Goal: Task Accomplishment & Management: Complete application form

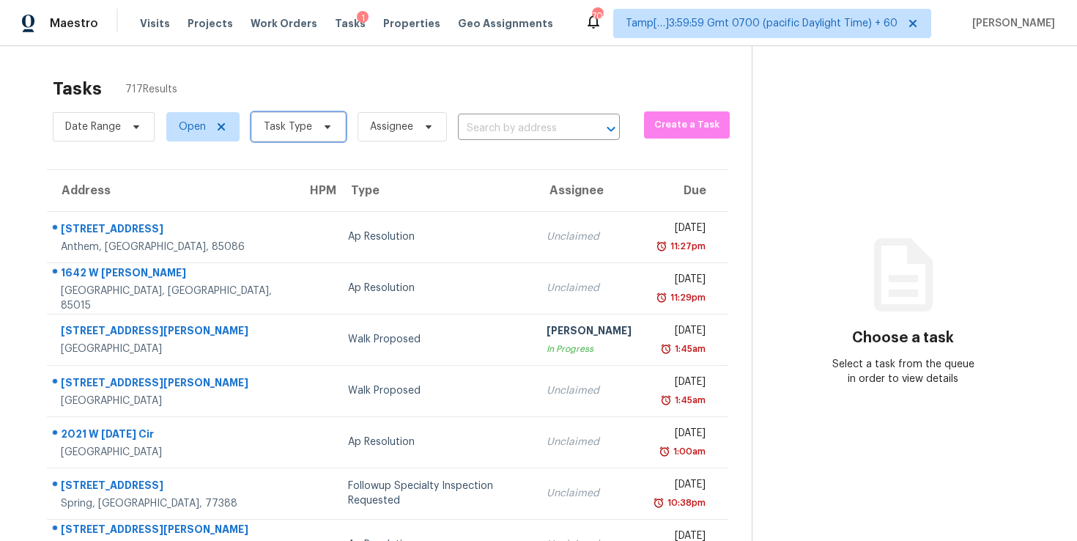
click at [310, 128] on span "Task Type" at bounding box center [298, 126] width 94 height 29
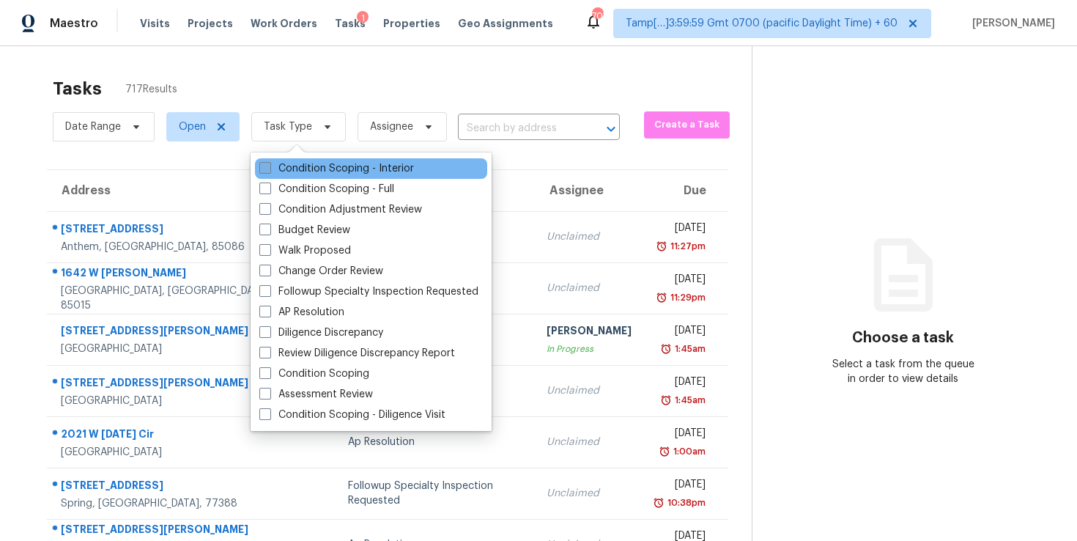
click at [316, 163] on label "Condition Scoping - Interior" at bounding box center [336, 168] width 155 height 15
click at [269, 163] on input "Condition Scoping - Interior" at bounding box center [264, 166] width 10 height 10
checkbox input "true"
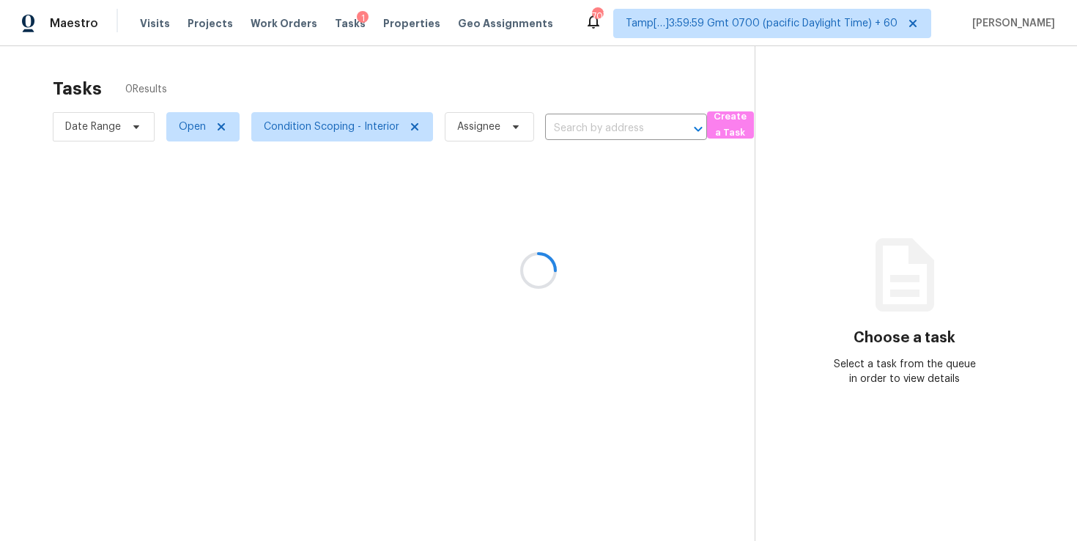
click at [570, 101] on div at bounding box center [538, 270] width 1077 height 541
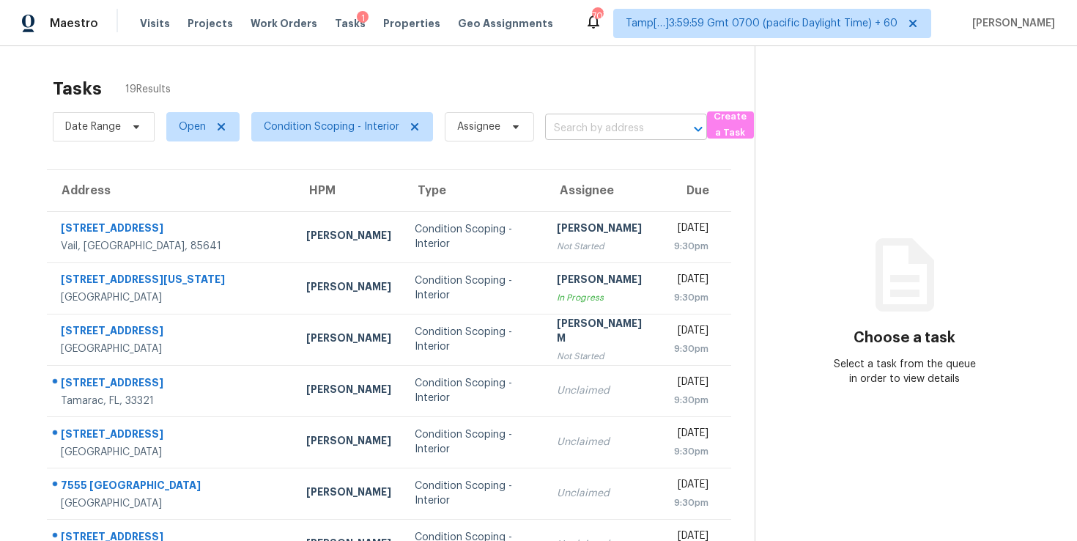
click at [591, 127] on input "text" at bounding box center [605, 128] width 121 height 23
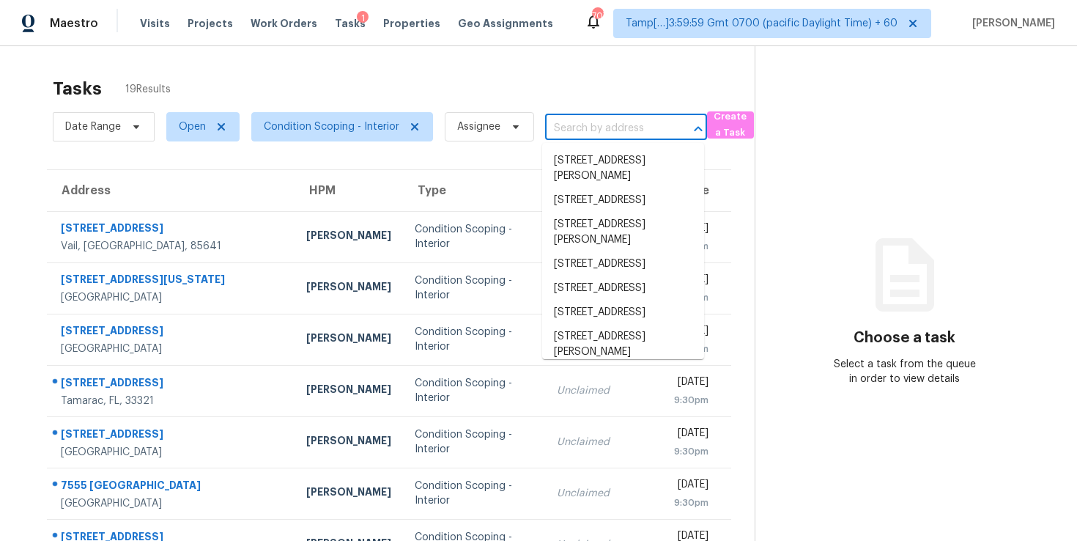
paste input "[STREET_ADDRESS][PERSON_NAME]"
type input "[STREET_ADDRESS][PERSON_NAME]"
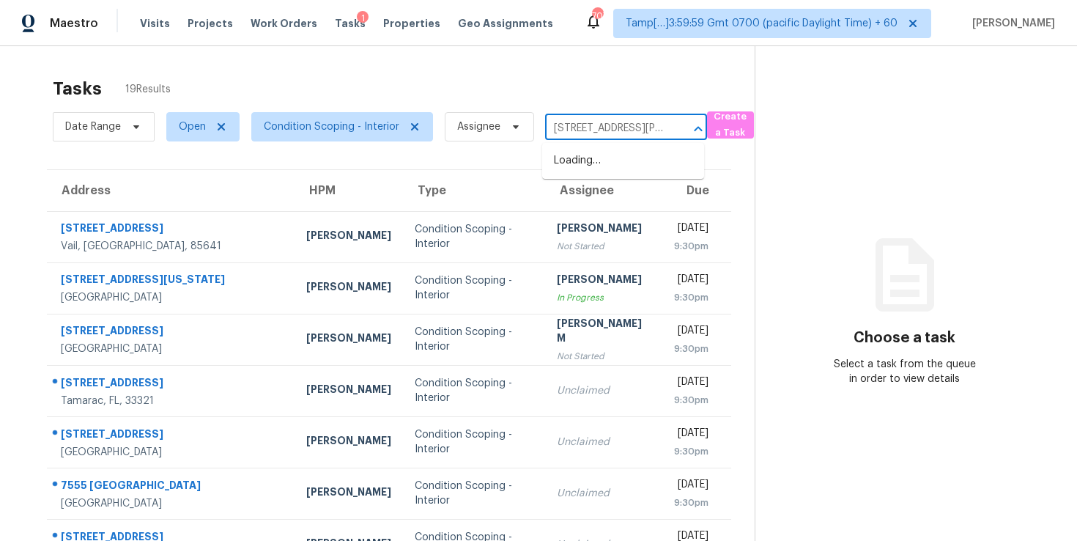
scroll to position [0, 73]
click at [604, 160] on li "[STREET_ADDRESS][PERSON_NAME]" at bounding box center [623, 169] width 162 height 40
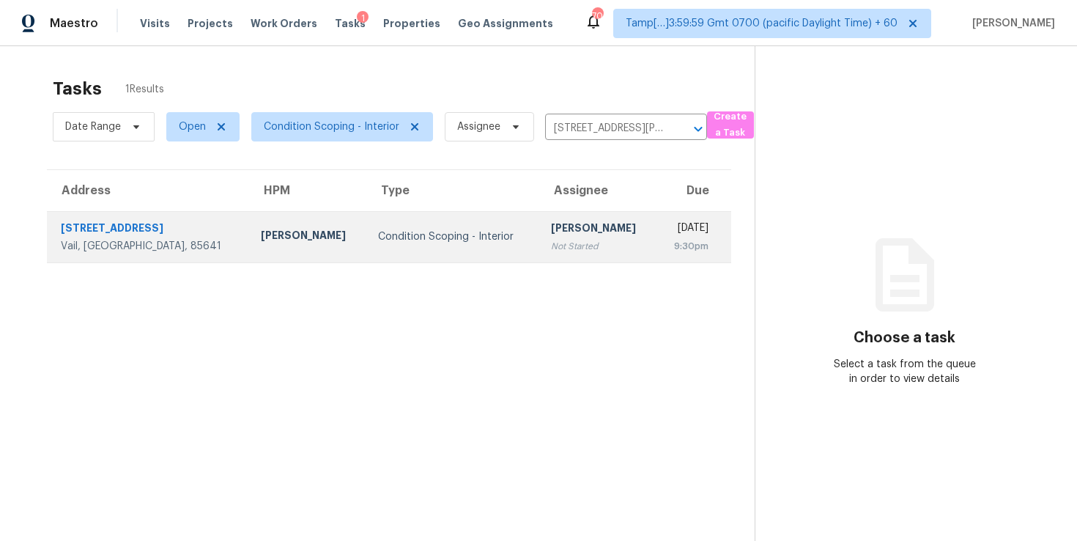
click at [668, 245] on div "9:30pm" at bounding box center [688, 246] width 40 height 15
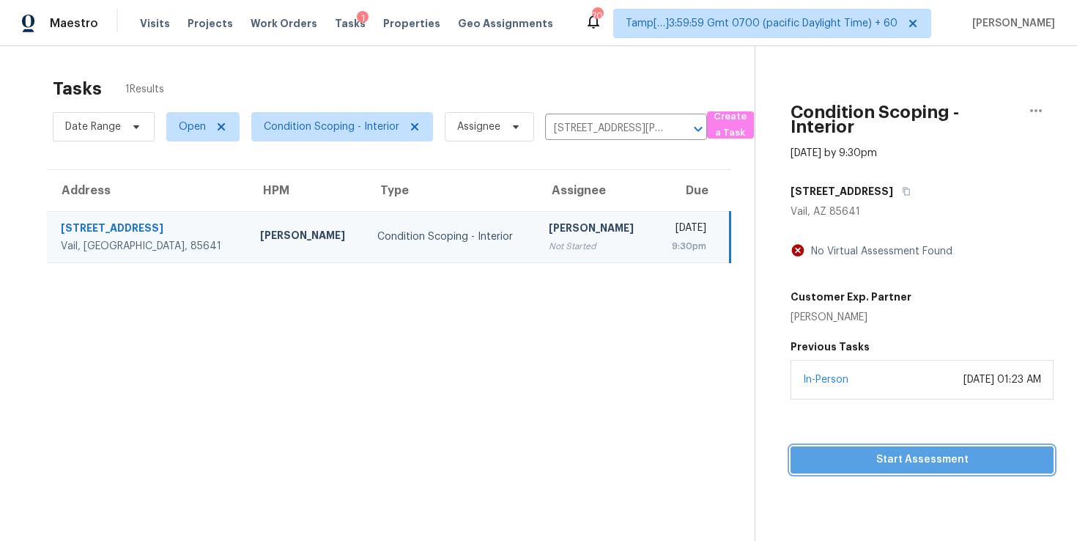
click at [853, 458] on span "Start Assessment" at bounding box center [922, 459] width 240 height 18
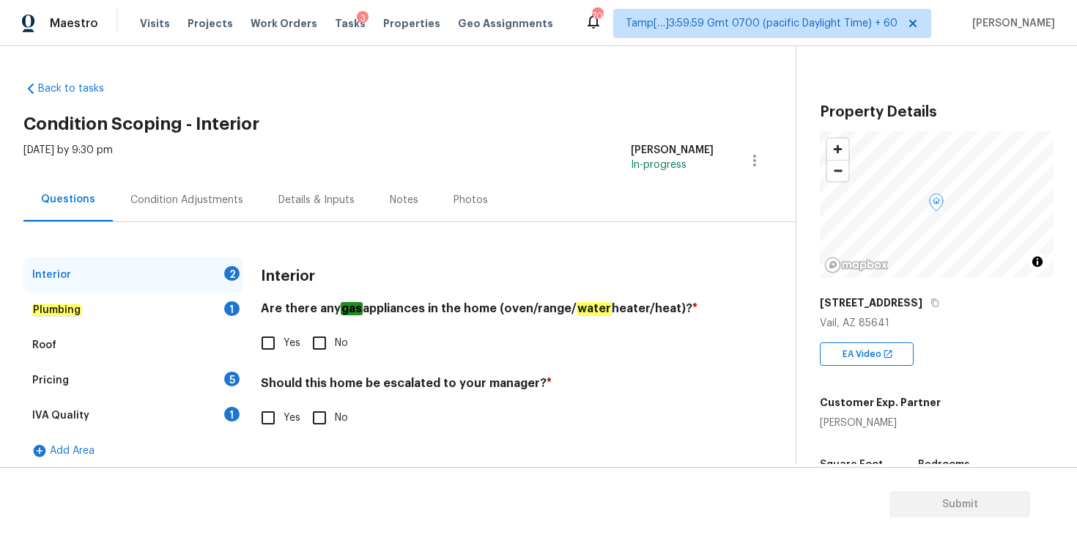
click at [266, 346] on input "Yes" at bounding box center [268, 342] width 31 height 31
checkbox input "true"
click at [317, 418] on input "No" at bounding box center [319, 417] width 31 height 31
checkbox input "true"
click at [84, 305] on div "Plumbing 1" at bounding box center [133, 309] width 220 height 35
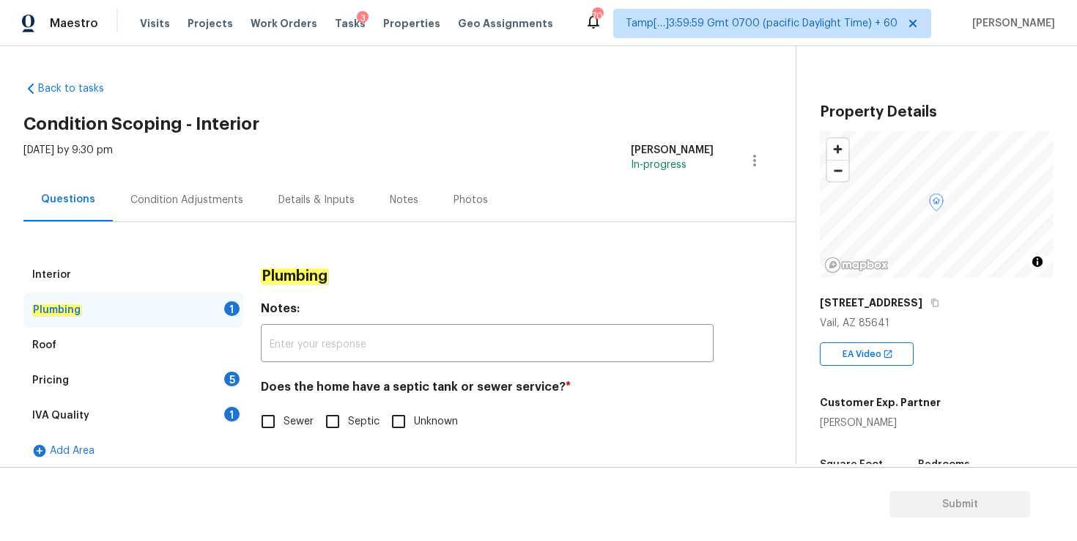
click at [267, 420] on input "Sewer" at bounding box center [268, 421] width 31 height 31
checkbox input "true"
click at [134, 342] on div "Roof" at bounding box center [133, 344] width 220 height 35
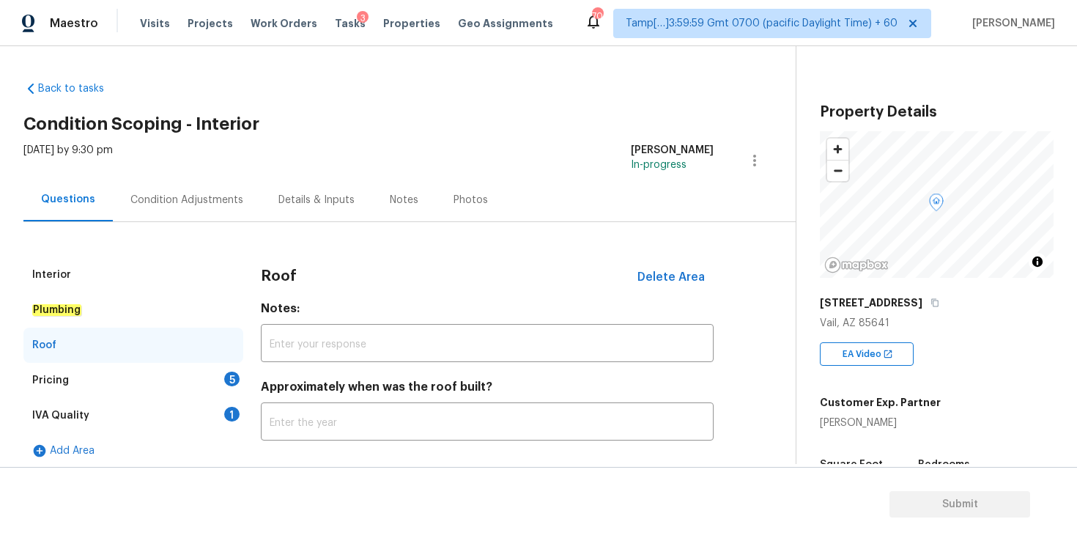
click at [136, 378] on div "Pricing 5" at bounding box center [133, 380] width 220 height 35
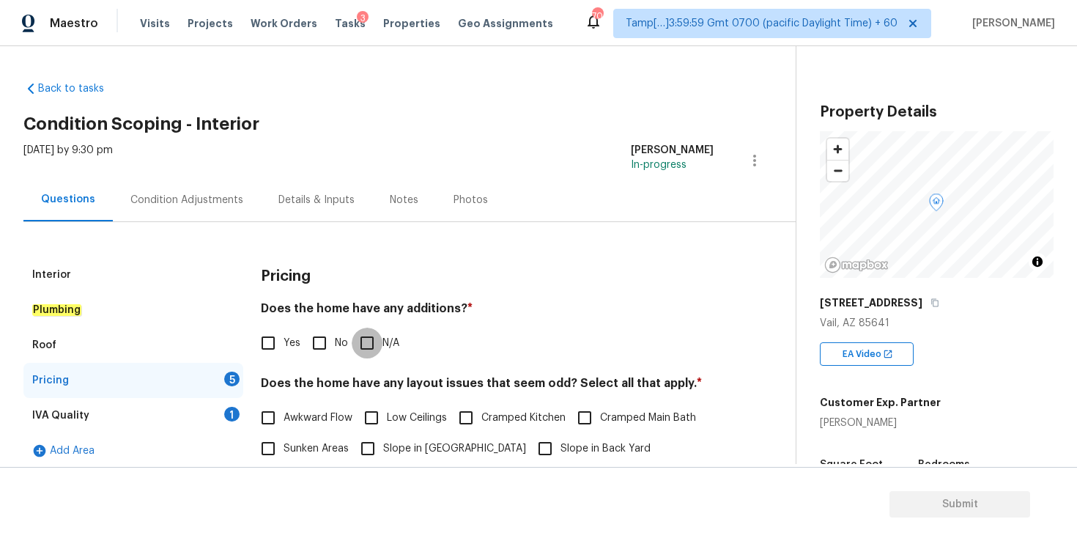
click at [369, 337] on input "N/A" at bounding box center [367, 342] width 31 height 31
checkbox input "true"
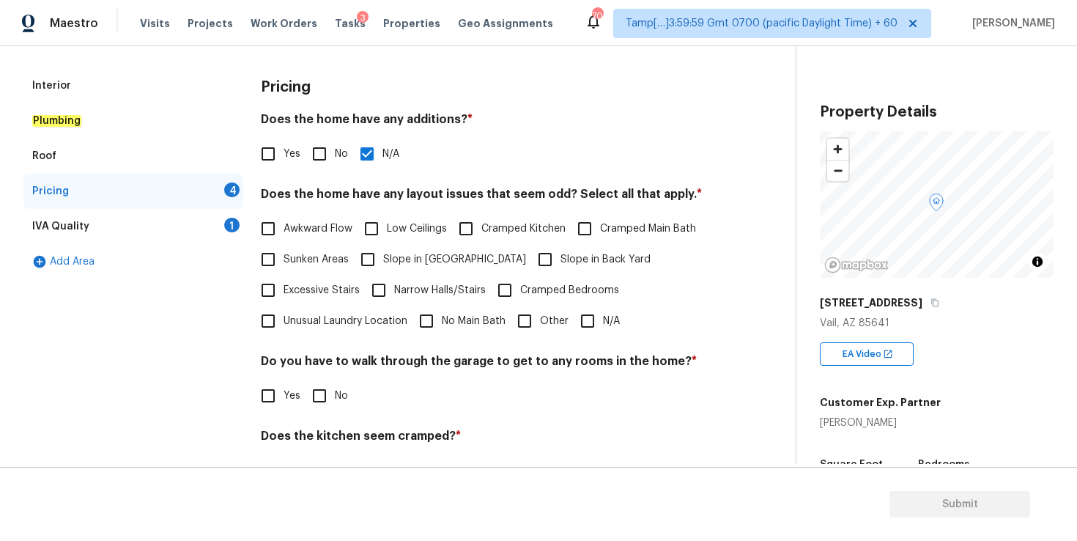
click at [587, 319] on input "N/A" at bounding box center [587, 320] width 31 height 31
checkbox input "true"
click at [327, 395] on input "No" at bounding box center [319, 395] width 31 height 31
checkbox input "true"
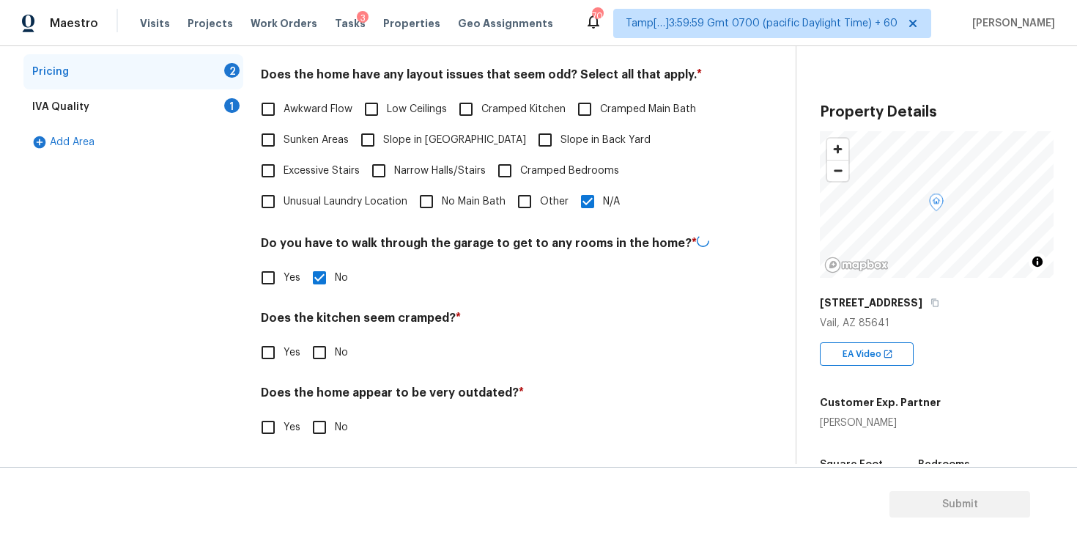
scroll to position [308, 0]
click at [316, 358] on input "No" at bounding box center [319, 351] width 31 height 31
checkbox input "true"
click at [320, 426] on input "No" at bounding box center [319, 426] width 31 height 31
checkbox input "true"
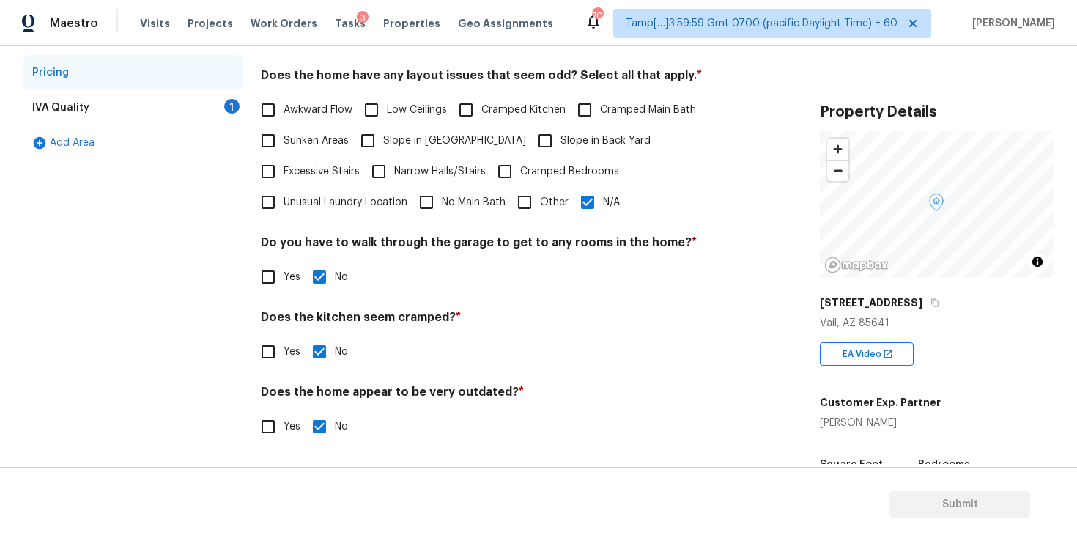
click at [156, 101] on div "IVA Quality 1" at bounding box center [133, 107] width 220 height 35
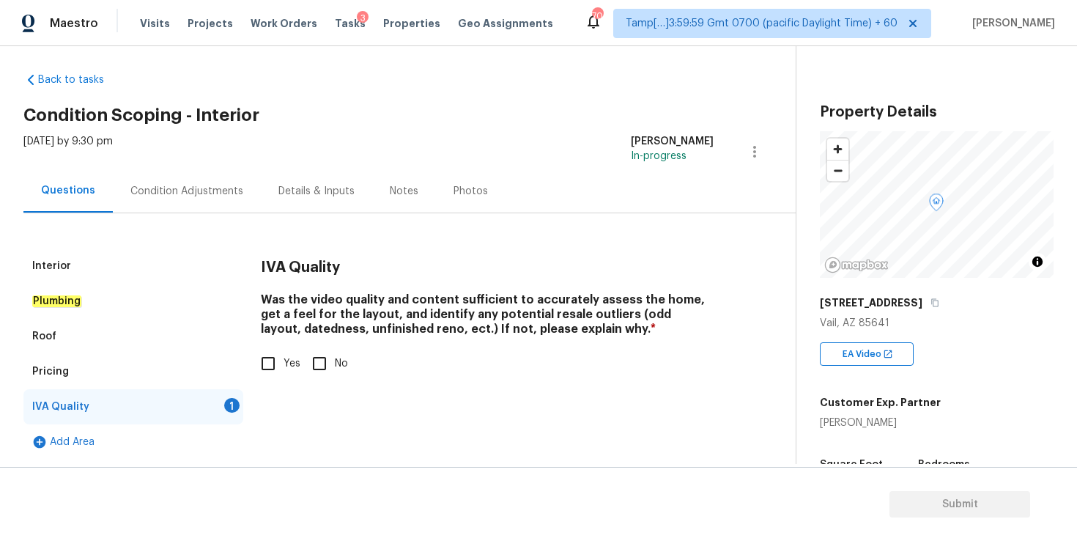
scroll to position [9, 0]
click at [270, 359] on input "Yes" at bounding box center [268, 363] width 31 height 31
checkbox input "true"
click at [212, 180] on div "Condition Adjustments" at bounding box center [187, 190] width 148 height 43
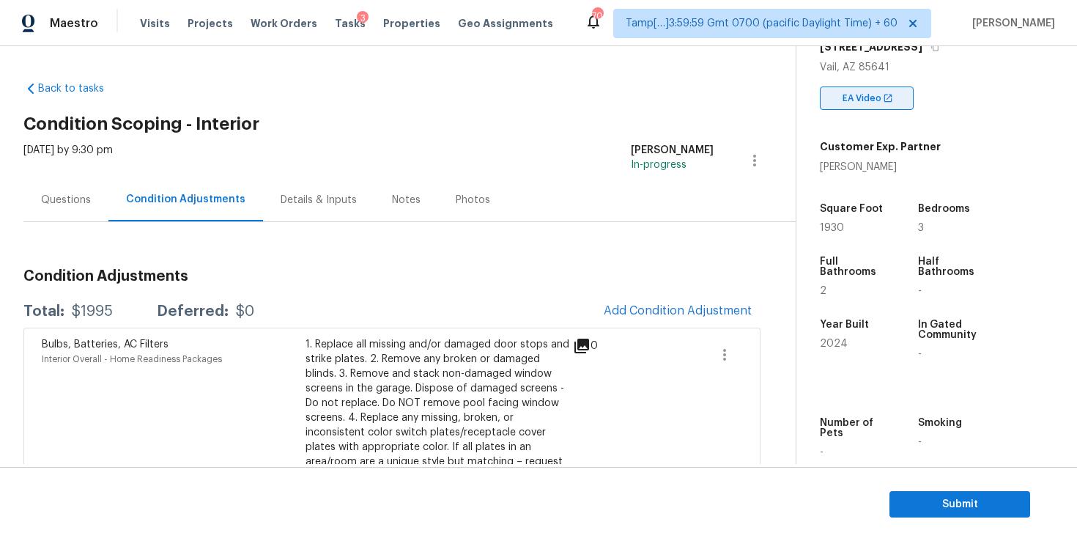
scroll to position [258, 0]
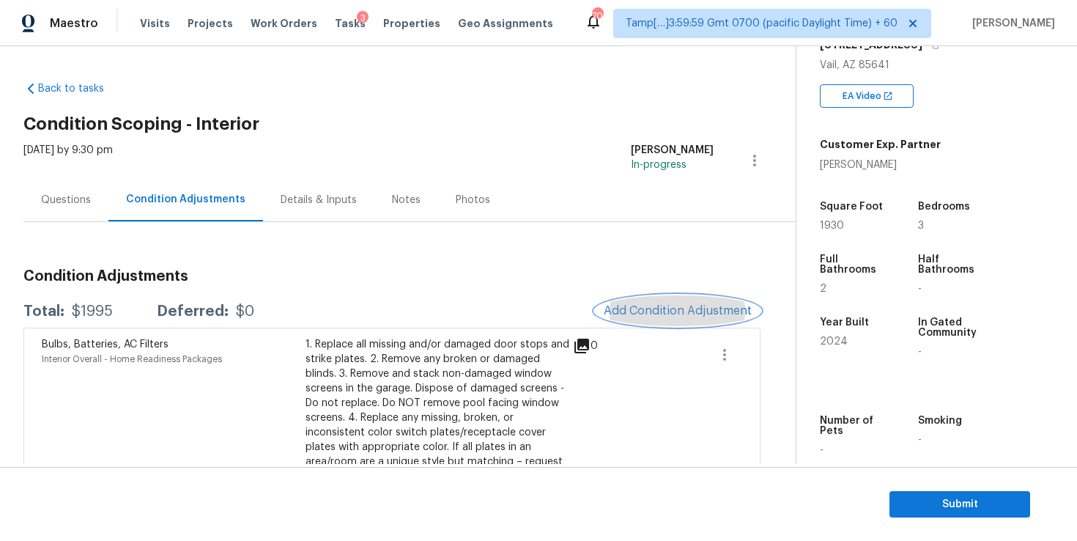
click at [674, 314] on span "Add Condition Adjustment" at bounding box center [678, 310] width 148 height 13
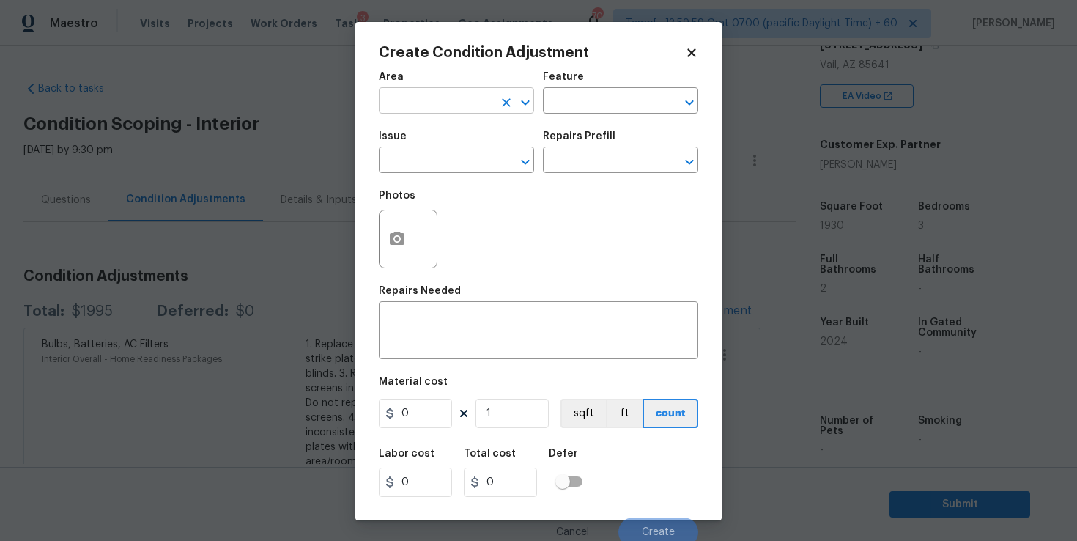
click at [455, 108] on input "text" at bounding box center [436, 102] width 114 height 23
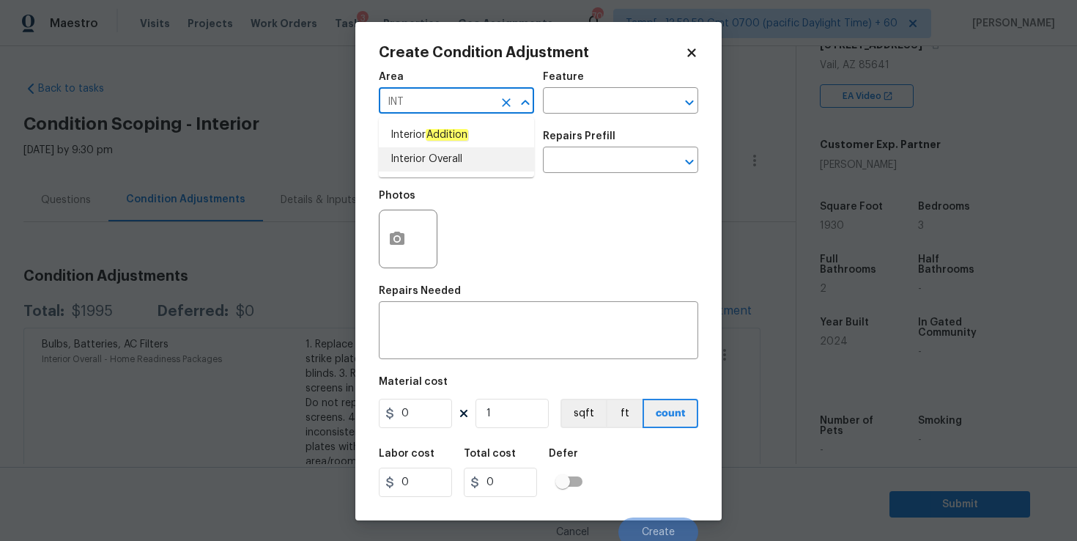
click at [445, 148] on li "Interior Overall" at bounding box center [456, 159] width 155 height 24
type input "Interior Overall"
click at [445, 166] on input "text" at bounding box center [436, 161] width 114 height 23
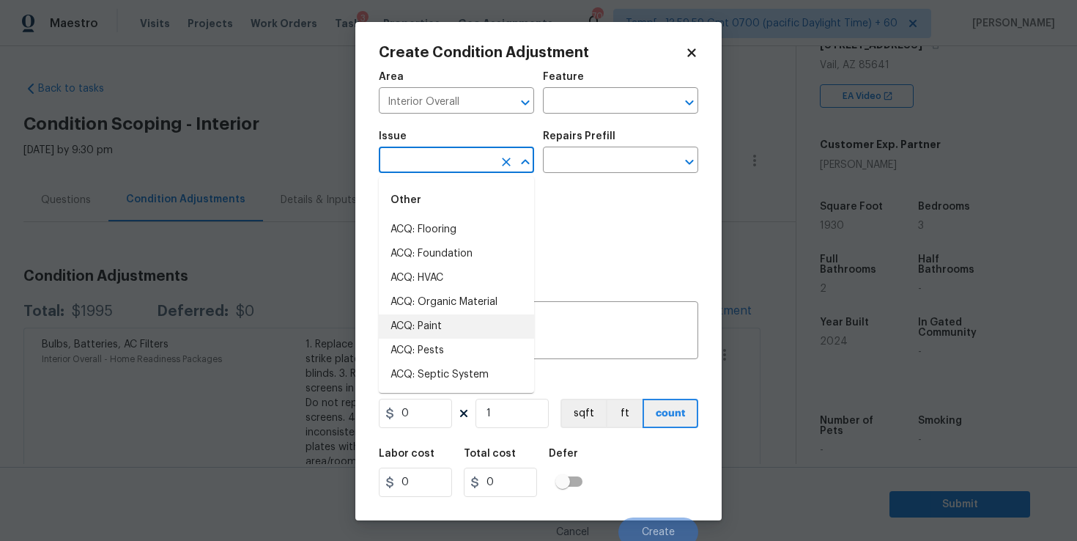
click at [442, 329] on li "ACQ: Paint" at bounding box center [456, 326] width 155 height 24
type input "ACQ: Paint"
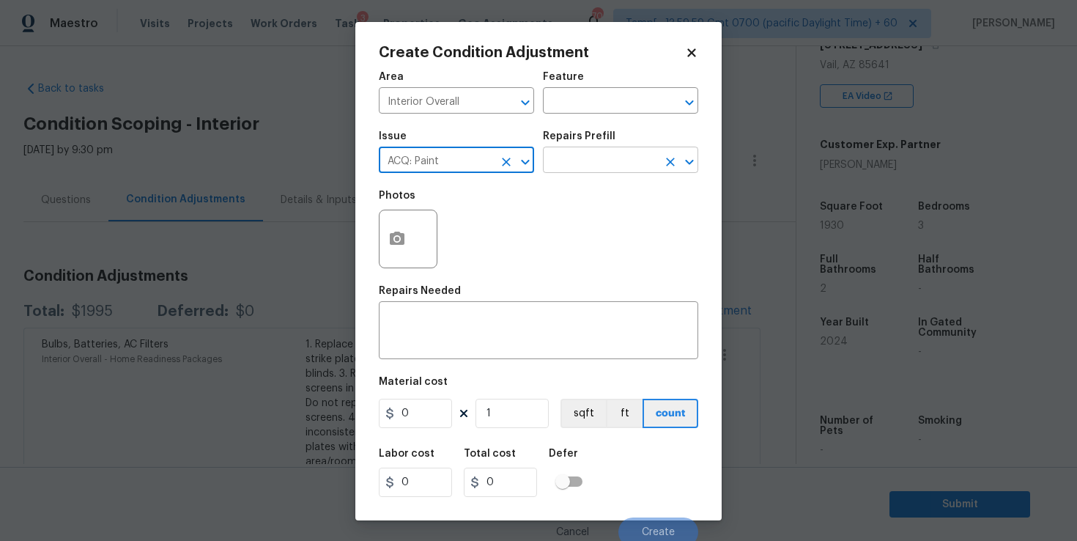
click at [572, 157] on input "text" at bounding box center [600, 161] width 114 height 23
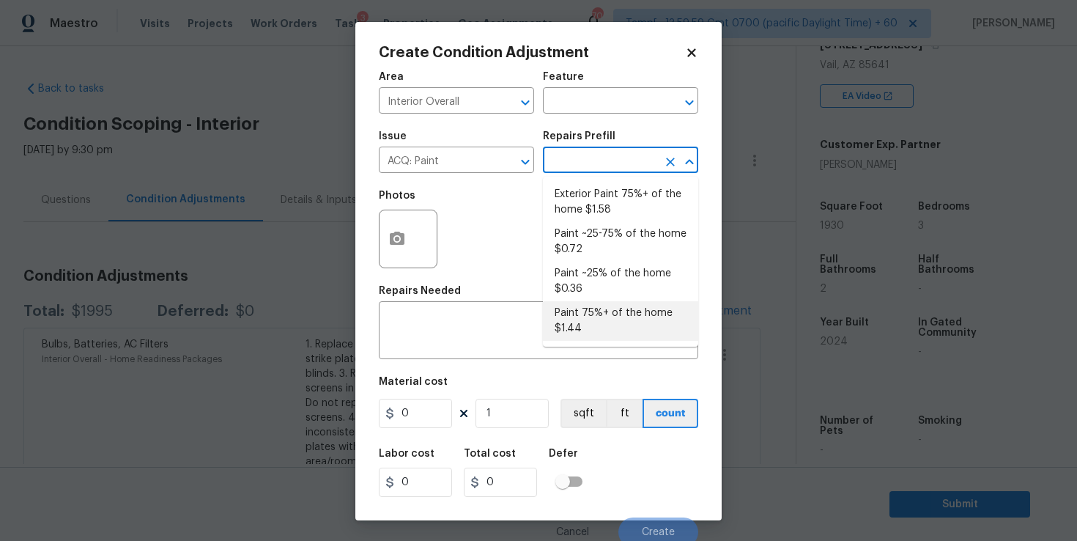
click at [606, 320] on li "Paint 75%+ of the home $1.44" at bounding box center [620, 321] width 155 height 40
type input "Acquisition"
type textarea "Acquisition Scope: 75%+ of the home will likely require interior paint"
type input "1.44"
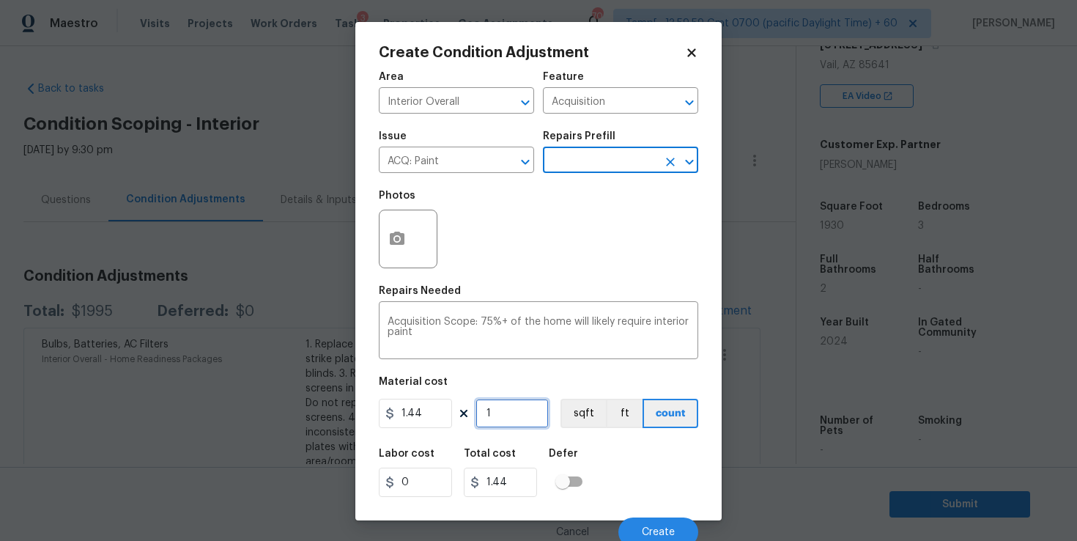
click at [509, 415] on input "1" at bounding box center [511, 412] width 73 height 29
type input "19"
type input "27.36"
type input "193"
type input "277.92"
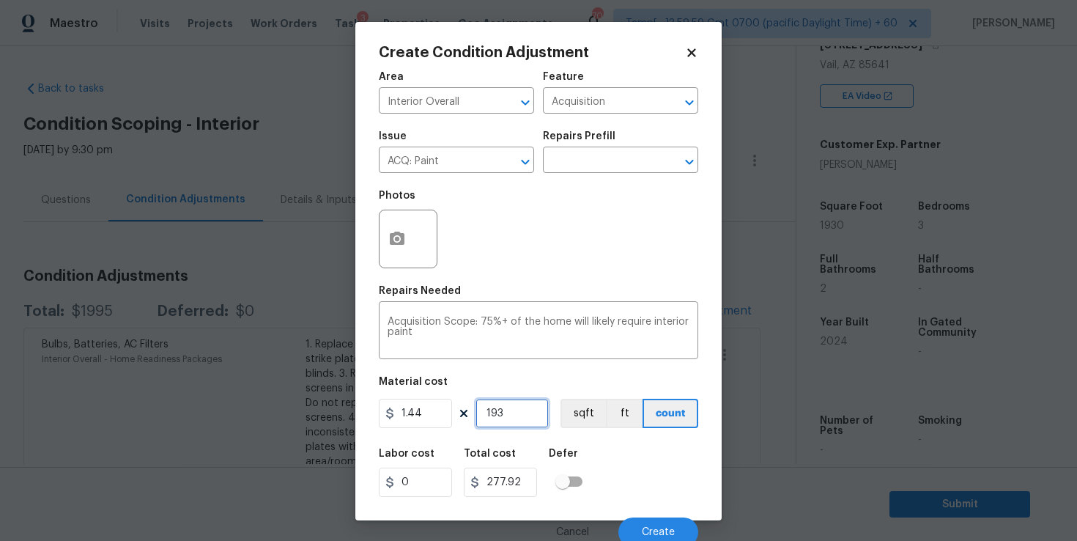
type input "1930"
type input "2779.2"
type input "1930"
click at [653, 464] on div "Labor cost 0 Total cost 2779.2 Defer" at bounding box center [538, 472] width 319 height 66
click at [656, 527] on span "Create" at bounding box center [658, 532] width 33 height 11
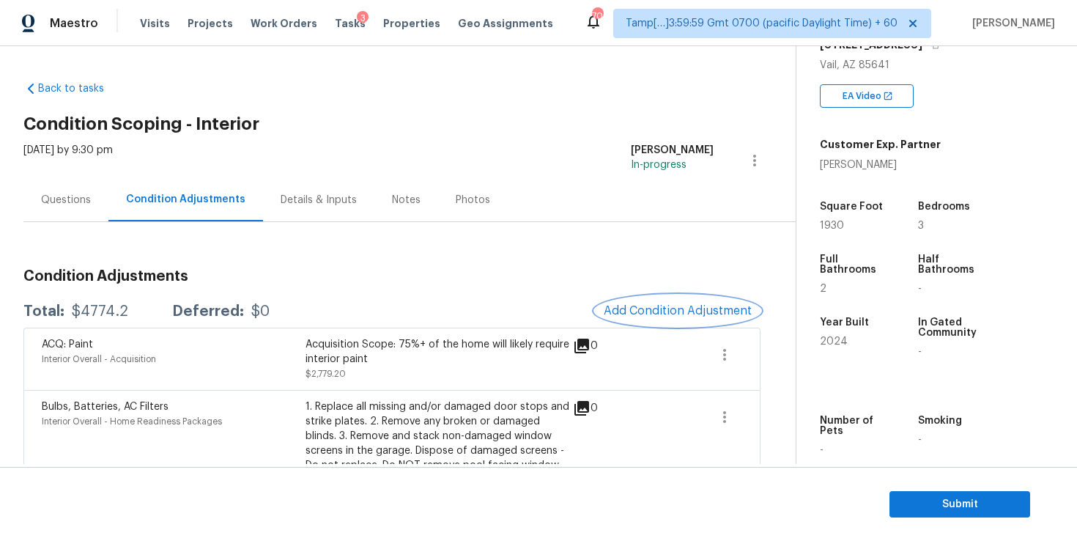
click at [641, 300] on button "Add Condition Adjustment" at bounding box center [678, 310] width 166 height 31
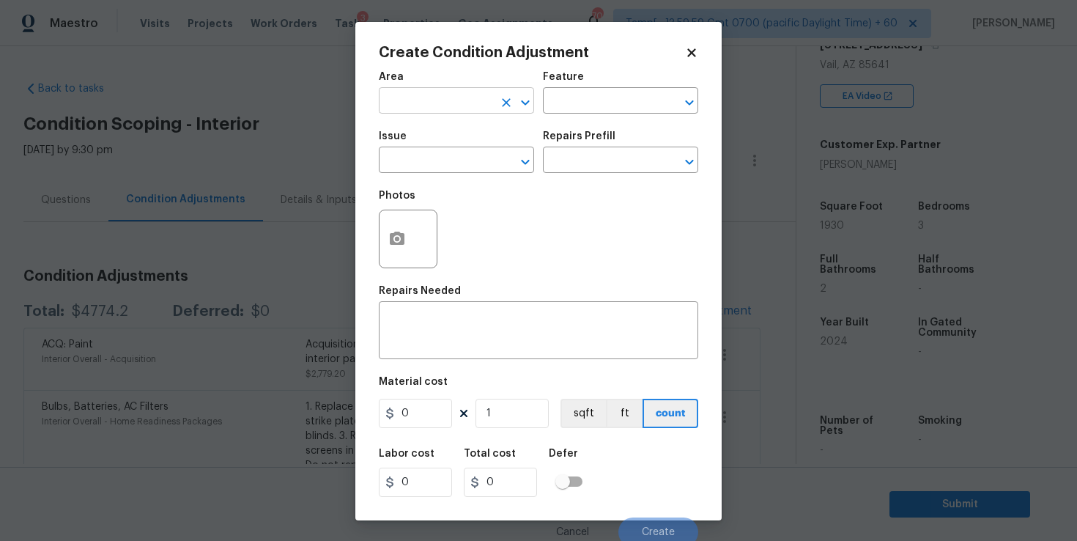
click at [450, 103] on input "text" at bounding box center [436, 102] width 114 height 23
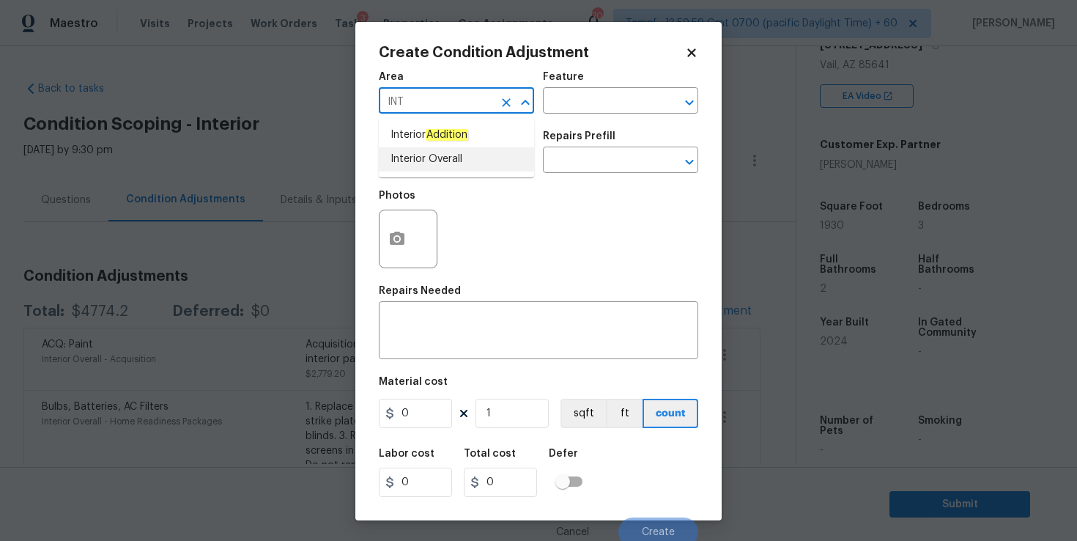
click at [436, 161] on li "Interior Overall" at bounding box center [456, 159] width 155 height 24
type input "Interior Overall"
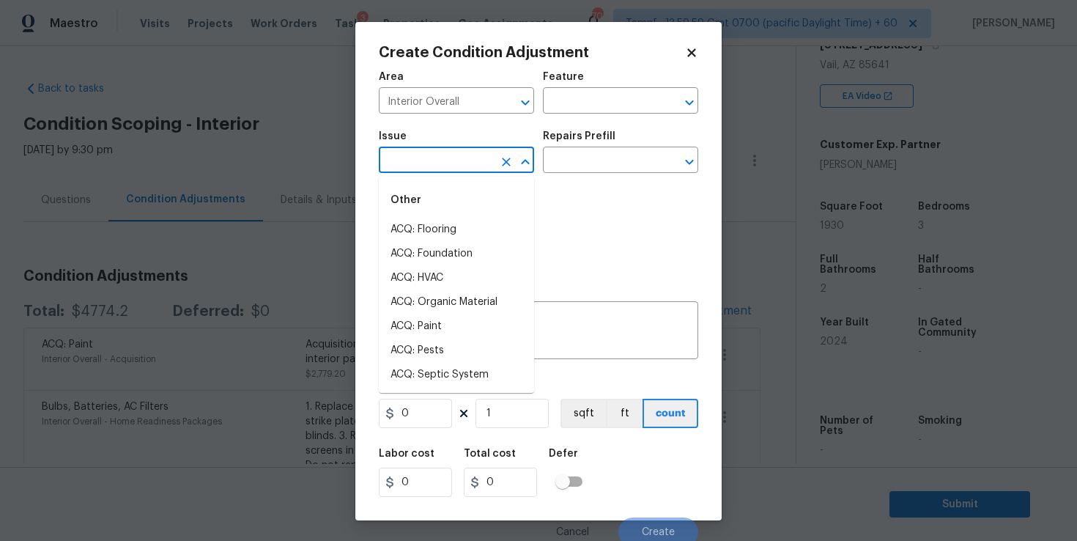
click at [436, 161] on input "text" at bounding box center [436, 161] width 114 height 23
click at [452, 223] on li "ACQ: Flooring" at bounding box center [456, 230] width 155 height 24
type input "ACQ: Flooring"
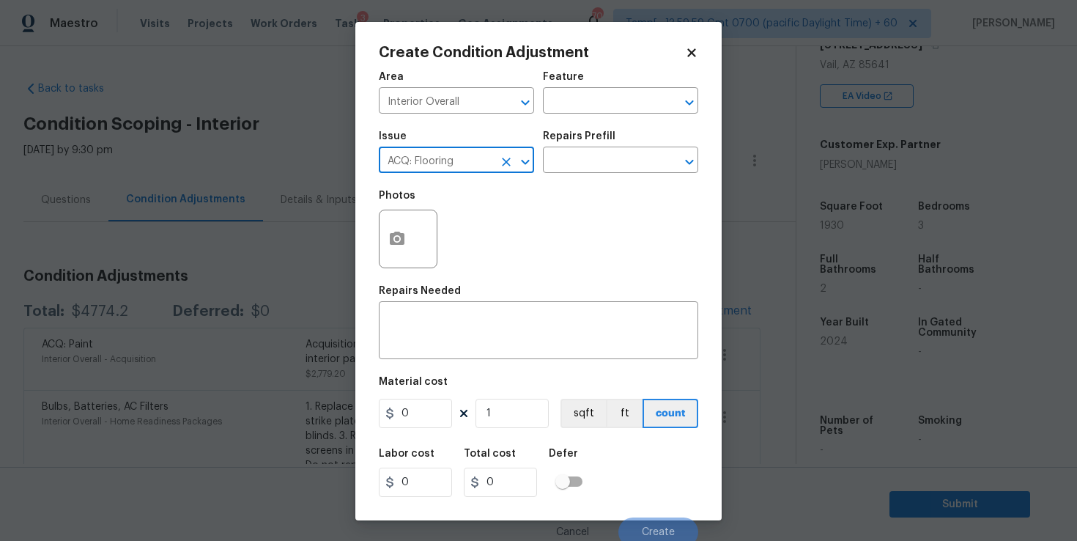
click at [601, 149] on div "Repairs Prefill" at bounding box center [620, 140] width 155 height 19
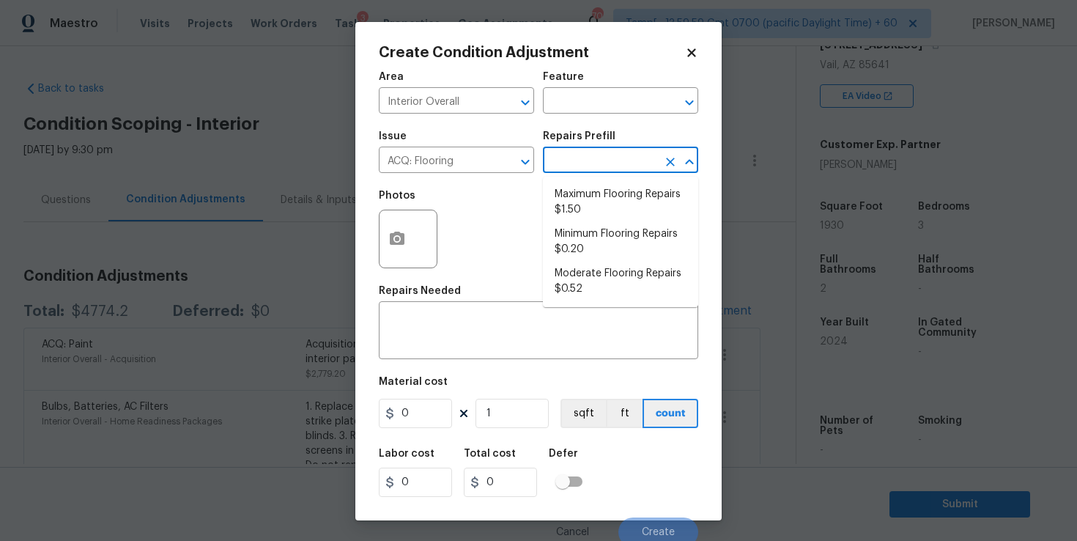
click at [601, 163] on input "text" at bounding box center [600, 161] width 114 height 23
click at [612, 197] on li "Maximum Flooring Repairs $1.50" at bounding box center [620, 202] width 155 height 40
type input "Acquisition"
type textarea "Acquisition Scope: Maximum flooring repairs"
type input "1.5"
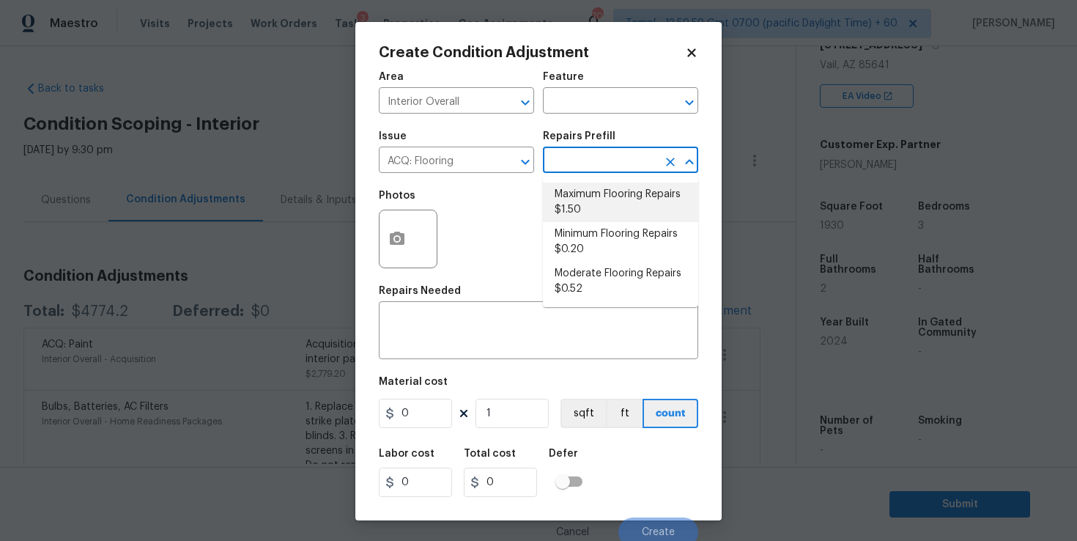
type input "1.5"
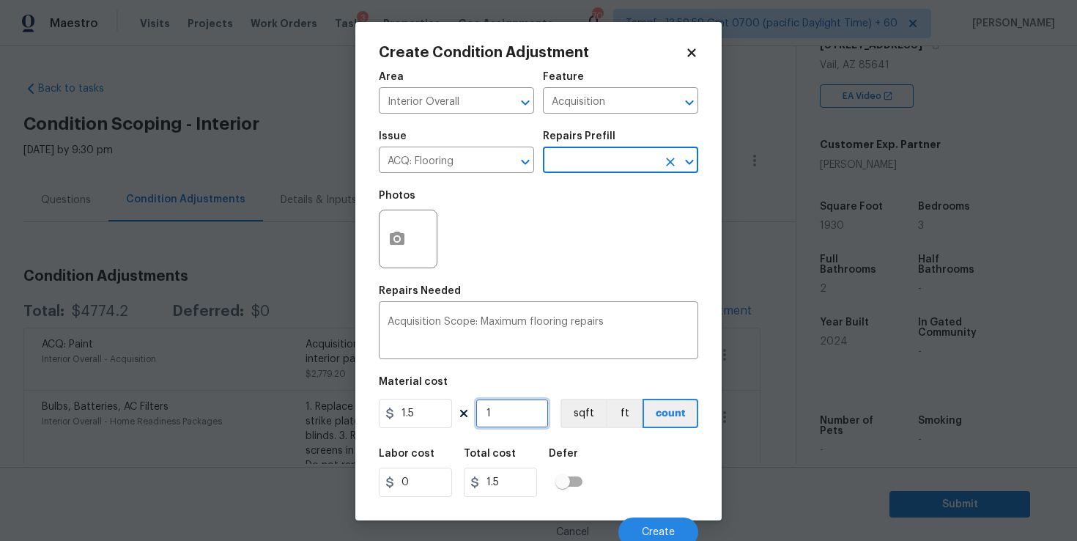
click at [509, 417] on input "1" at bounding box center [511, 412] width 73 height 29
type input "9"
type input "13.5"
type input "90"
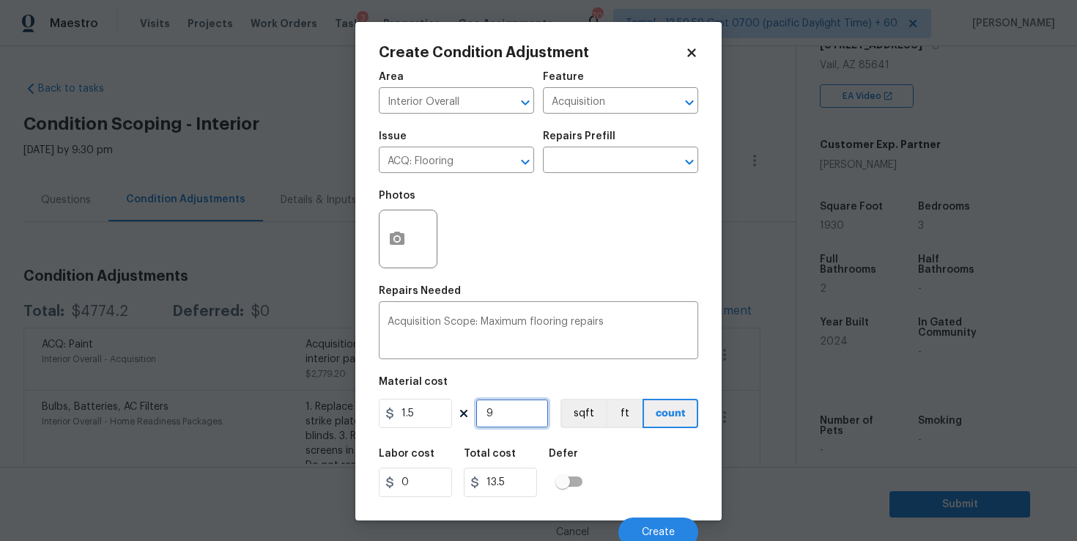
type input "135"
type input "900"
type input "1350"
type input "900"
click at [677, 483] on div "Labor cost 0 Total cost 1350 Defer" at bounding box center [538, 472] width 319 height 66
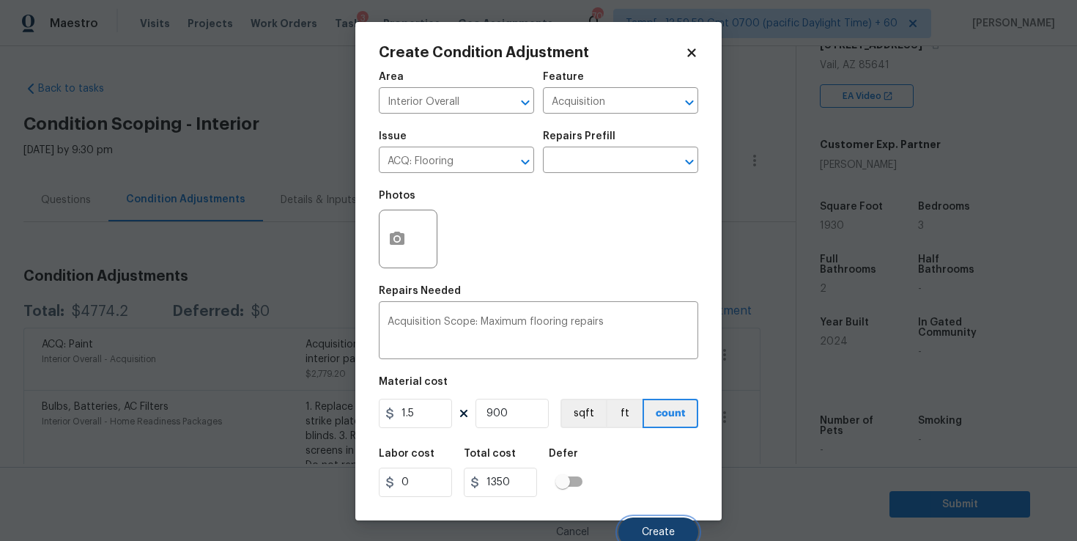
click at [650, 530] on span "Create" at bounding box center [658, 532] width 33 height 11
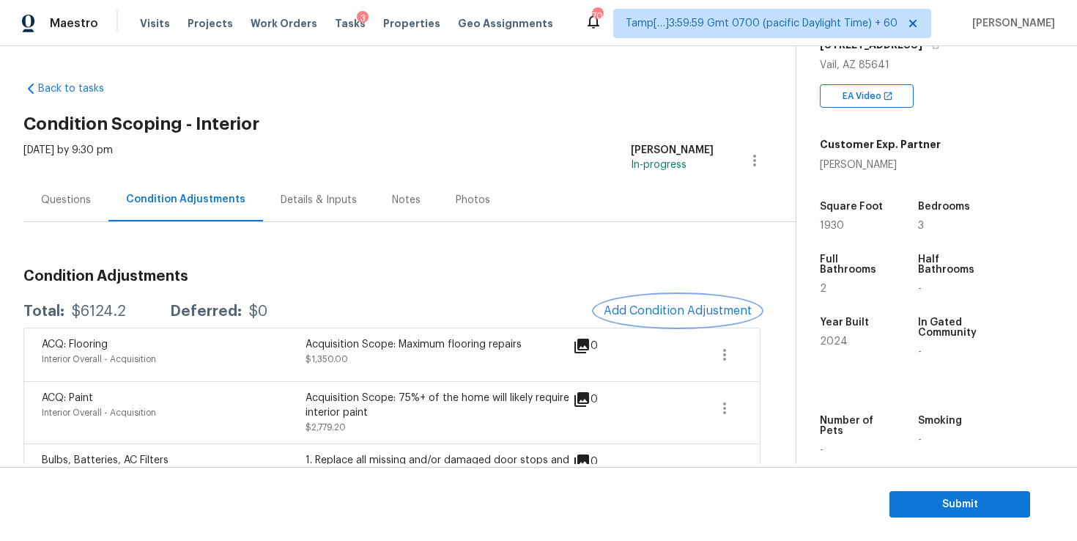
click at [621, 316] on span "Add Condition Adjustment" at bounding box center [678, 310] width 148 height 13
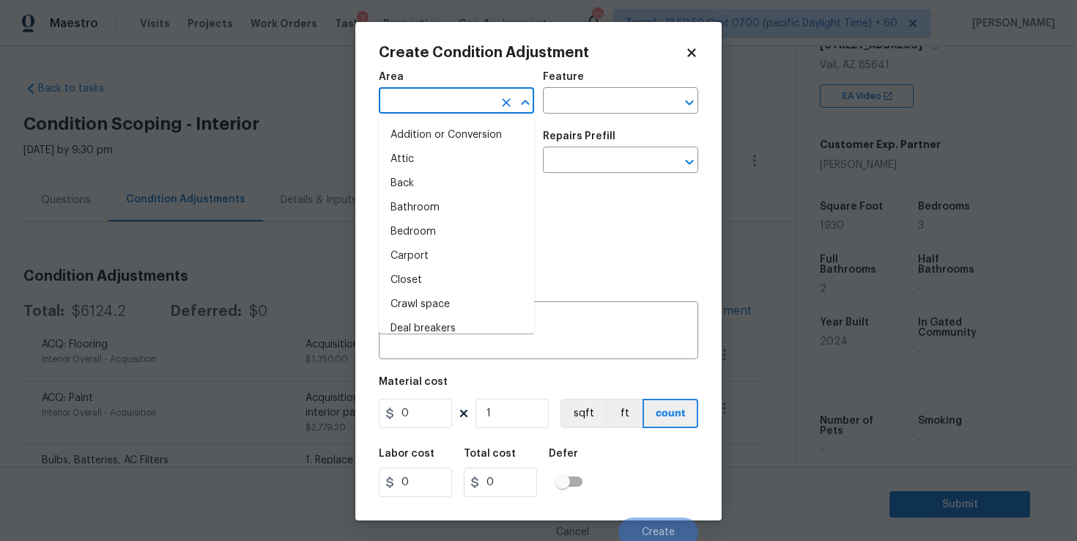
click at [436, 100] on input "text" at bounding box center [436, 102] width 114 height 23
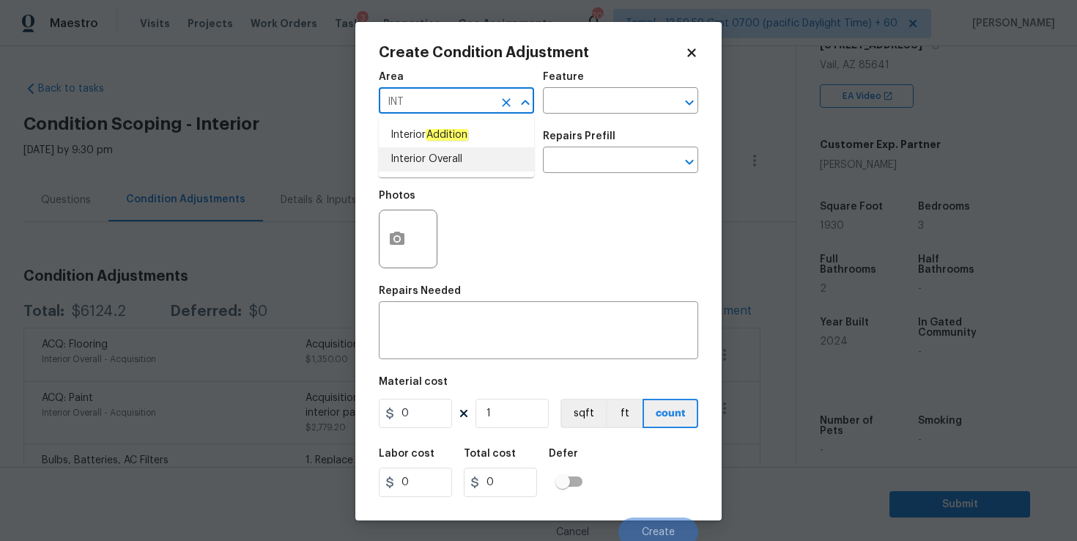
click at [435, 164] on li "Interior Overall" at bounding box center [456, 159] width 155 height 24
type input "Interior Overall"
click at [435, 164] on input "text" at bounding box center [436, 161] width 114 height 23
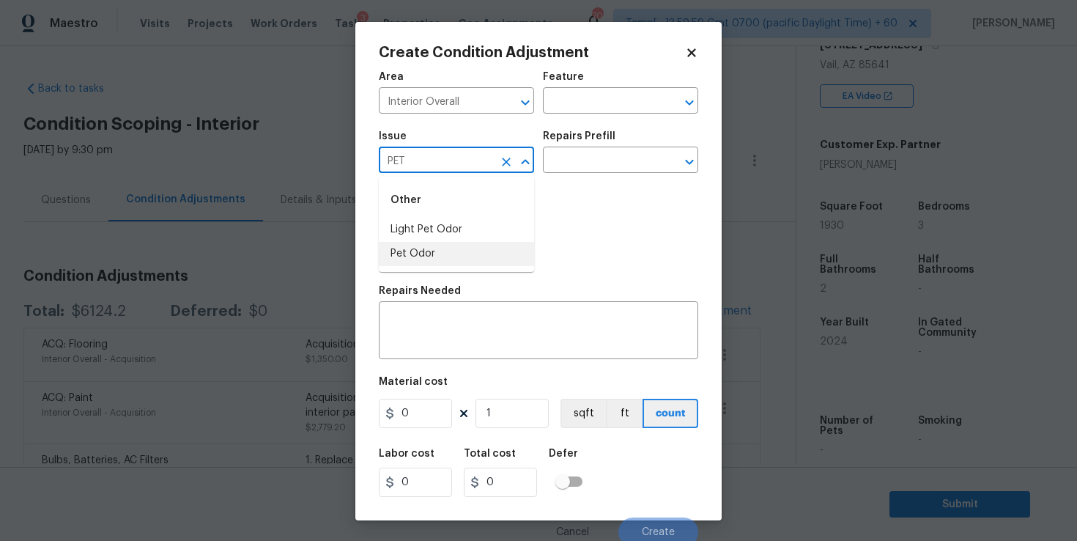
click at [435, 255] on li "Pet Odor" at bounding box center [456, 254] width 155 height 24
type input "Pet Odor"
click at [558, 182] on div "Photos" at bounding box center [538, 229] width 319 height 95
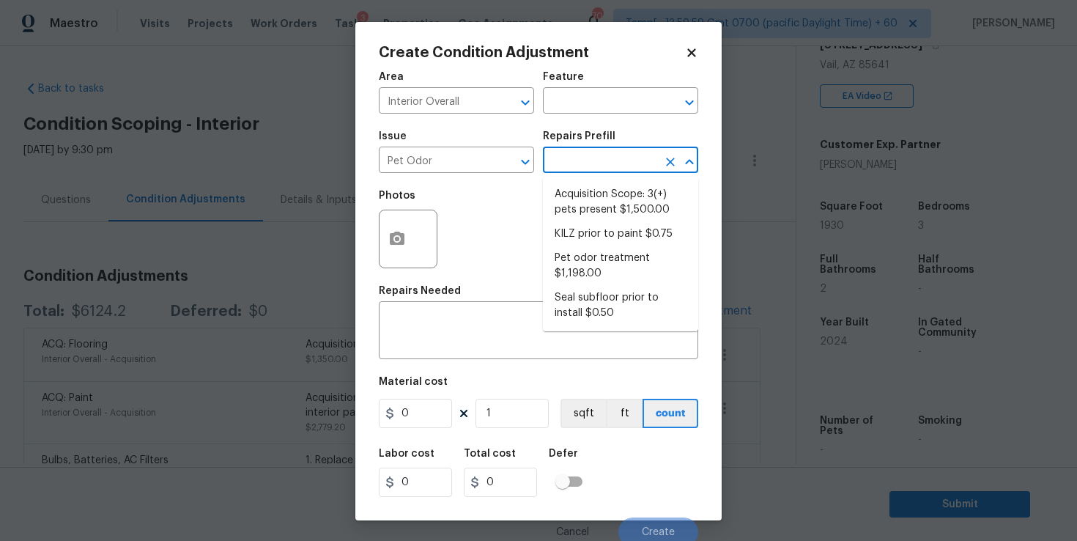
click at [561, 172] on input "text" at bounding box center [600, 161] width 114 height 23
click at [590, 199] on li "Acquisition Scope: 3(+) pets present $1,500.00" at bounding box center [620, 202] width 155 height 40
type textarea "Acquisition Scope: 3(+) pets present"
type input "1500"
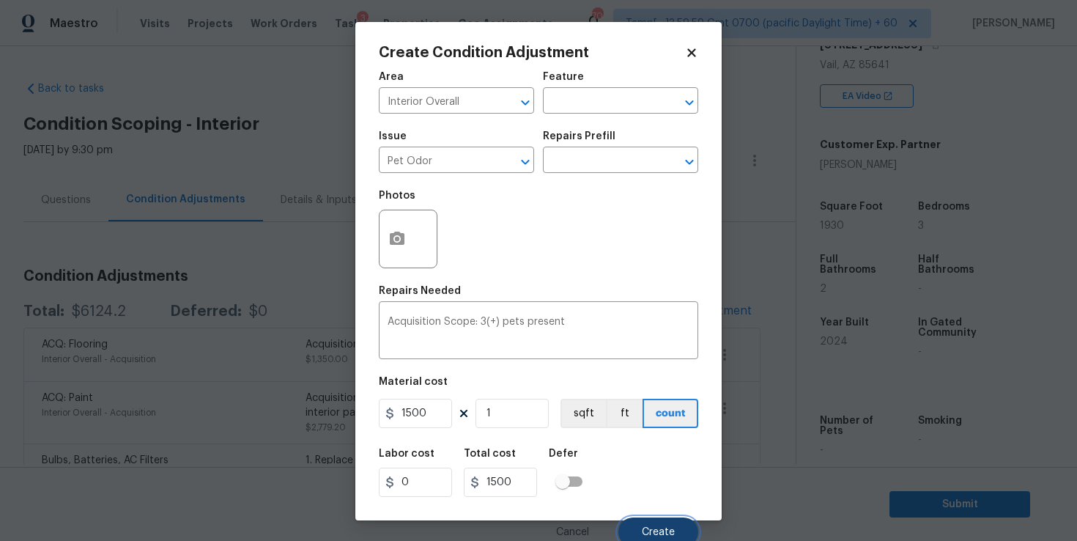
click at [648, 524] on button "Create" at bounding box center [658, 531] width 80 height 29
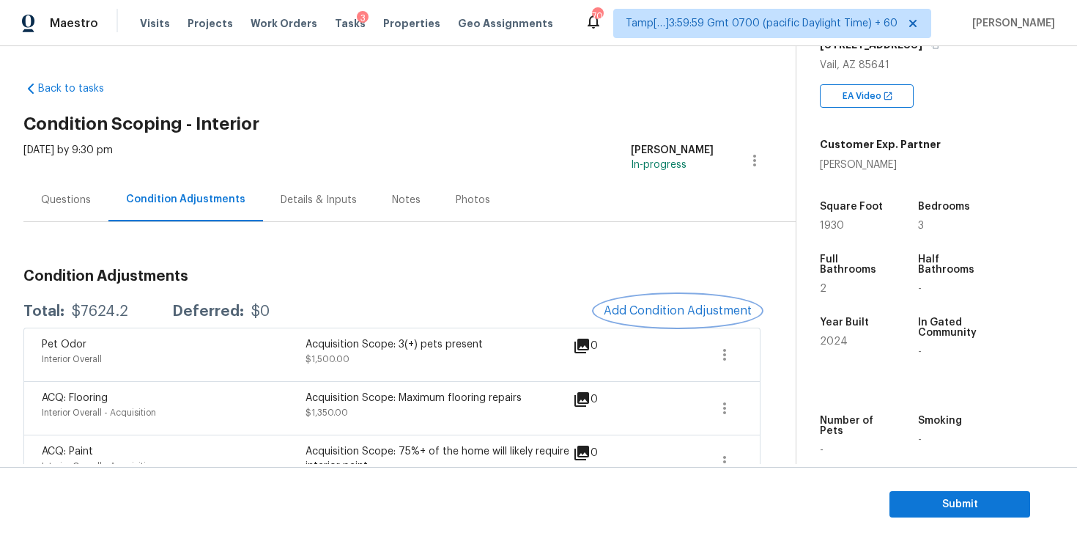
scroll to position [232, 0]
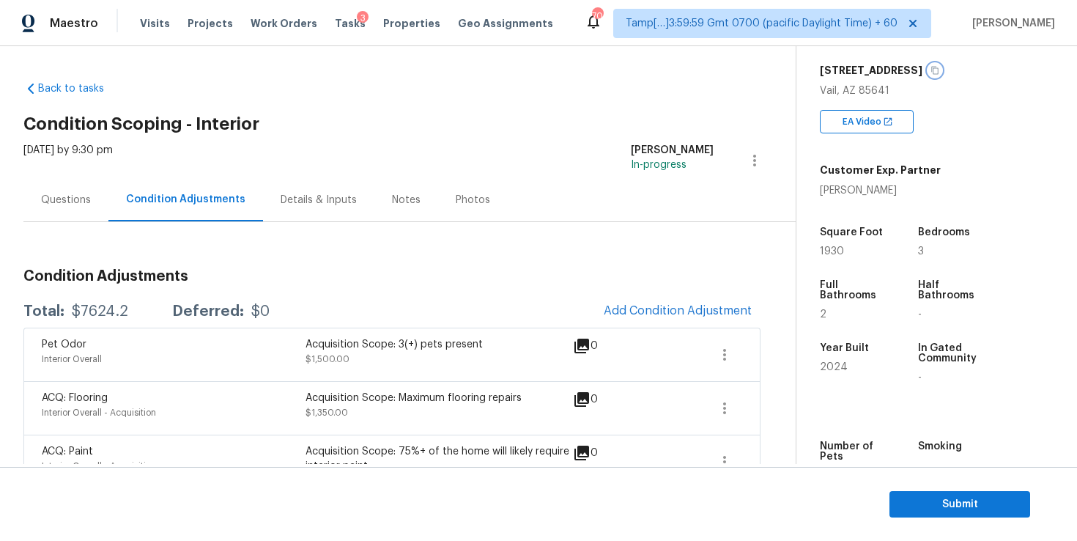
click at [939, 73] on icon "button" at bounding box center [934, 70] width 9 height 9
click at [549, 157] on div "Wed, Oct 15 2025 by 9:30 pm Anand Prasad In-progress" at bounding box center [409, 160] width 772 height 35
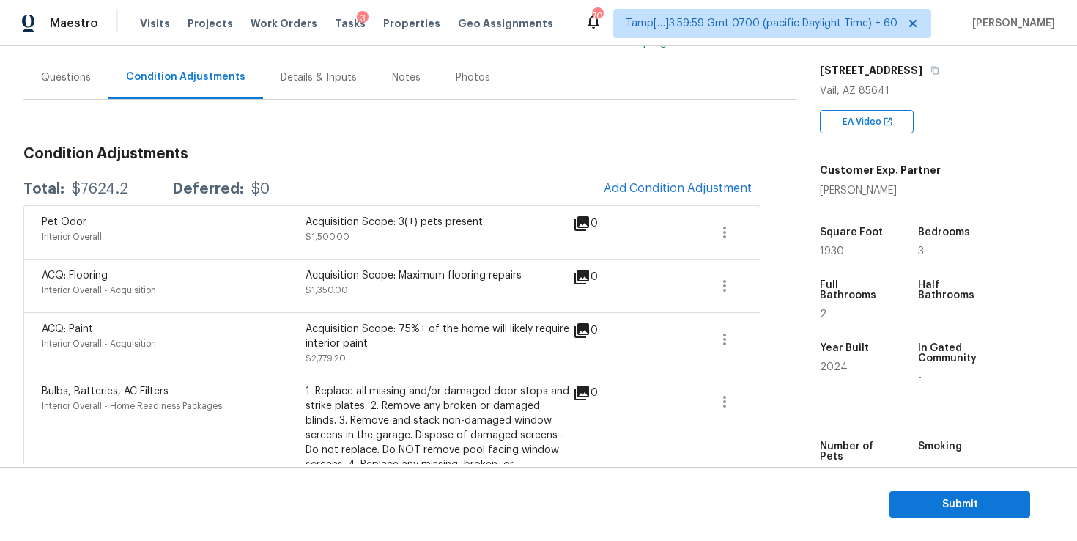
scroll to position [0, 0]
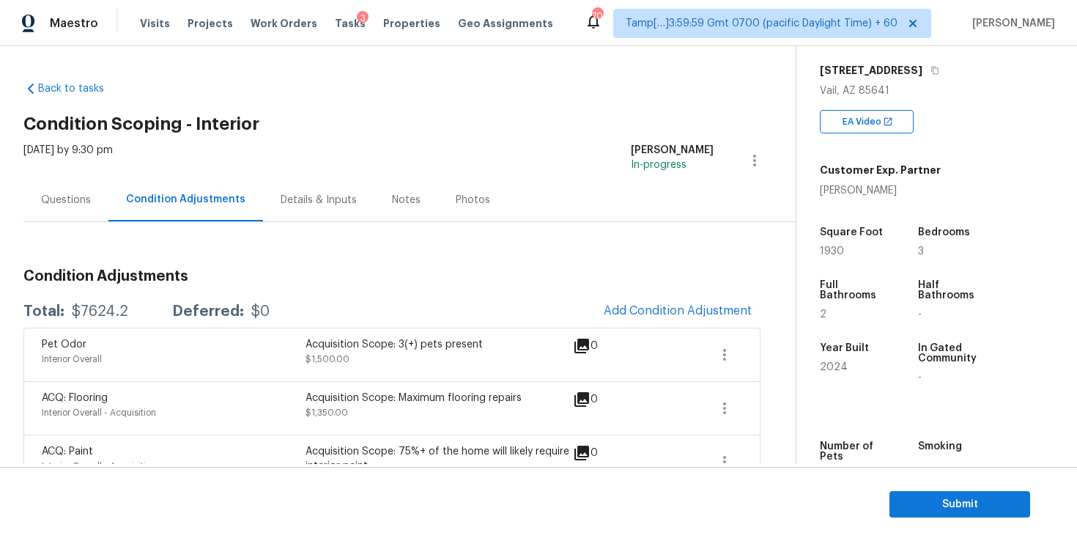
click at [676, 166] on span "In-progress" at bounding box center [659, 165] width 56 height 10
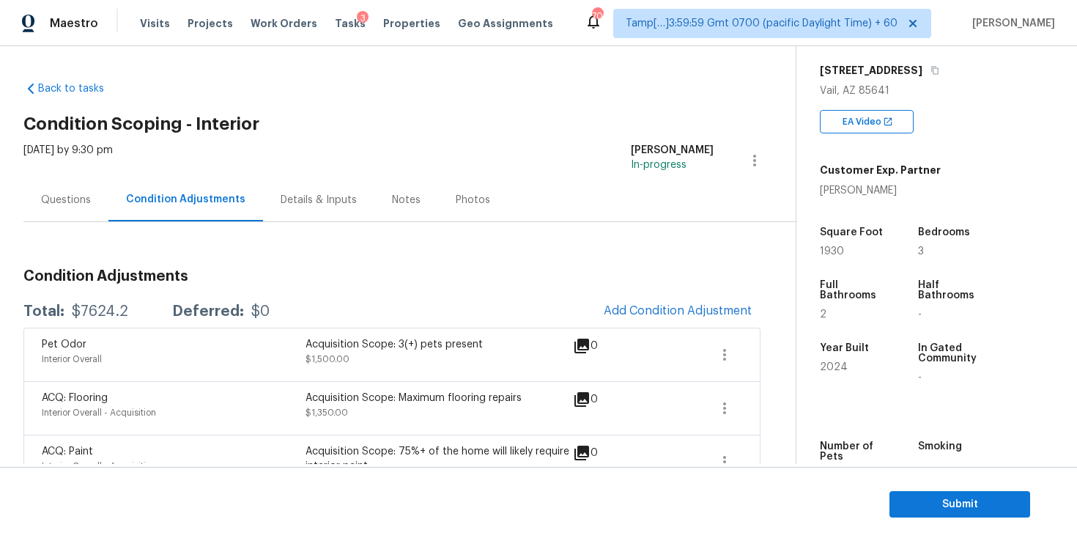
click at [694, 155] on div "[PERSON_NAME]" at bounding box center [672, 150] width 83 height 15
click at [686, 162] on span "In-progress" at bounding box center [659, 165] width 56 height 10
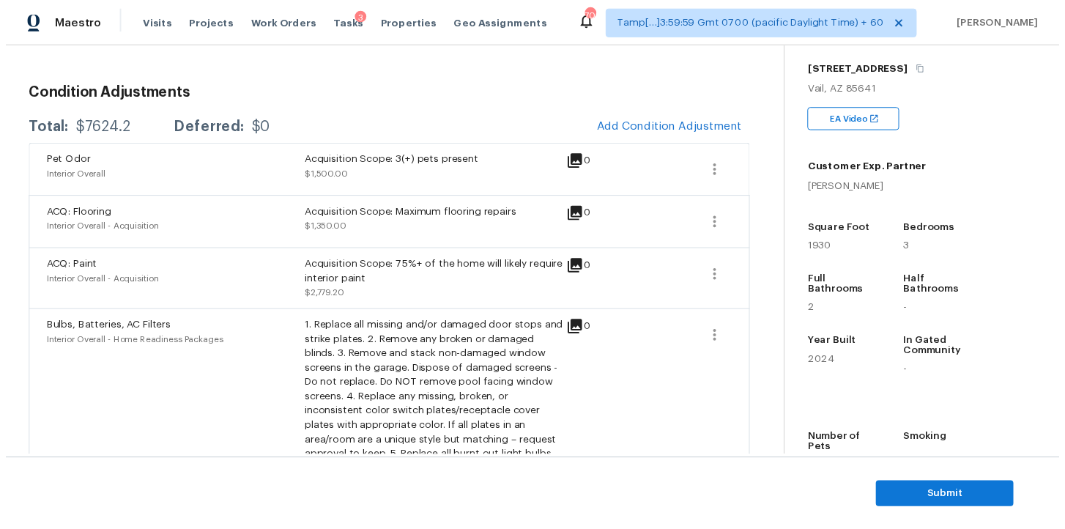
scroll to position [138, 0]
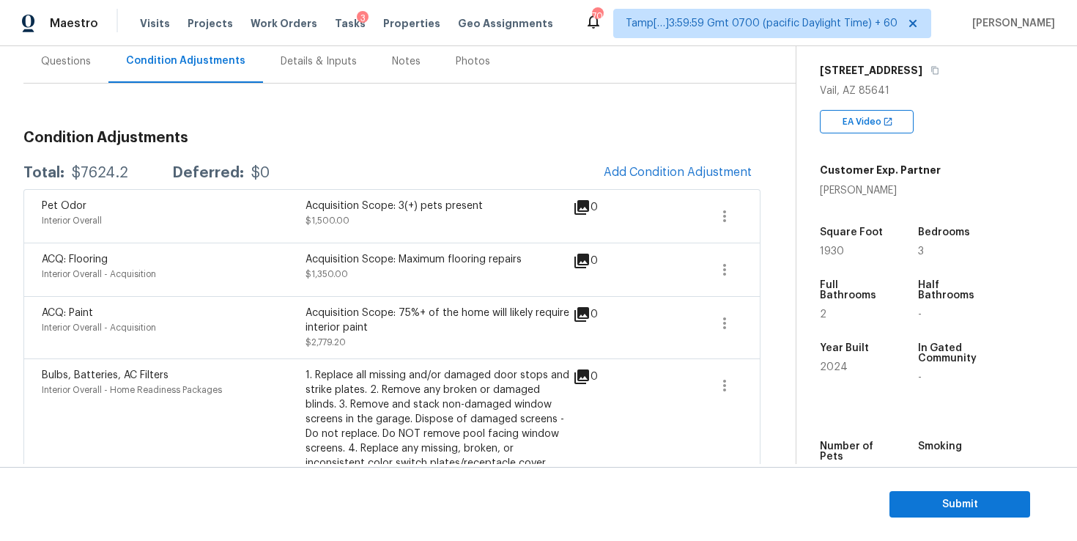
click at [799, 111] on div "Property Details © Mapbox © OpenStreetMap Improve this map 17428 S Ridgerunner …" at bounding box center [924, 193] width 257 height 759
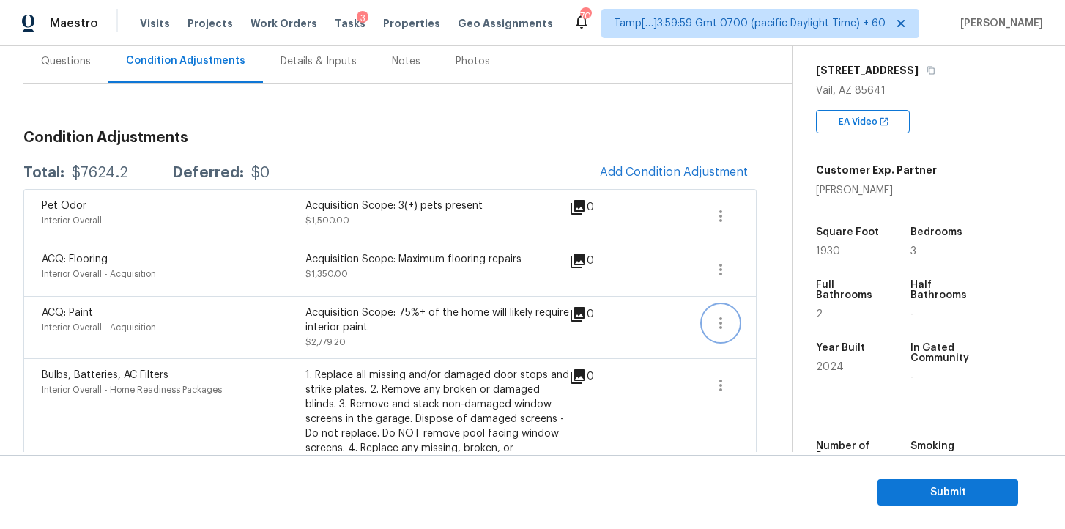
click at [716, 314] on icon "button" at bounding box center [721, 323] width 18 height 18
click at [757, 322] on div "Edit" at bounding box center [804, 320] width 114 height 15
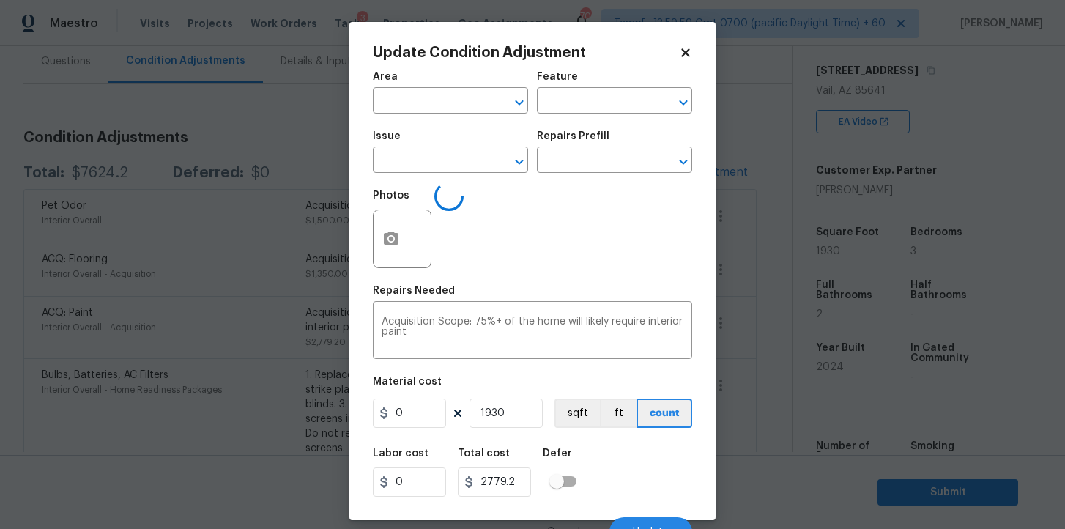
type input "Interior Overall"
type input "Acquisition"
type input "ACQ: Paint"
type input "1.44"
click at [398, 232] on icon "button" at bounding box center [391, 239] width 18 height 18
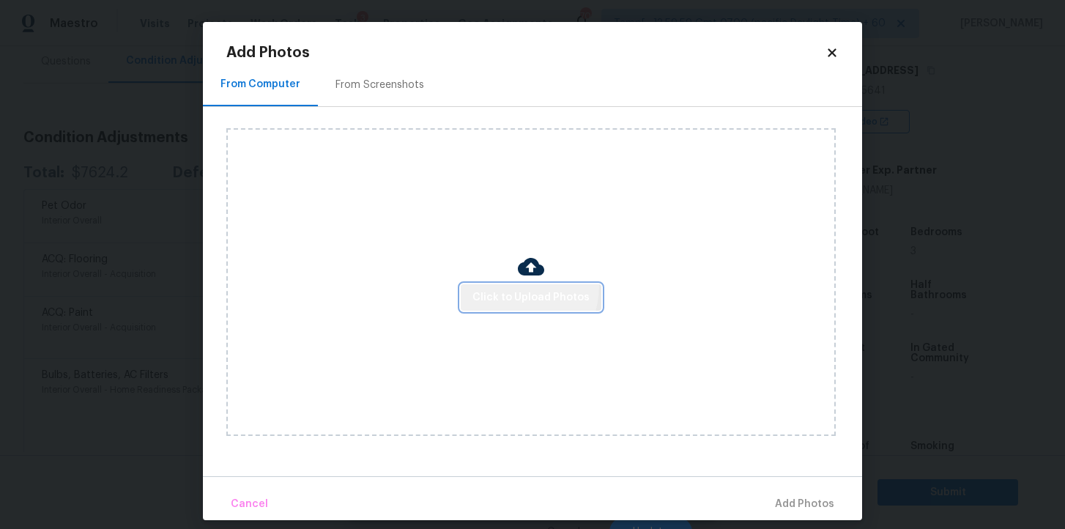
click at [517, 286] on button "Click to Upload Photos" at bounding box center [531, 297] width 141 height 27
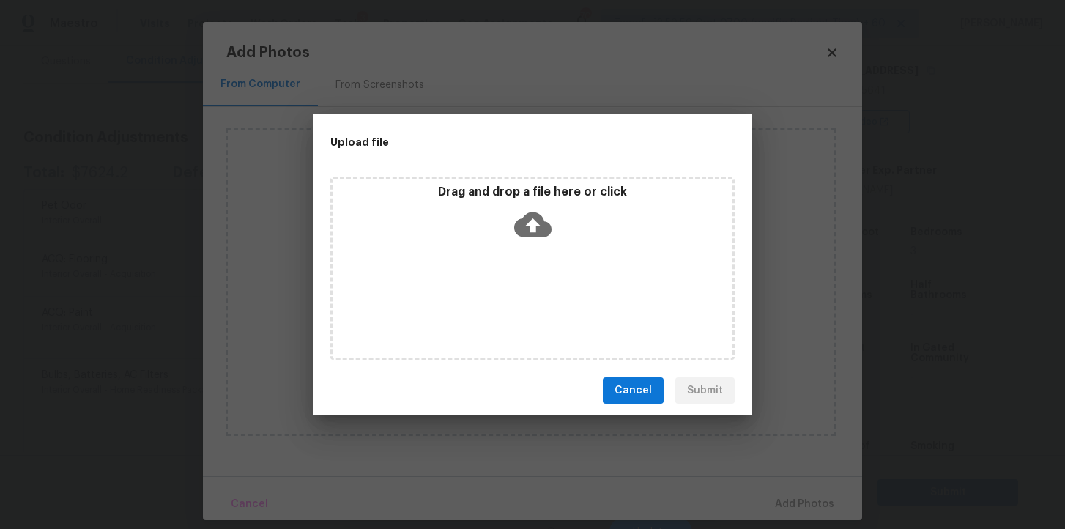
click at [529, 227] on icon at bounding box center [532, 224] width 37 height 37
click at [637, 376] on div "Cancel Submit" at bounding box center [532, 391] width 439 height 51
click at [637, 385] on span "Cancel" at bounding box center [633, 391] width 37 height 18
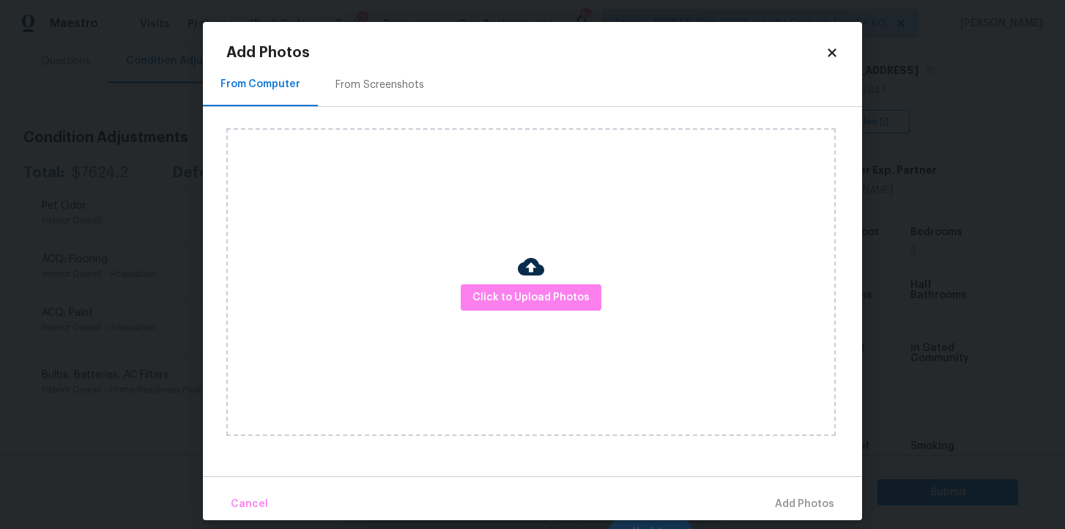
click at [834, 55] on icon at bounding box center [832, 52] width 8 height 8
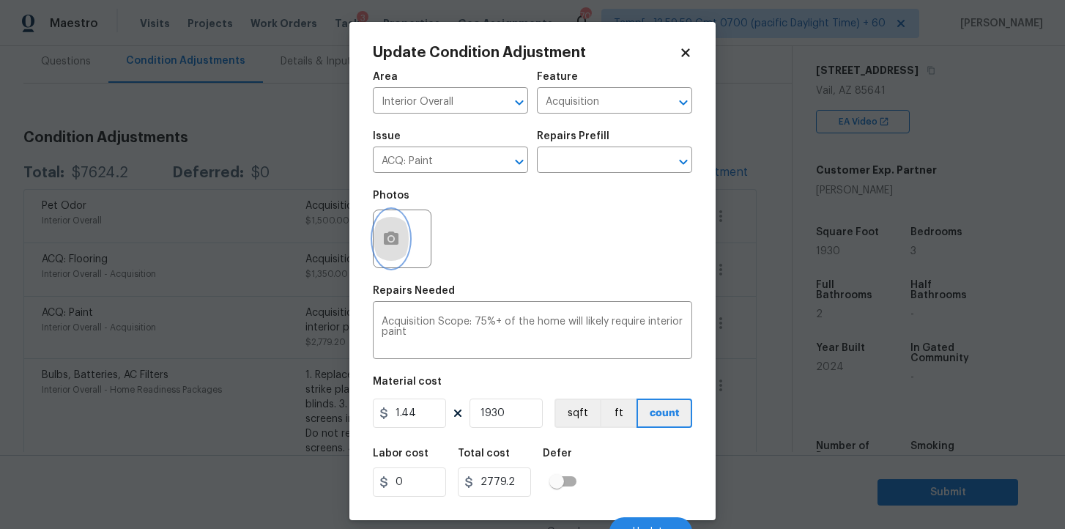
click at [384, 243] on icon "button" at bounding box center [391, 237] width 15 height 13
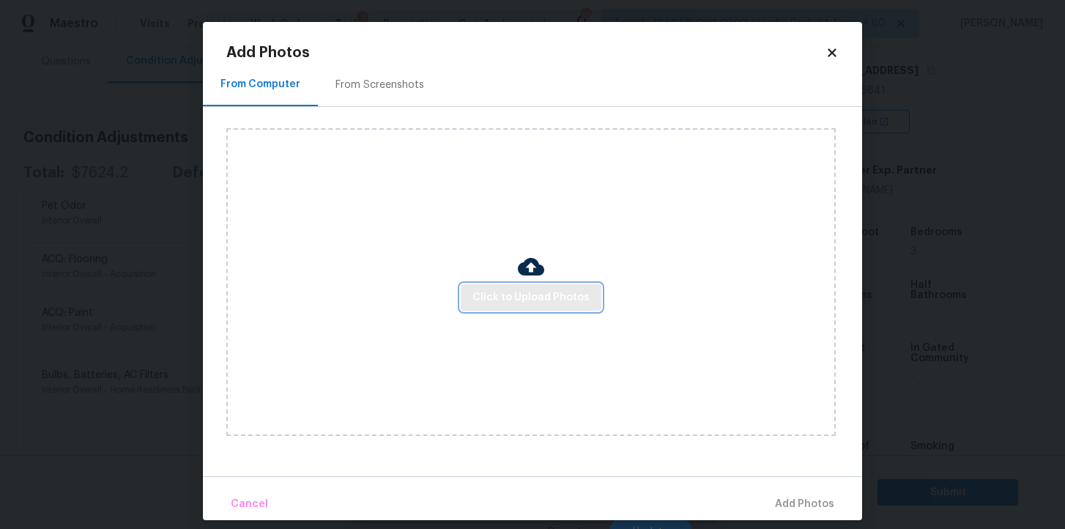
click at [526, 286] on button "Click to Upload Photos" at bounding box center [531, 297] width 141 height 27
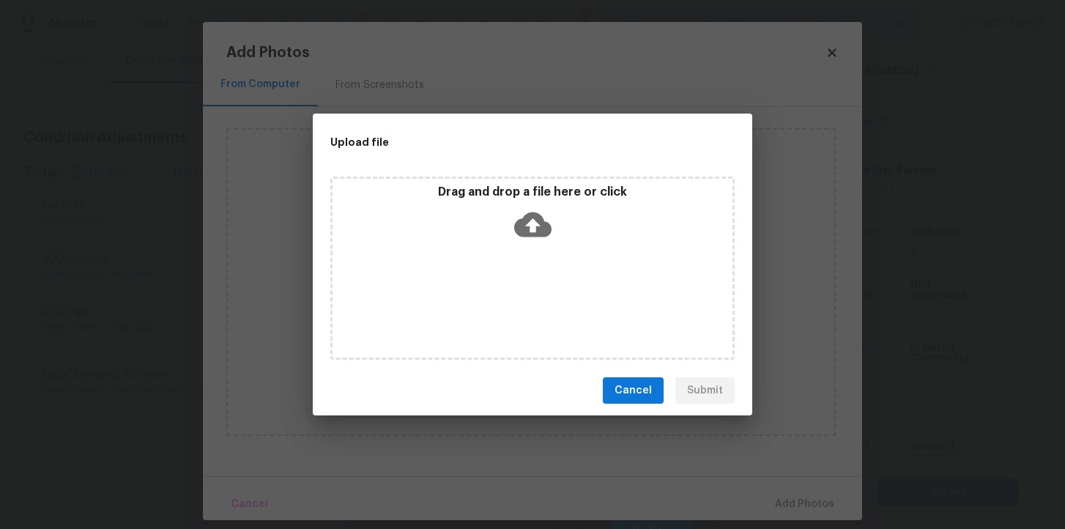
click at [529, 231] on icon at bounding box center [532, 224] width 37 height 37
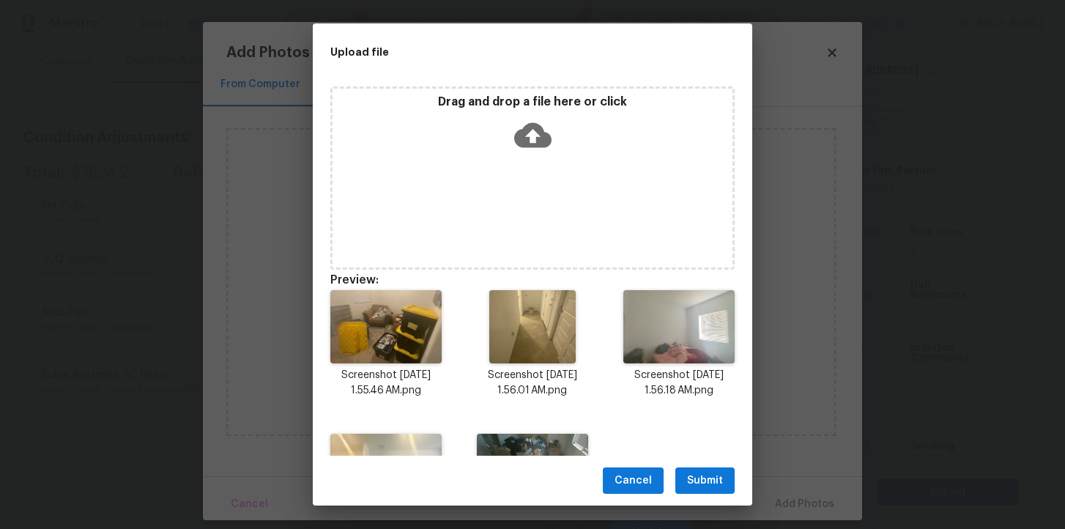
scroll to position [104, 0]
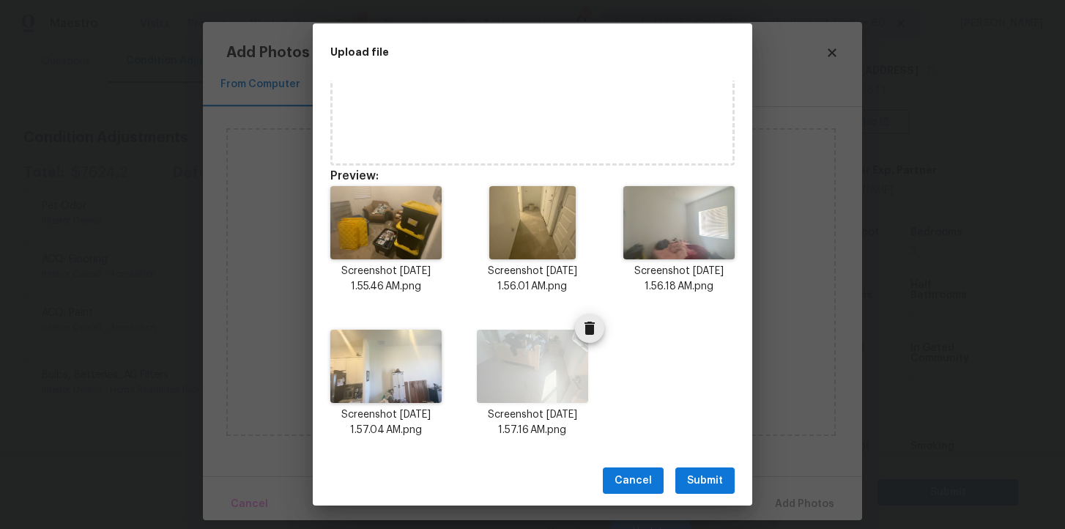
click at [591, 332] on icon "Delete" at bounding box center [590, 328] width 10 height 13
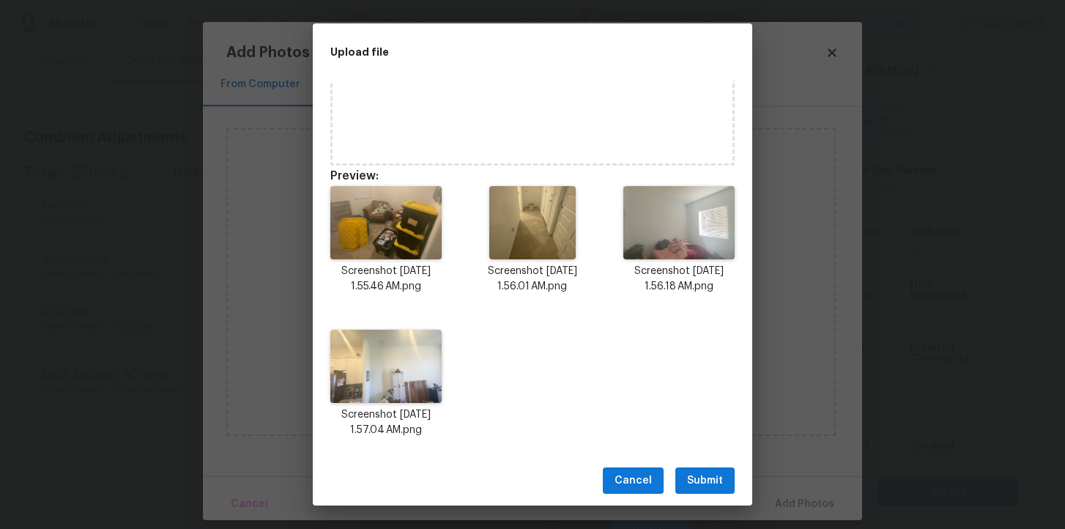
click at [698, 481] on span "Submit" at bounding box center [705, 481] width 36 height 18
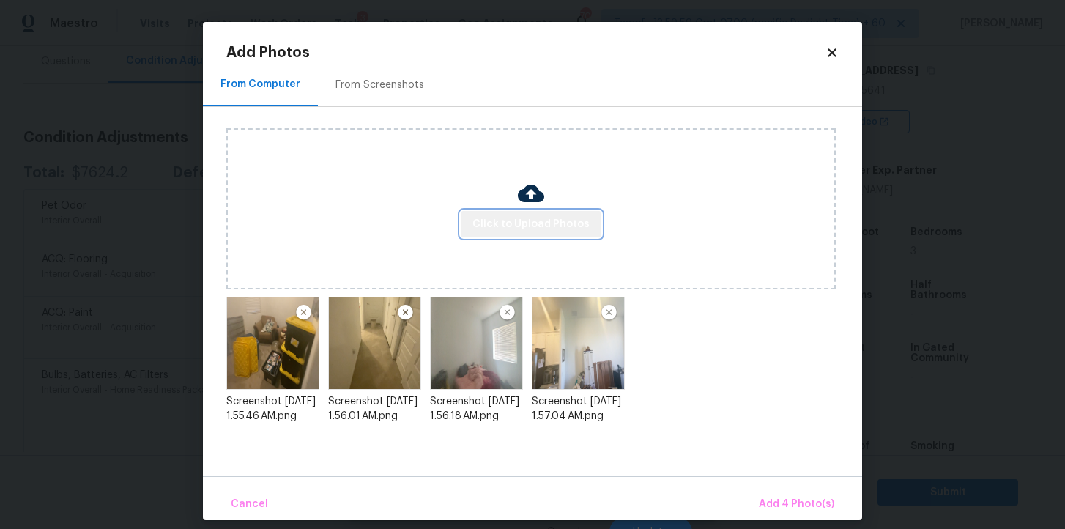
click at [533, 215] on span "Click to Upload Photos" at bounding box center [530, 224] width 117 height 18
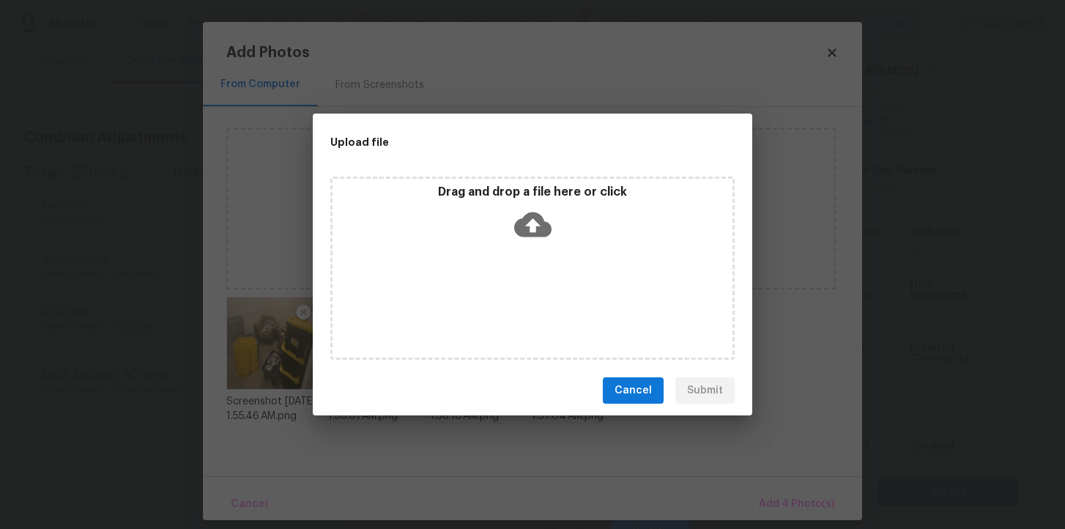
click at [522, 209] on icon at bounding box center [532, 224] width 37 height 37
click at [652, 379] on button "Cancel" at bounding box center [633, 390] width 61 height 27
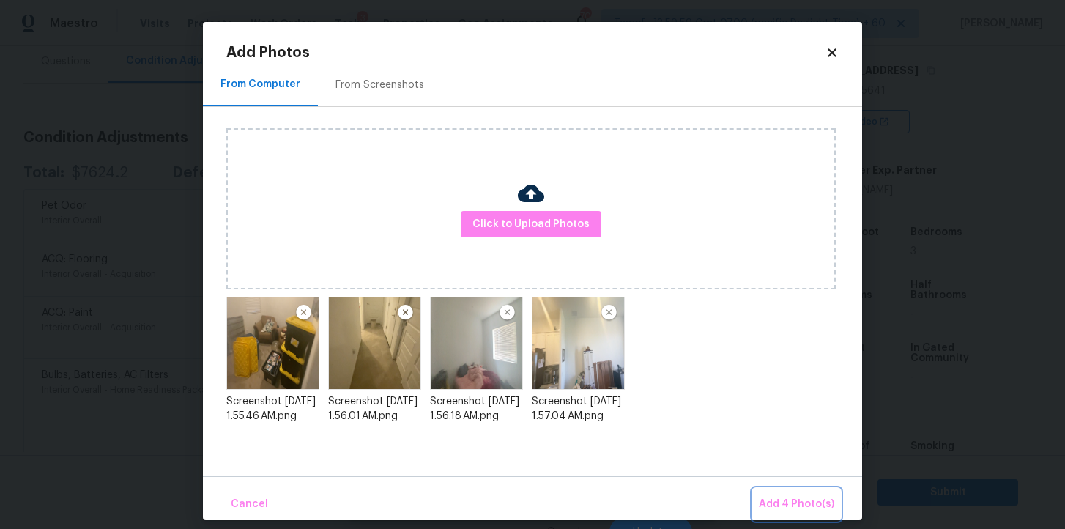
click at [777, 501] on span "Add 4 Photo(s)" at bounding box center [796, 504] width 75 height 18
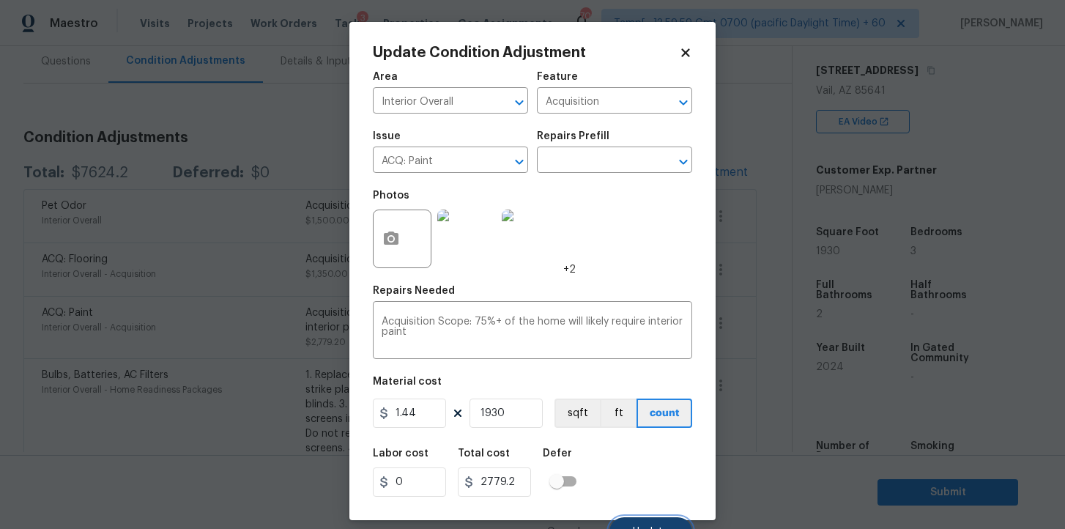
click at [648, 521] on button "Update" at bounding box center [650, 531] width 83 height 29
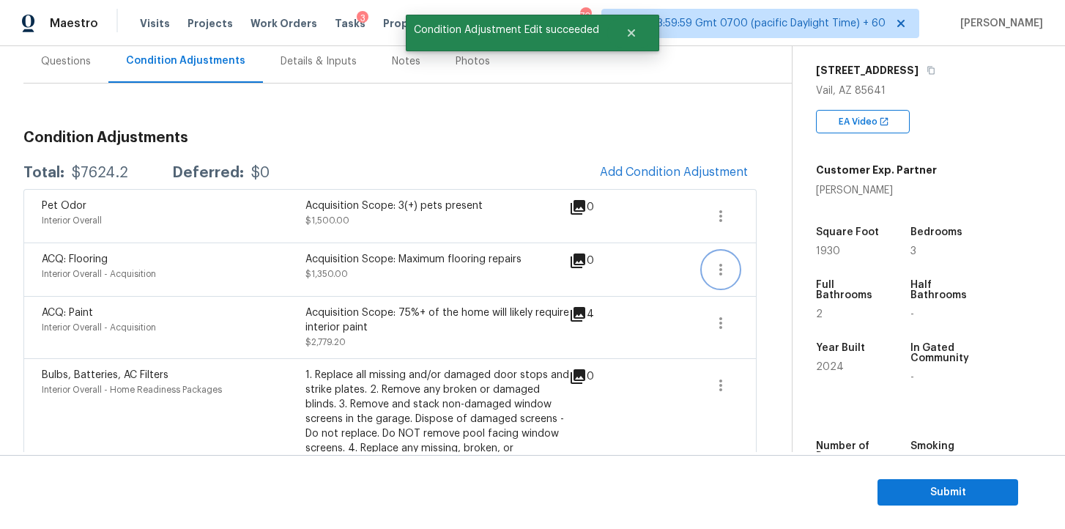
click at [724, 266] on icon "button" at bounding box center [721, 270] width 18 height 18
click at [763, 267] on div "Edit" at bounding box center [804, 266] width 114 height 15
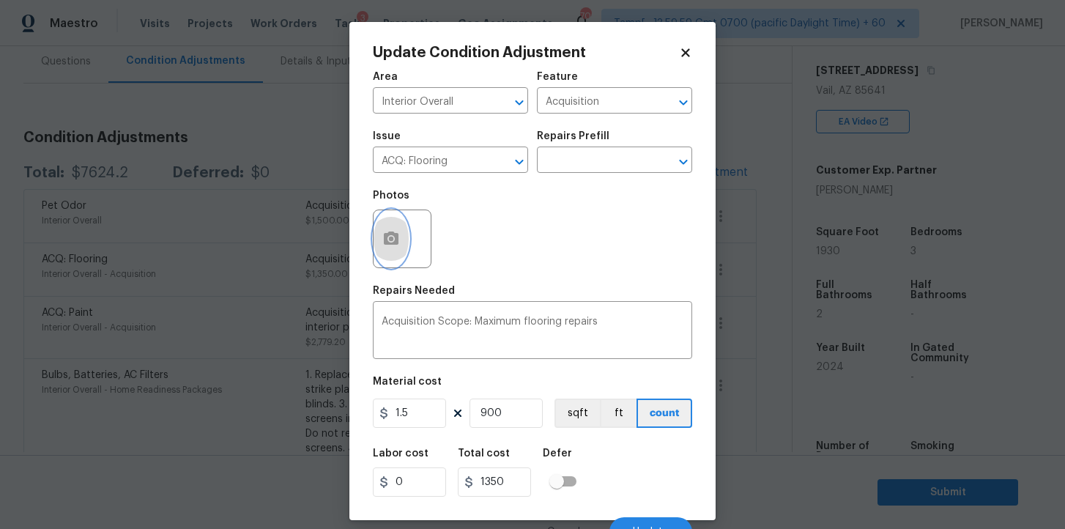
click at [385, 248] on icon "button" at bounding box center [391, 239] width 18 height 18
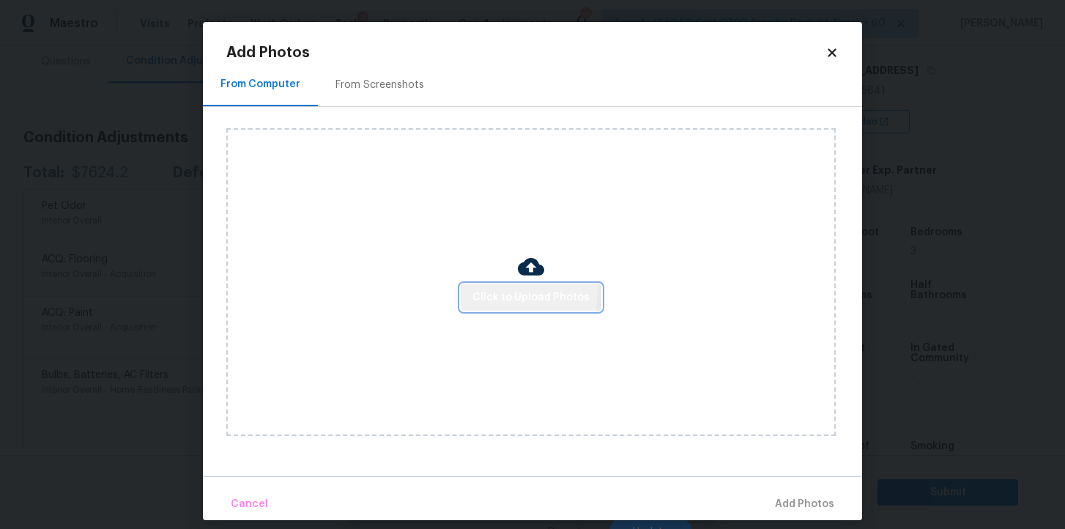
click at [502, 291] on span "Click to Upload Photos" at bounding box center [530, 298] width 117 height 18
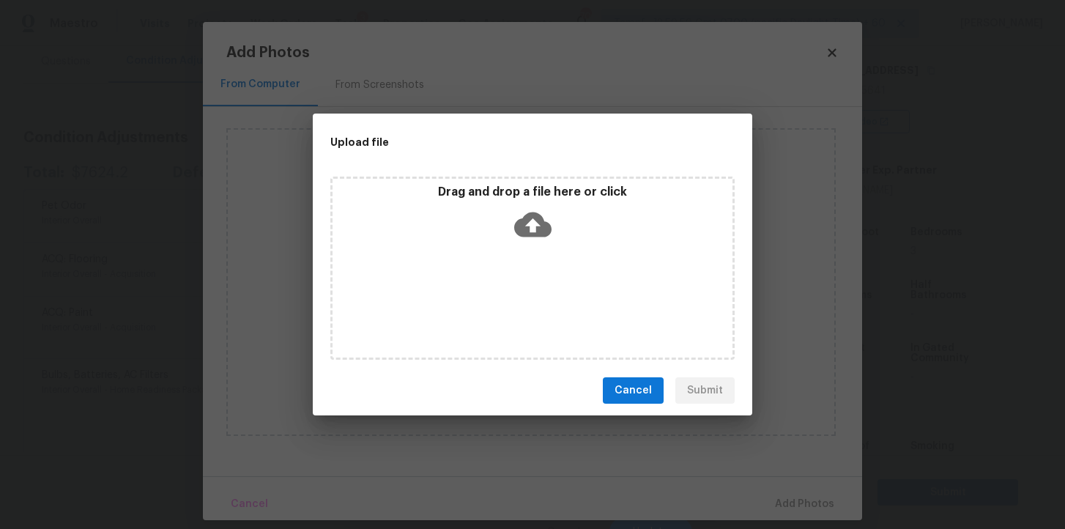
click at [530, 226] on icon at bounding box center [532, 224] width 37 height 37
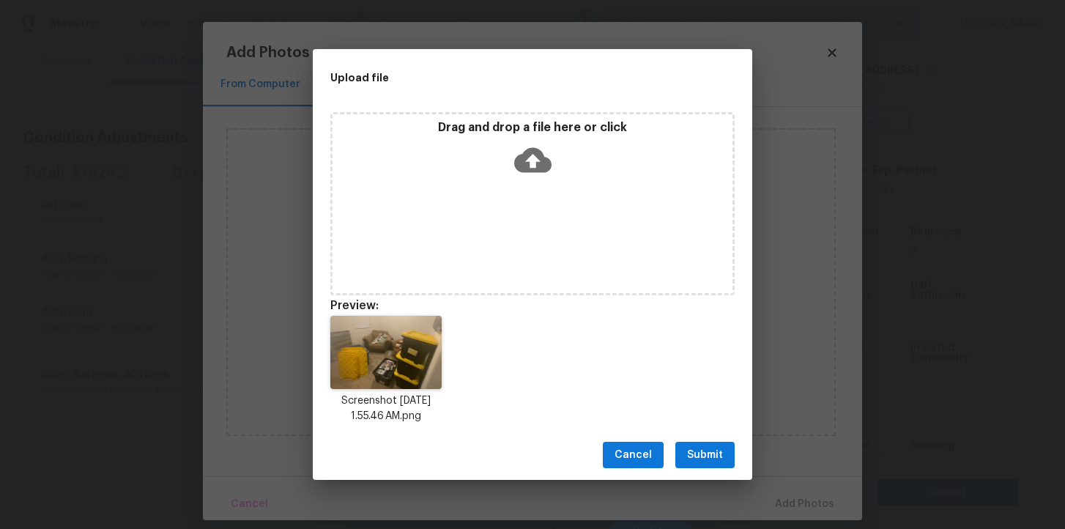
click at [524, 163] on icon at bounding box center [532, 160] width 37 height 25
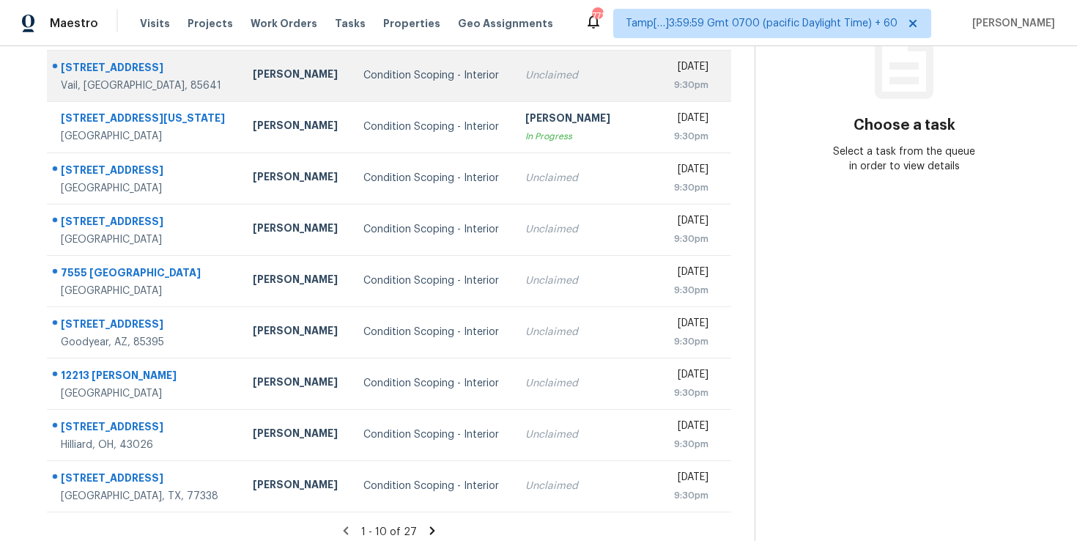
scroll to position [215, 0]
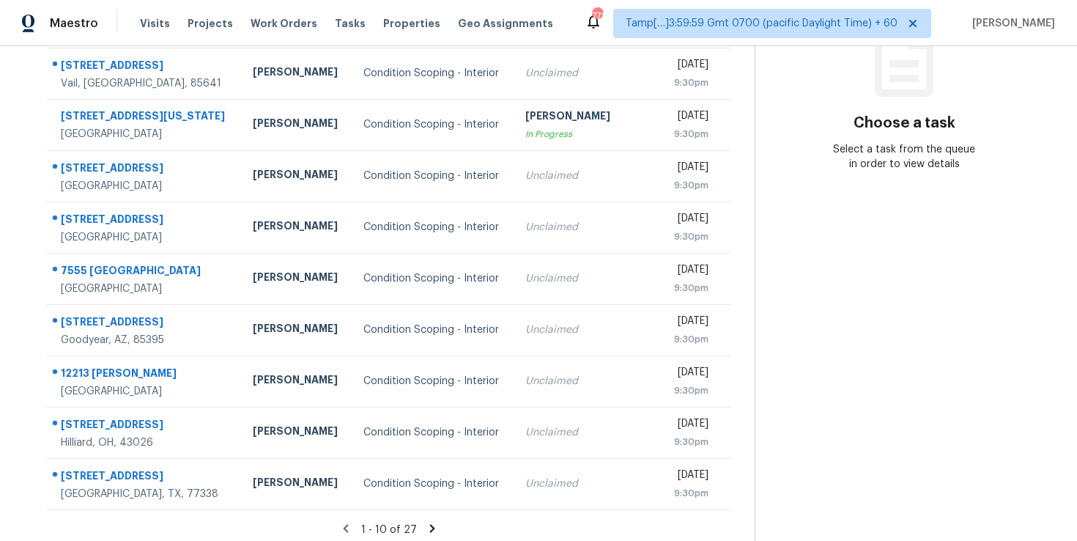
click at [430, 523] on icon at bounding box center [432, 528] width 13 height 13
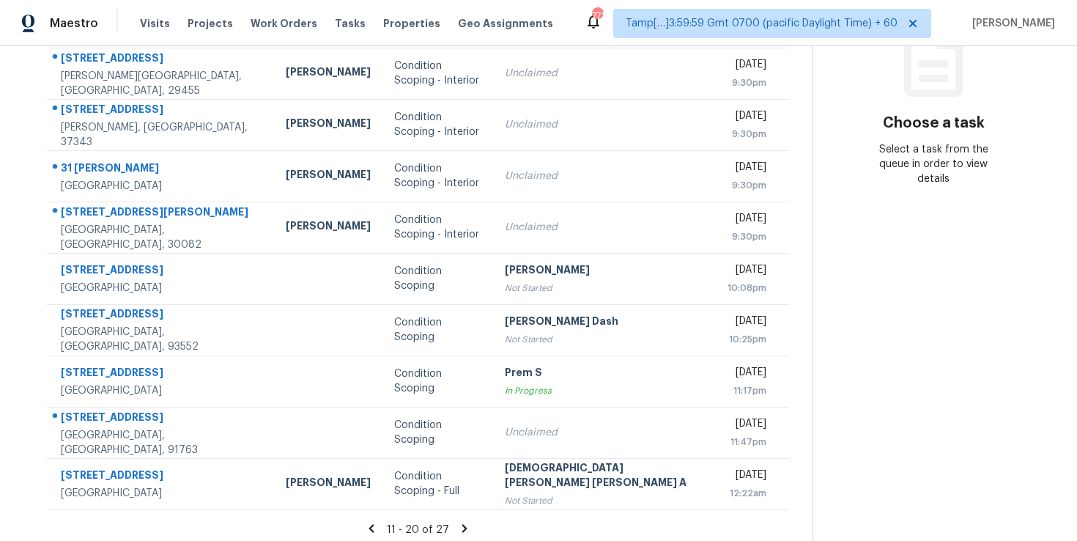
click at [462, 530] on icon at bounding box center [464, 528] width 5 height 8
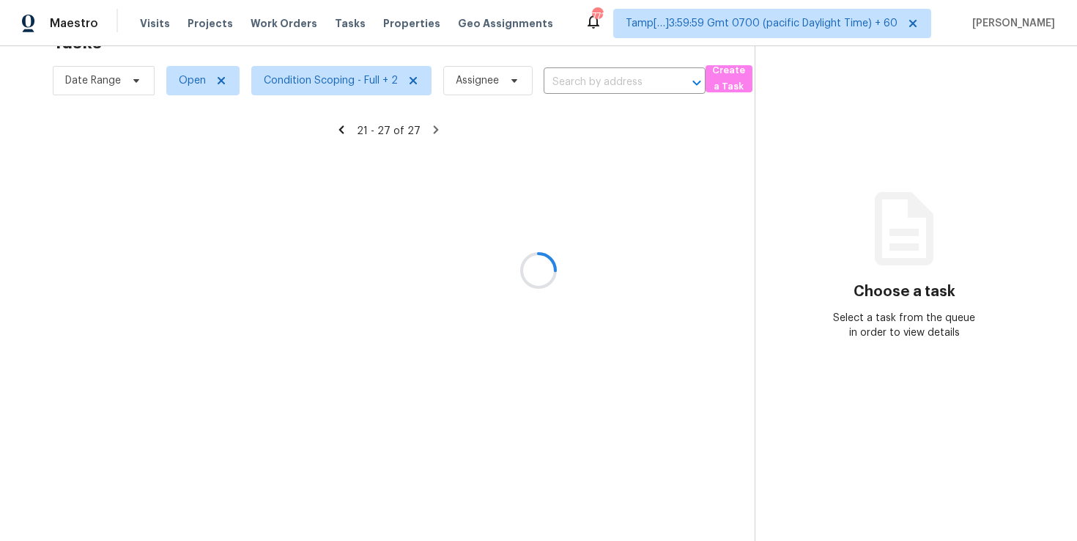
scroll to position [68, 0]
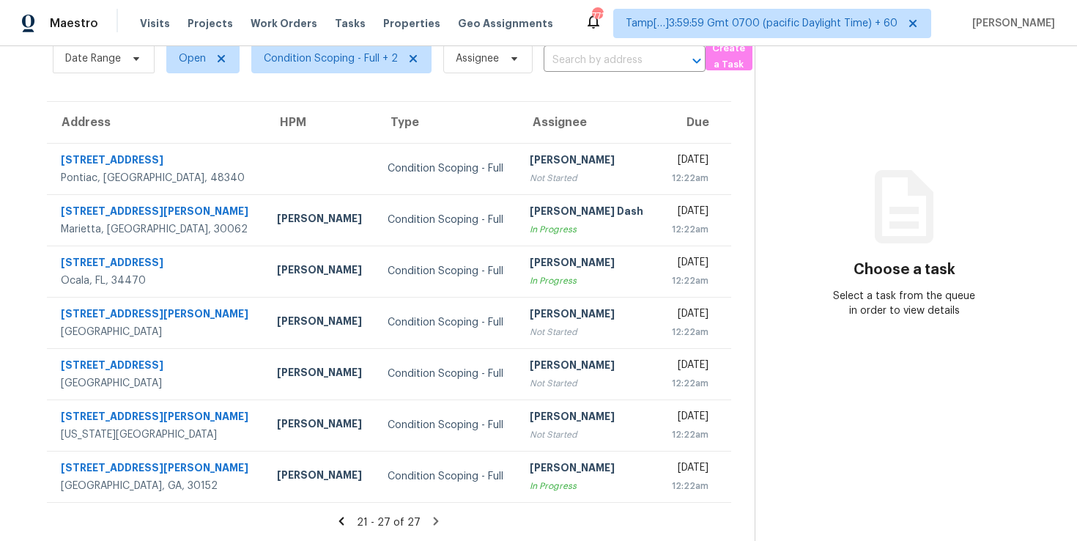
click at [341, 518] on icon at bounding box center [341, 520] width 13 height 13
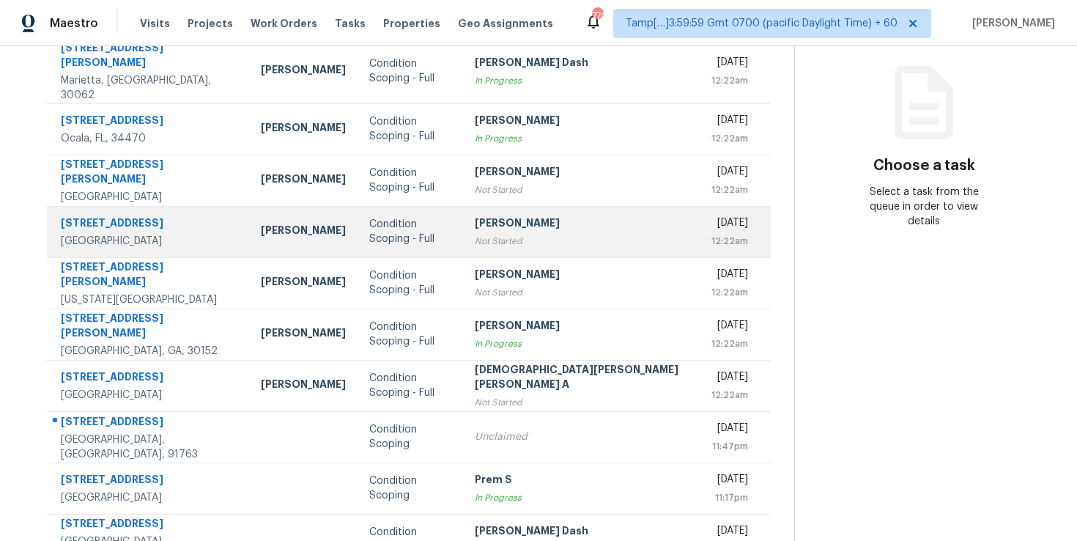
scroll to position [222, 0]
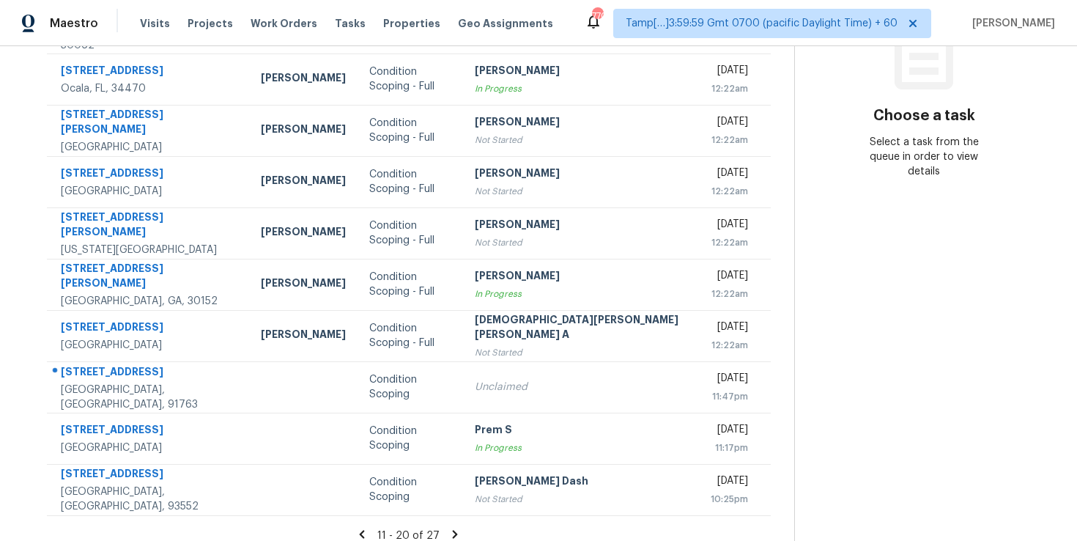
click at [355, 527] on icon at bounding box center [361, 533] width 13 height 13
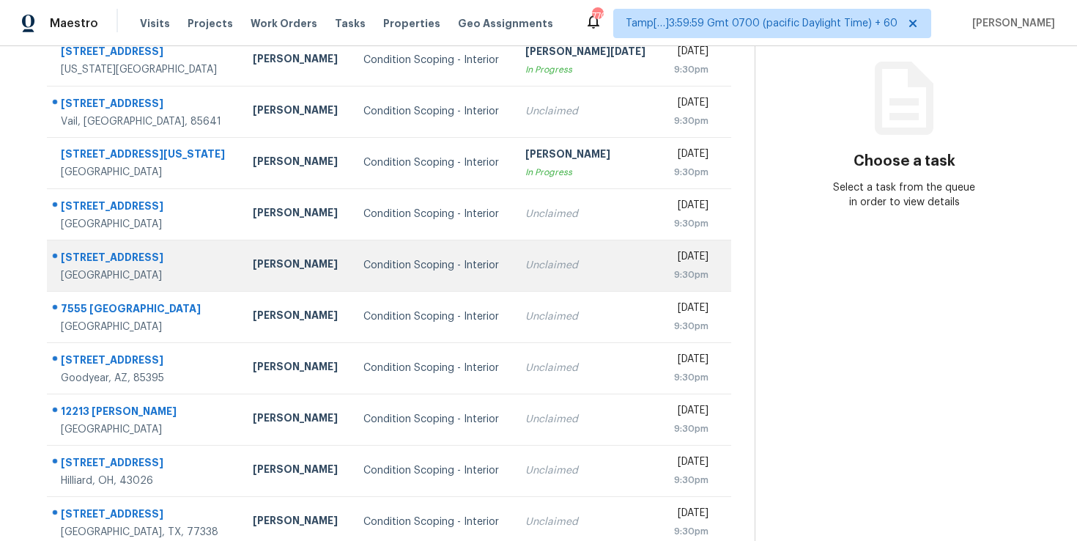
scroll to position [183, 0]
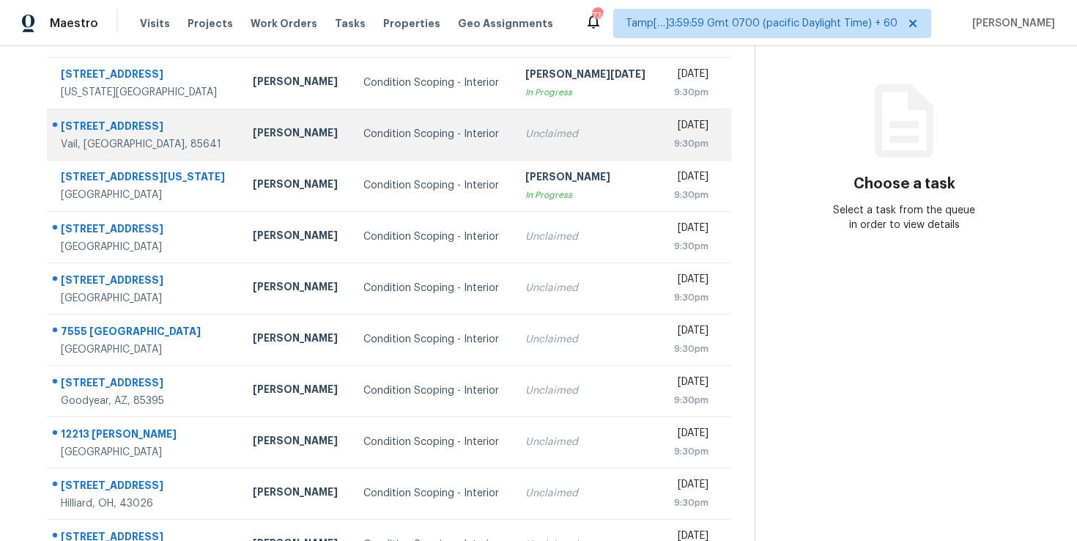
scroll to position [128, 0]
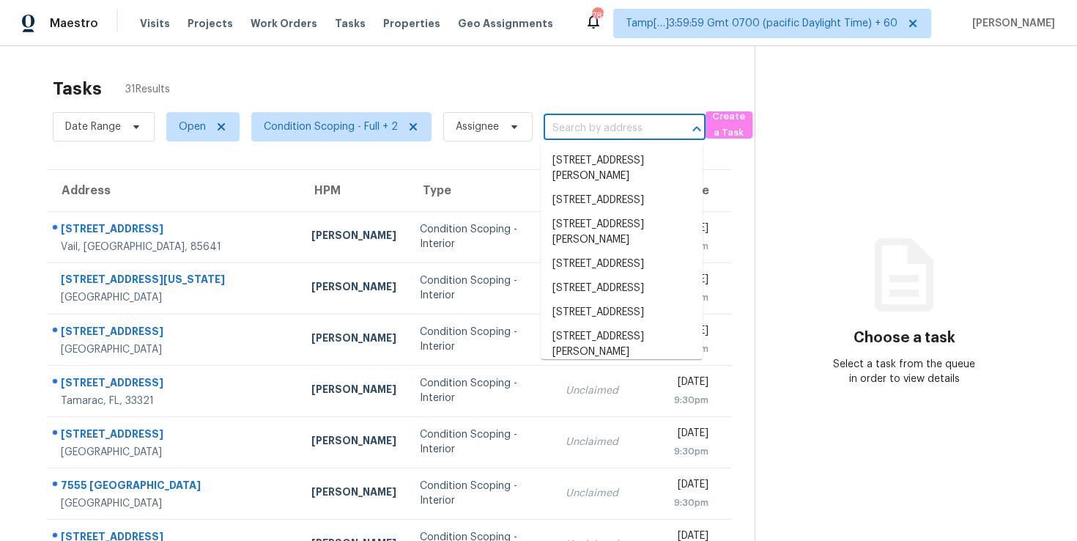
click at [571, 136] on input "text" at bounding box center [604, 128] width 121 height 23
paste input "[STREET_ADDRESS][PERSON_NAME]"
type input "[STREET_ADDRESS][PERSON_NAME]"
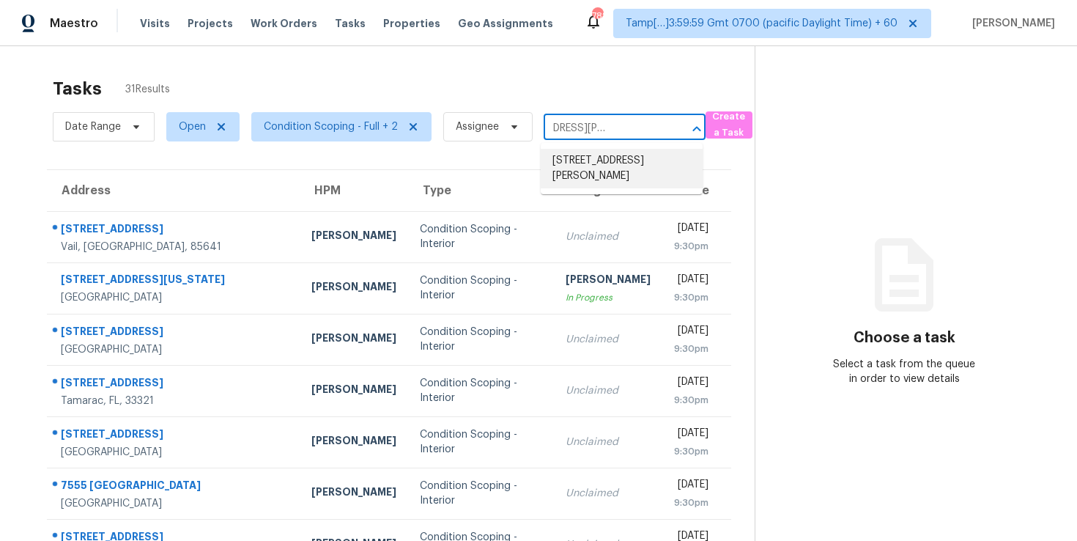
click at [599, 160] on li "17428 S Ridgerunner Dr, Vail, AZ 85641" at bounding box center [622, 169] width 162 height 40
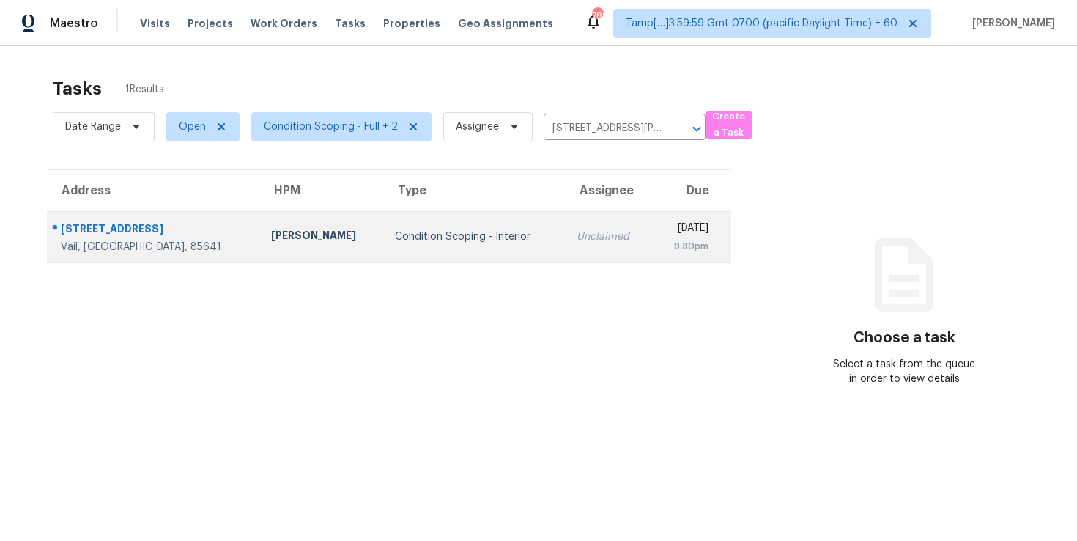
click at [652, 256] on td "Wed, Oct 15th 2025 9:30pm" at bounding box center [691, 236] width 78 height 51
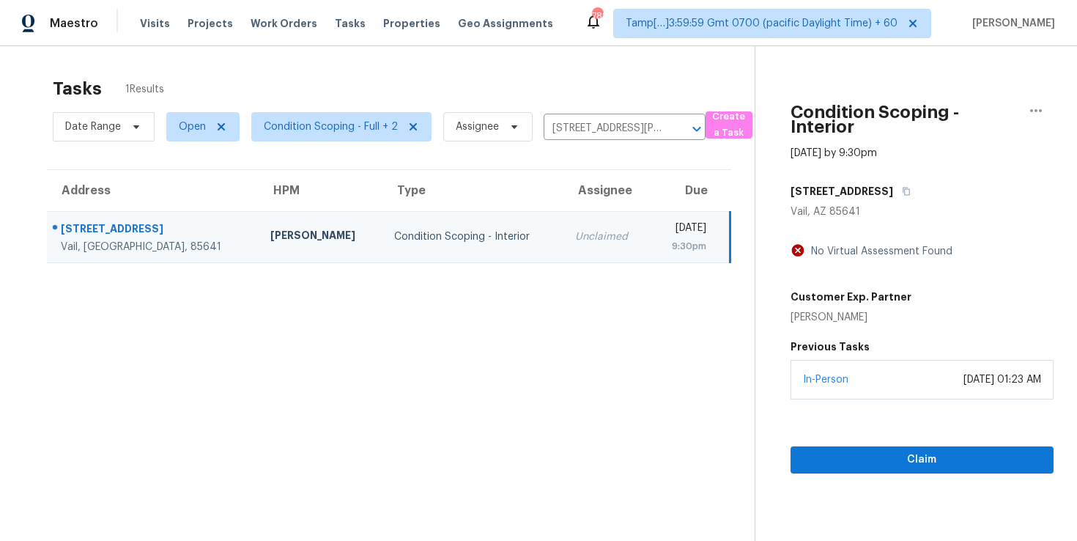
click at [842, 387] on div "In-Person October 15, 2025 at 01:23 AM" at bounding box center [921, 380] width 263 height 40
click at [845, 451] on span "Claim" at bounding box center [922, 459] width 240 height 18
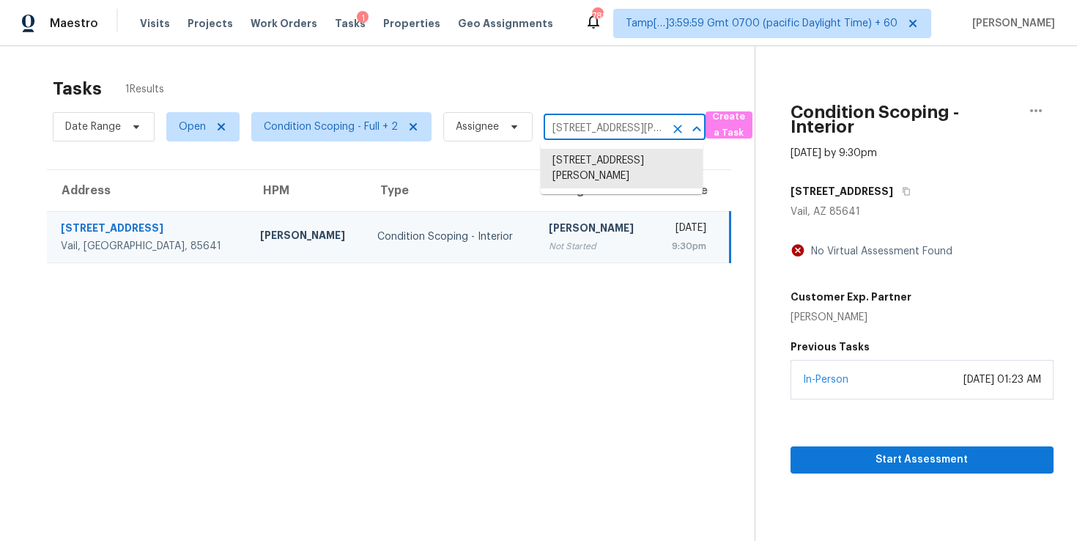
click at [593, 122] on input "17428 S Ridgerunner Dr, Vail, AZ 85641" at bounding box center [604, 128] width 121 height 23
paste input "5148 W Sells Dr Goodyear, AZ, 85395"
type input "[STREET_ADDRESS][PERSON_NAME]"
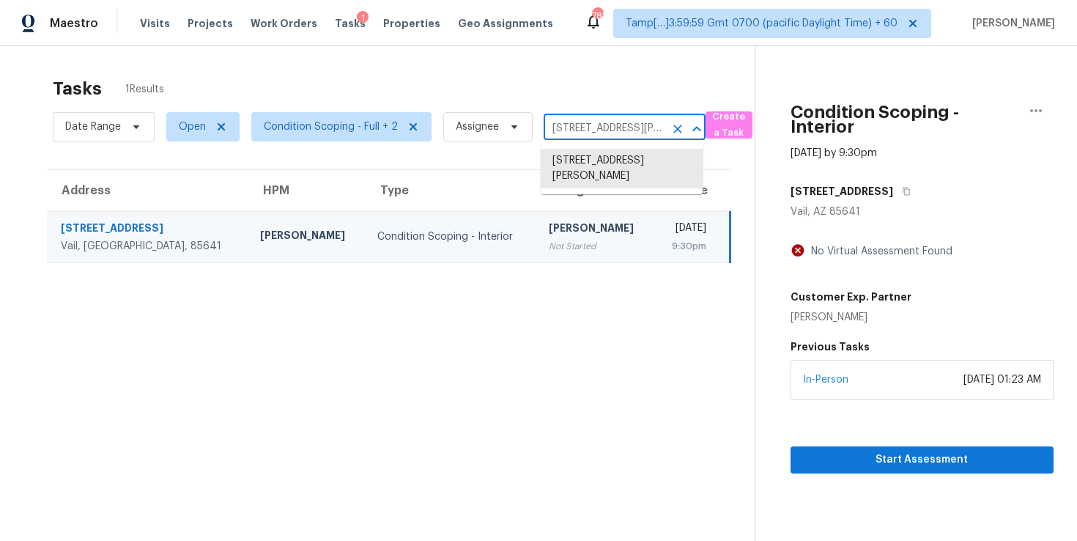
scroll to position [0, 70]
click at [606, 158] on li "[STREET_ADDRESS]" at bounding box center [622, 161] width 162 height 24
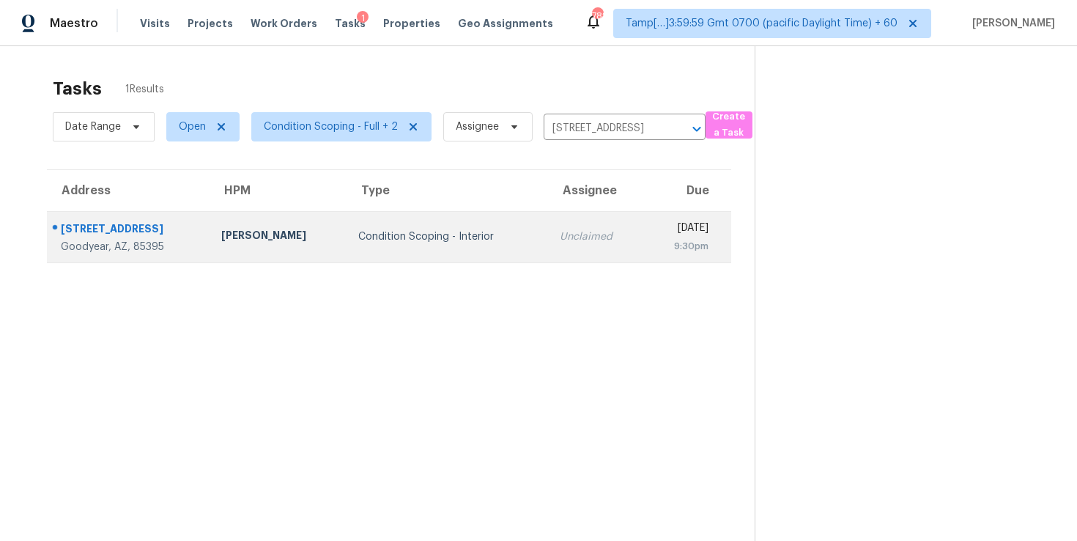
click at [644, 243] on td "Wed, Oct 15th 2025 9:30pm" at bounding box center [687, 236] width 87 height 51
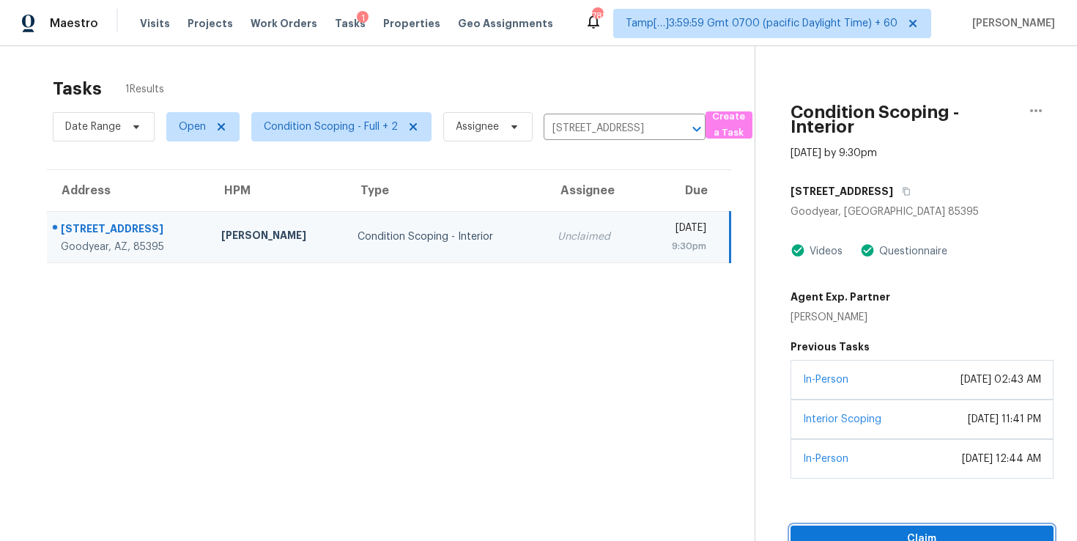
click at [839, 535] on span "Claim" at bounding box center [922, 539] width 240 height 18
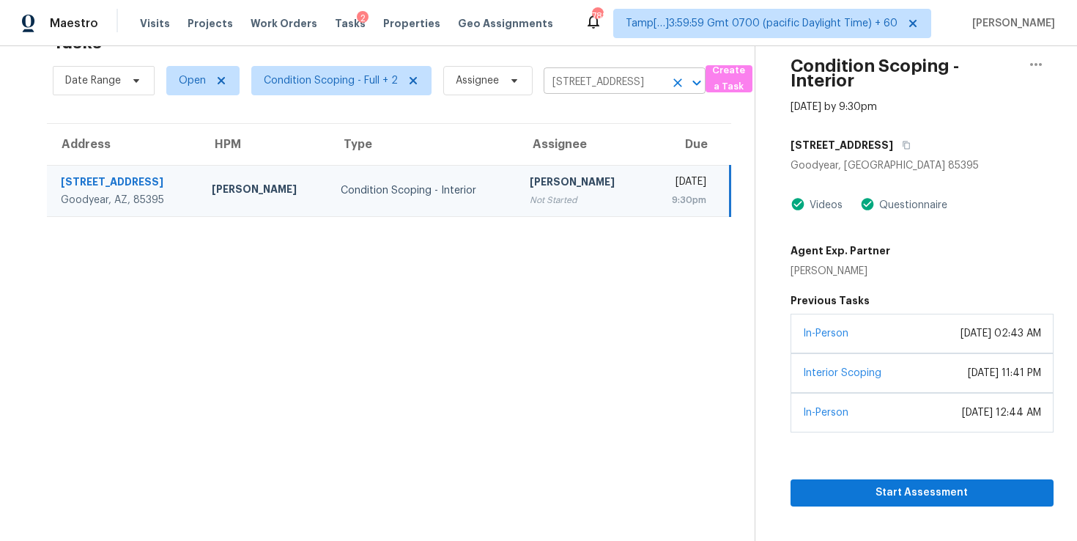
click at [617, 82] on input "[STREET_ADDRESS]" at bounding box center [604, 82] width 121 height 23
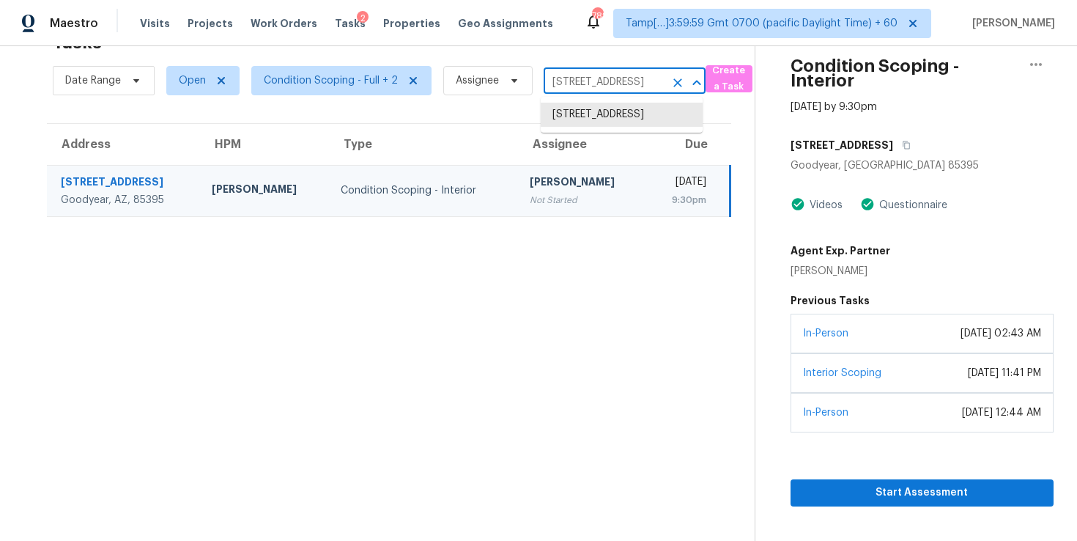
click at [617, 82] on input "[STREET_ADDRESS]" at bounding box center [604, 82] width 121 height 23
paste input "3217 Arrow Arum Dr Johns Island, SC, 2945"
type input "3217 Arrow Arum Dr Johns Island, SC, 29455"
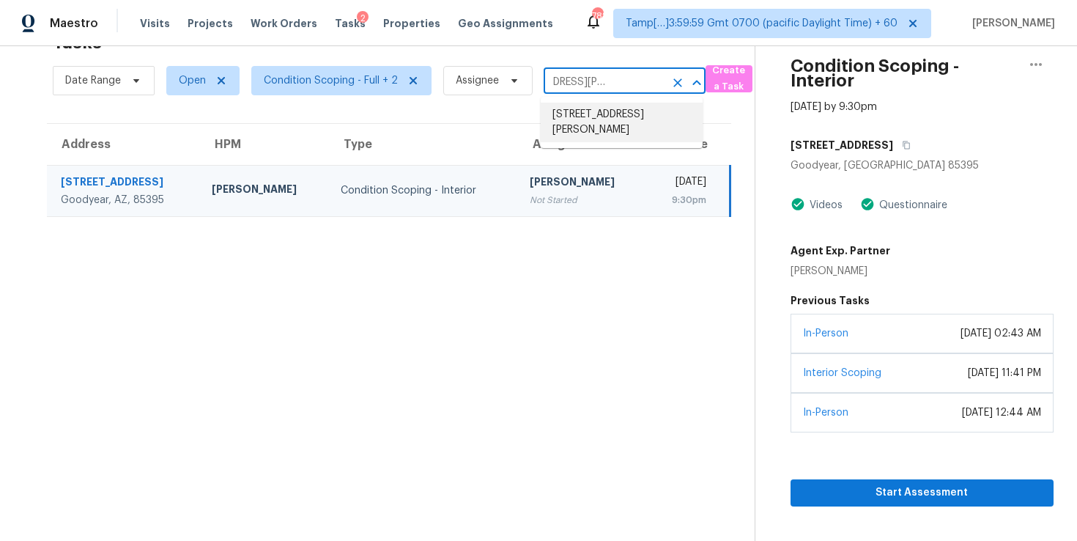
click at [613, 119] on li "3217 Arrow Arum Dr, Johns Island, SC 29455" at bounding box center [622, 123] width 162 height 40
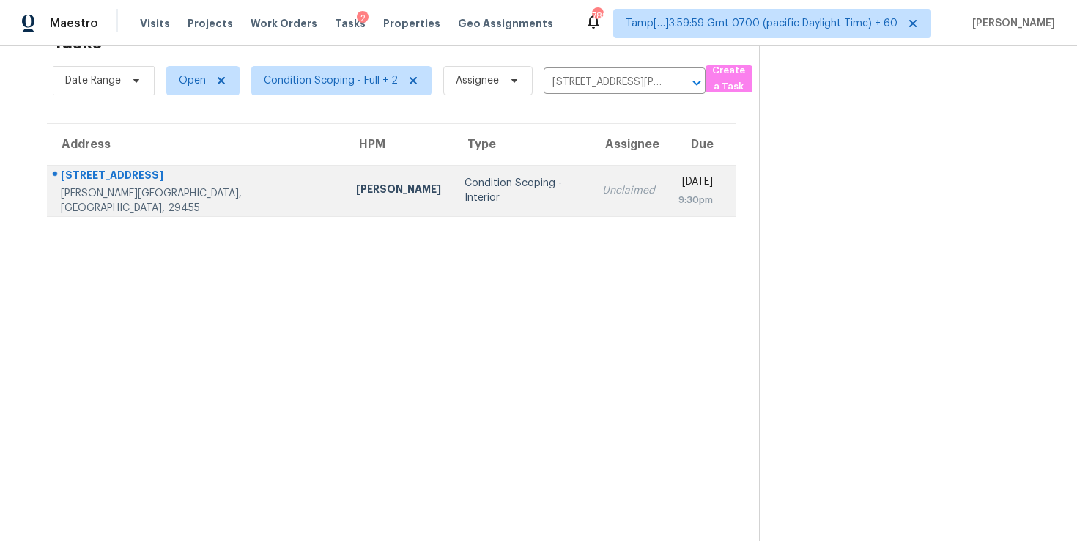
click at [667, 201] on td "Wed, Oct 15th 2025 9:30pm" at bounding box center [701, 190] width 69 height 51
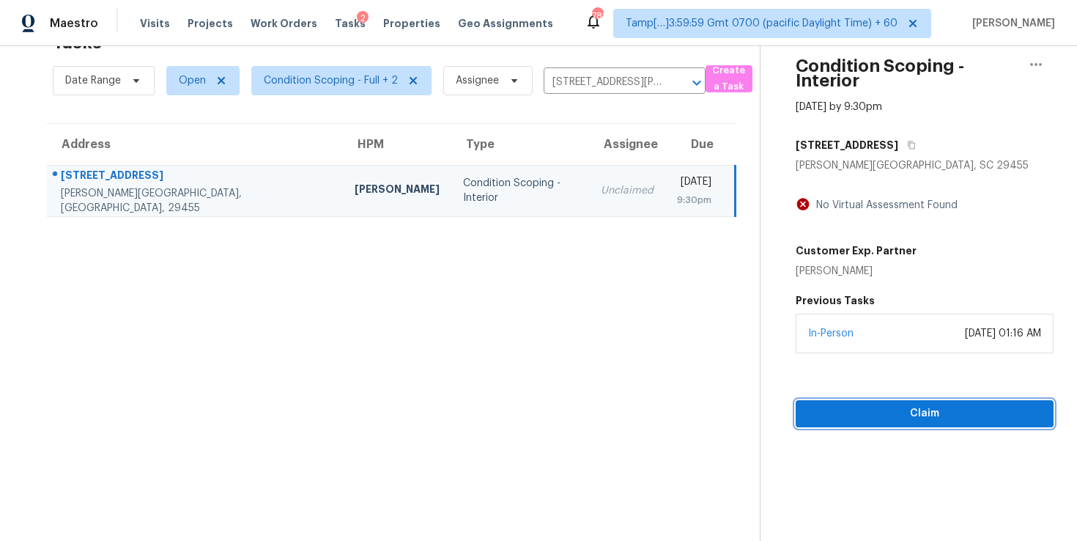
click at [831, 415] on span "Claim" at bounding box center [924, 413] width 234 height 18
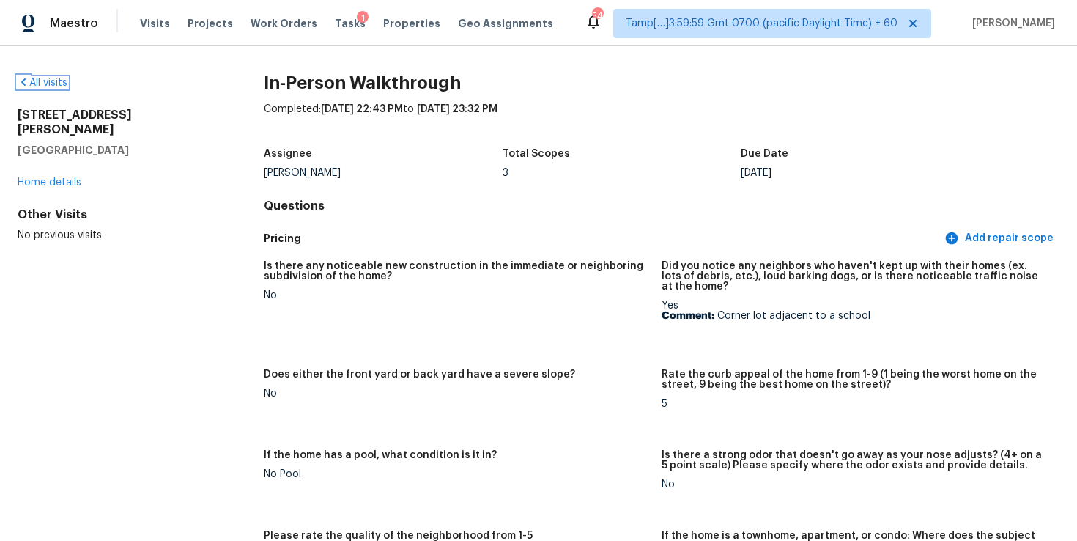
click at [57, 84] on link "All visits" at bounding box center [43, 83] width 50 height 10
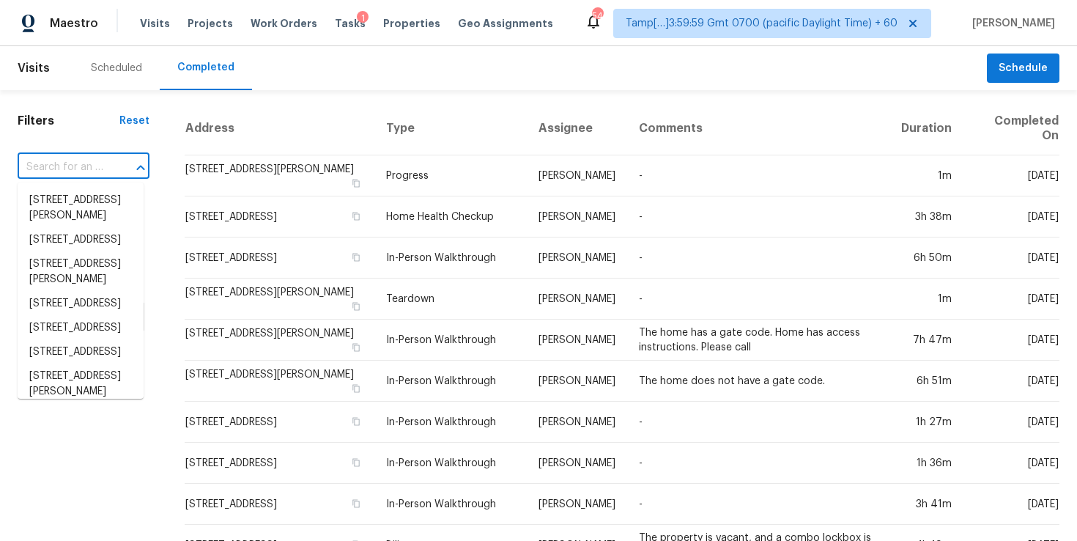
click at [92, 167] on input "text" at bounding box center [63, 167] width 91 height 23
paste input "17428 S Ridgerunner Dr Vail, AZ, 85641"
type input "17428 S Ridgerunner Dr Vail, AZ, 85641"
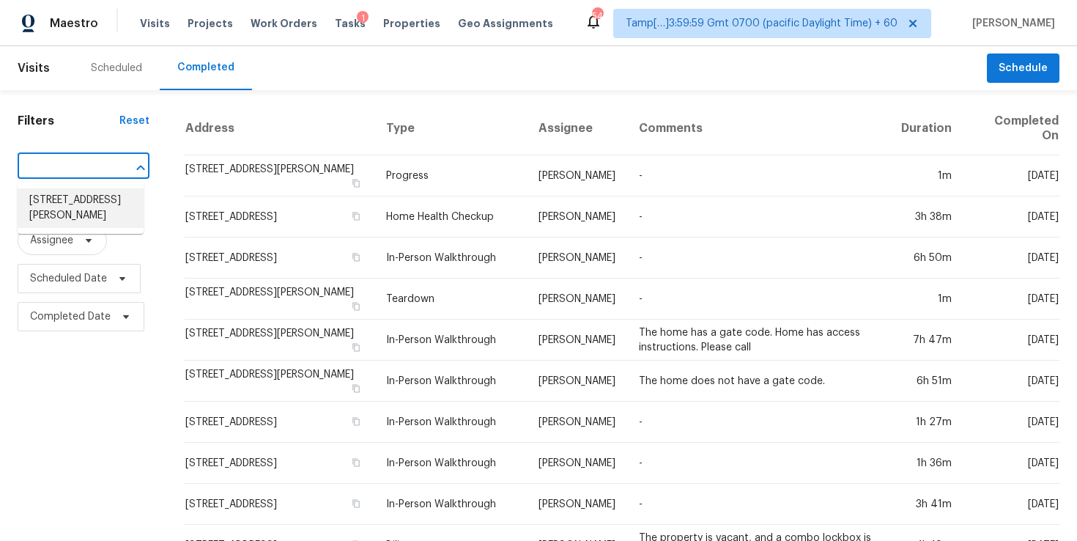
click at [94, 195] on li "17428 S Ridgerunner Dr, Vail, AZ 85641" at bounding box center [81, 208] width 126 height 40
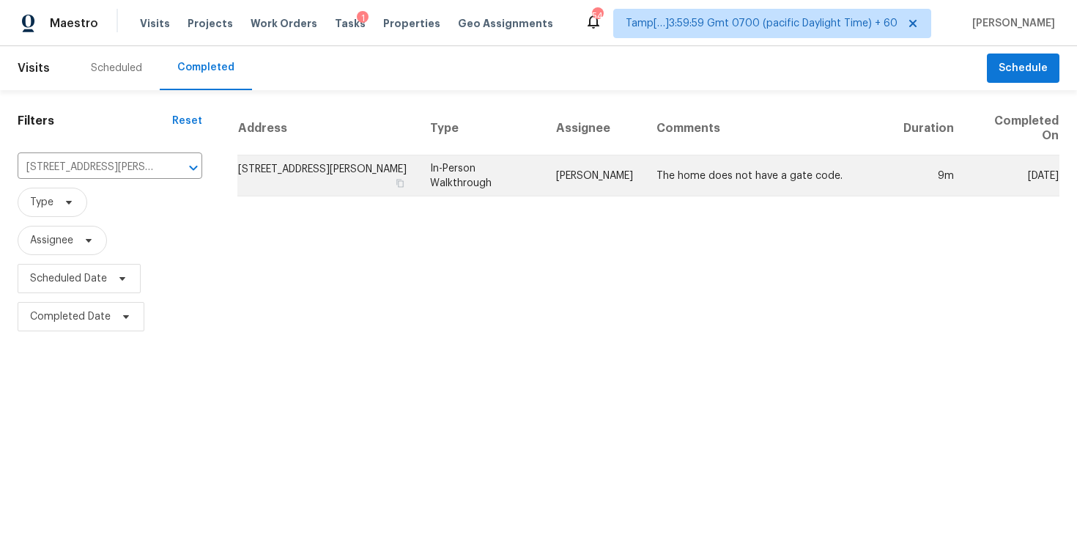
click at [516, 179] on td "In-Person Walkthrough" at bounding box center [481, 175] width 126 height 41
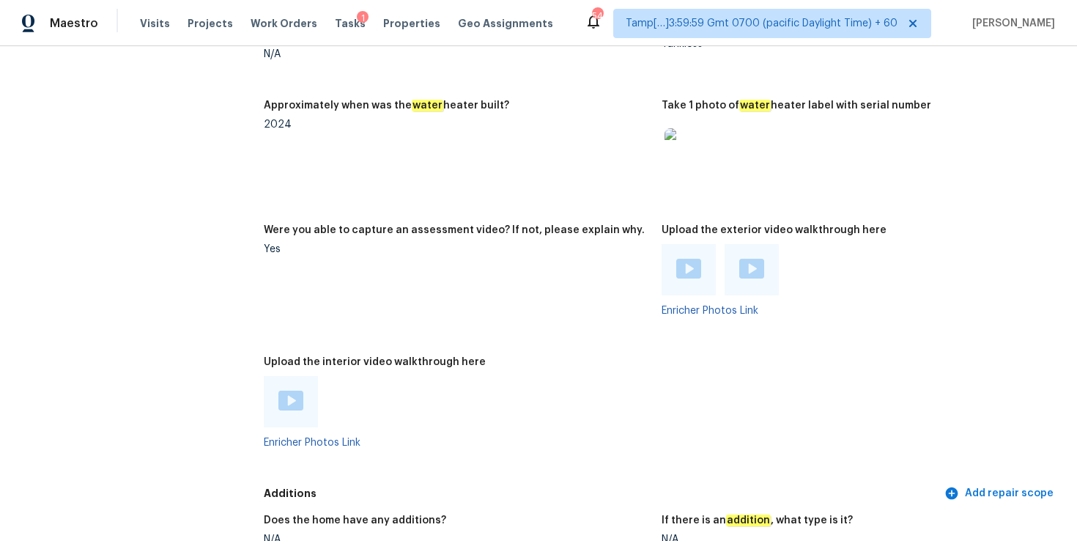
scroll to position [2612, 0]
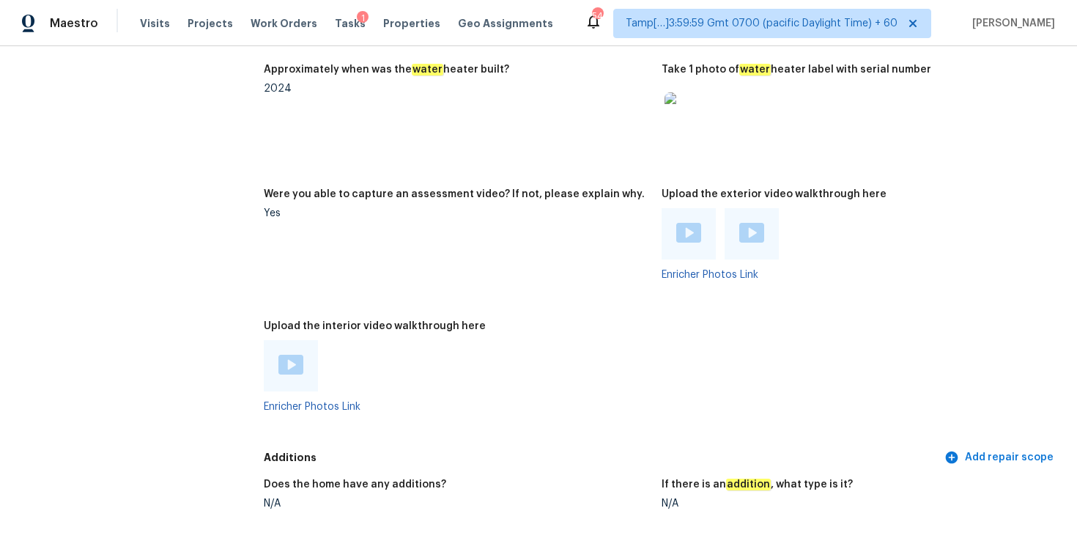
click at [284, 355] on img at bounding box center [290, 365] width 25 height 20
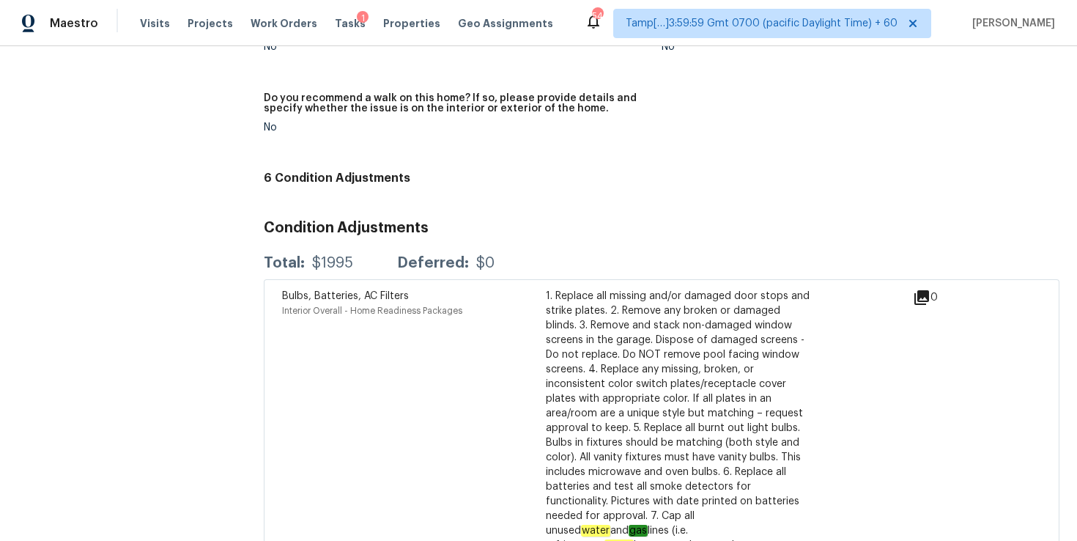
scroll to position [3183, 0]
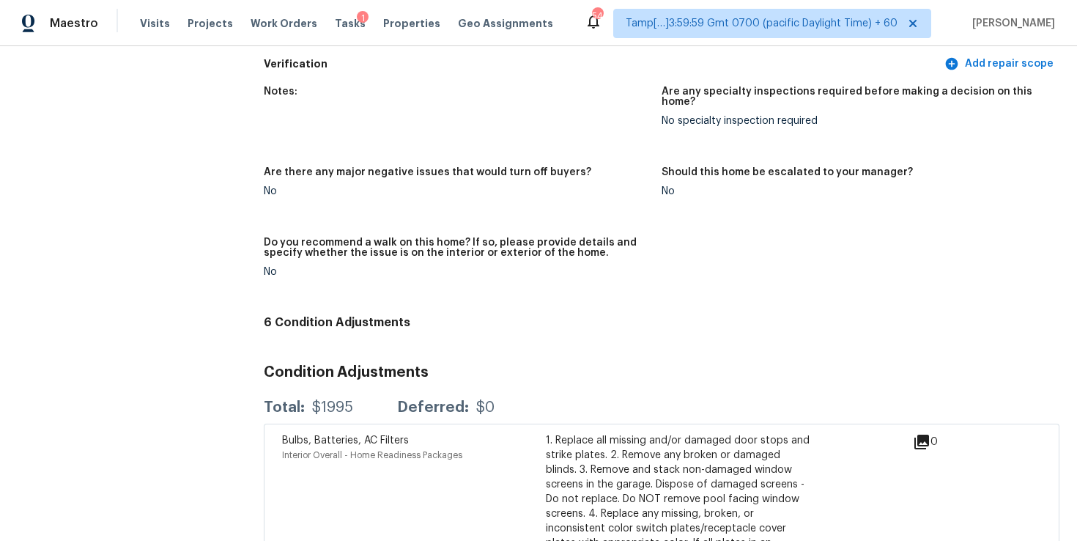
click at [507, 114] on figure "Notes:" at bounding box center [463, 117] width 398 height 63
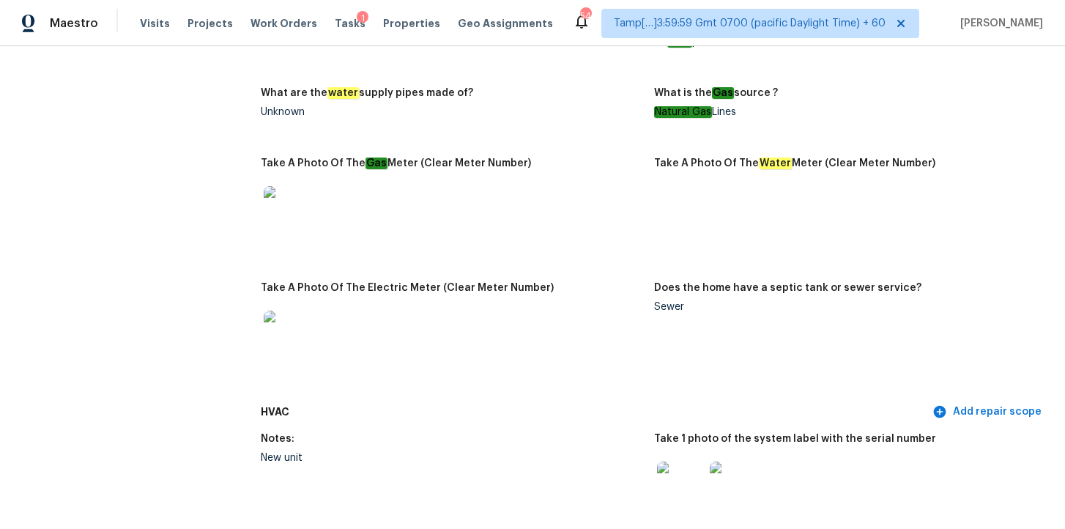
scroll to position [0, 0]
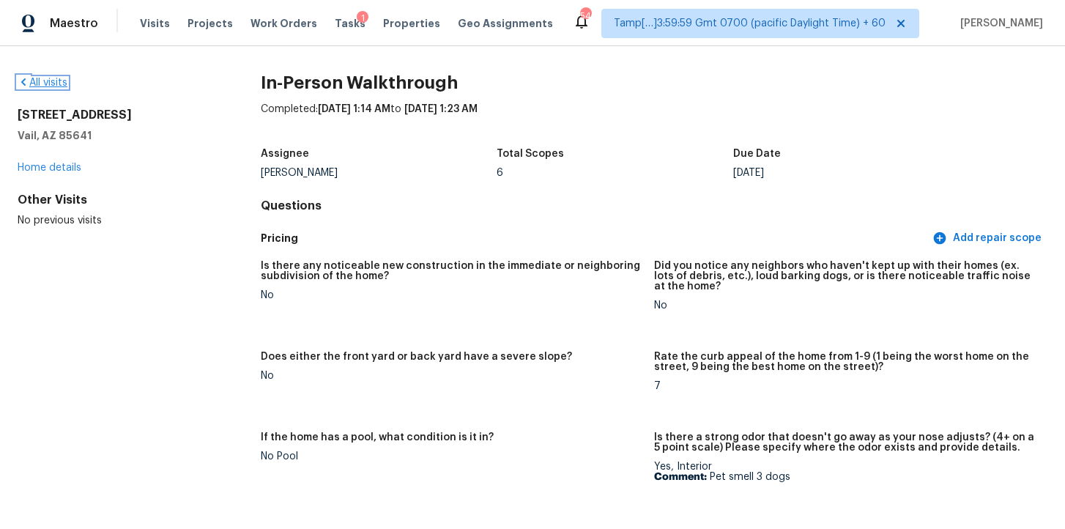
click at [59, 85] on link "All visits" at bounding box center [43, 83] width 50 height 10
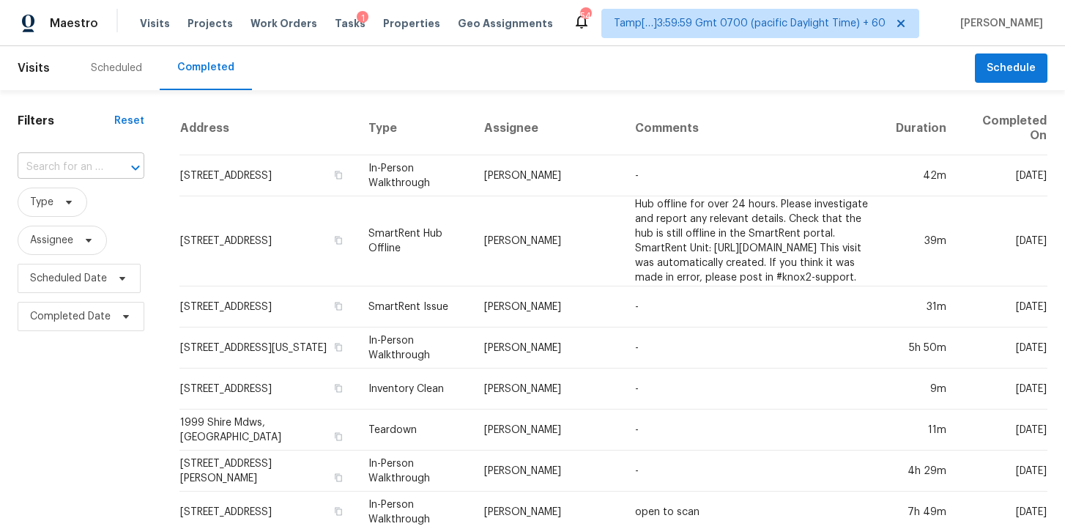
click at [88, 159] on input "text" at bounding box center [61, 167] width 86 height 23
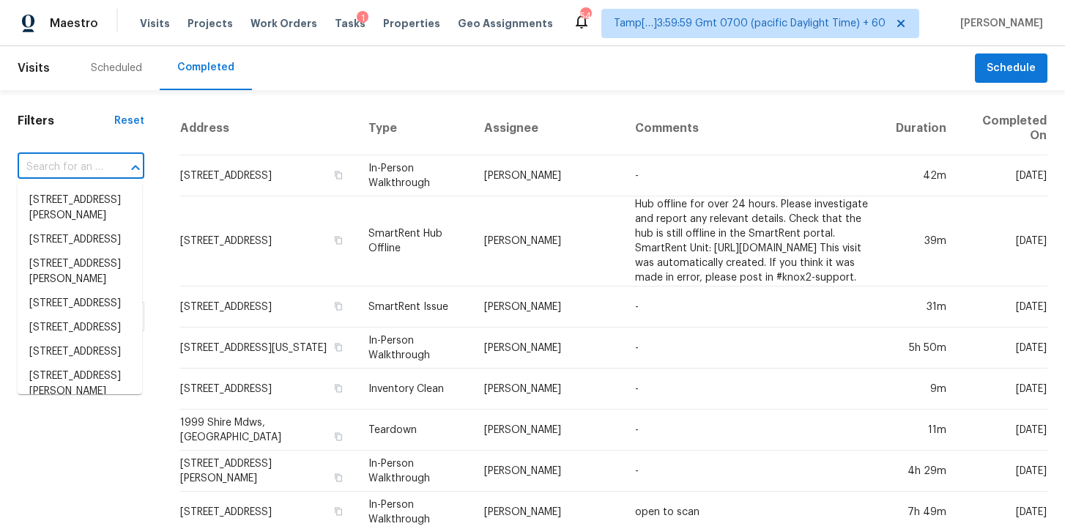
paste input "[STREET_ADDRESS][PERSON_NAME]"
type input "[STREET_ADDRESS][PERSON_NAME]"
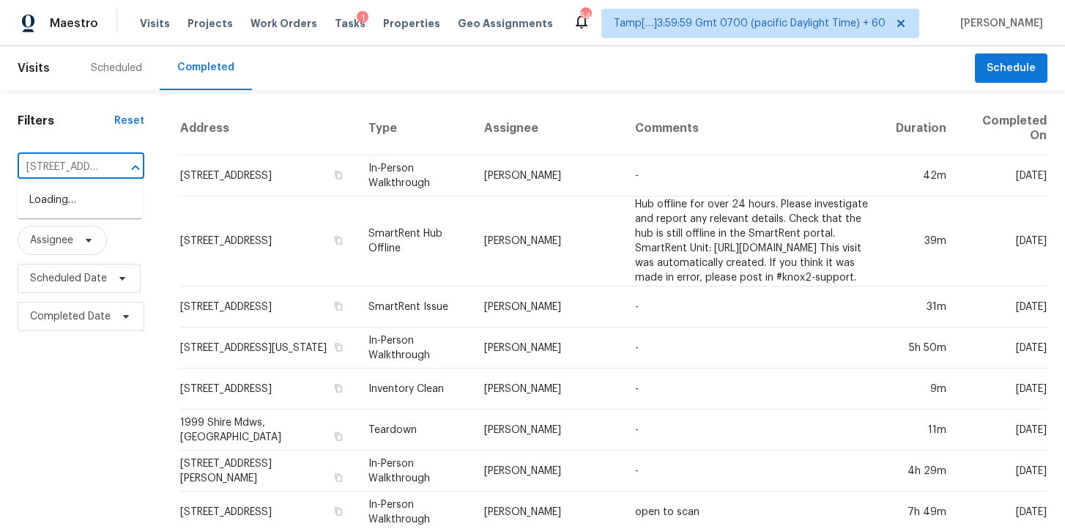
scroll to position [0, 106]
click at [94, 200] on li "[STREET_ADDRESS]" at bounding box center [80, 200] width 125 height 24
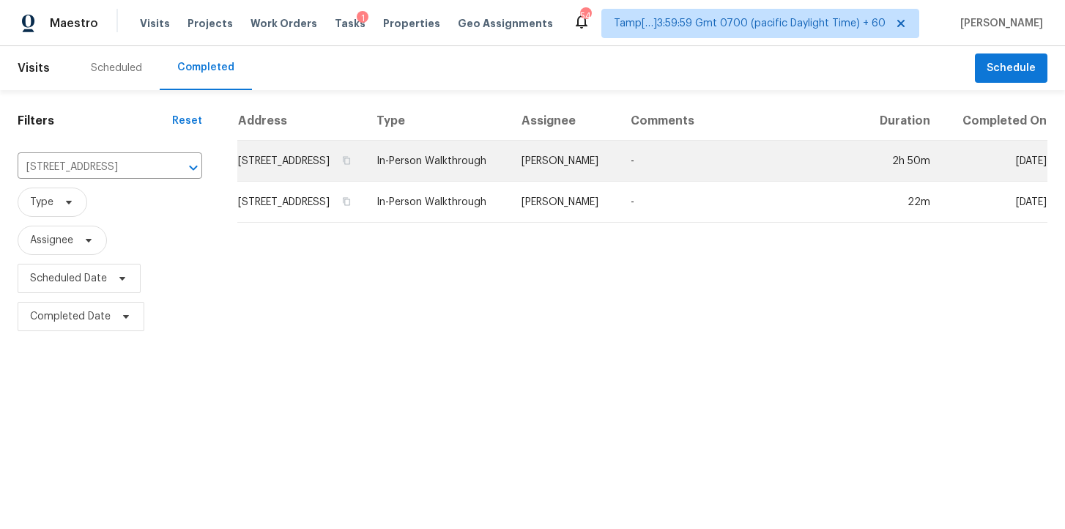
click at [467, 157] on td "In-Person Walkthrough" at bounding box center [437, 161] width 145 height 41
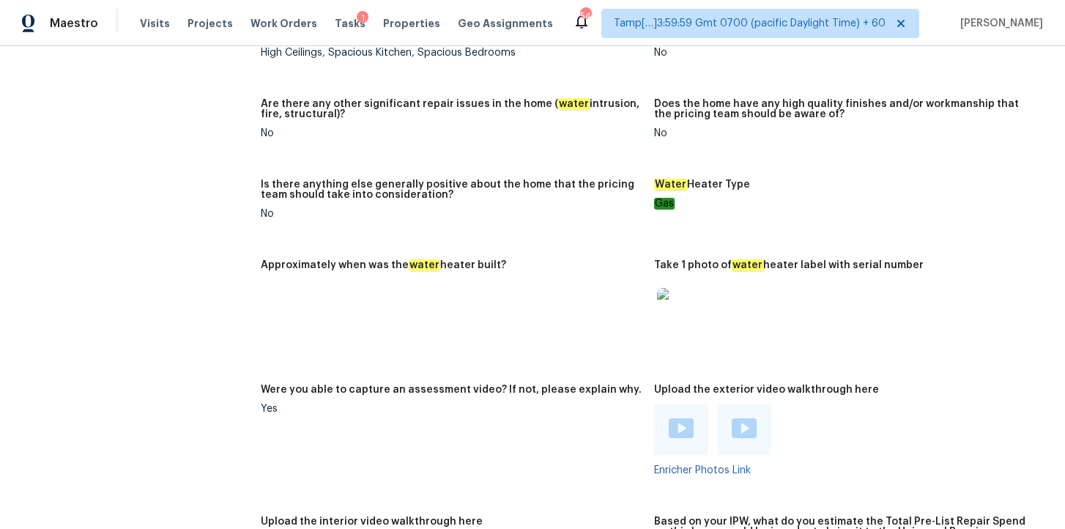
scroll to position [2612, 0]
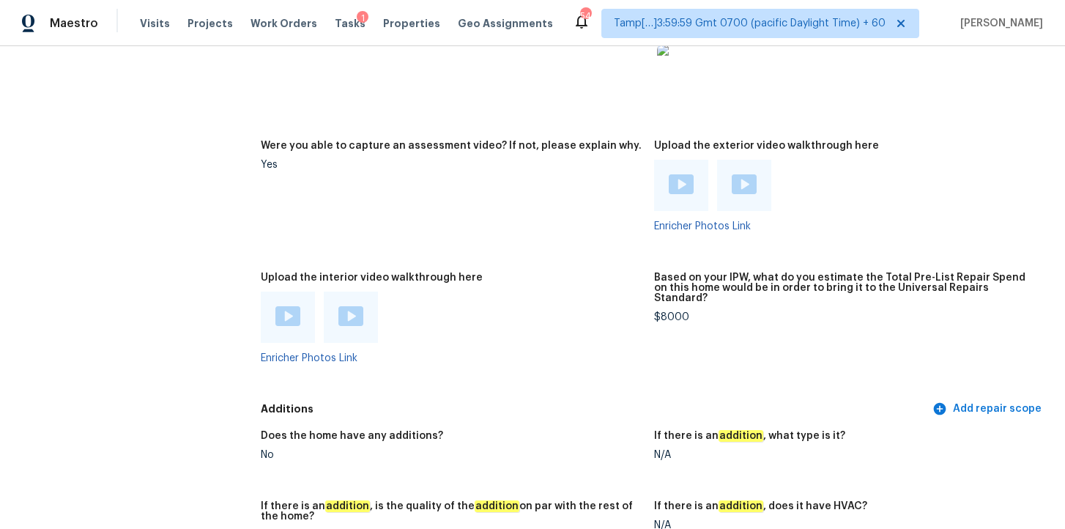
click at [287, 311] on img at bounding box center [287, 316] width 25 height 20
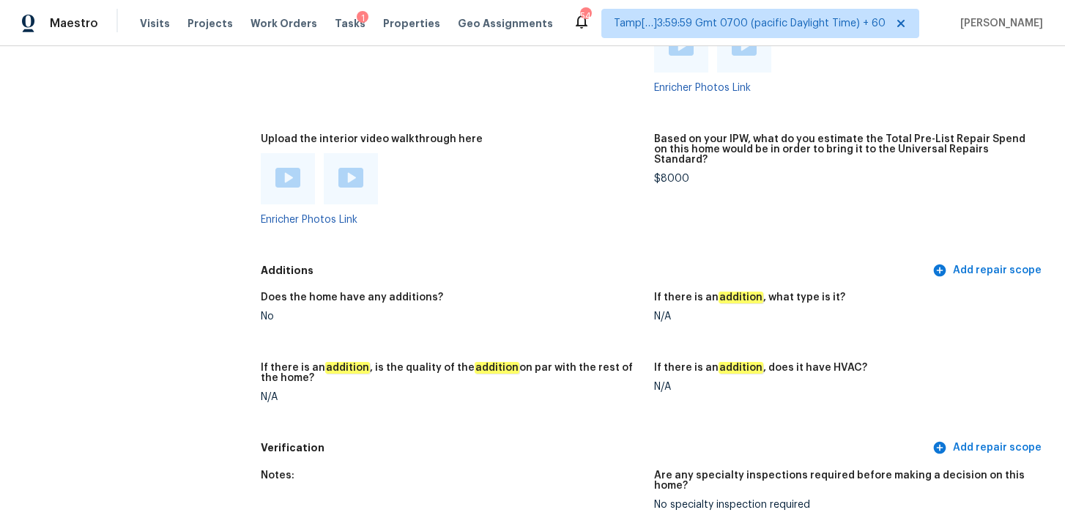
scroll to position [2751, 0]
click at [561, 133] on div "Upload the interior video walkthrough here" at bounding box center [452, 142] width 382 height 19
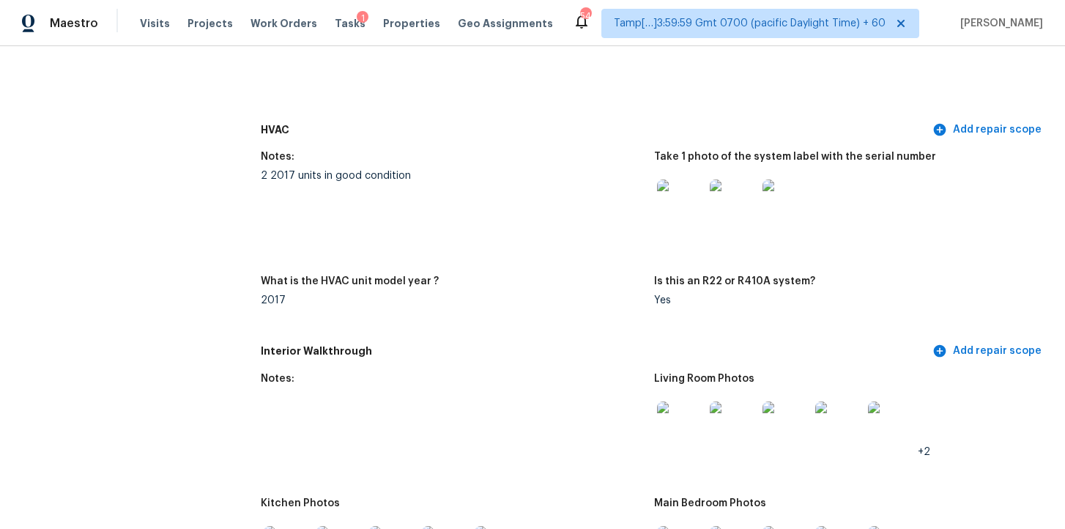
scroll to position [1444, 0]
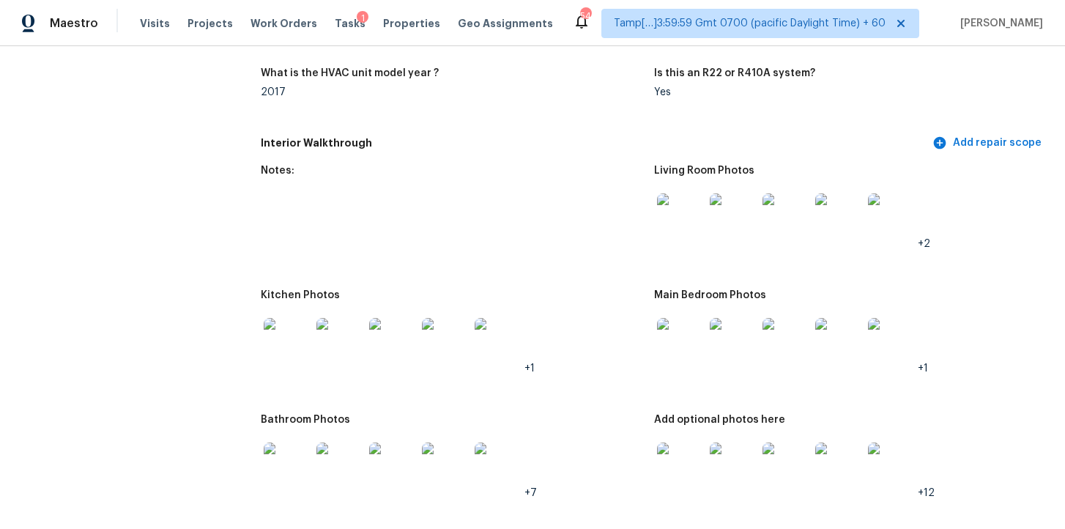
click at [678, 207] on img at bounding box center [680, 216] width 47 height 47
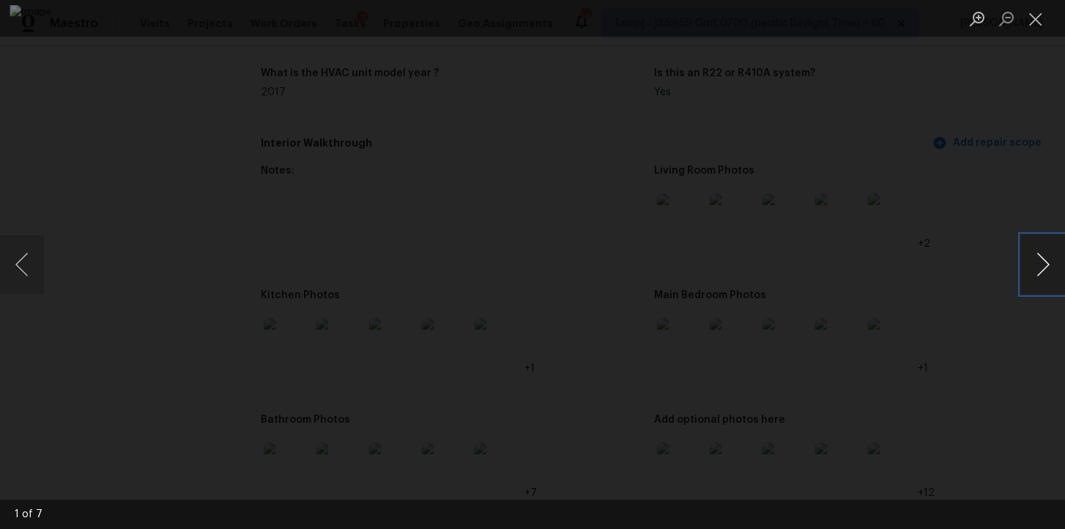
click at [1043, 262] on button "Next image" at bounding box center [1043, 264] width 44 height 59
click at [1043, 263] on button "Next image" at bounding box center [1043, 264] width 44 height 59
click at [1048, 284] on button "Next image" at bounding box center [1043, 264] width 44 height 59
click at [1047, 281] on button "Next image" at bounding box center [1043, 264] width 44 height 59
click at [1038, 268] on button "Next image" at bounding box center [1043, 264] width 44 height 59
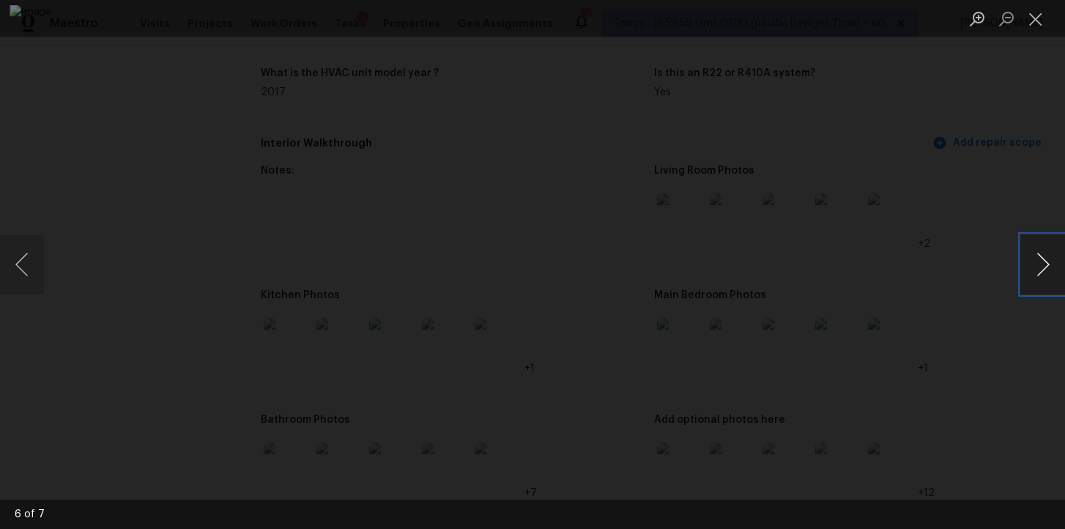
click at [1038, 268] on button "Next image" at bounding box center [1043, 264] width 44 height 59
click at [1044, 281] on button "Next image" at bounding box center [1043, 264] width 44 height 59
click at [1044, 275] on button "Next image" at bounding box center [1043, 264] width 44 height 59
click at [984, 171] on div "Lightbox" at bounding box center [532, 264] width 1065 height 529
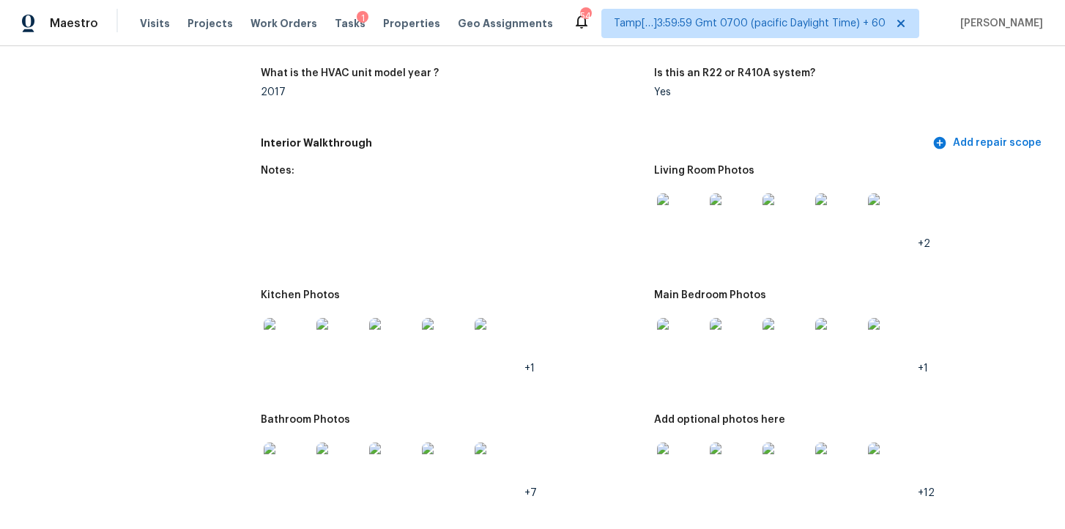
scroll to position [1514, 0]
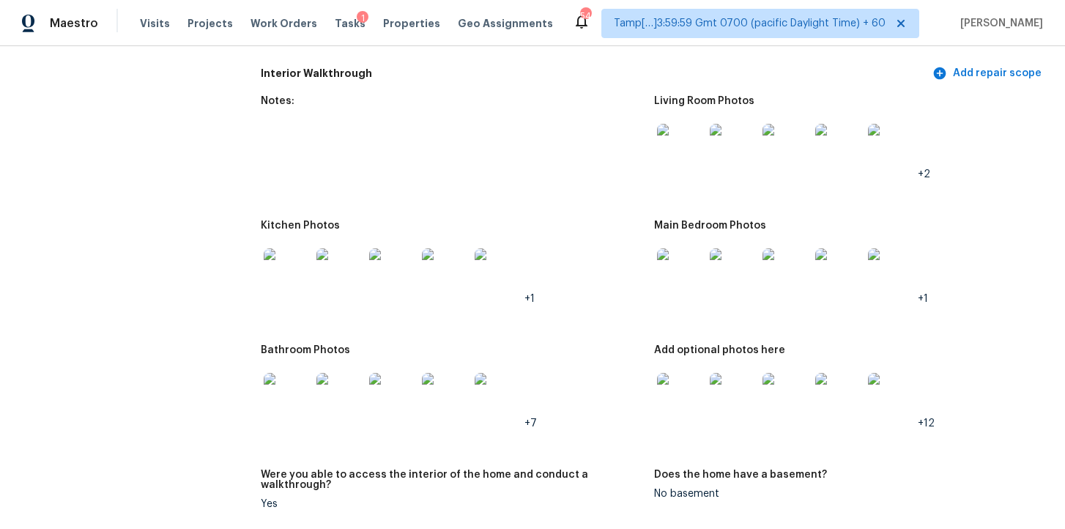
click at [680, 272] on img at bounding box center [680, 271] width 47 height 47
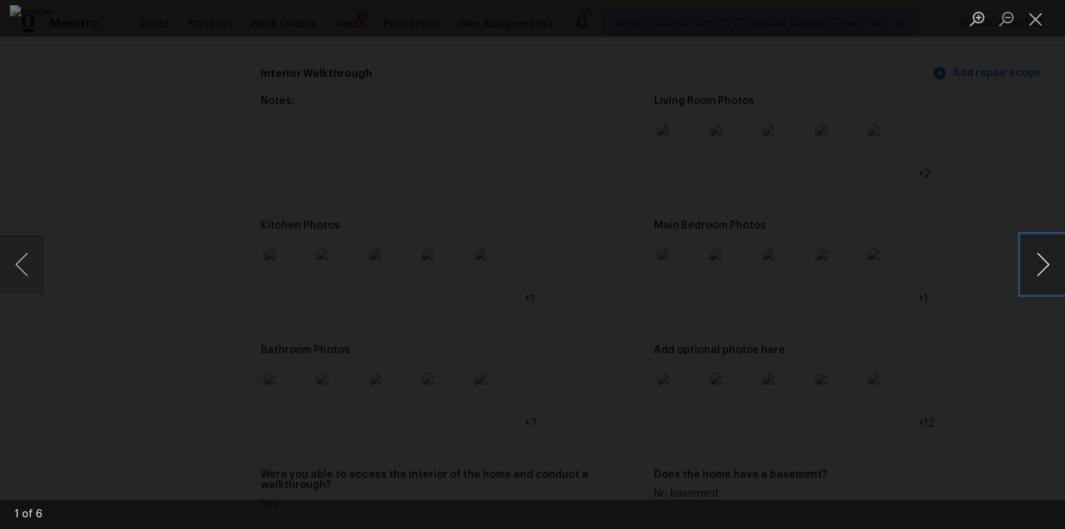
click at [1049, 259] on button "Next image" at bounding box center [1043, 264] width 44 height 59
click at [1056, 252] on button "Next image" at bounding box center [1043, 264] width 44 height 59
click at [1042, 272] on button "Next image" at bounding box center [1043, 264] width 44 height 59
click at [1039, 275] on button "Next image" at bounding box center [1043, 264] width 44 height 59
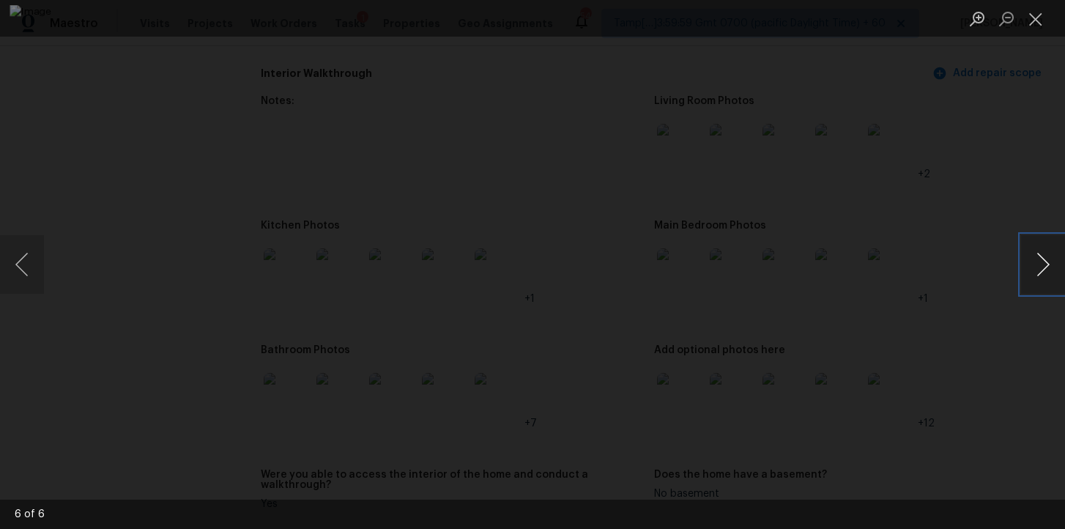
click at [1039, 275] on button "Next image" at bounding box center [1043, 264] width 44 height 59
click at [1034, 17] on button "Close lightbox" at bounding box center [1035, 19] width 29 height 26
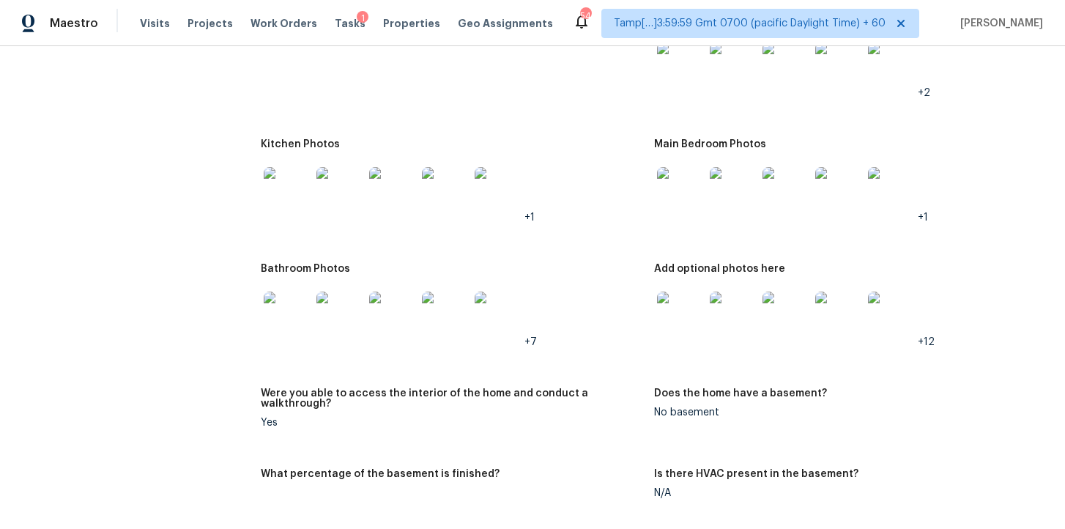
scroll to position [1597, 0]
click at [680, 313] on img at bounding box center [680, 313] width 47 height 47
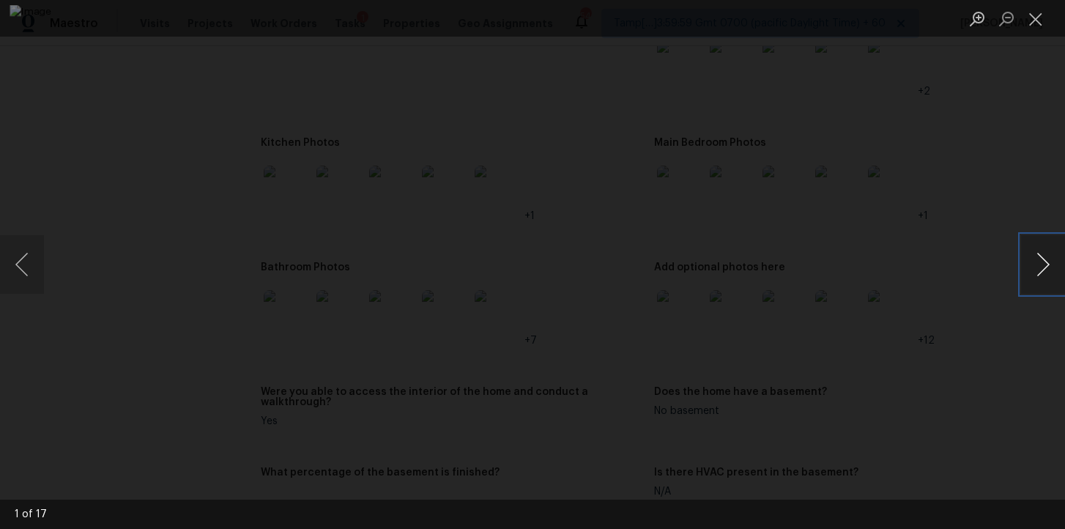
click at [1038, 267] on button "Next image" at bounding box center [1043, 264] width 44 height 59
click at [1030, 276] on button "Next image" at bounding box center [1043, 264] width 44 height 59
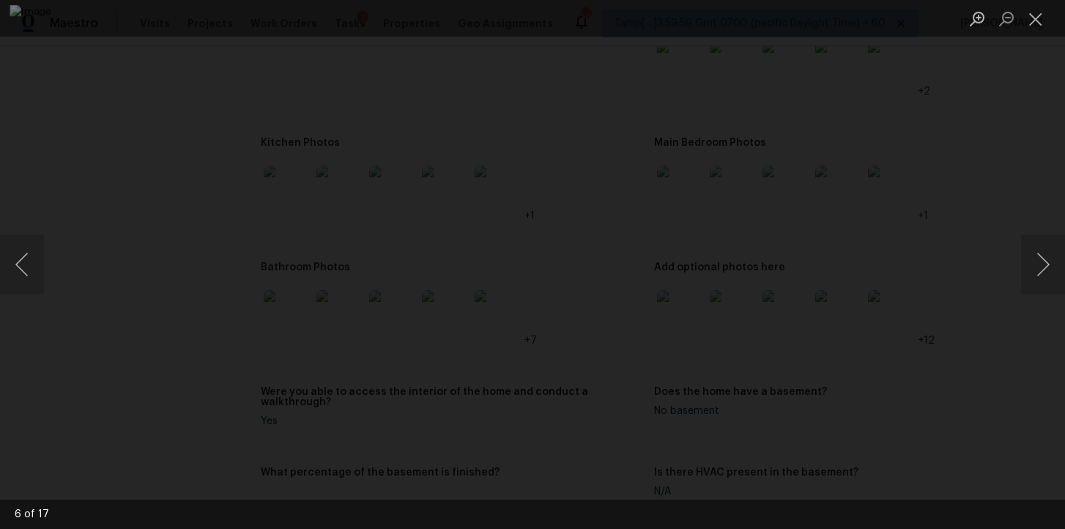
click at [1056, 74] on div "Lightbox" at bounding box center [532, 264] width 1065 height 529
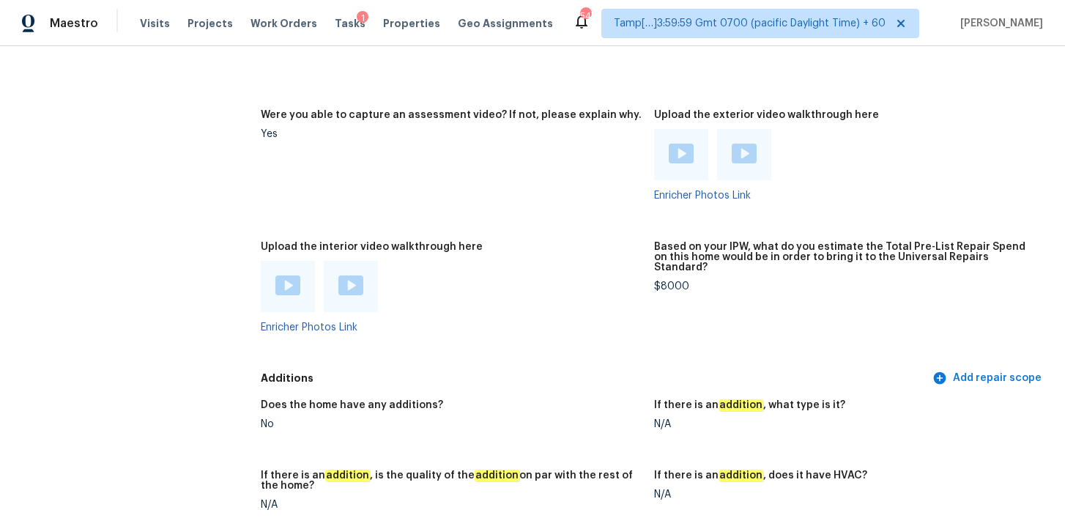
scroll to position [2674, 0]
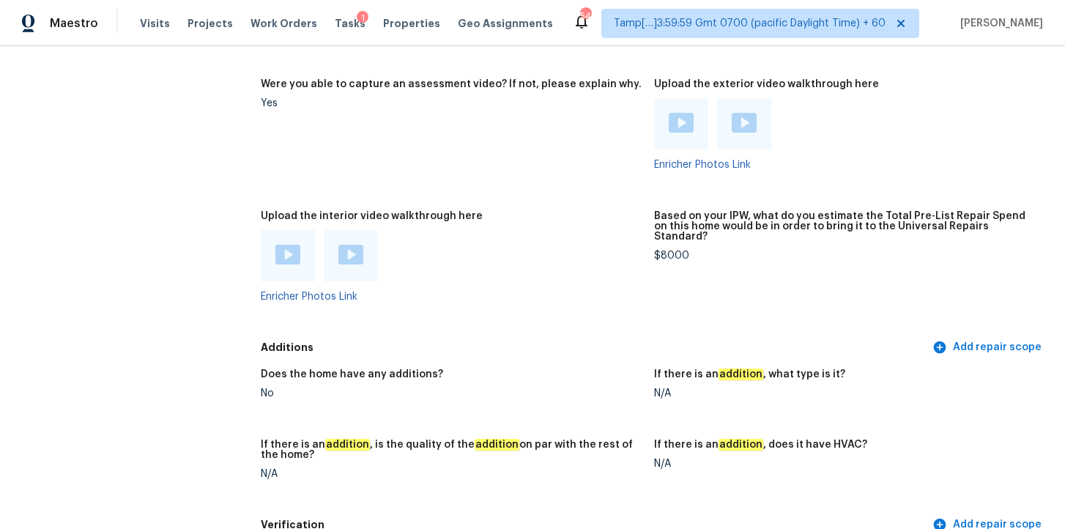
click at [366, 247] on div at bounding box center [351, 255] width 54 height 51
click at [355, 245] on img at bounding box center [350, 255] width 25 height 20
click at [355, 247] on img at bounding box center [350, 255] width 25 height 20
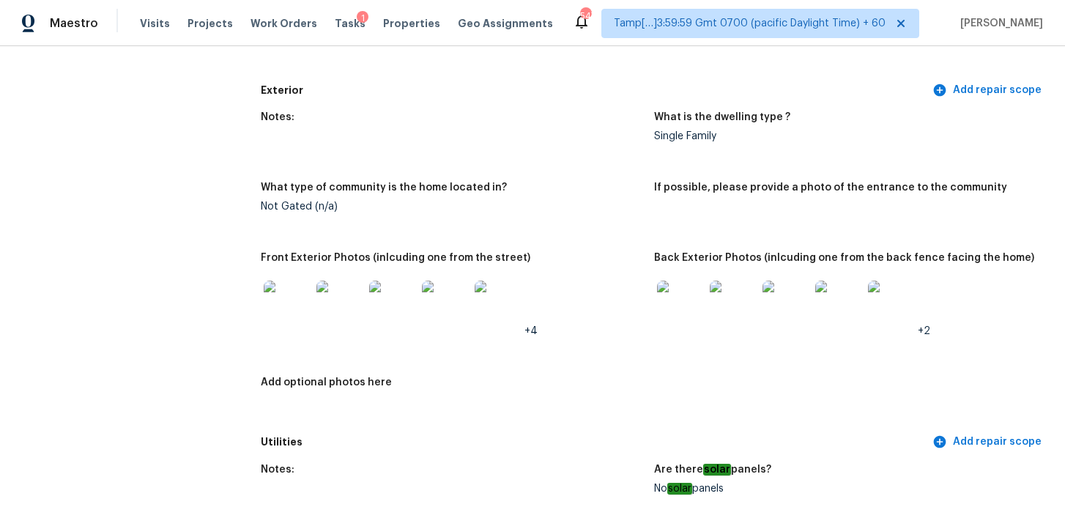
scroll to position [0, 0]
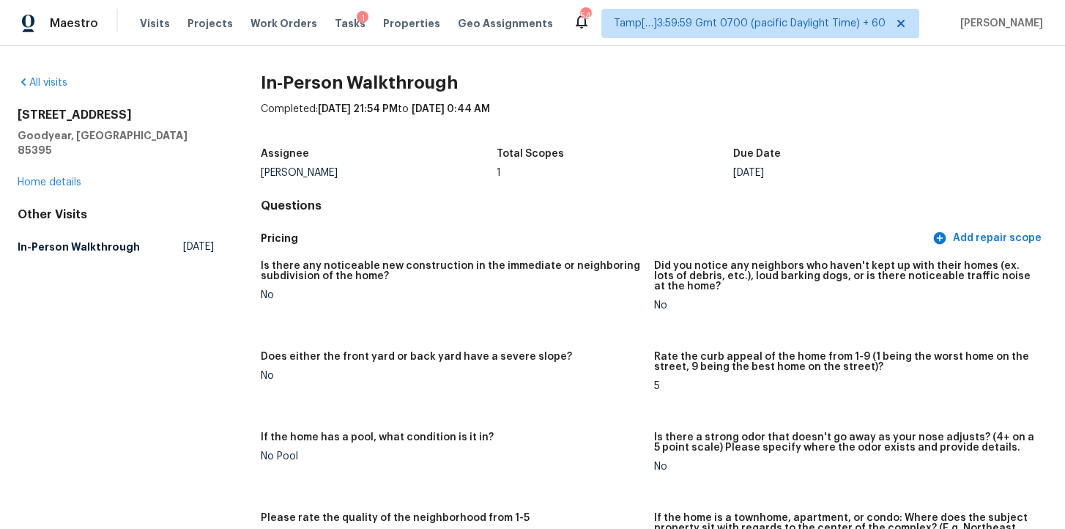
click at [111, 137] on h5 "Goodyear, [GEOGRAPHIC_DATA] 85395" at bounding box center [116, 142] width 196 height 29
drag, startPoint x: 18, startPoint y: 110, endPoint x: 136, endPoint y: 141, distance: 121.2
click at [136, 138] on div "15148 W Sells Dr Goodyear, AZ 85395" at bounding box center [116, 133] width 196 height 50
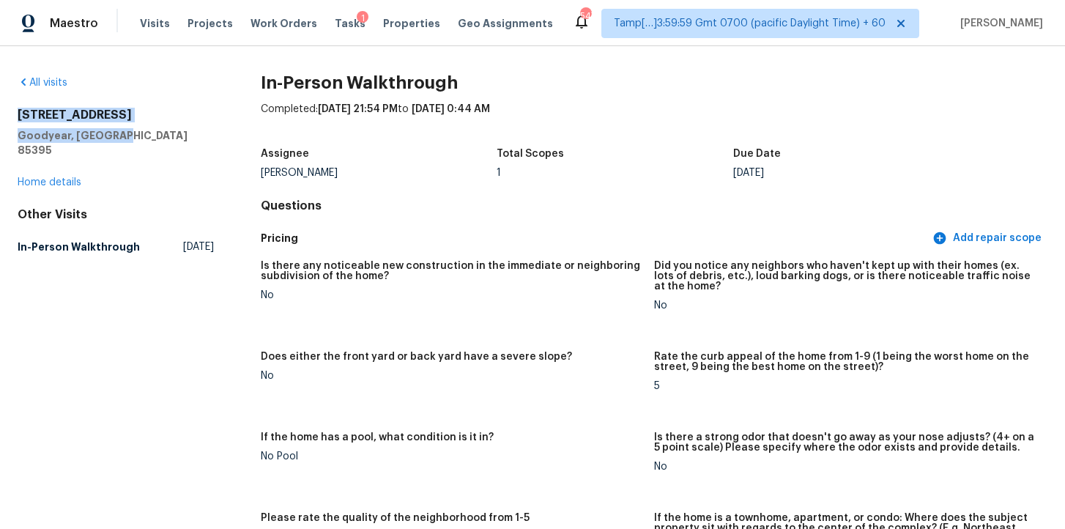
copy div "15148 W Sells Dr Goodyear, AZ 85395"
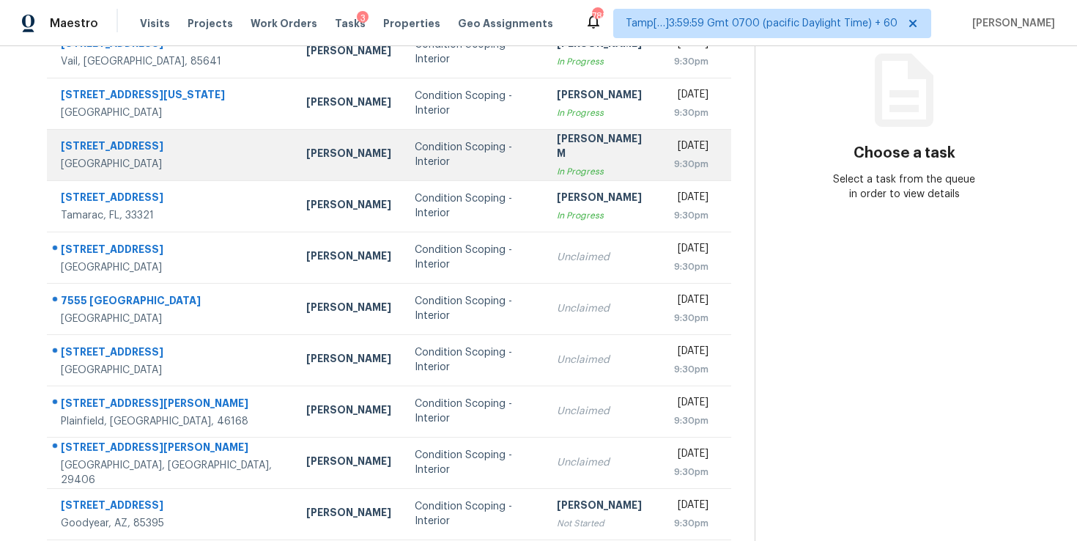
scroll to position [222, 0]
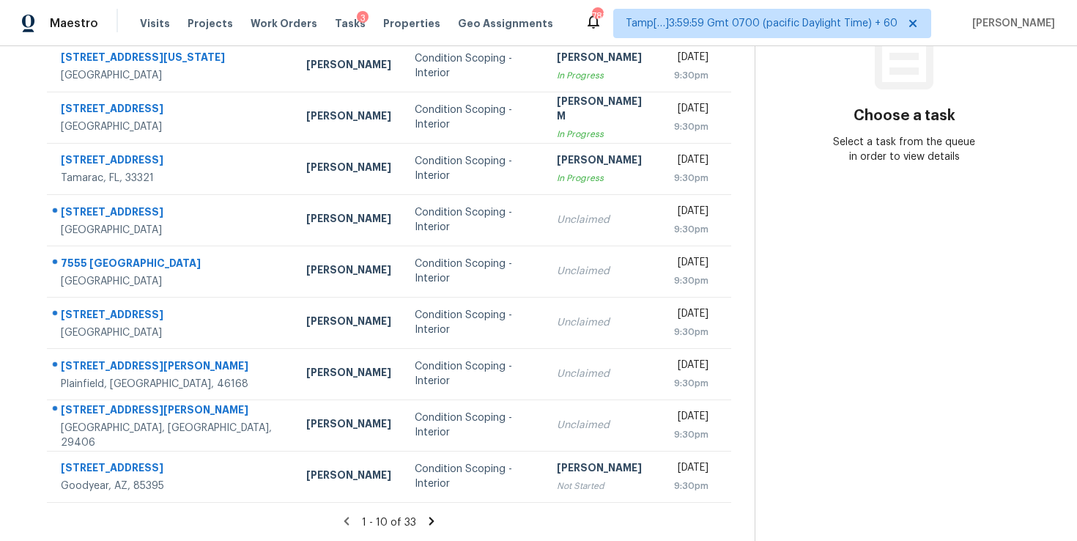
click at [430, 518] on icon at bounding box center [431, 520] width 5 height 8
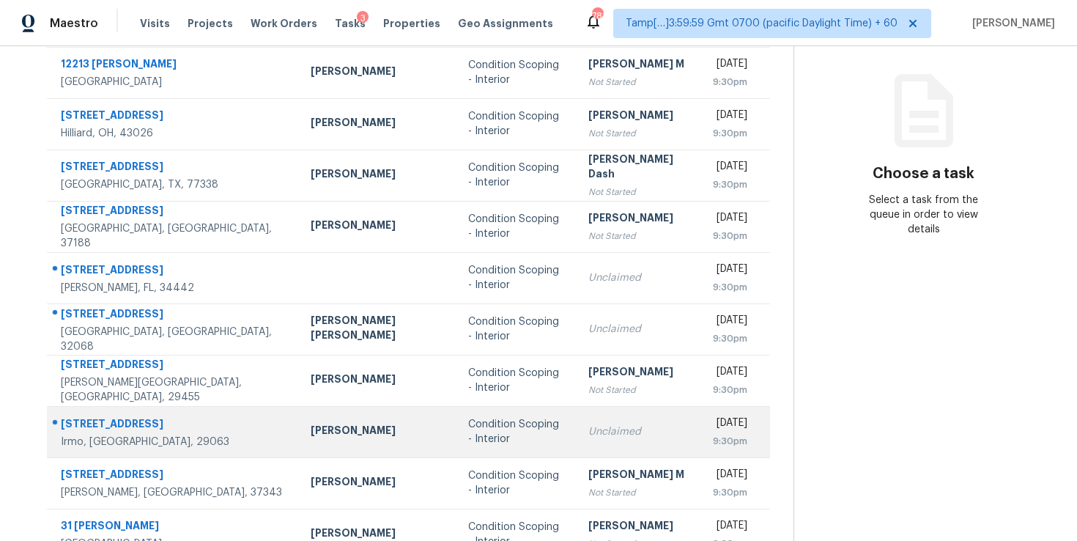
scroll to position [222, 0]
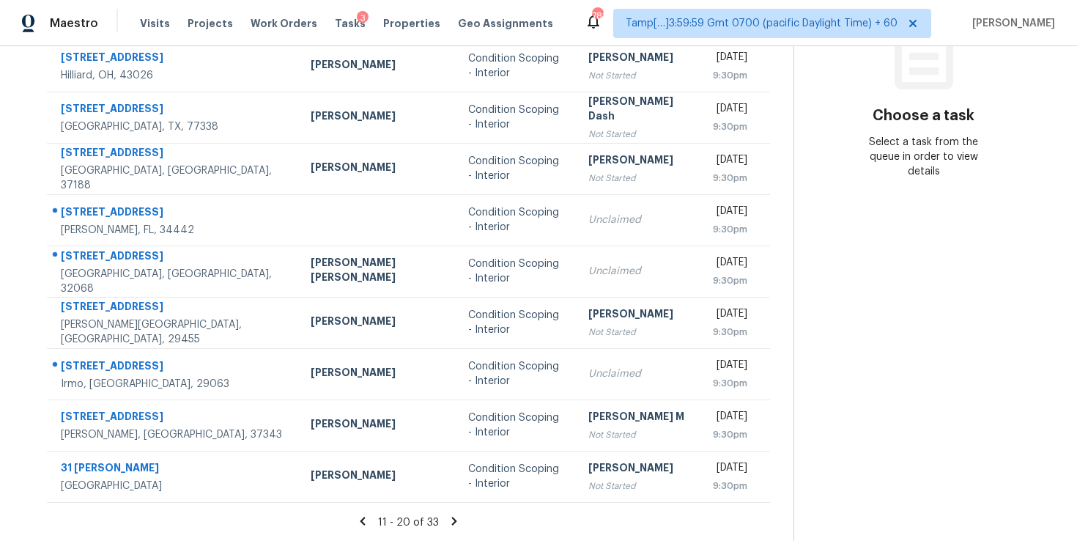
click at [448, 519] on icon at bounding box center [454, 520] width 13 height 13
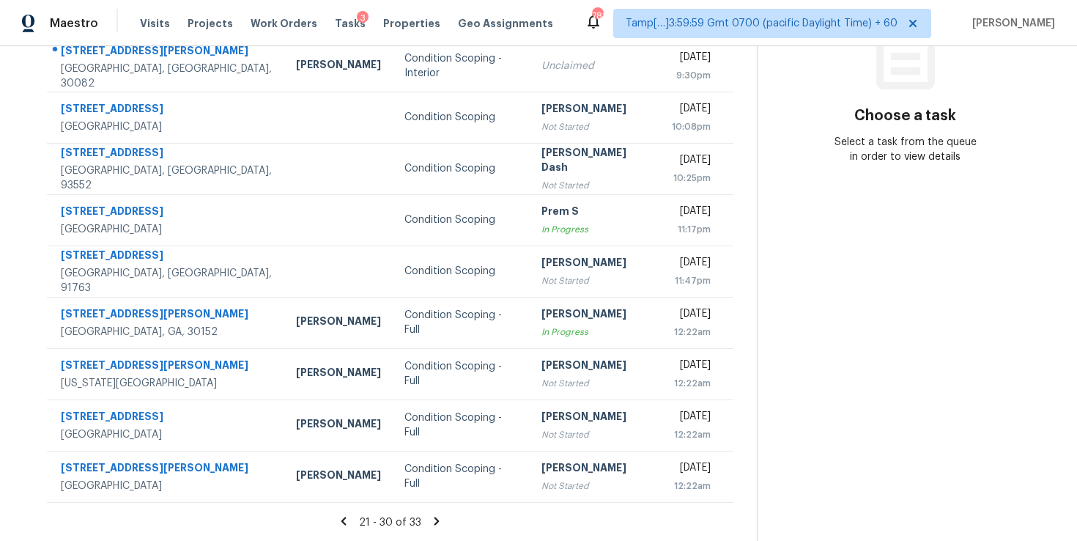
click at [434, 519] on icon at bounding box center [436, 520] width 5 height 8
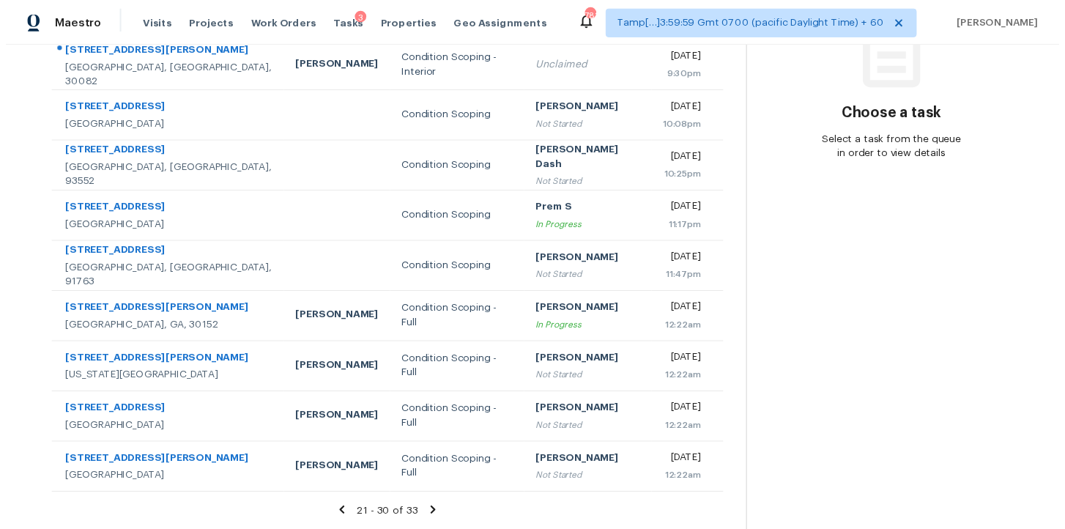
scroll to position [46, 0]
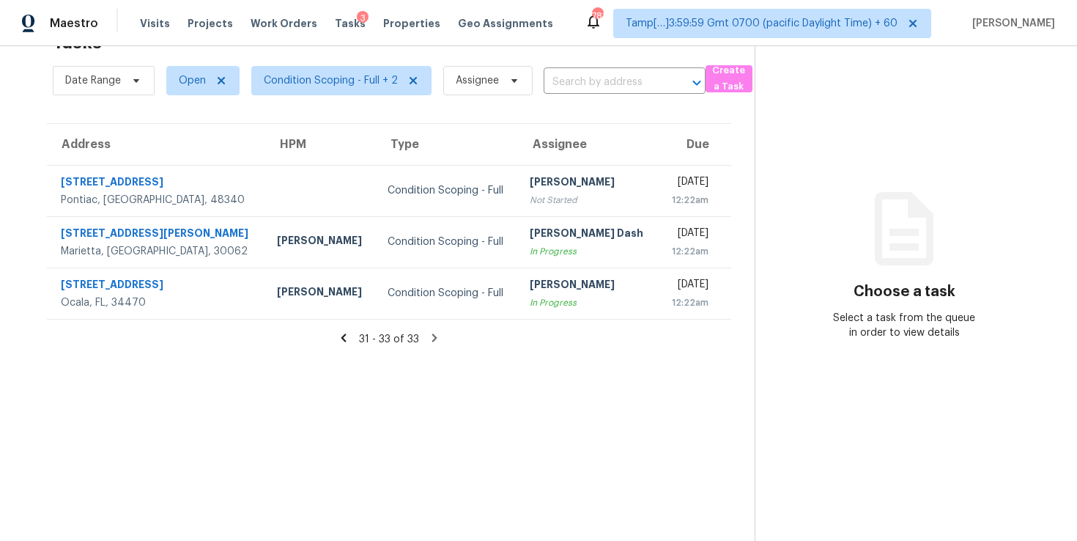
click at [342, 341] on icon at bounding box center [343, 337] width 13 height 13
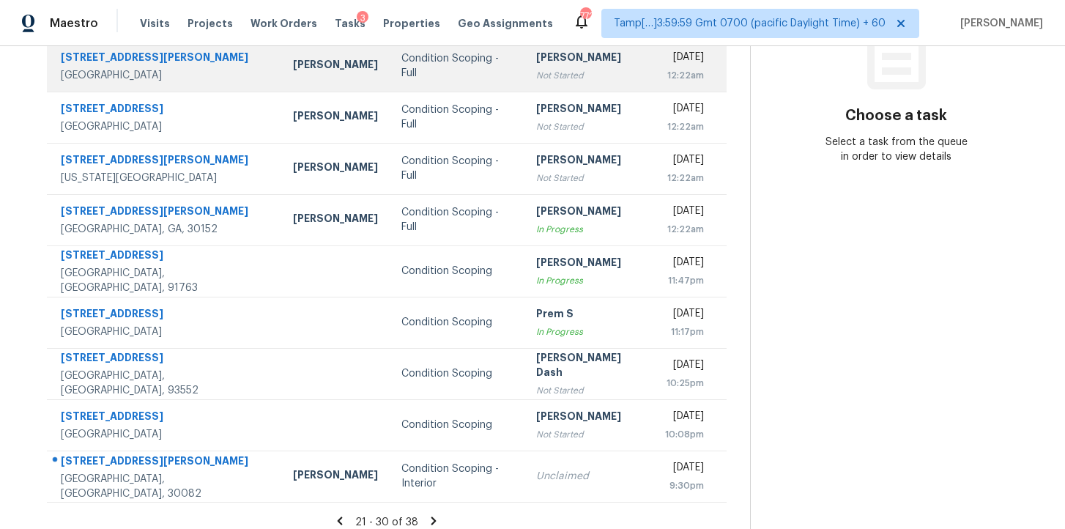
scroll to position [0, 0]
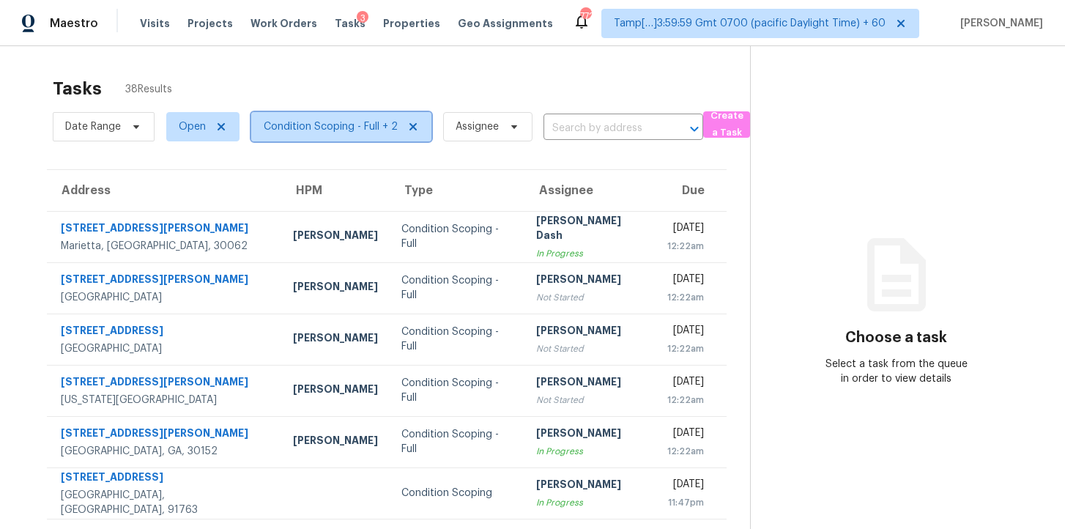
click at [285, 121] on span "Condition Scoping - Full + 2" at bounding box center [331, 126] width 134 height 15
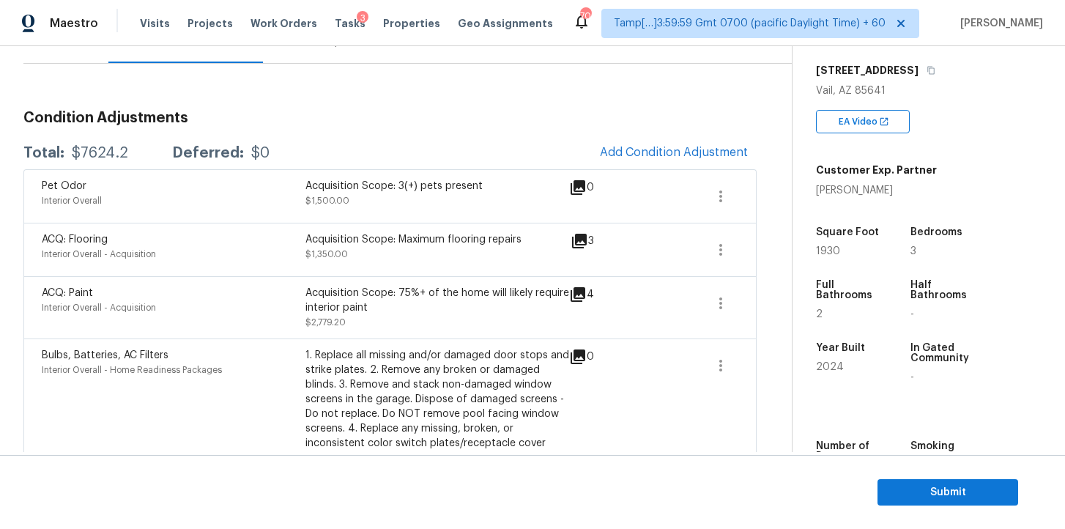
scroll to position [53, 0]
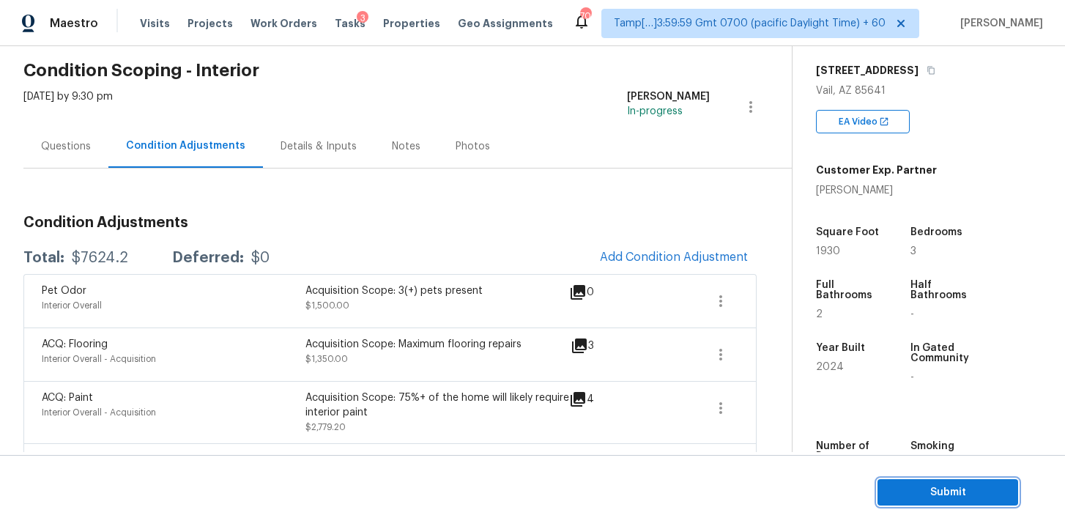
click at [932, 494] on span "Submit" at bounding box center [947, 492] width 117 height 18
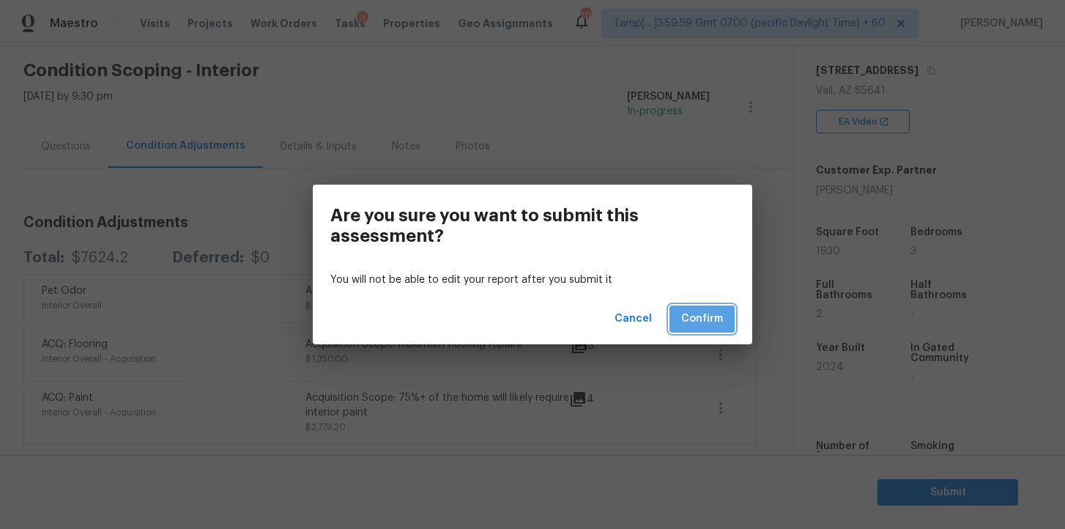
click at [730, 318] on button "Confirm" at bounding box center [701, 318] width 65 height 27
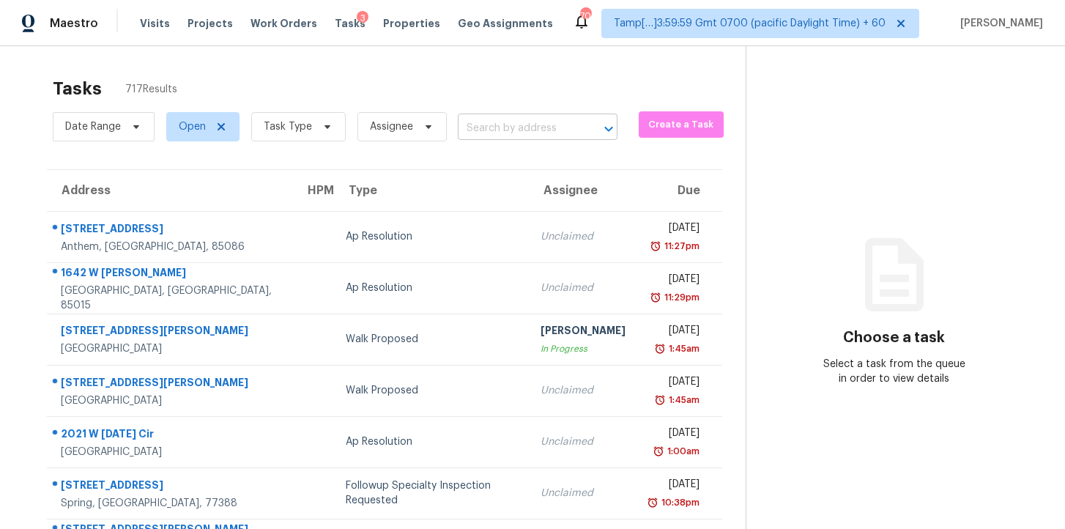
click at [505, 129] on input "text" at bounding box center [517, 128] width 119 height 23
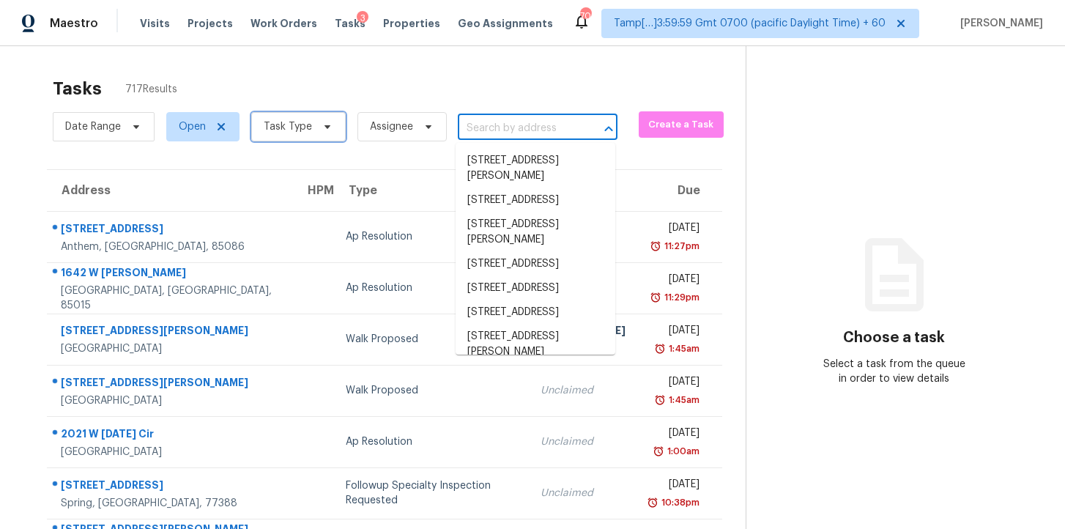
click at [317, 129] on span at bounding box center [325, 127] width 16 height 12
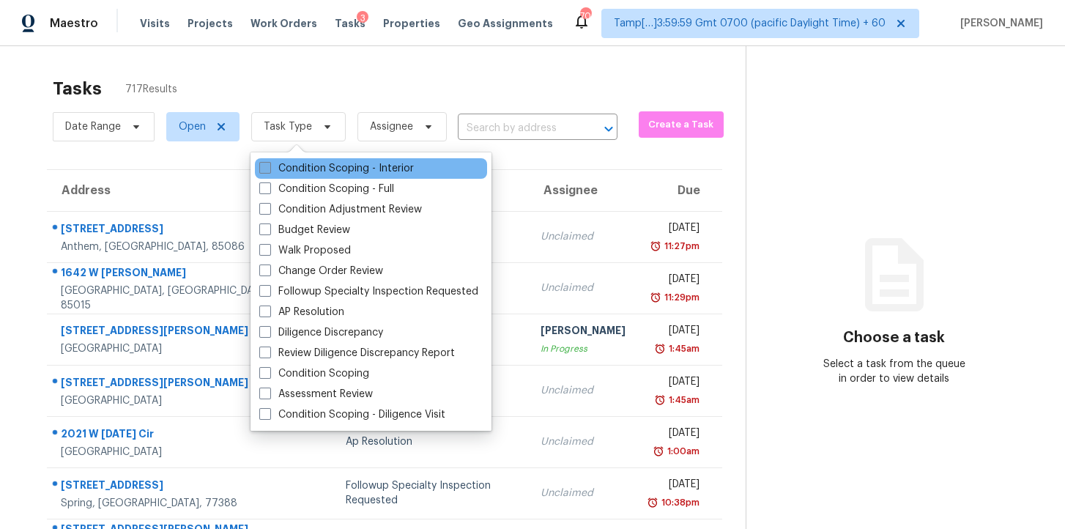
click at [317, 168] on label "Condition Scoping - Interior" at bounding box center [336, 168] width 155 height 15
click at [269, 168] on input "Condition Scoping - Interior" at bounding box center [264, 166] width 10 height 10
checkbox input "true"
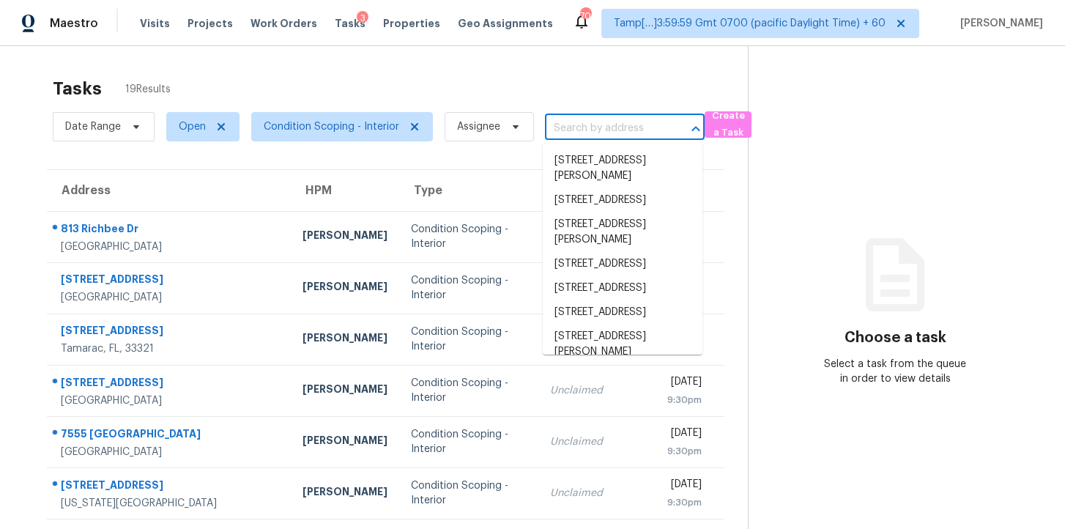
click at [592, 124] on input "text" at bounding box center [604, 128] width 119 height 23
paste input "[STREET_ADDRESS][PERSON_NAME]"
type input "[STREET_ADDRESS][PERSON_NAME]"
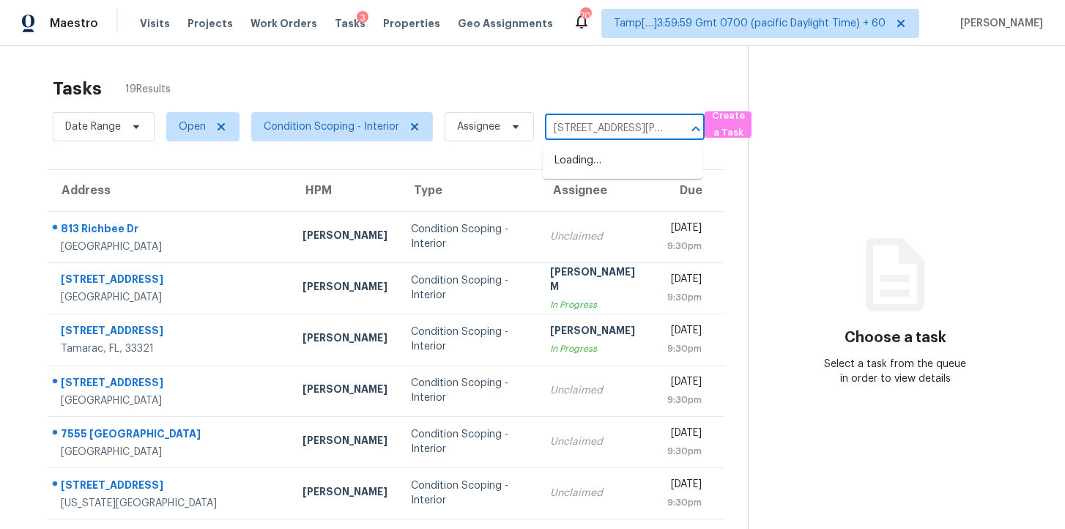
scroll to position [0, 72]
click at [608, 164] on li "[STREET_ADDRESS]" at bounding box center [623, 161] width 160 height 24
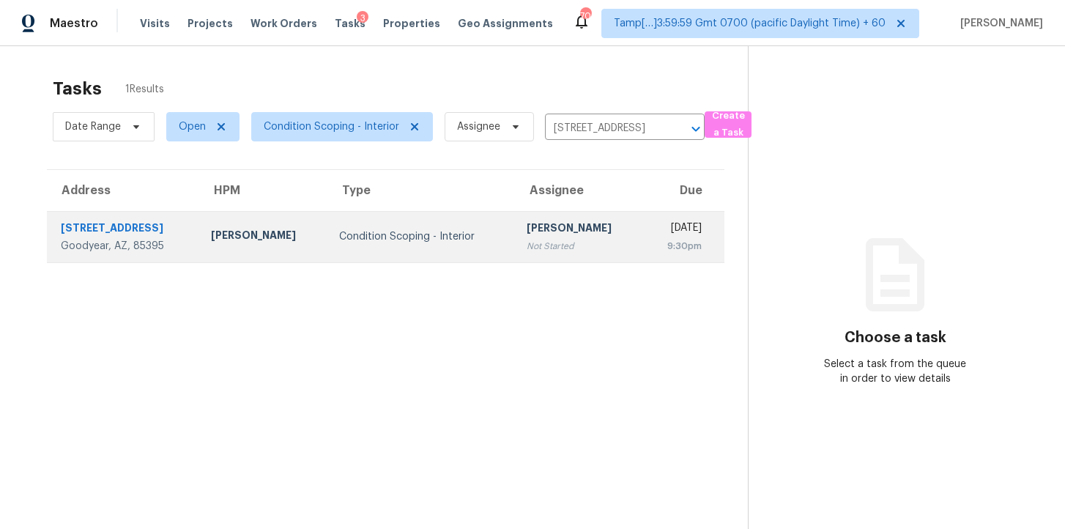
click at [655, 235] on div "[DATE]" at bounding box center [678, 229] width 47 height 18
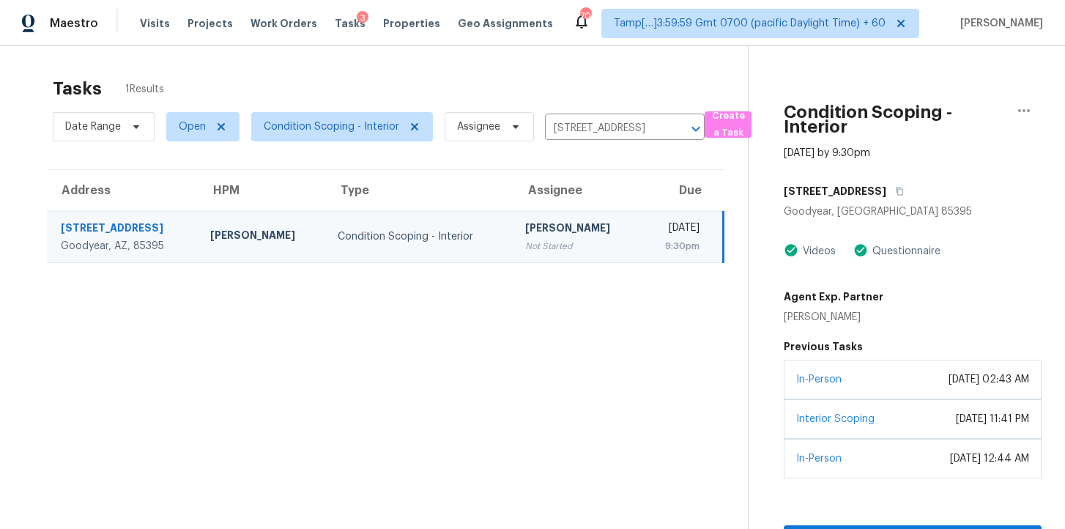
scroll to position [46, 0]
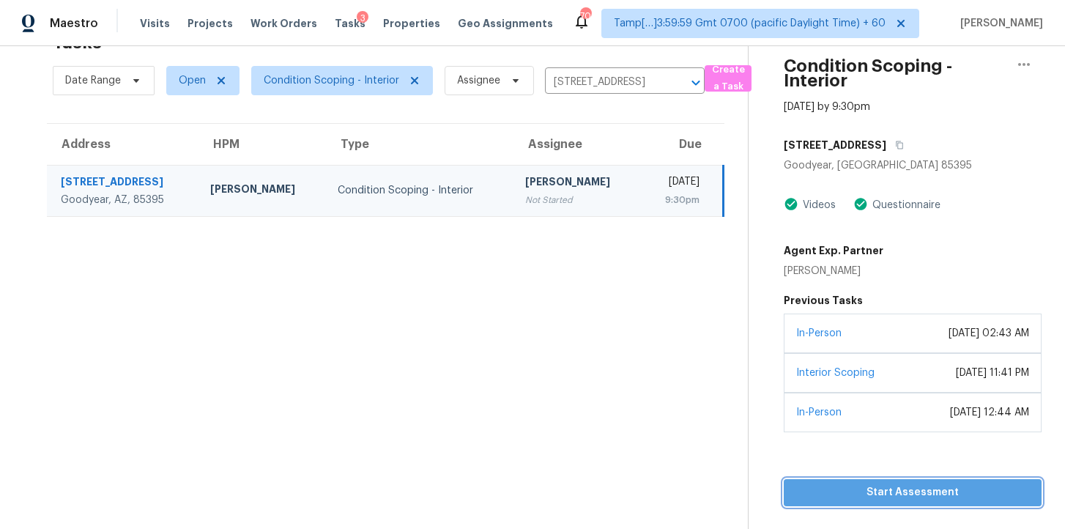
click at [832, 494] on span "Start Assessment" at bounding box center [912, 492] width 234 height 18
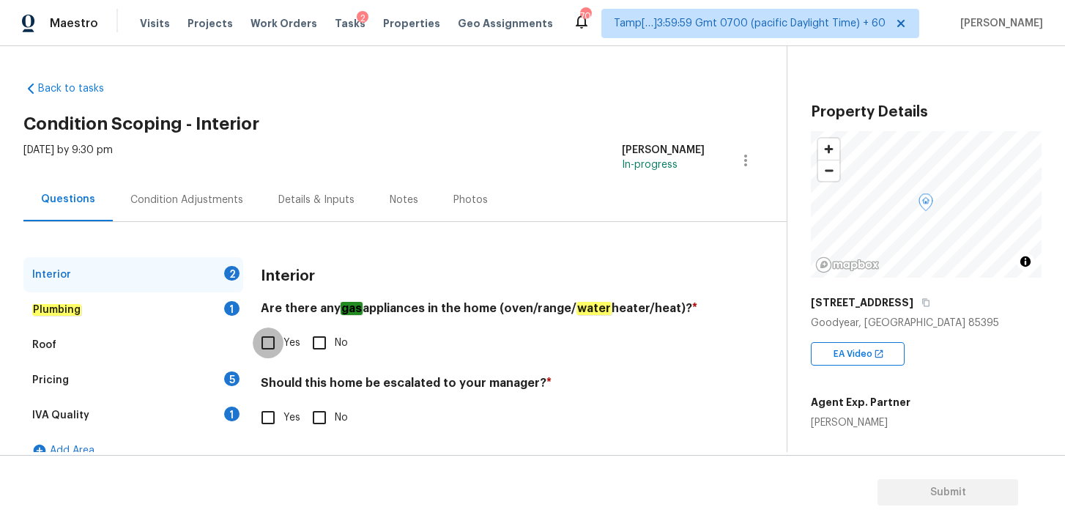
click at [274, 344] on input "Yes" at bounding box center [268, 342] width 31 height 31
checkbox input "true"
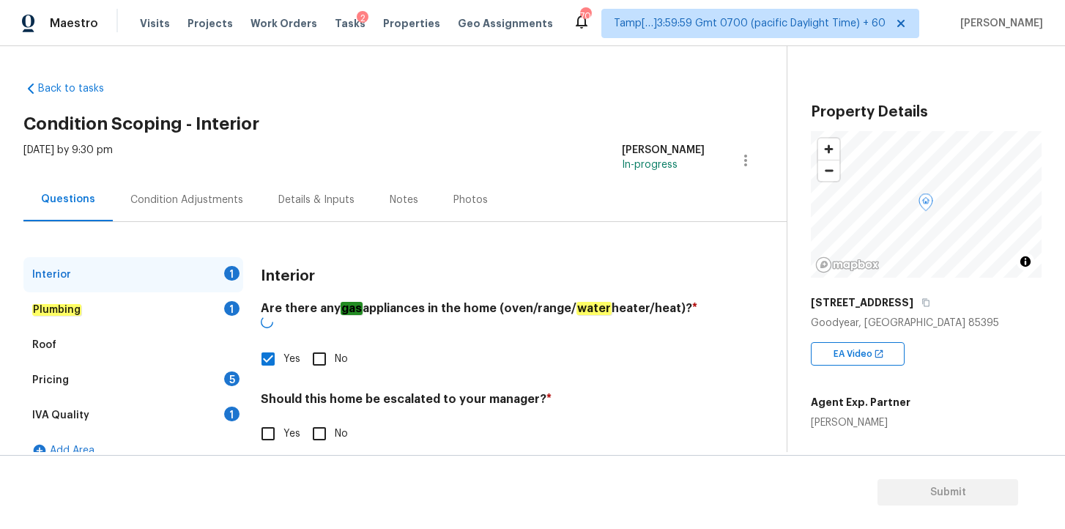
click at [320, 418] on input "No" at bounding box center [319, 433] width 31 height 31
checkbox input "true"
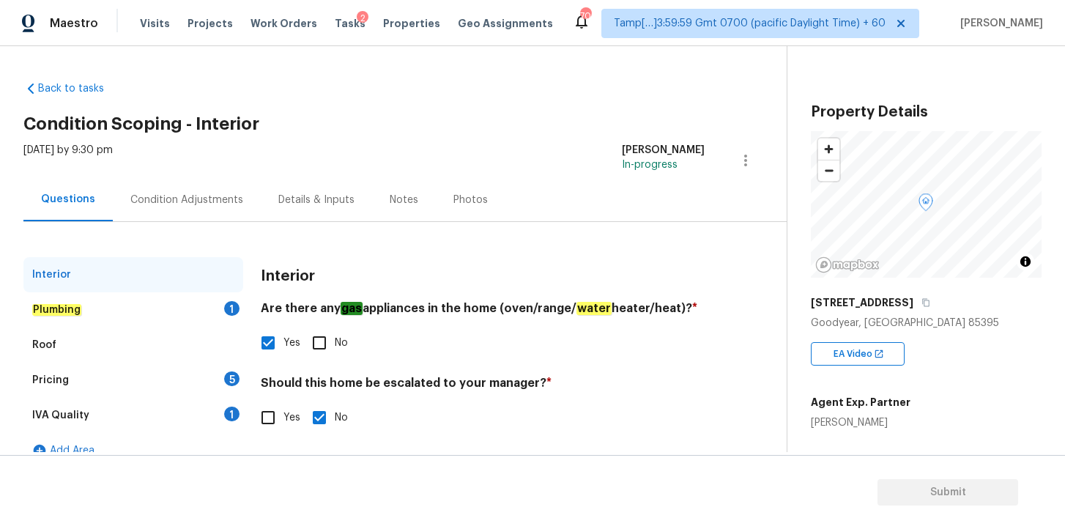
click at [116, 315] on div "Plumbing 1" at bounding box center [133, 309] width 220 height 35
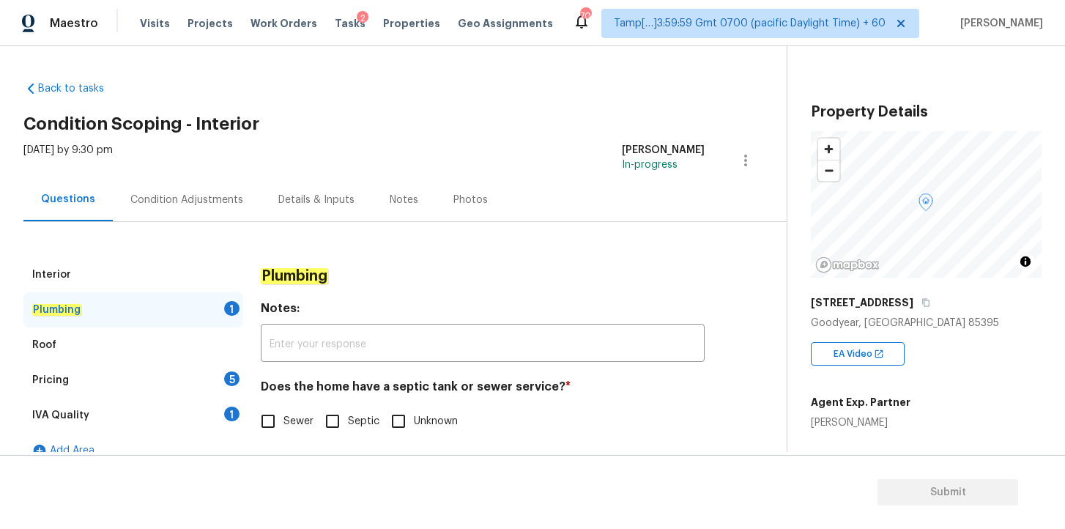
click at [271, 422] on input "Sewer" at bounding box center [268, 421] width 31 height 31
checkbox input "true"
click at [141, 384] on div "Pricing 5" at bounding box center [133, 380] width 220 height 35
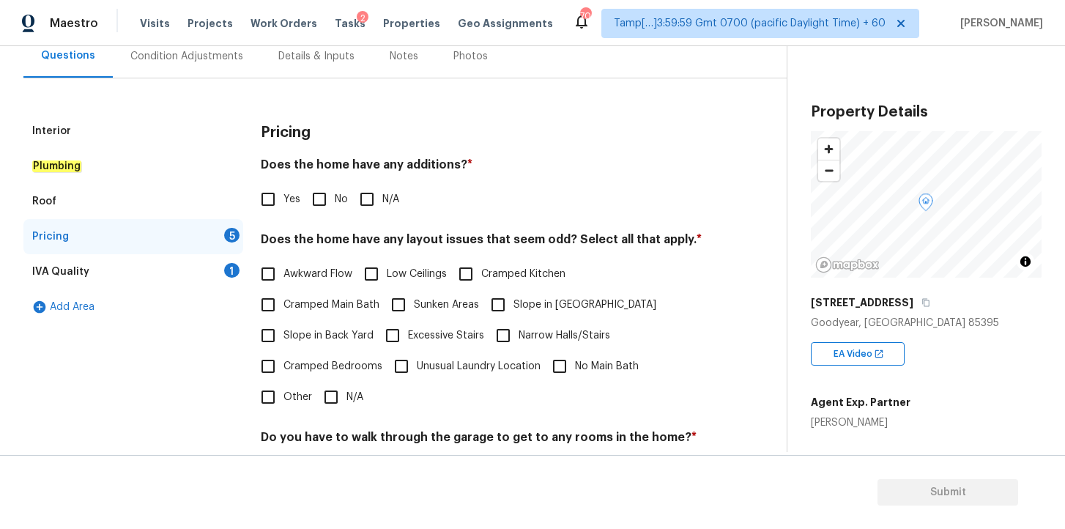
scroll to position [147, 0]
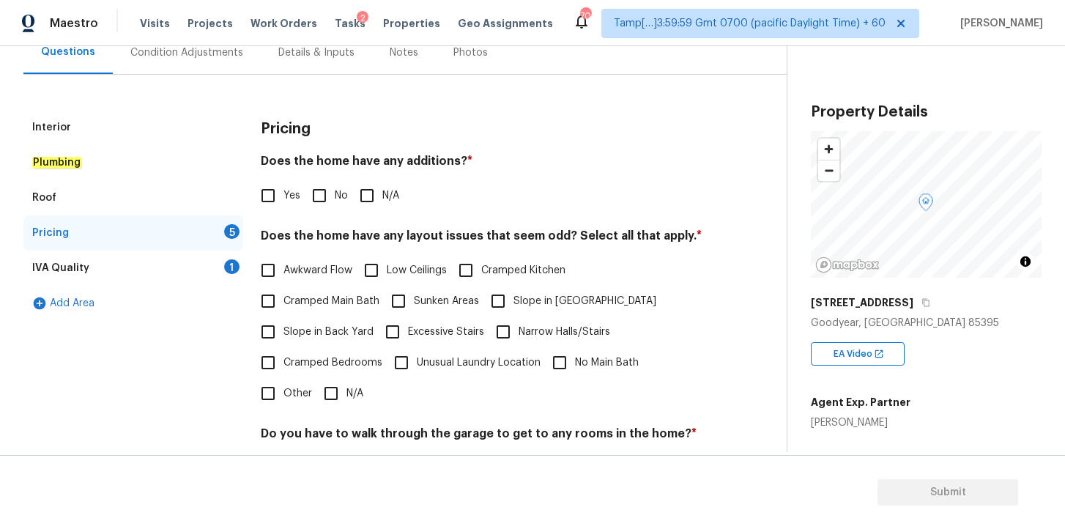
click at [371, 198] on input "N/A" at bounding box center [367, 195] width 31 height 31
checkbox input "true"
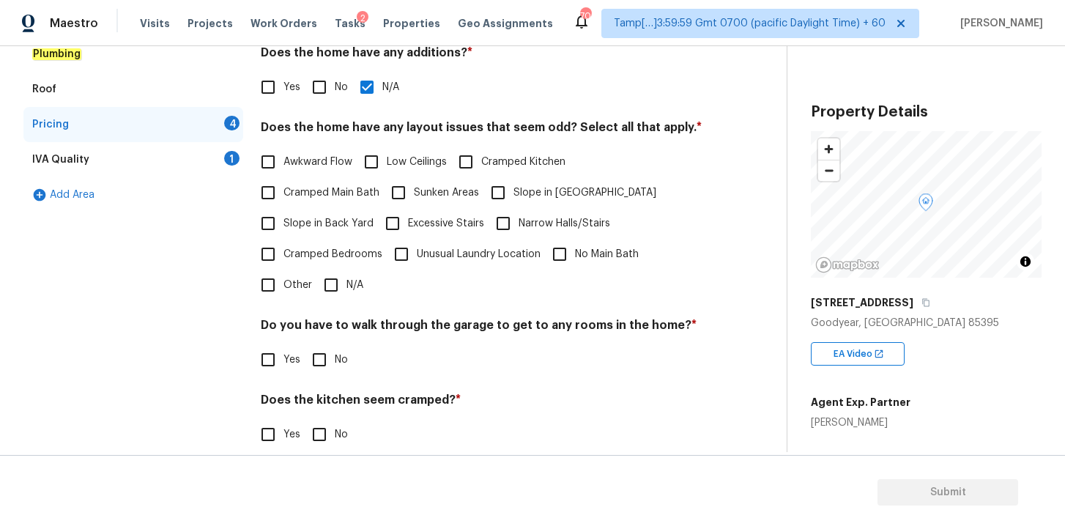
scroll to position [299, 0]
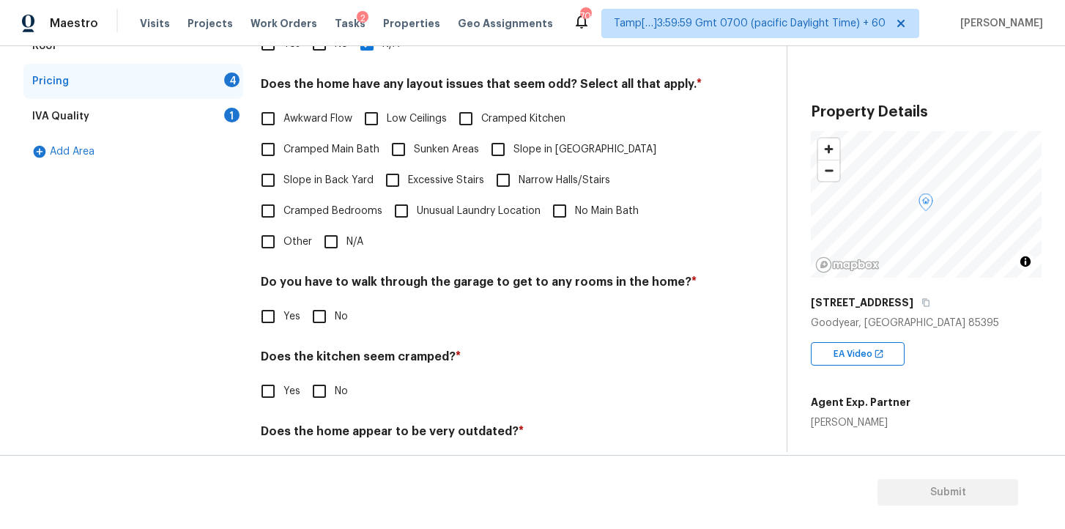
click at [335, 242] on input "N/A" at bounding box center [331, 241] width 31 height 31
checkbox input "true"
click at [323, 316] on input "No" at bounding box center [319, 316] width 31 height 31
checkbox input "true"
click at [321, 391] on input "No" at bounding box center [319, 391] width 31 height 31
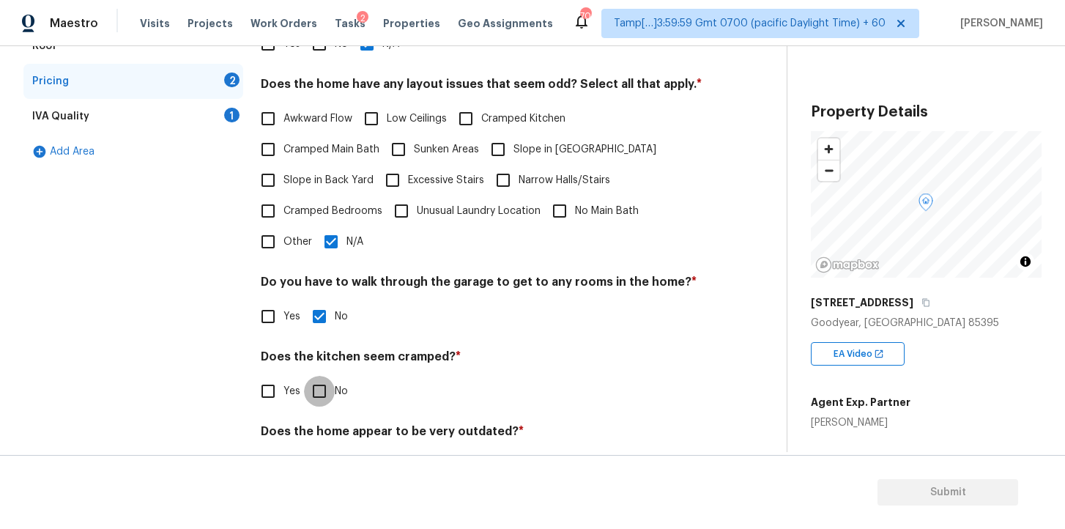
checkbox input "true"
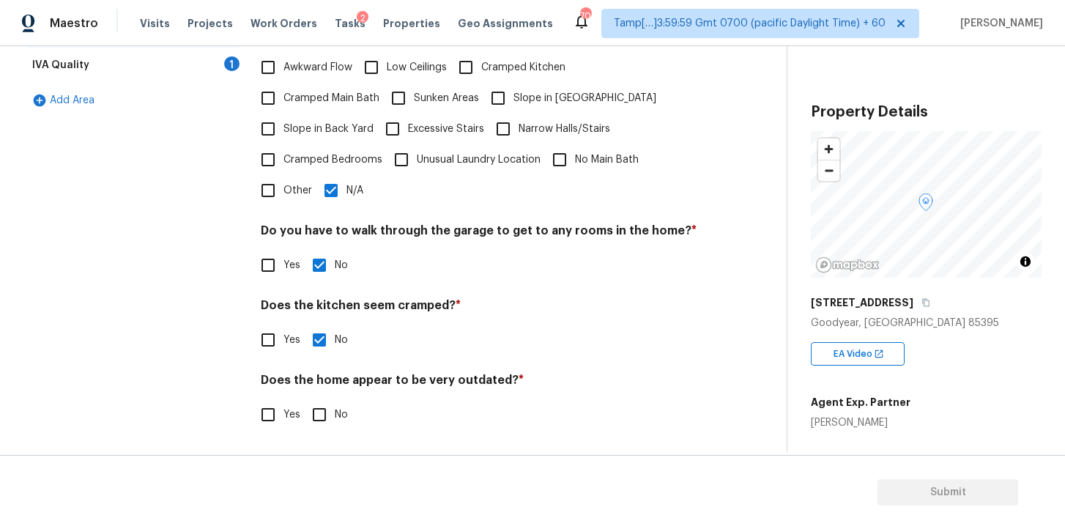
click at [322, 411] on input "No" at bounding box center [319, 414] width 31 height 31
checkbox input "true"
click at [136, 59] on div "IVA Quality 1" at bounding box center [133, 65] width 220 height 35
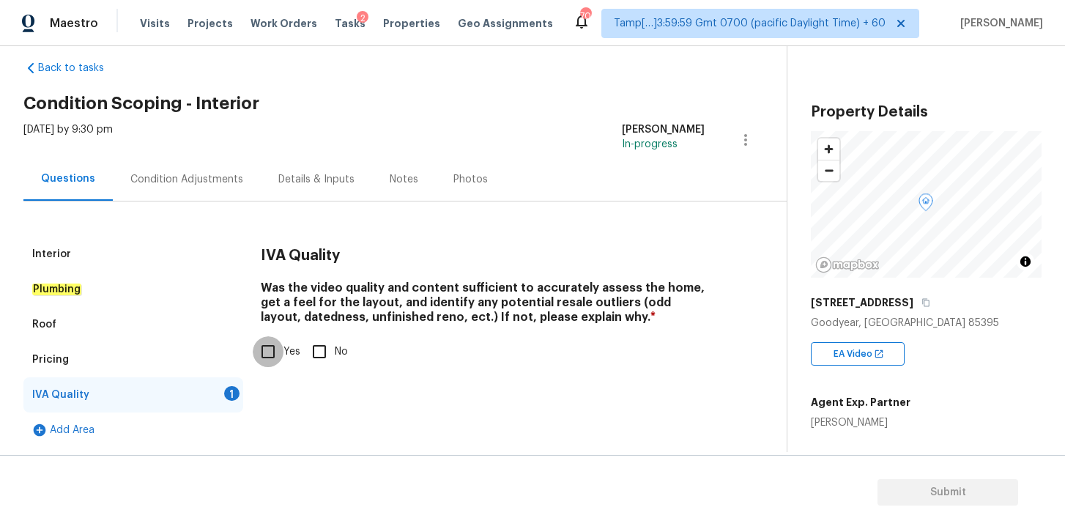
click at [267, 355] on input "Yes" at bounding box center [268, 351] width 31 height 31
checkbox input "true"
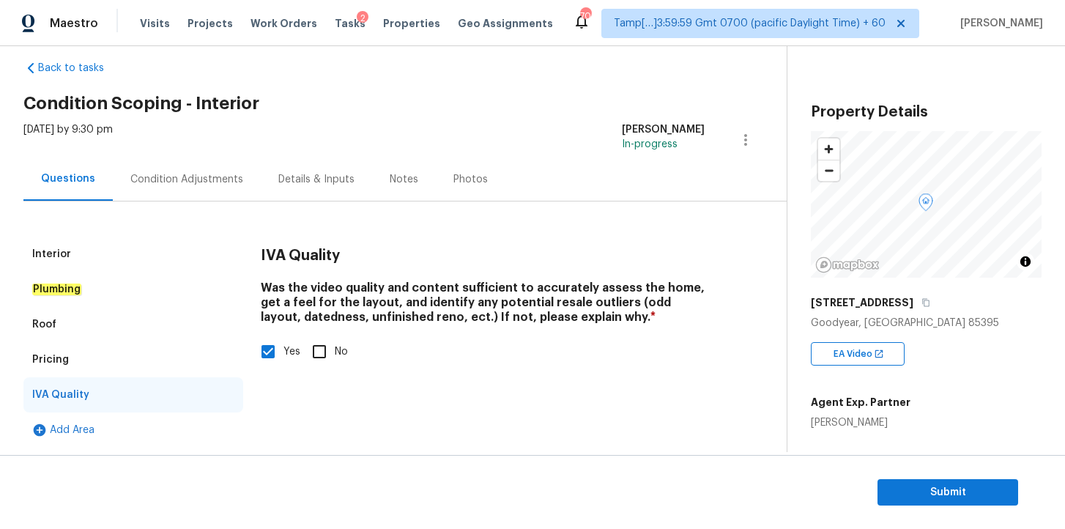
click at [216, 190] on div "Condition Adjustments" at bounding box center [187, 178] width 148 height 43
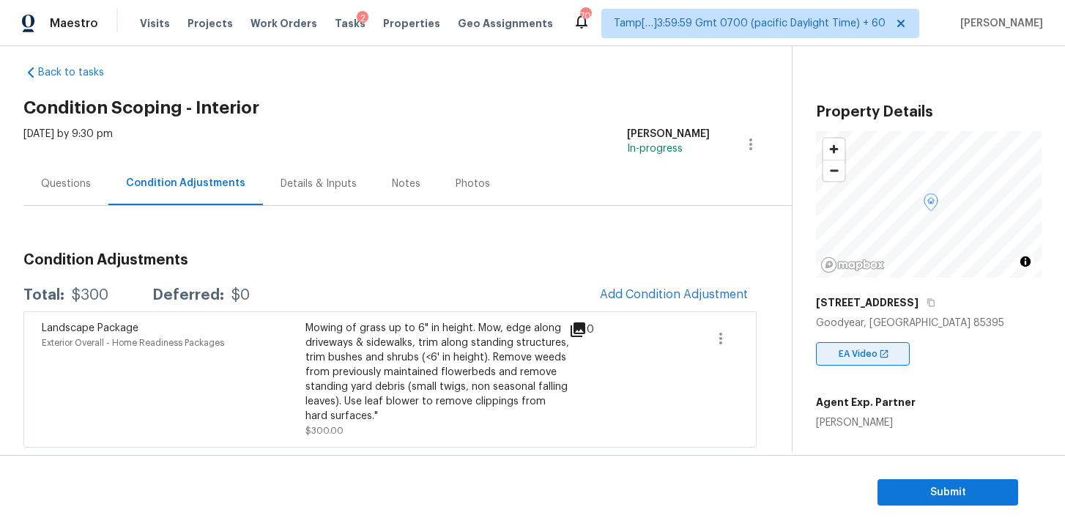
scroll to position [353, 0]
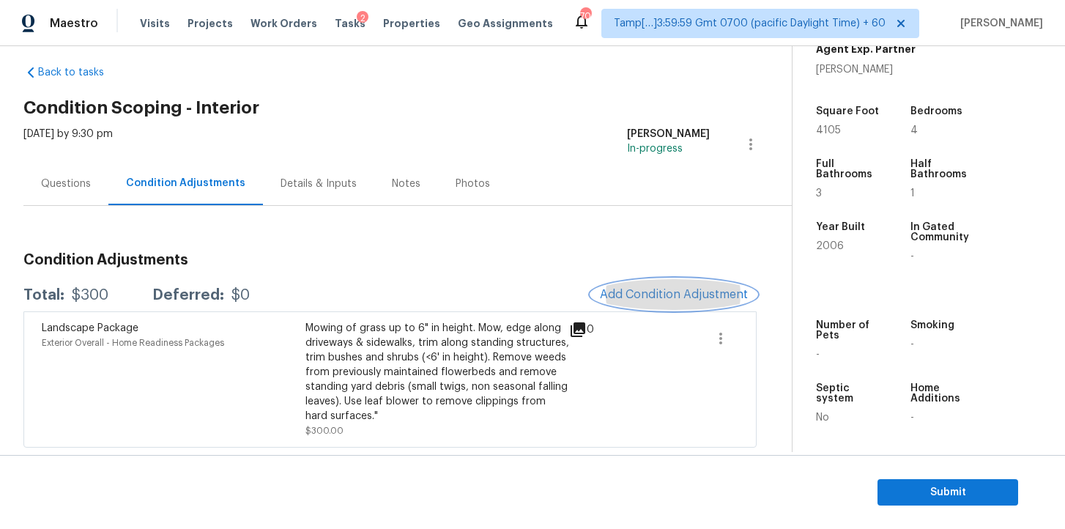
click at [667, 289] on span "Add Condition Adjustment" at bounding box center [674, 294] width 148 height 13
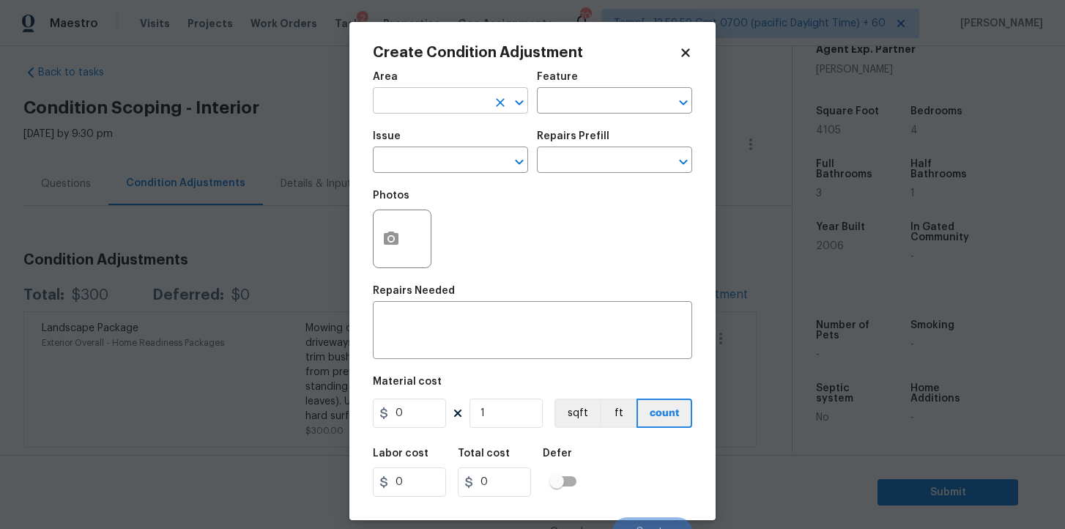
click at [440, 111] on input "text" at bounding box center [430, 102] width 114 height 23
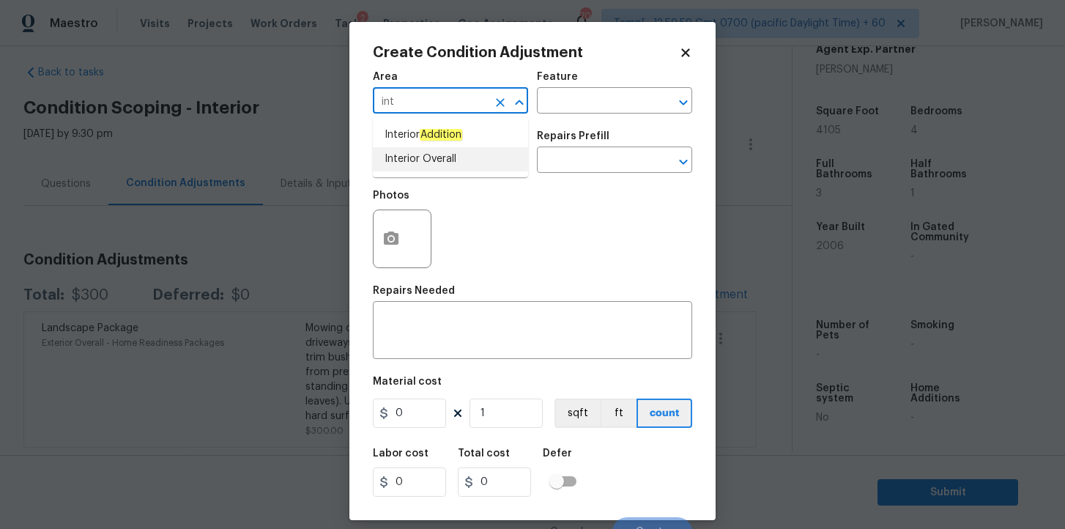
click at [431, 158] on li "Interior Overall" at bounding box center [450, 159] width 155 height 24
type input "Interior Overall"
click at [431, 158] on input "text" at bounding box center [430, 161] width 114 height 23
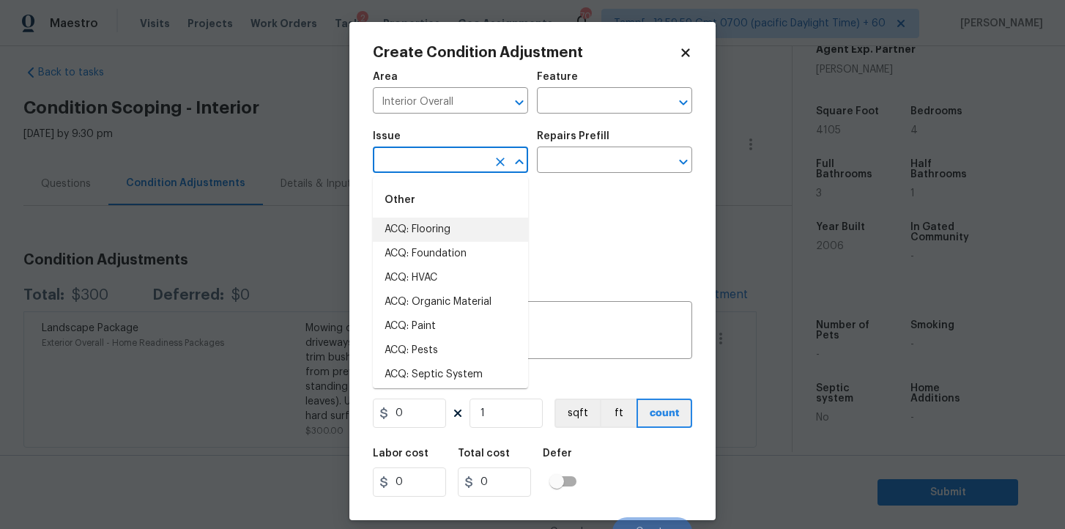
click at [436, 220] on li "ACQ: Flooring" at bounding box center [450, 230] width 155 height 24
type input "ACQ: Flooring"
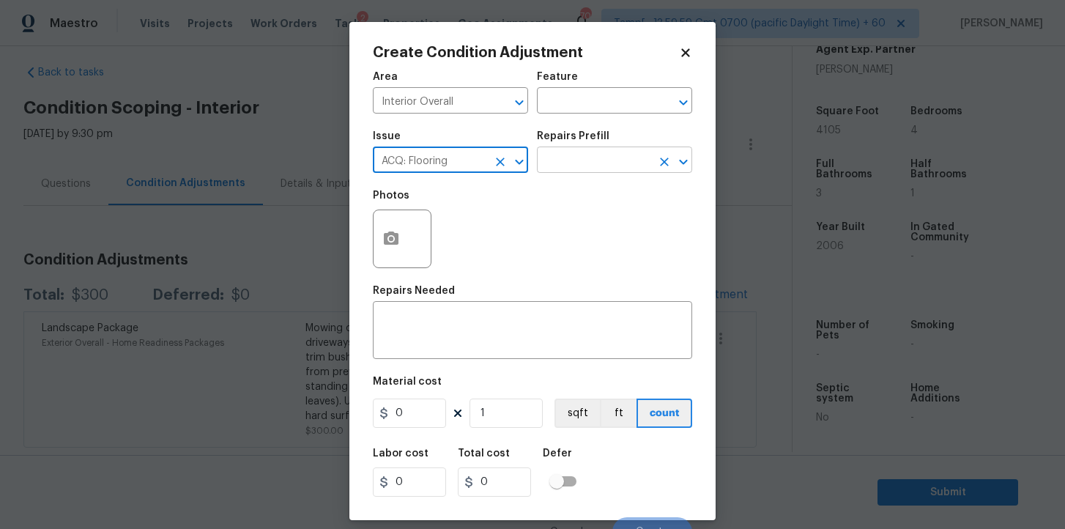
click at [581, 152] on input "text" at bounding box center [594, 161] width 114 height 23
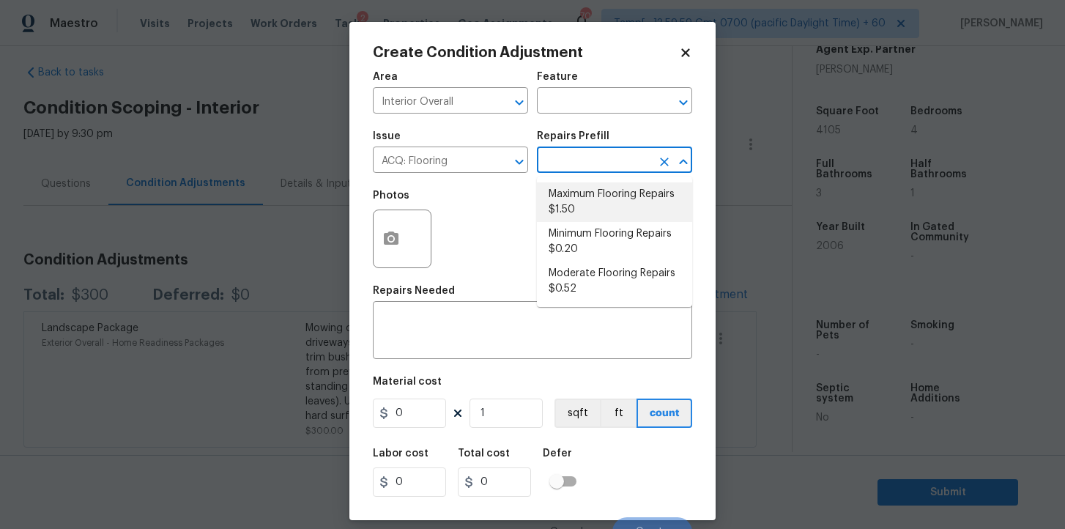
click at [590, 189] on li "Maximum Flooring Repairs $1.50" at bounding box center [614, 202] width 155 height 40
type input "Acquisition"
type textarea "Acquisition Scope: Maximum flooring repairs"
type input "1.5"
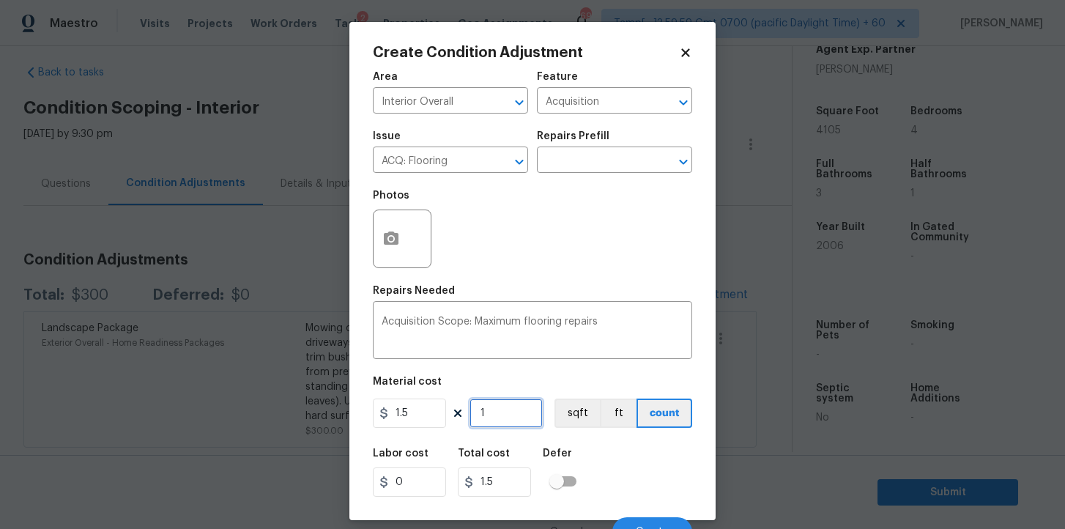
click at [491, 419] on input "1" at bounding box center [506, 412] width 73 height 29
type input "4"
type input "6"
type input "41"
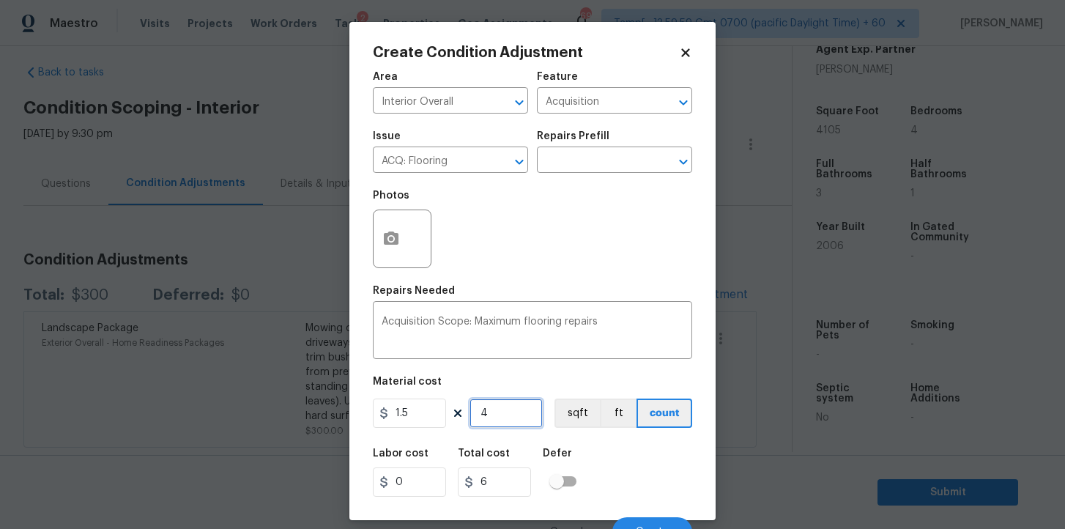
type input "61.5"
type input "410"
type input "615"
type input "4105"
type input "6157.5"
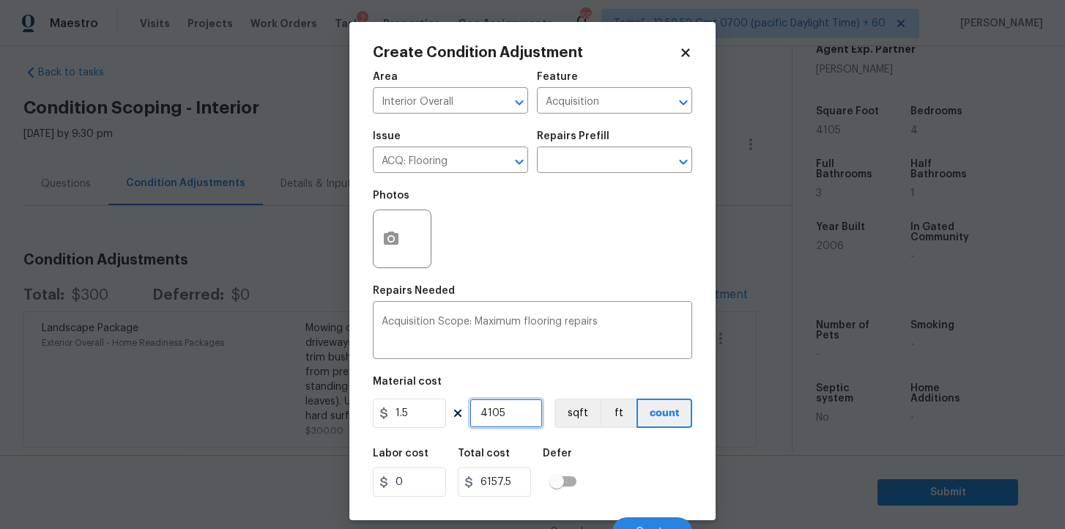
type input "4105"
click at [659, 484] on div "Labor cost 0 Total cost 6157.5 Defer" at bounding box center [532, 472] width 319 height 66
click at [641, 521] on button "Create" at bounding box center [652, 531] width 80 height 29
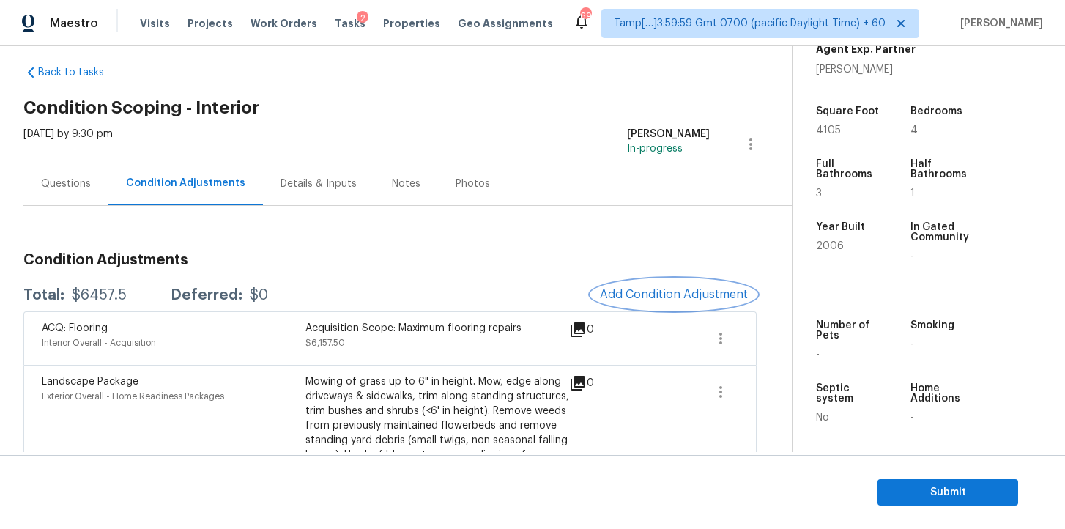
click at [656, 283] on button "Add Condition Adjustment" at bounding box center [674, 294] width 166 height 31
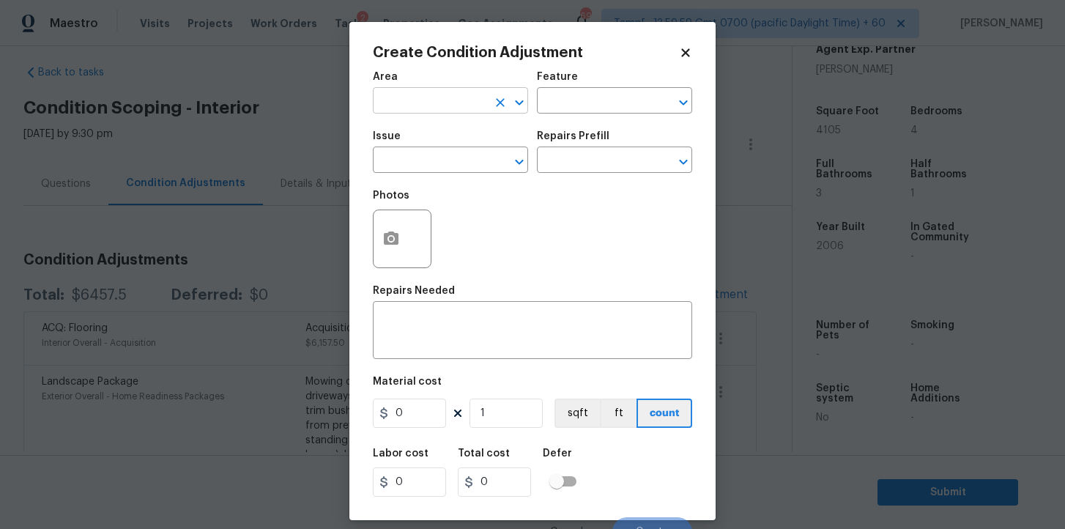
click at [437, 96] on input "text" at bounding box center [430, 102] width 114 height 23
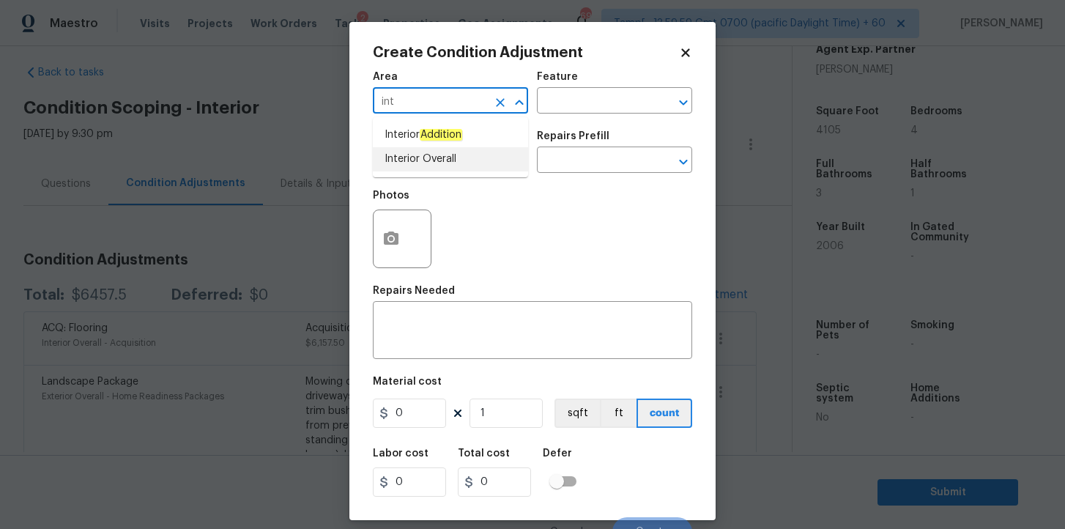
click at [435, 160] on li "Interior Overall" at bounding box center [450, 159] width 155 height 24
type input "Interior Overall"
click at [435, 160] on input "text" at bounding box center [430, 161] width 114 height 23
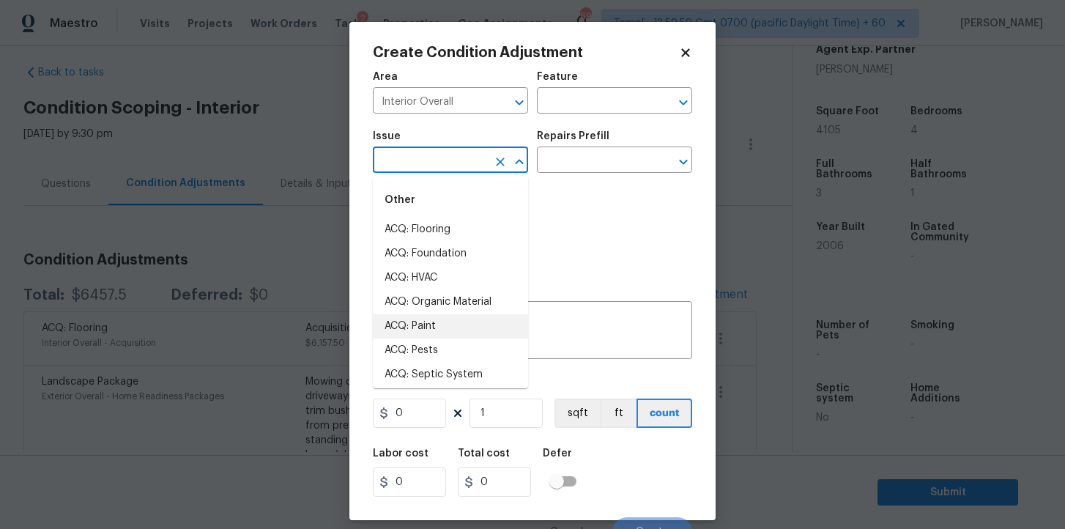
click at [434, 319] on li "ACQ: Paint" at bounding box center [450, 326] width 155 height 24
type input "ACQ: Paint"
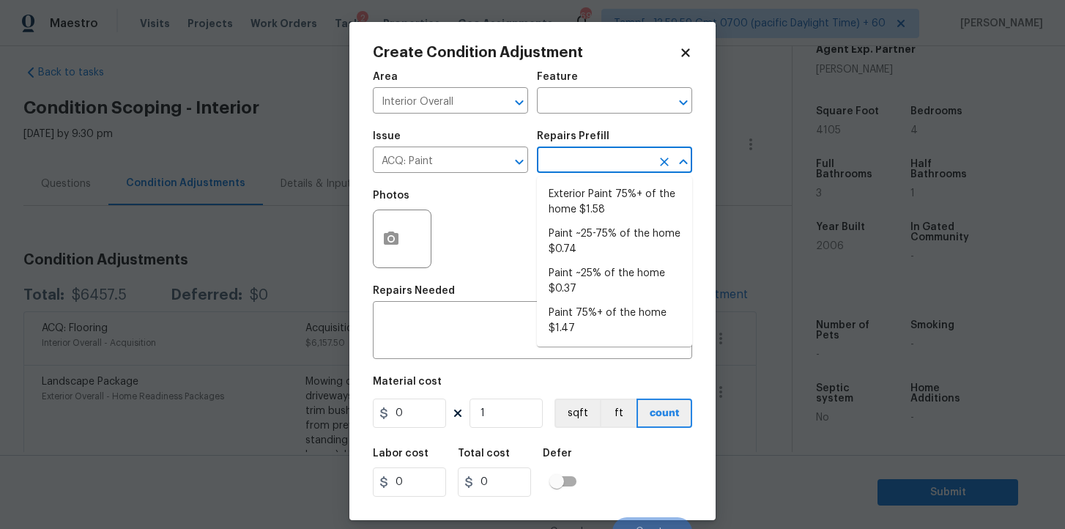
click at [567, 157] on input "text" at bounding box center [594, 161] width 114 height 23
click at [594, 242] on li "Paint ~25-75% of the home $0.74" at bounding box center [614, 242] width 155 height 40
type input "Acquisition"
type textarea "Acquisition Scope: ~25 - 75% of the home needs interior paint"
type input "0.74"
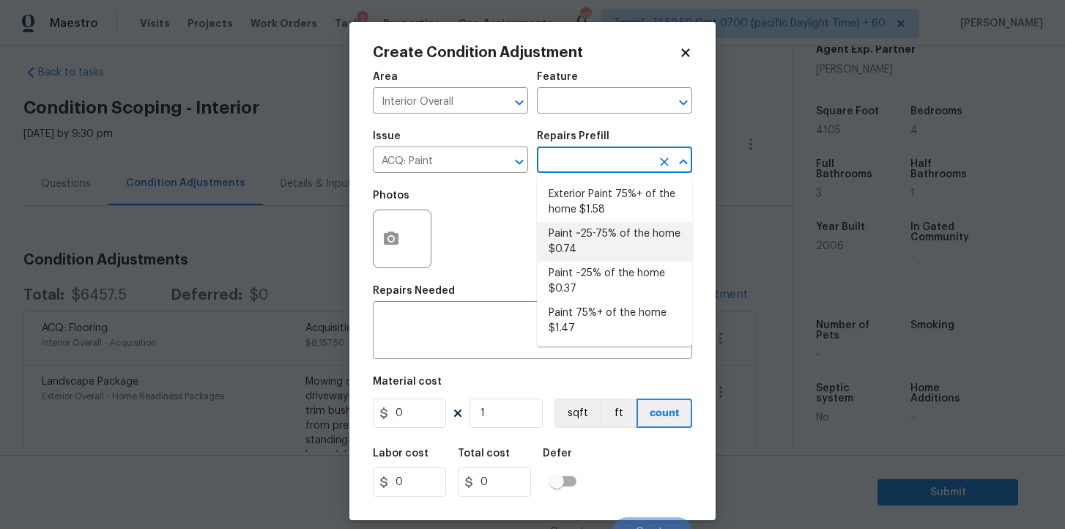
type input "0.74"
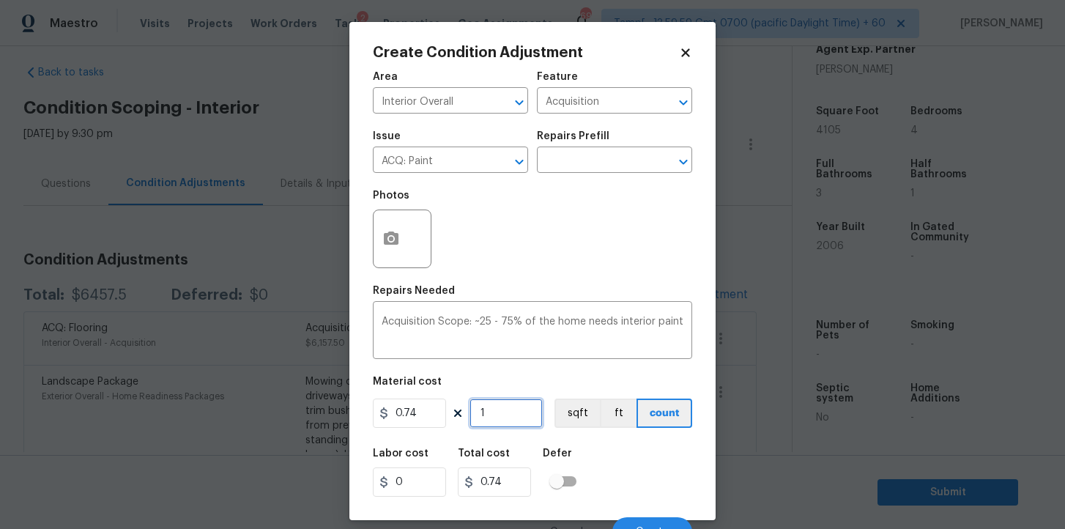
click at [500, 423] on input "1" at bounding box center [506, 412] width 73 height 29
type input "4"
type input "2.96"
type input "41"
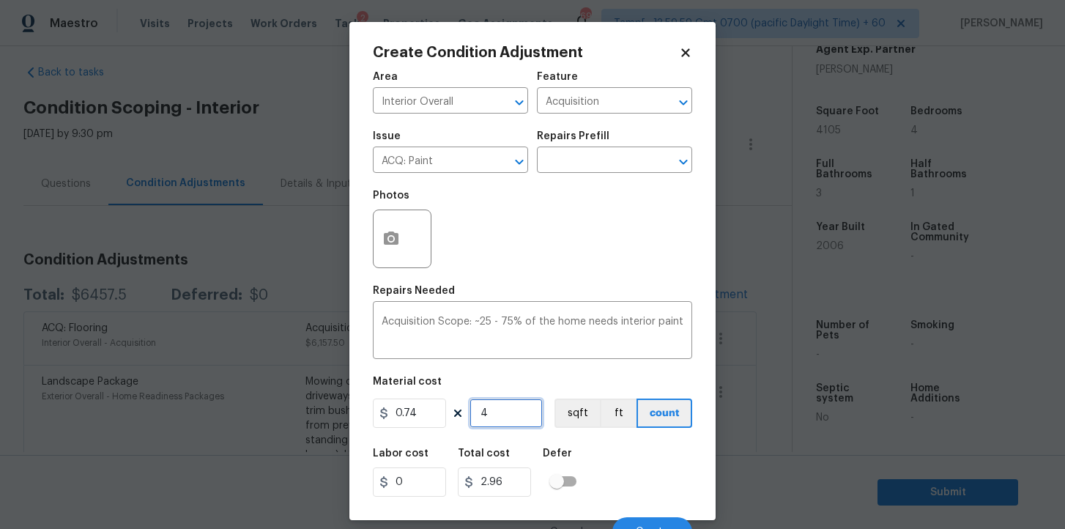
type input "30.34"
type input "410"
type input "303.4"
type input "4105"
type input "3037.7"
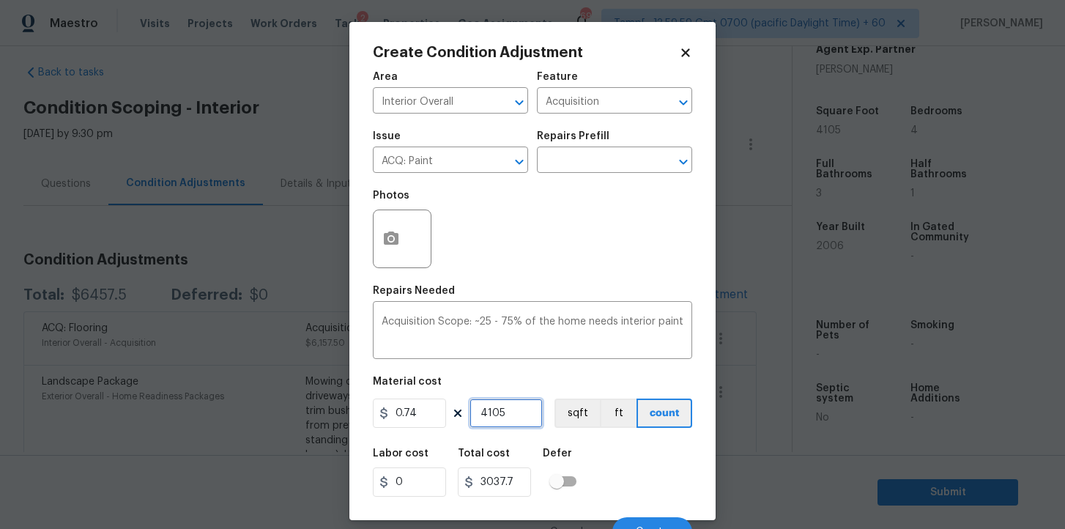
type input "4105"
click at [627, 456] on div "Labor cost 0 Total cost 3037.7 Defer" at bounding box center [532, 472] width 319 height 66
click at [642, 519] on button "Create" at bounding box center [652, 531] width 80 height 29
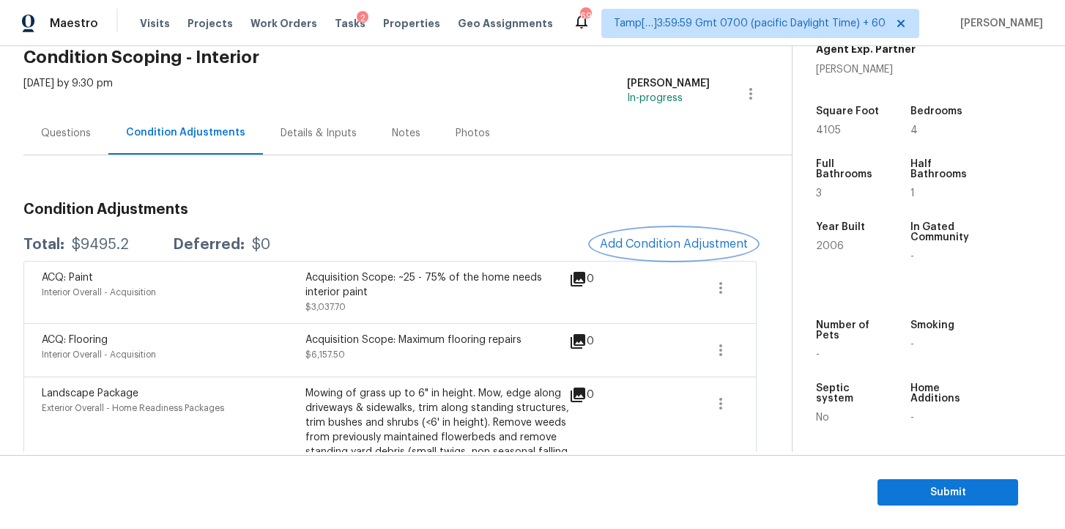
scroll to position [70, 0]
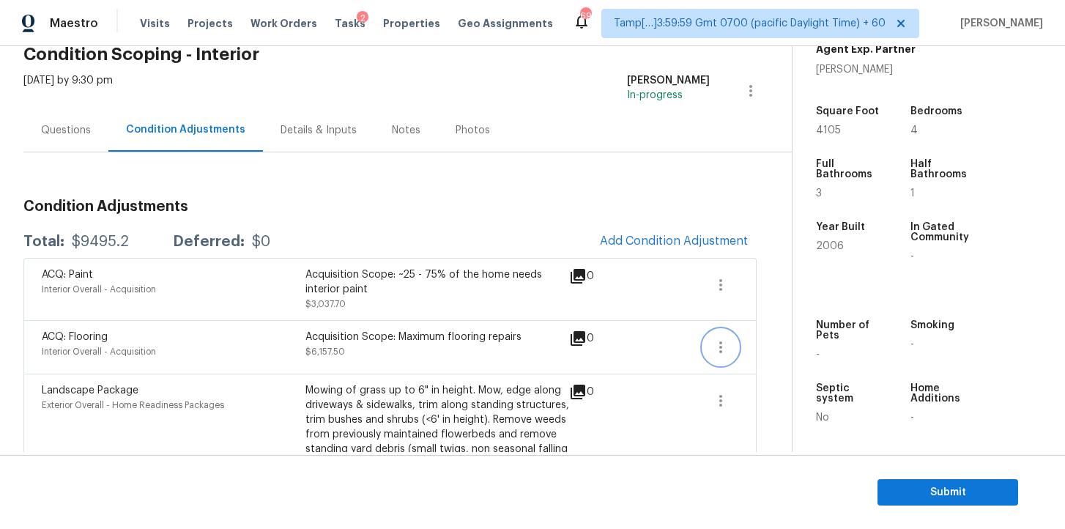
click at [723, 352] on icon "button" at bounding box center [721, 347] width 18 height 18
click at [759, 346] on div "Edit" at bounding box center [804, 344] width 114 height 15
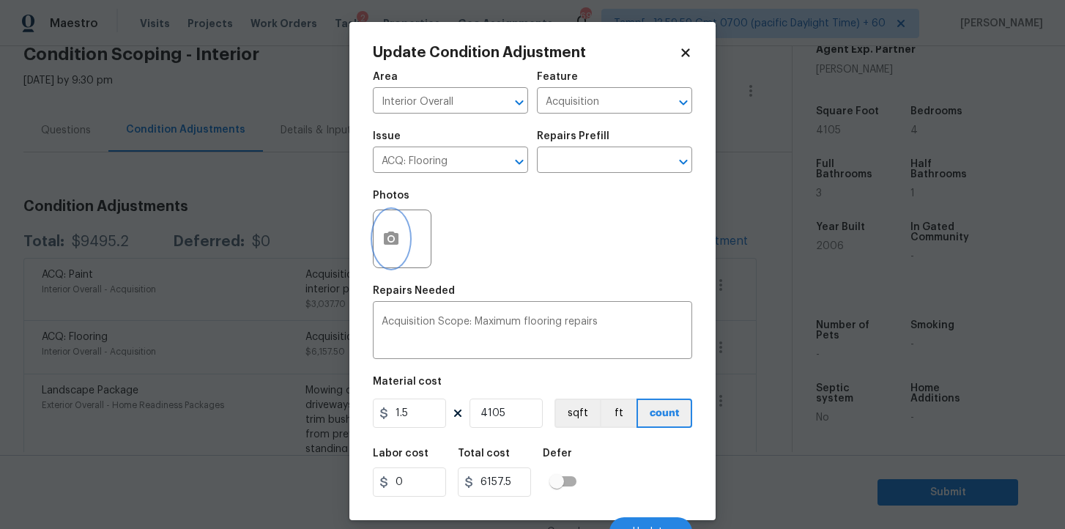
click at [397, 240] on icon "button" at bounding box center [391, 237] width 15 height 13
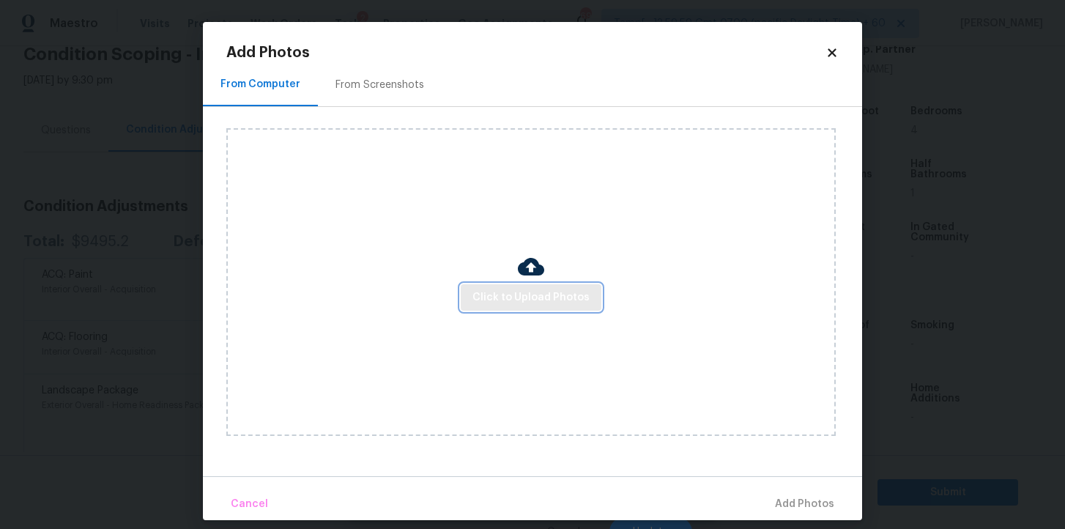
click at [505, 296] on span "Click to Upload Photos" at bounding box center [530, 298] width 117 height 18
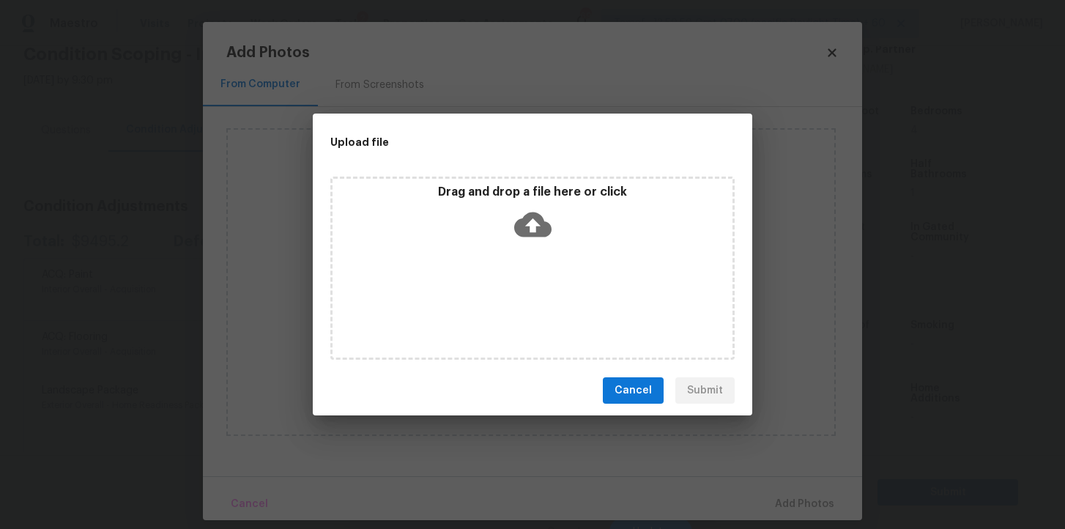
click at [530, 220] on icon at bounding box center [532, 224] width 37 height 37
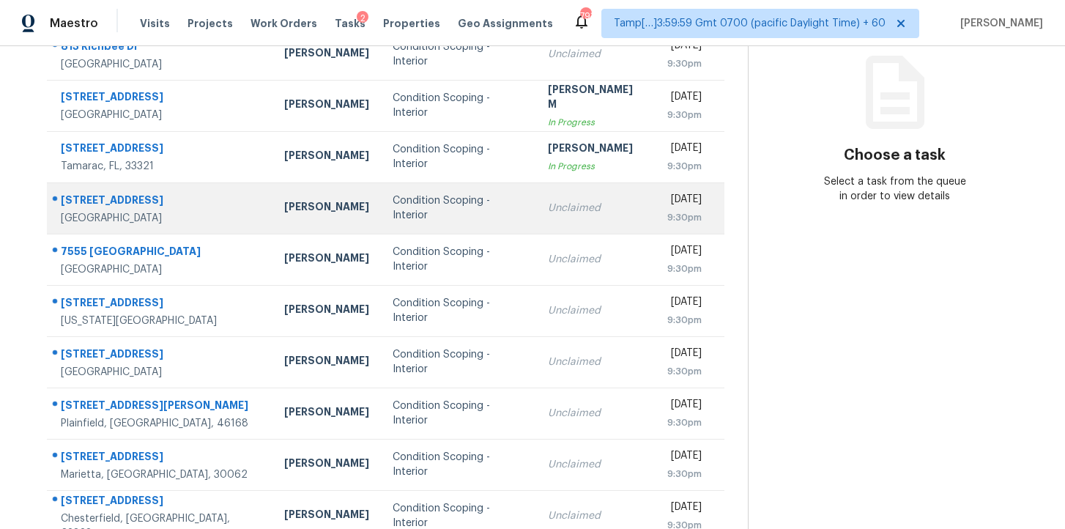
scroll to position [234, 0]
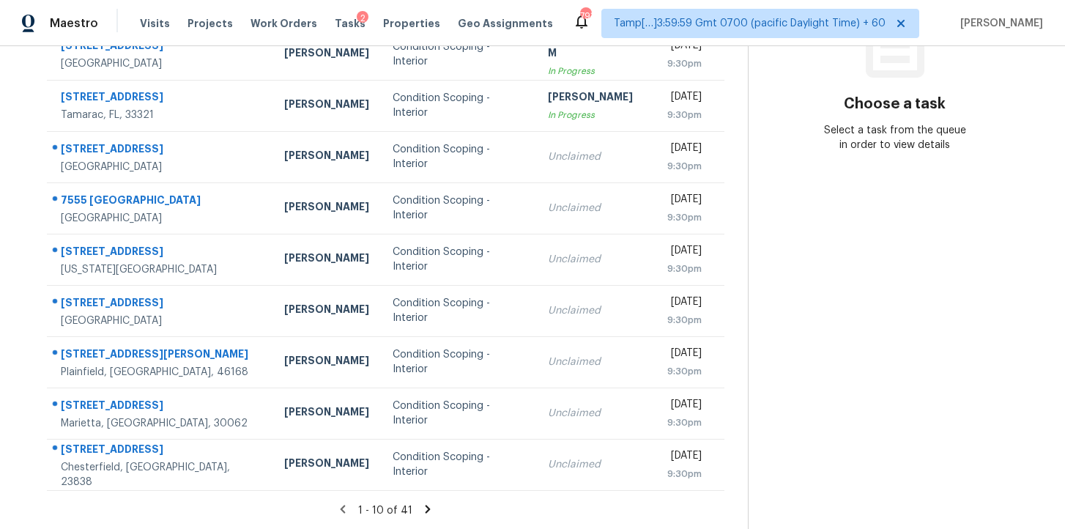
click at [426, 507] on icon at bounding box center [428, 509] width 5 height 8
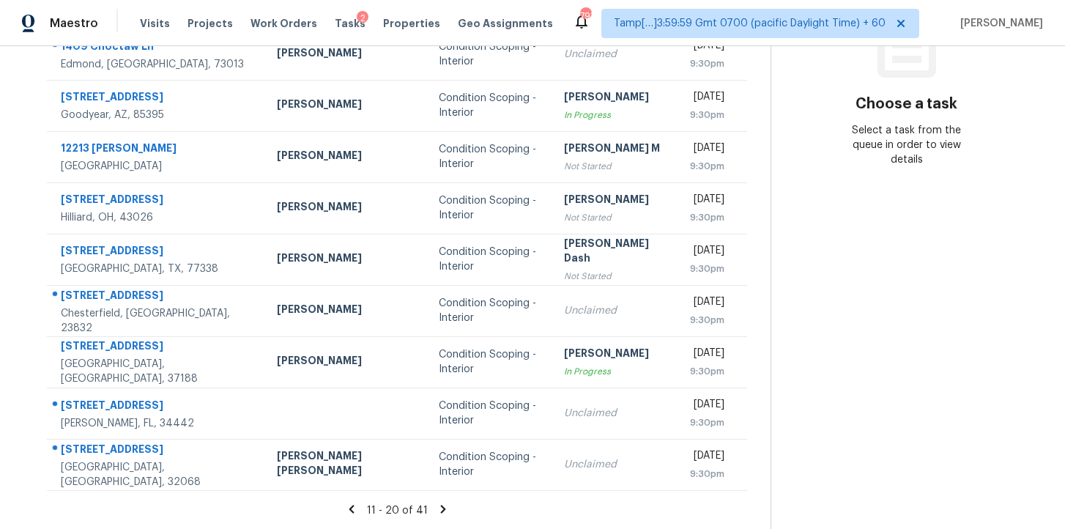
click at [437, 507] on icon at bounding box center [443, 508] width 13 height 13
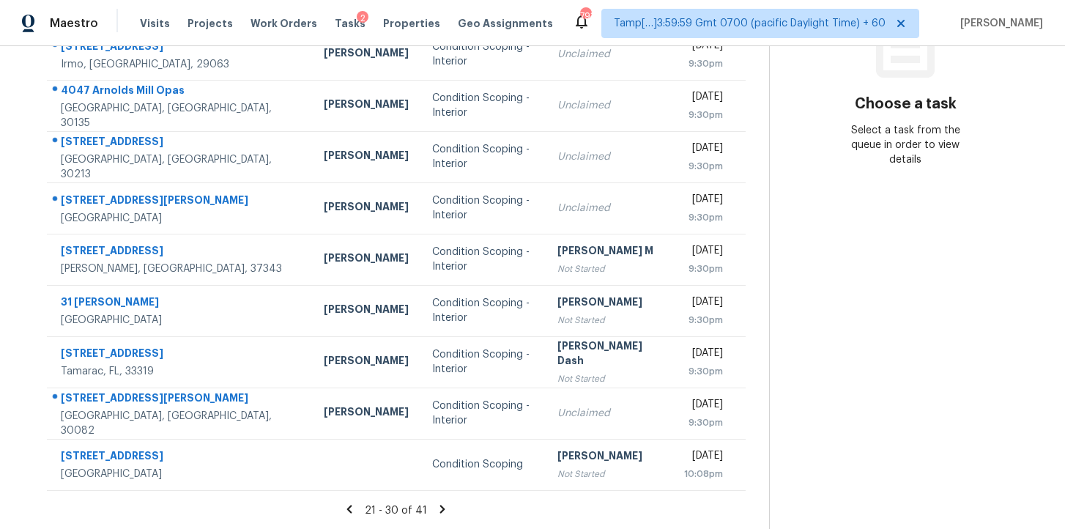
click at [436, 507] on icon at bounding box center [442, 508] width 13 height 13
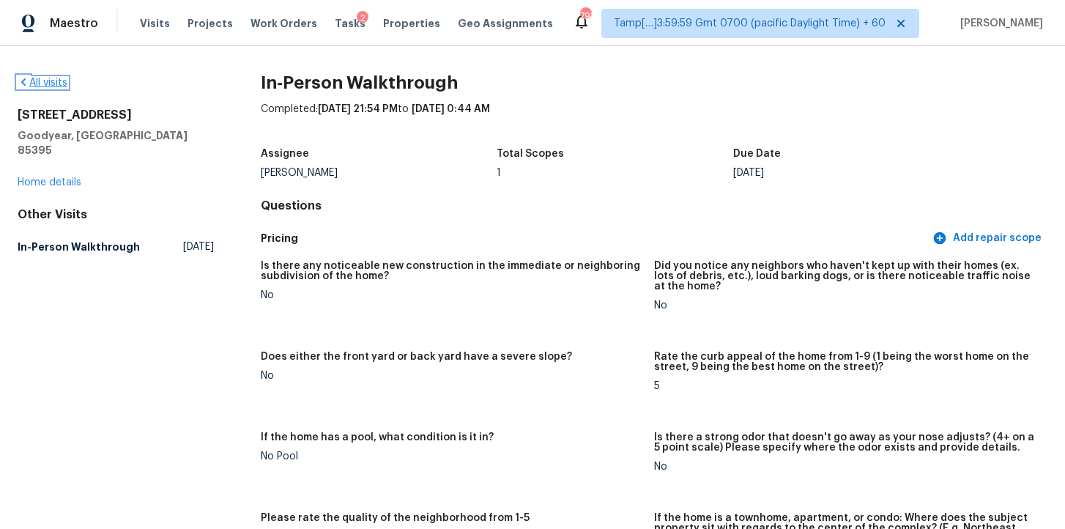
click at [50, 85] on link "All visits" at bounding box center [43, 83] width 50 height 10
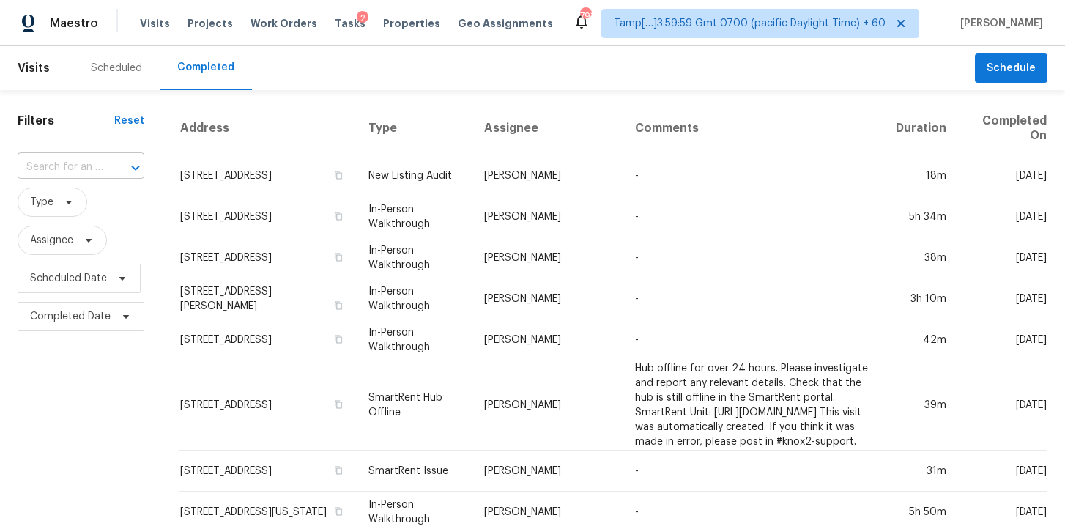
click at [79, 168] on input "text" at bounding box center [61, 167] width 86 height 23
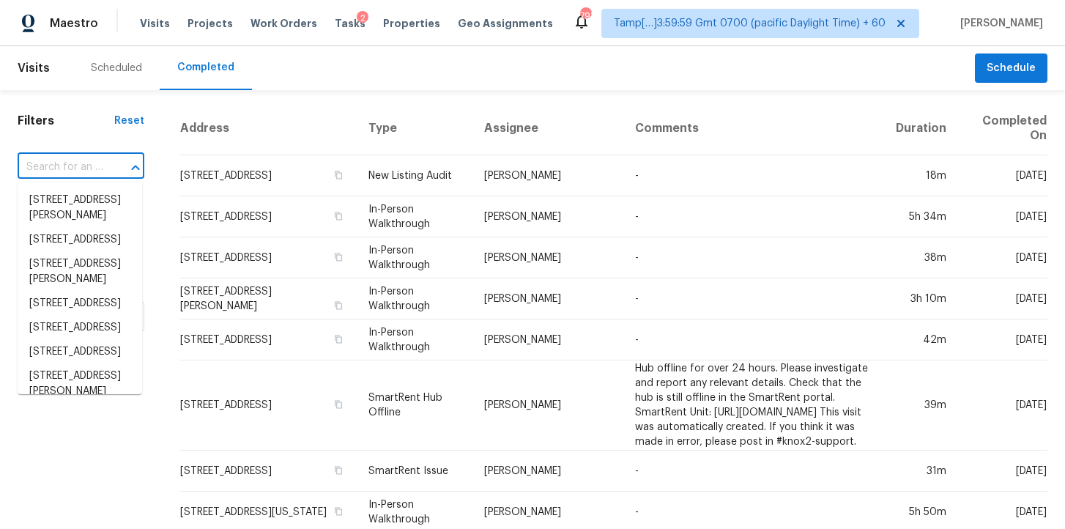
paste input "[STREET_ADDRESS][PERSON_NAME]"
type input "[STREET_ADDRESS][PERSON_NAME]"
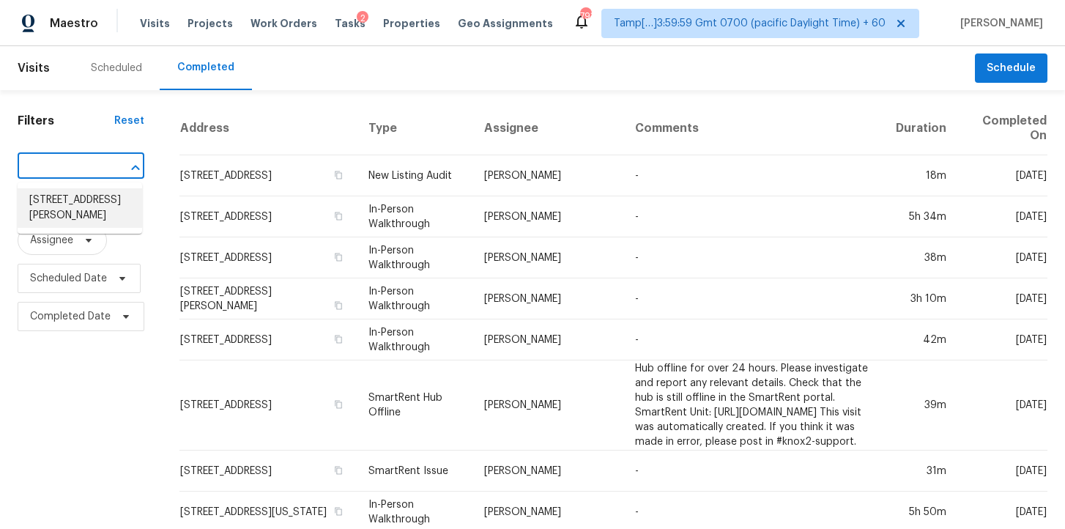
click at [86, 208] on li "[STREET_ADDRESS][PERSON_NAME]" at bounding box center [80, 208] width 125 height 40
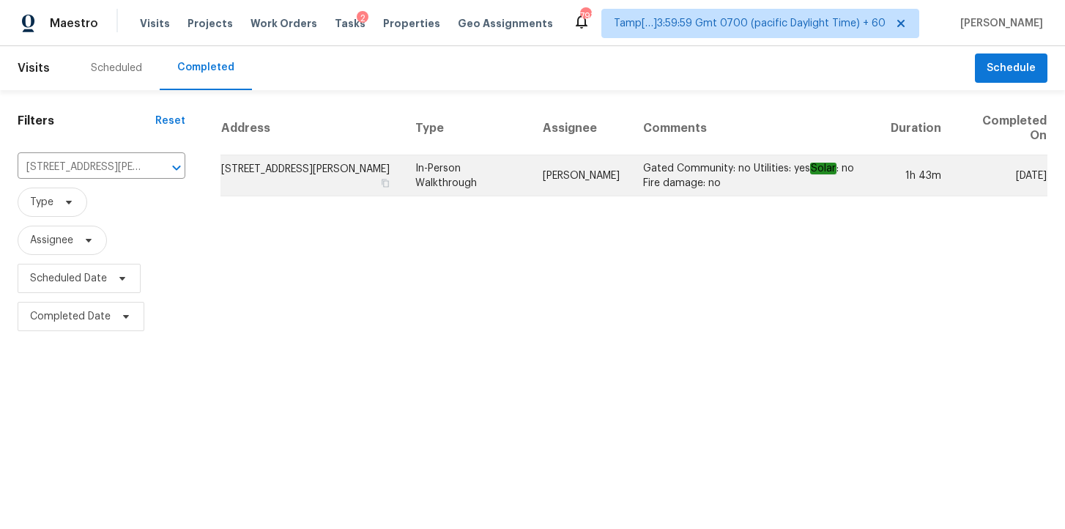
click at [472, 174] on td "In-Person Walkthrough" at bounding box center [467, 175] width 127 height 41
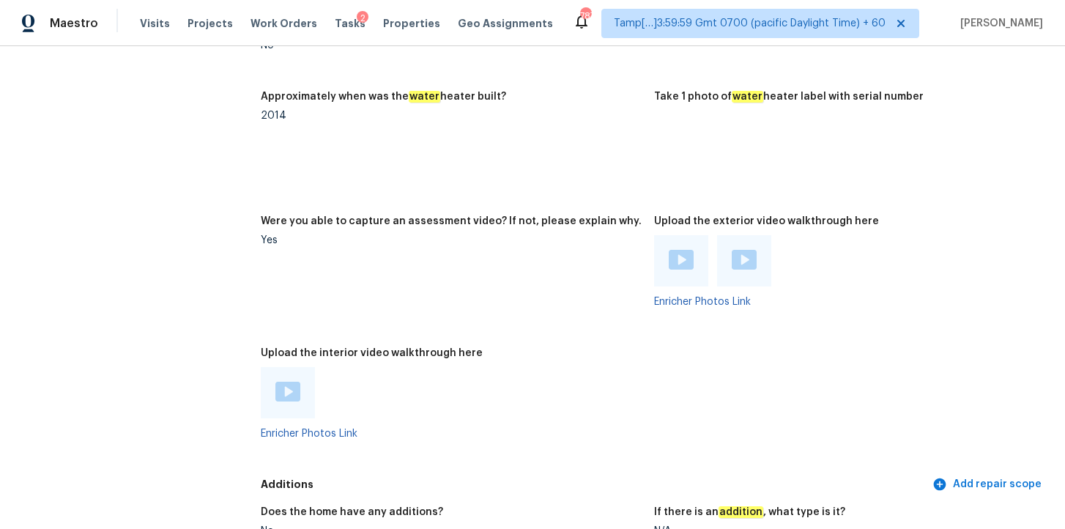
scroll to position [2882, 0]
click at [279, 380] on div at bounding box center [287, 391] width 25 height 22
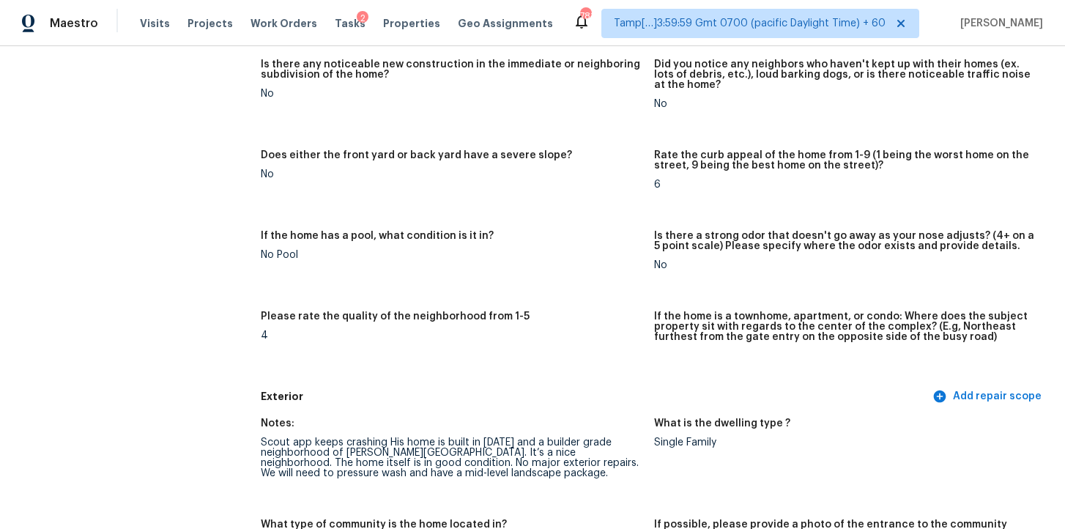
scroll to position [0, 0]
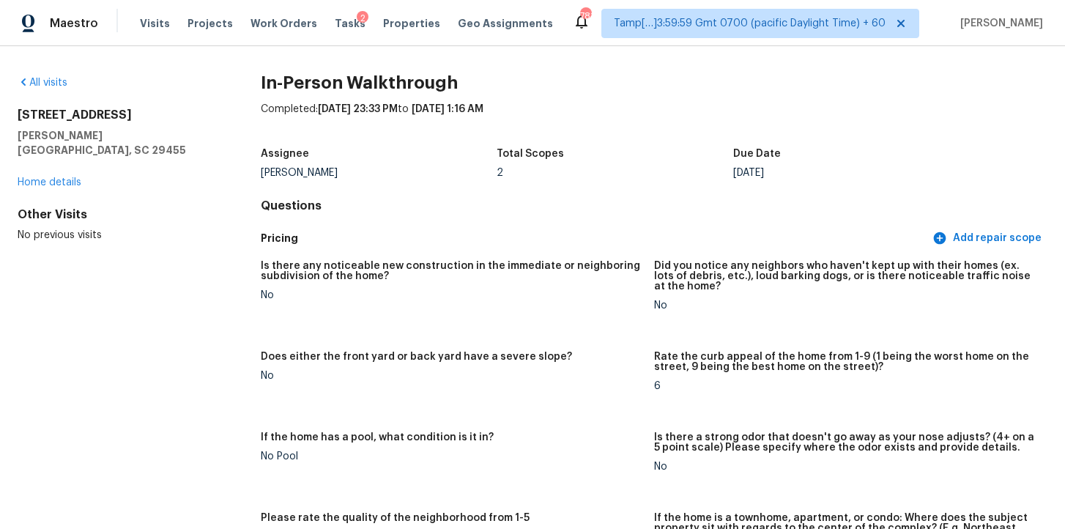
click at [114, 141] on h5 "[PERSON_NAME][GEOGRAPHIC_DATA], SC 29455" at bounding box center [116, 142] width 196 height 29
click at [51, 122] on h2 "[STREET_ADDRESS]" at bounding box center [116, 115] width 196 height 15
drag, startPoint x: 18, startPoint y: 115, endPoint x: 162, endPoint y: 132, distance: 144.6
click at [162, 132] on div "[STREET_ADDRESS][PERSON_NAME]" at bounding box center [116, 133] width 196 height 50
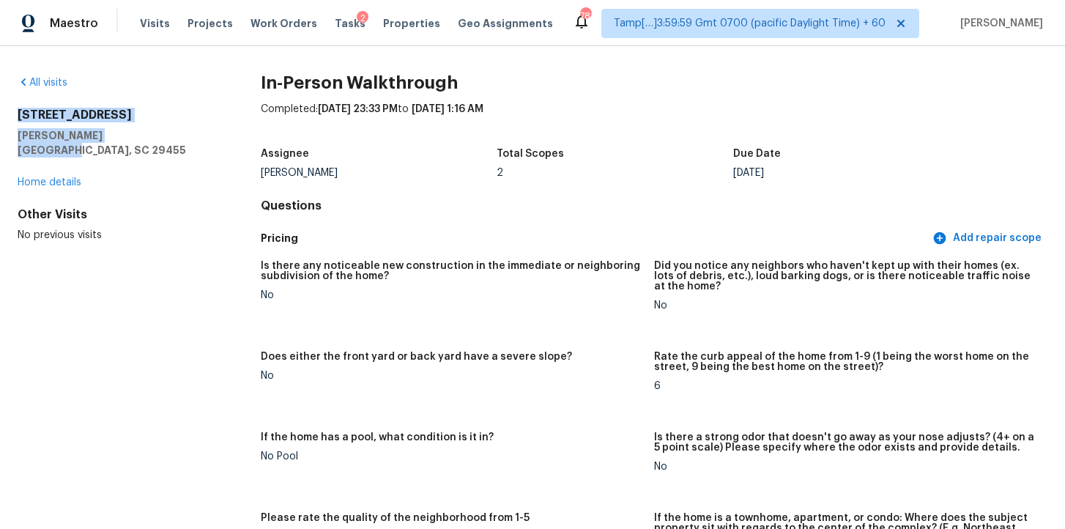
copy div "[STREET_ADDRESS][PERSON_NAME]"
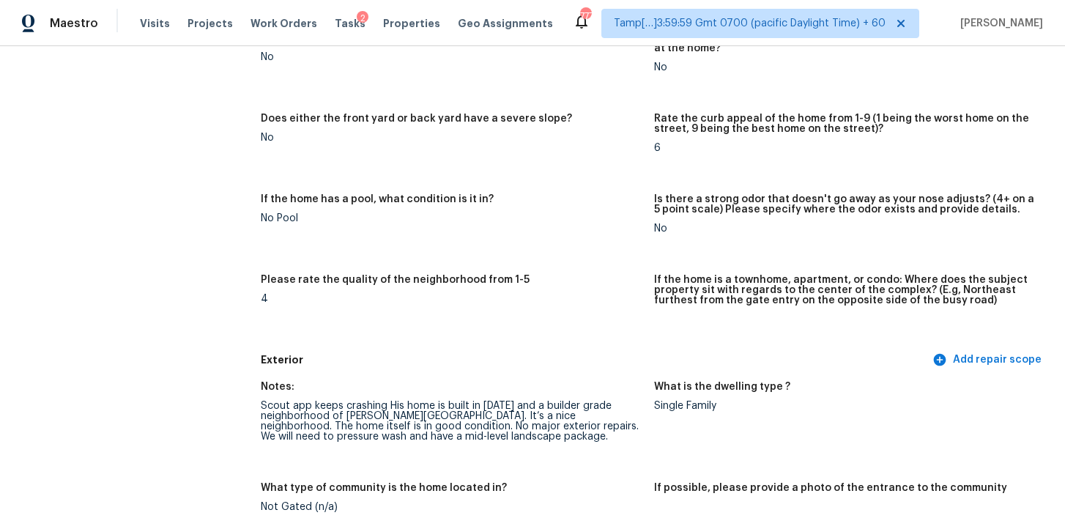
scroll to position [26, 0]
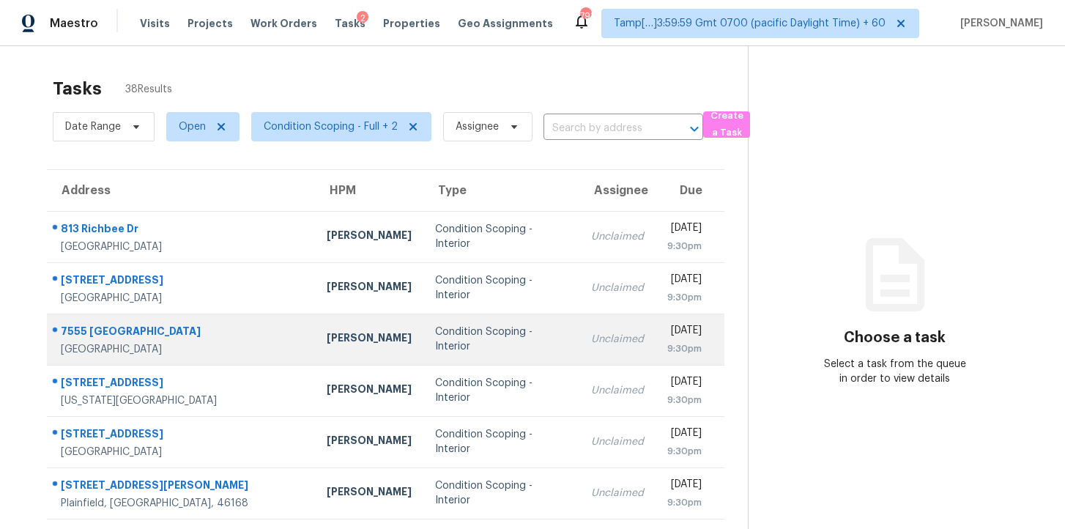
scroll to position [234, 0]
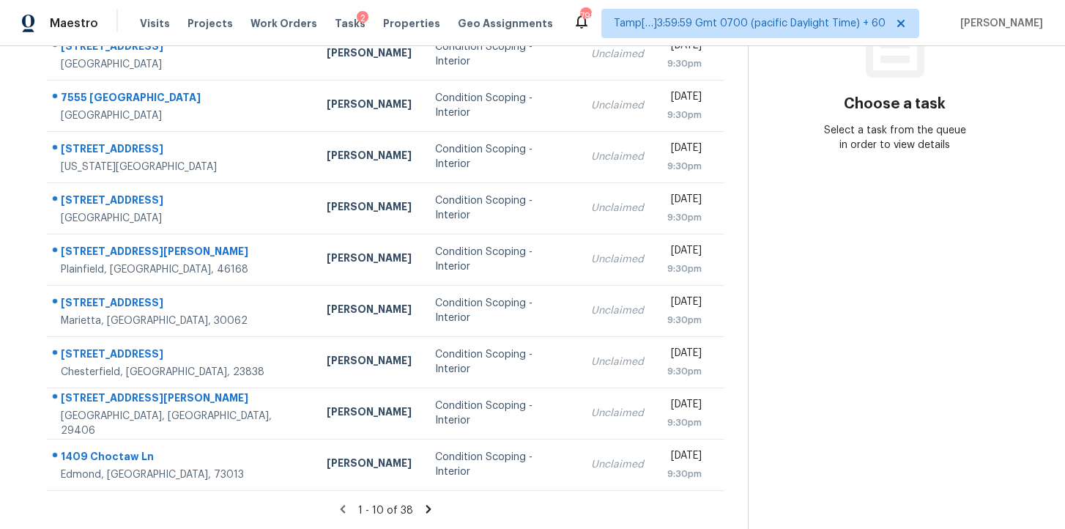
click at [772, 420] on section "Choose a task Select a task from the queue in order to view details" at bounding box center [895, 170] width 294 height 717
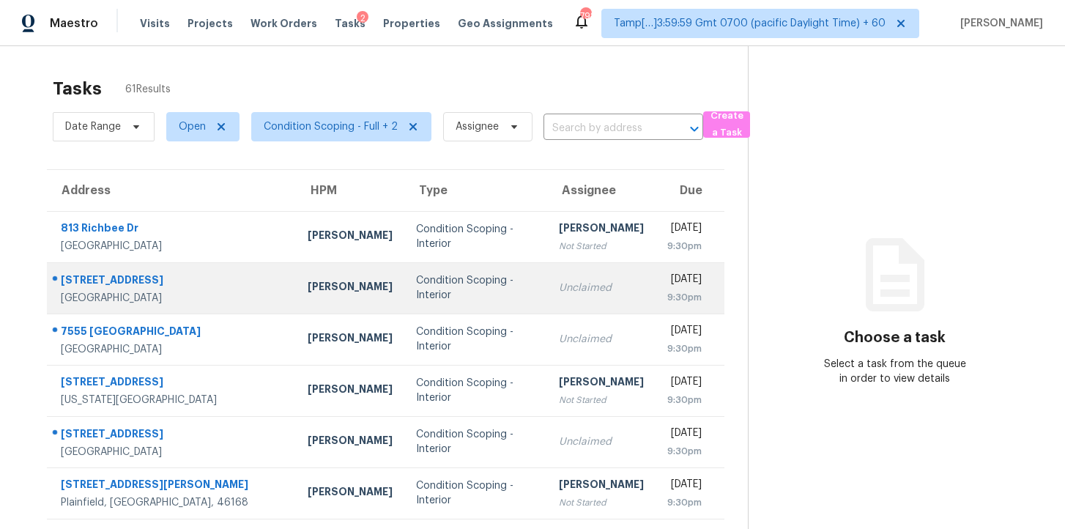
scroll to position [234, 0]
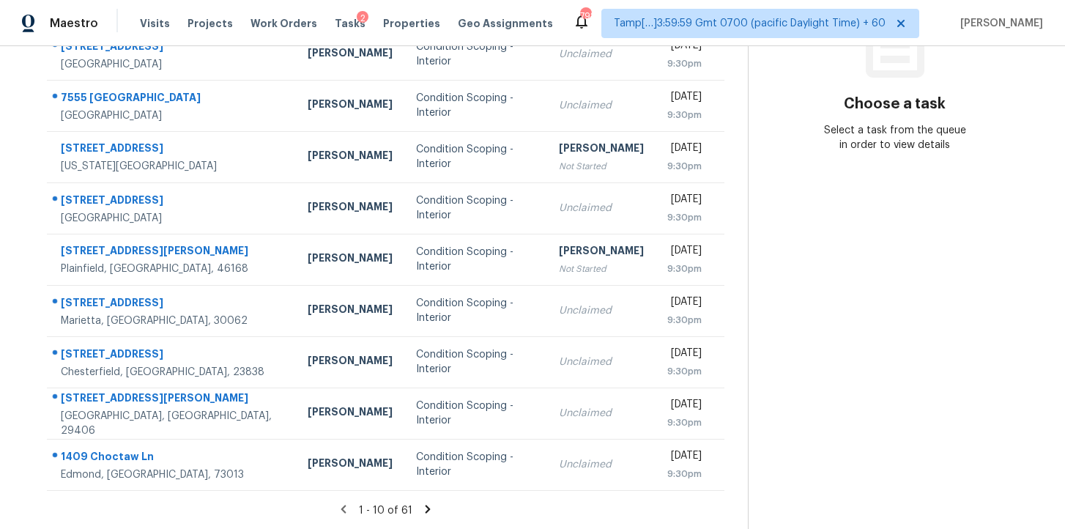
click at [426, 502] on icon at bounding box center [427, 508] width 13 height 13
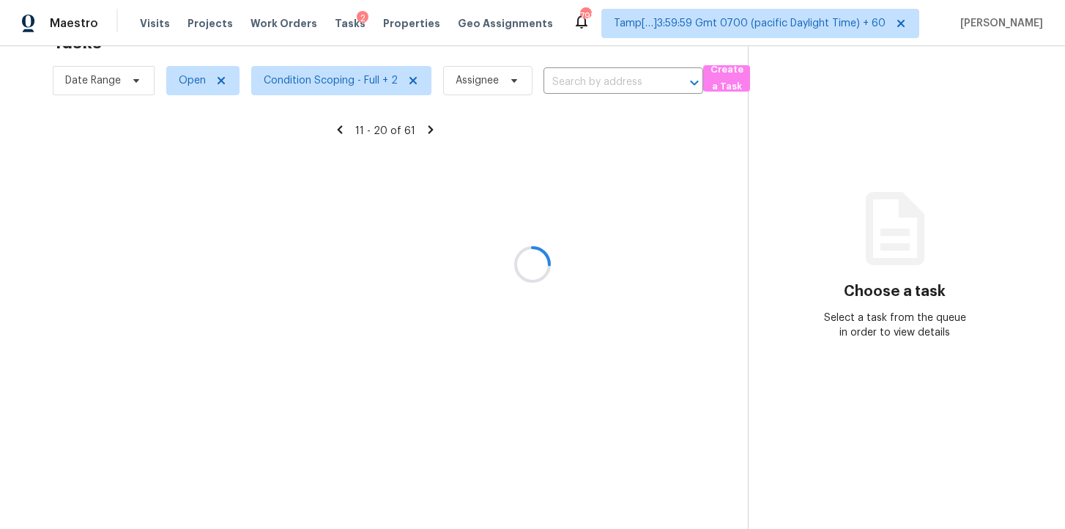
scroll to position [46, 0]
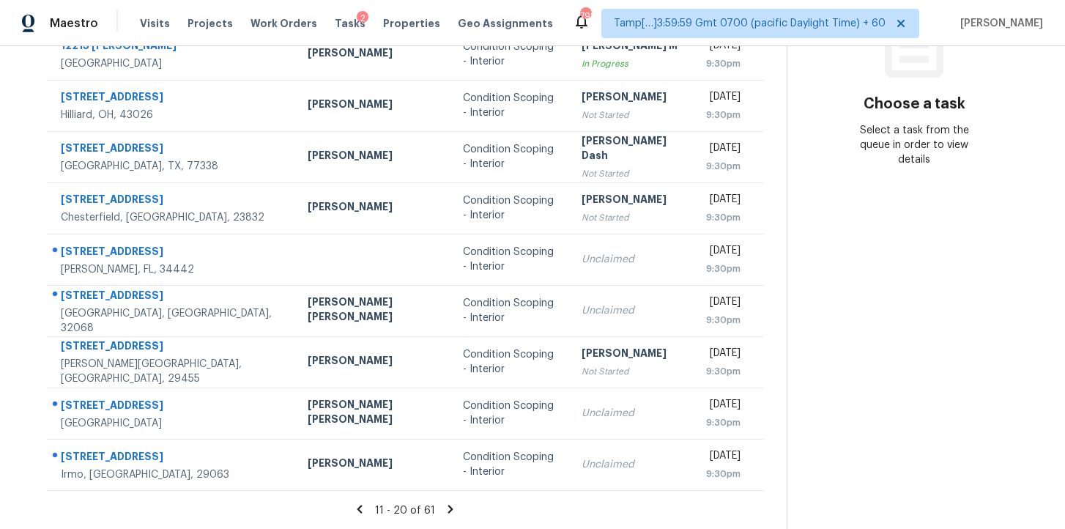
click at [444, 502] on icon at bounding box center [450, 508] width 13 height 13
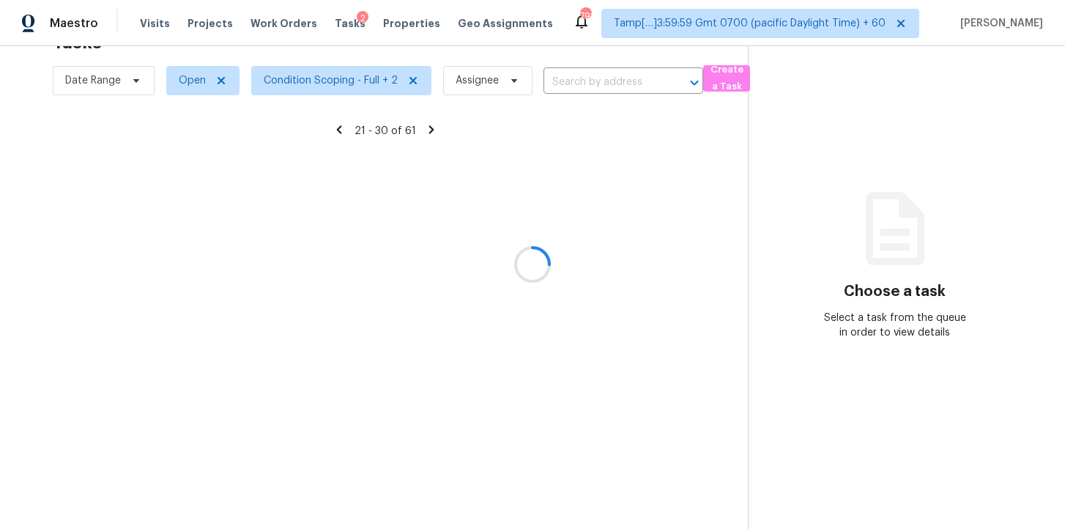
scroll to position [234, 0]
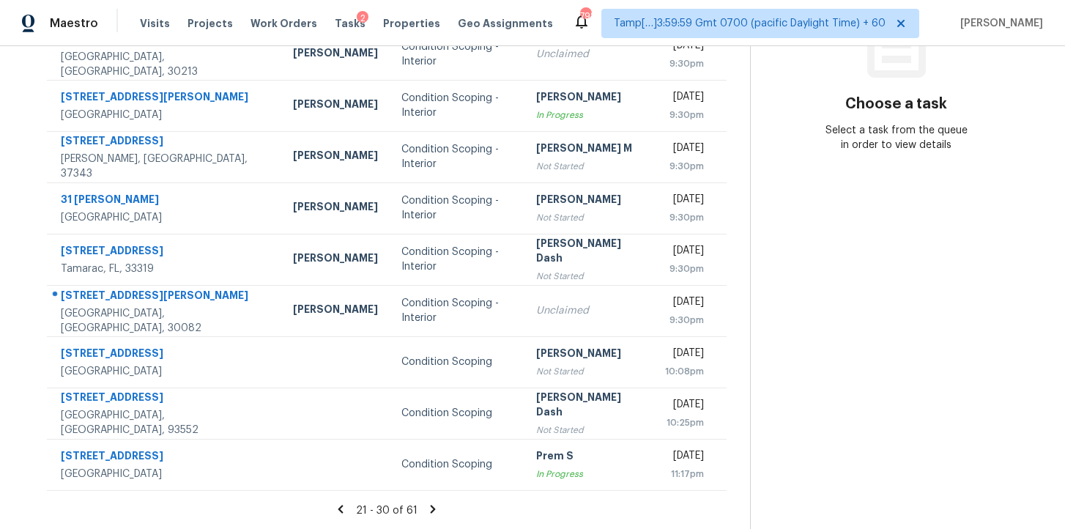
click at [431, 505] on icon at bounding box center [433, 509] width 5 height 8
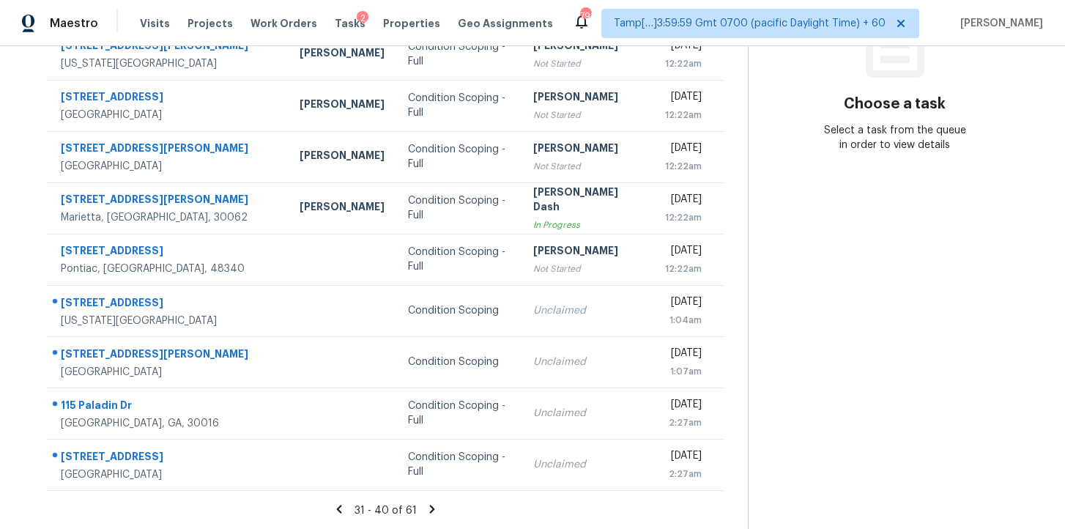
click at [429, 506] on icon at bounding box center [431, 509] width 5 height 8
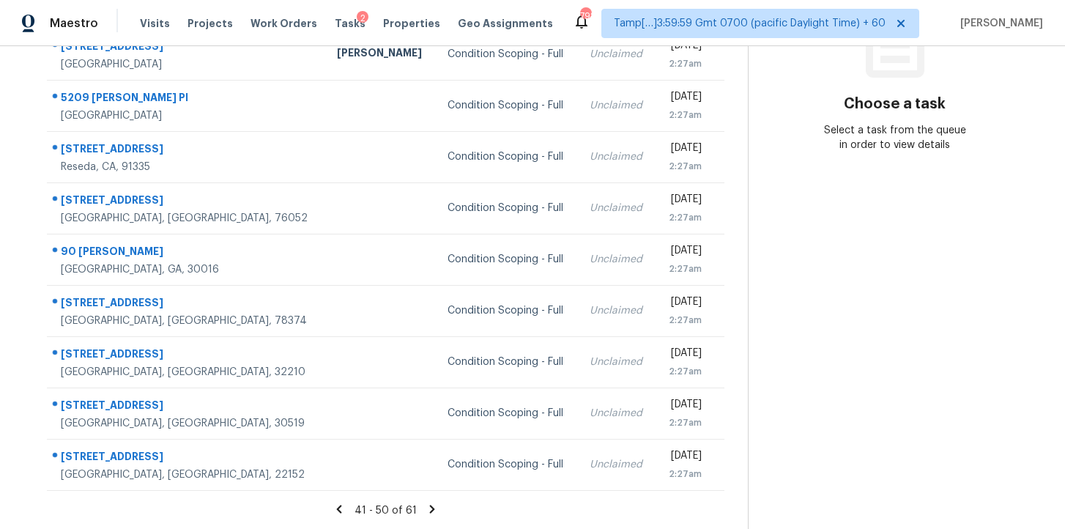
click at [431, 506] on icon at bounding box center [432, 508] width 13 height 13
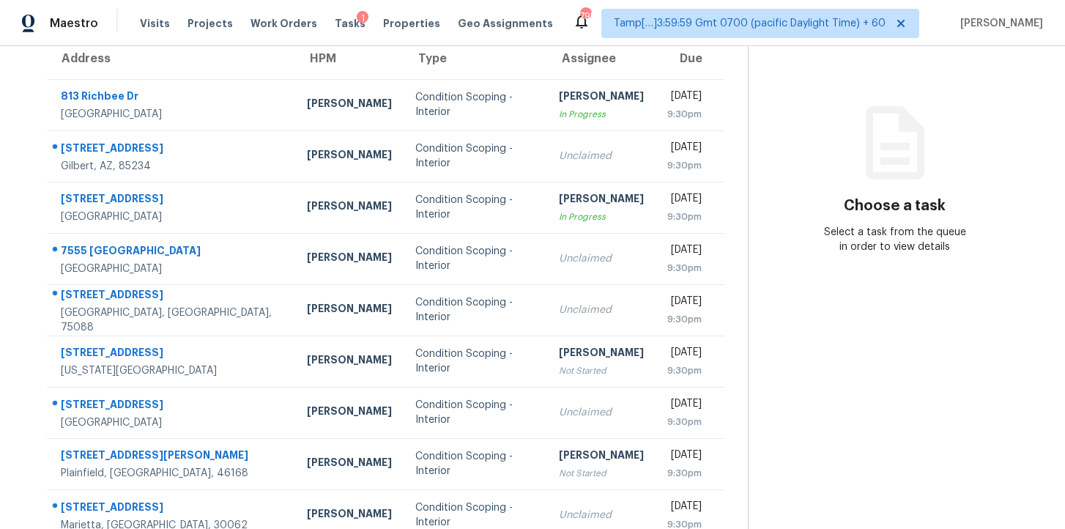
scroll to position [234, 0]
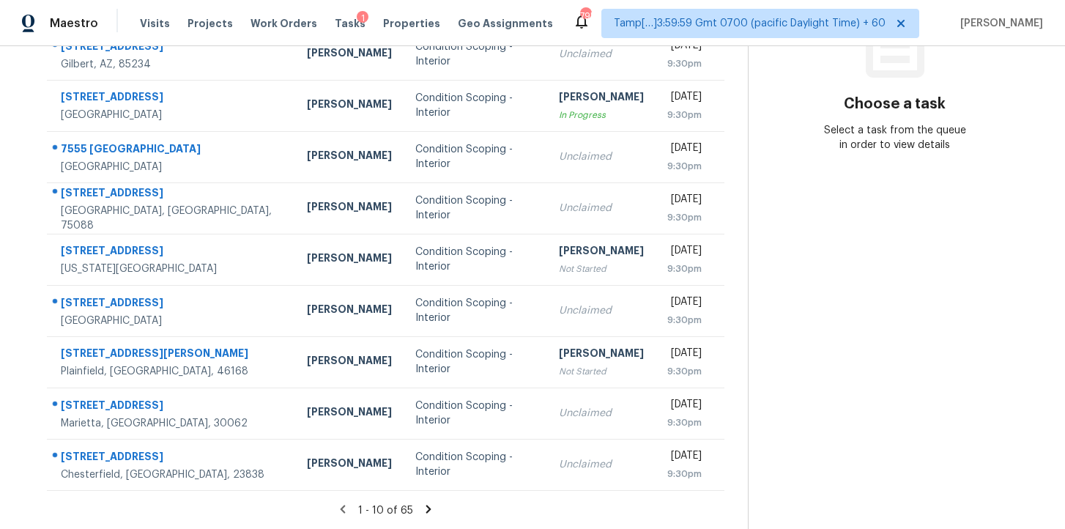
click at [431, 503] on icon at bounding box center [428, 508] width 13 height 13
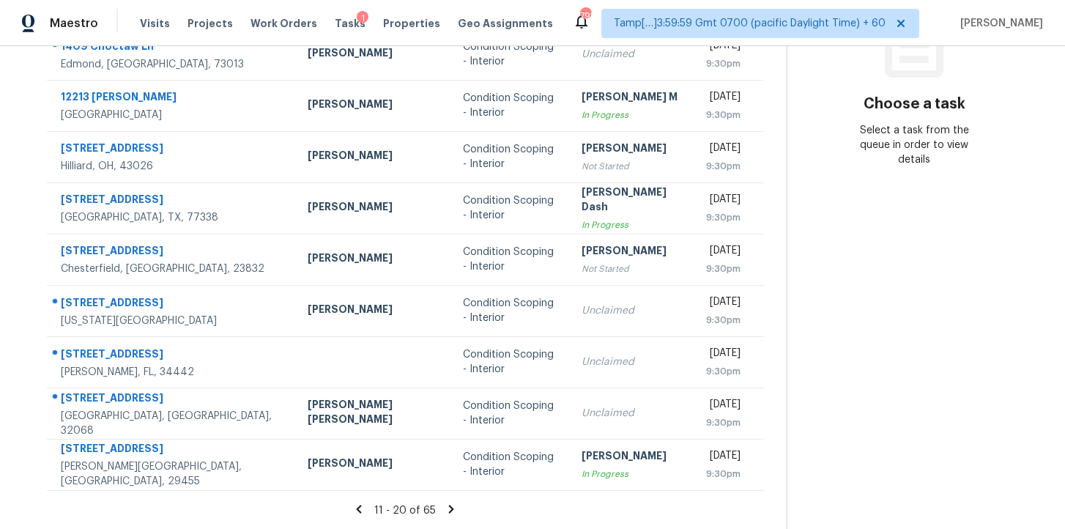
click at [445, 507] on icon at bounding box center [451, 508] width 13 height 13
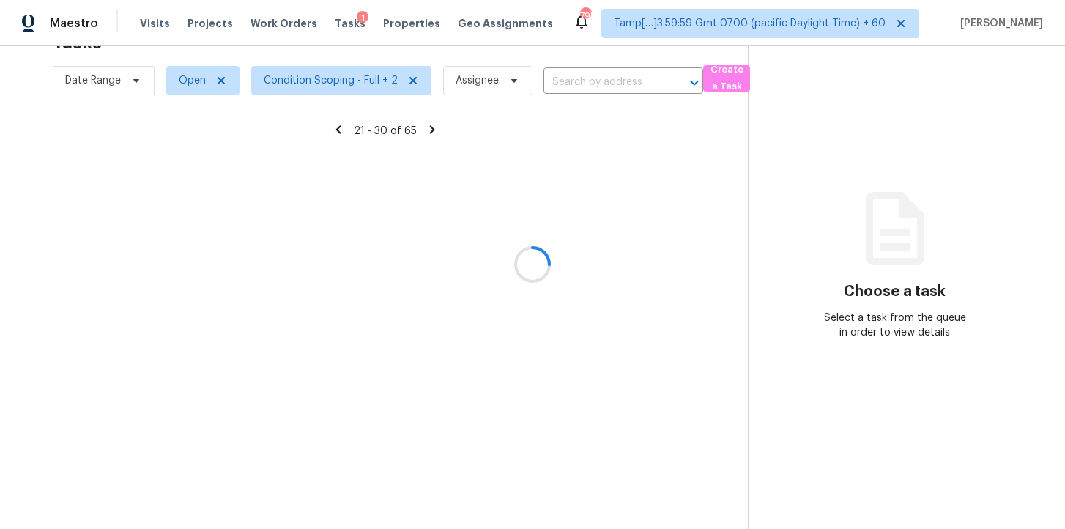
scroll to position [46, 0]
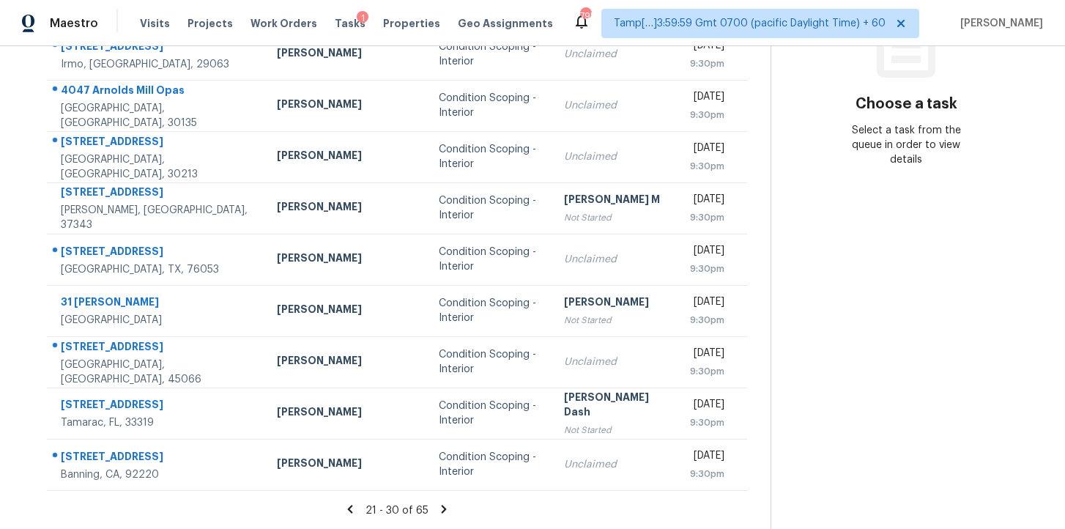
click at [437, 507] on icon at bounding box center [443, 508] width 13 height 13
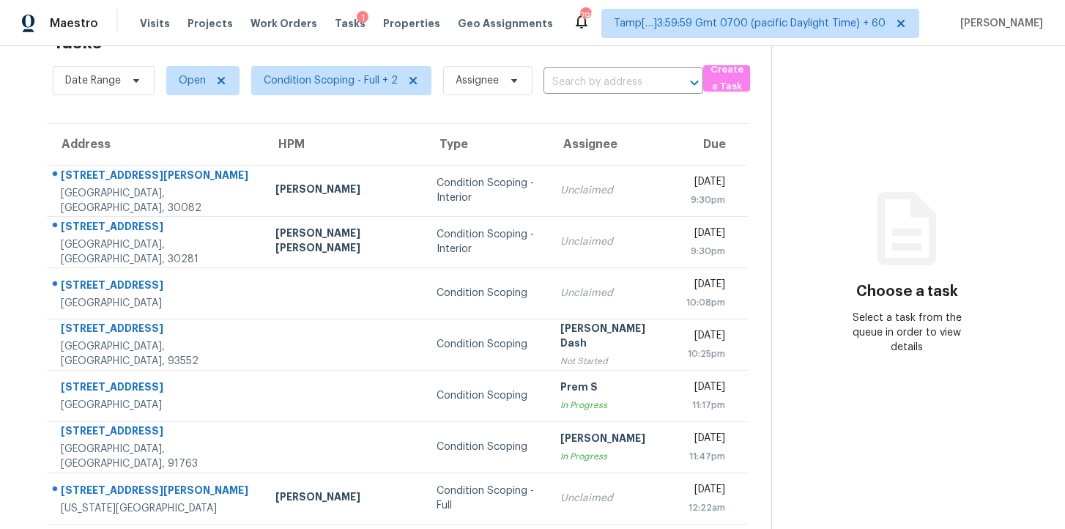
scroll to position [234, 0]
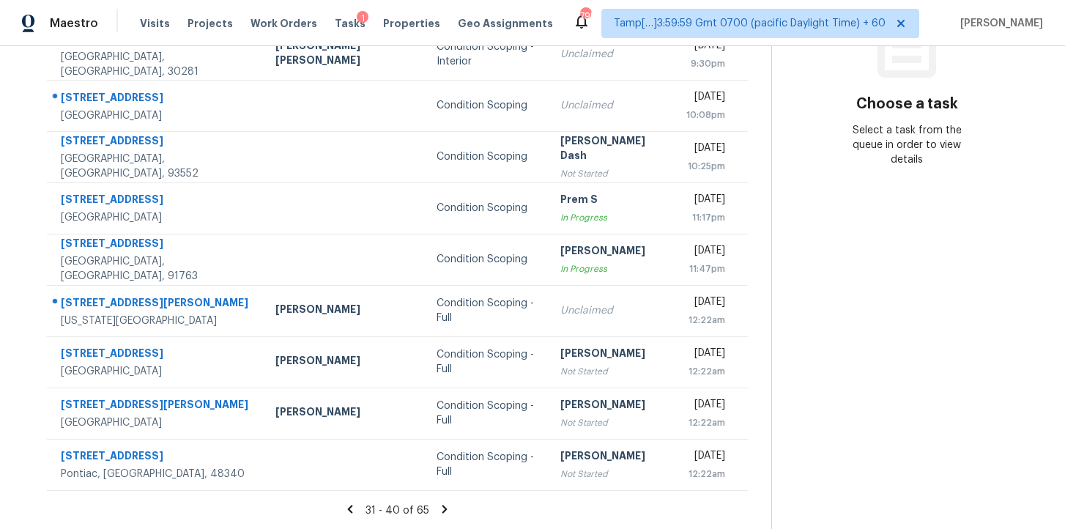
click at [442, 511] on icon at bounding box center [444, 509] width 5 height 8
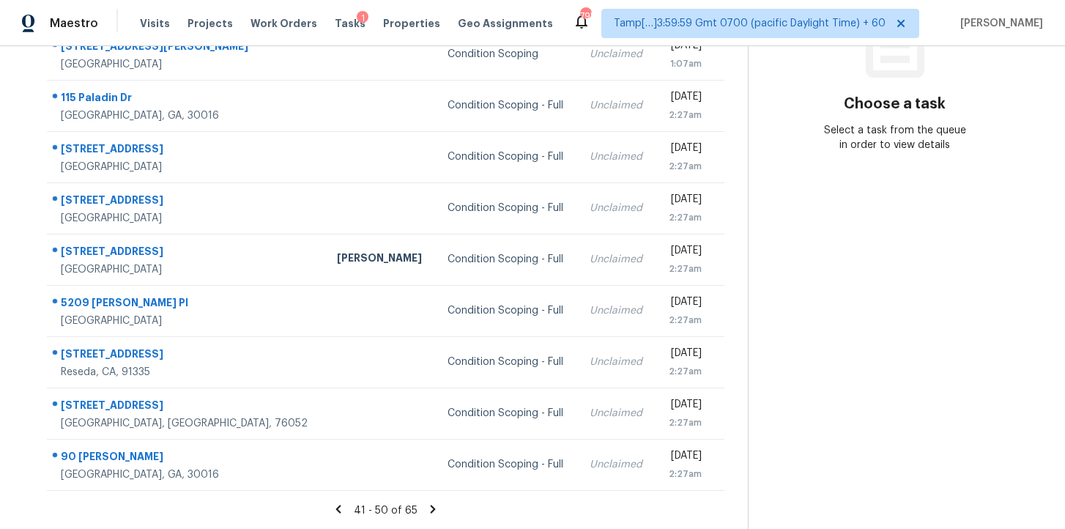
click at [429, 508] on icon at bounding box center [432, 508] width 13 height 13
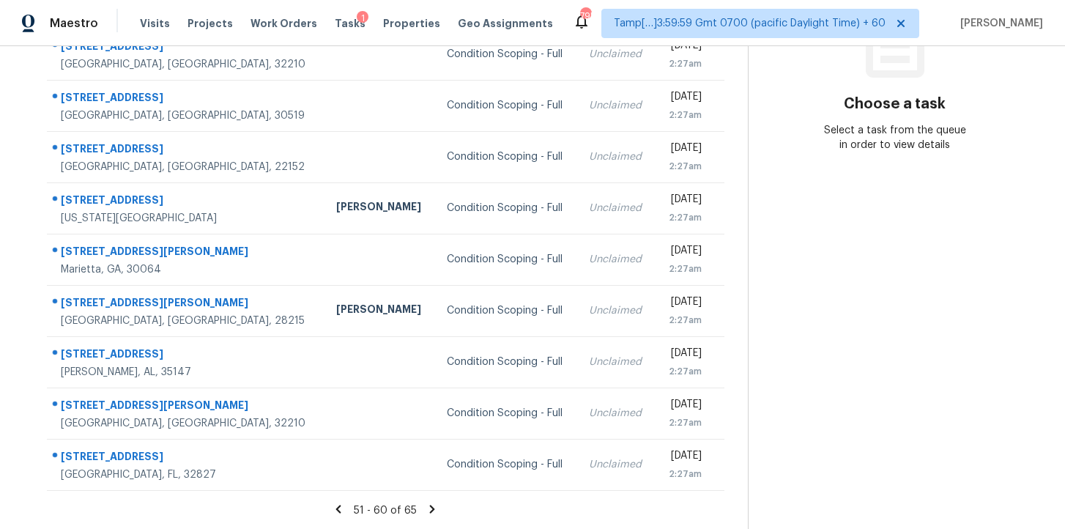
click at [429, 507] on icon at bounding box center [432, 508] width 13 height 13
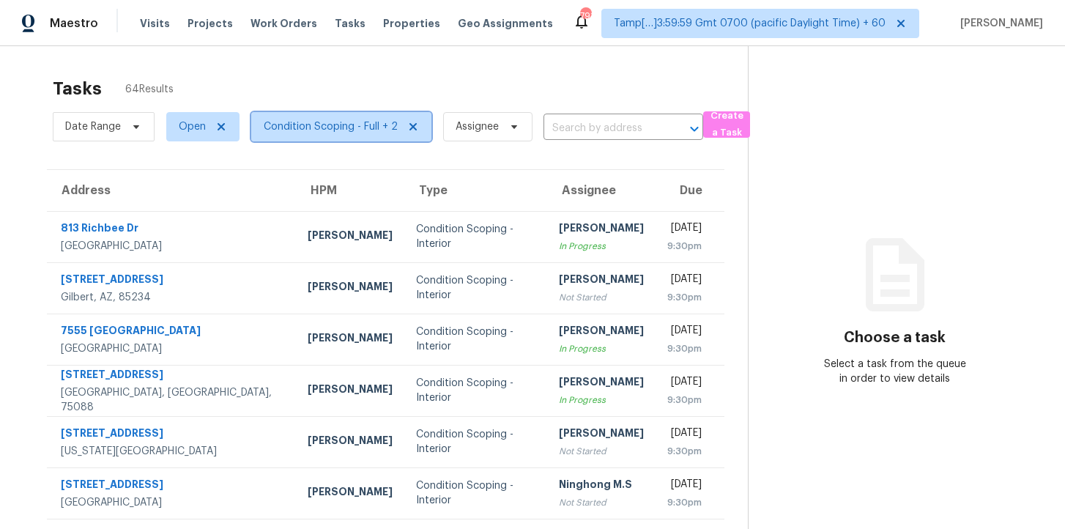
click at [364, 131] on span "Condition Scoping - Full + 2" at bounding box center [331, 126] width 134 height 15
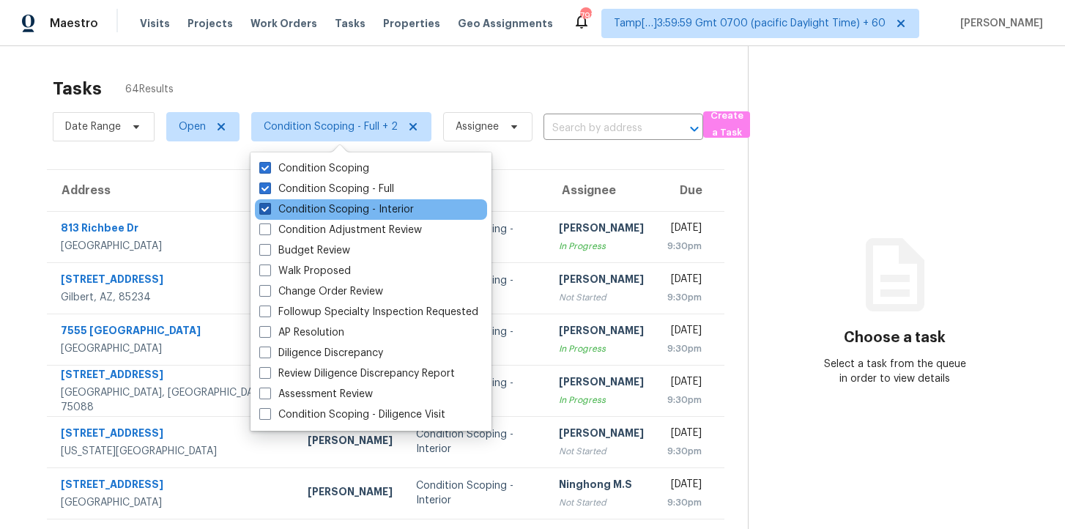
click at [329, 202] on label "Condition Scoping - Interior" at bounding box center [336, 209] width 155 height 15
click at [269, 202] on input "Condition Scoping - Interior" at bounding box center [264, 207] width 10 height 10
checkbox input "false"
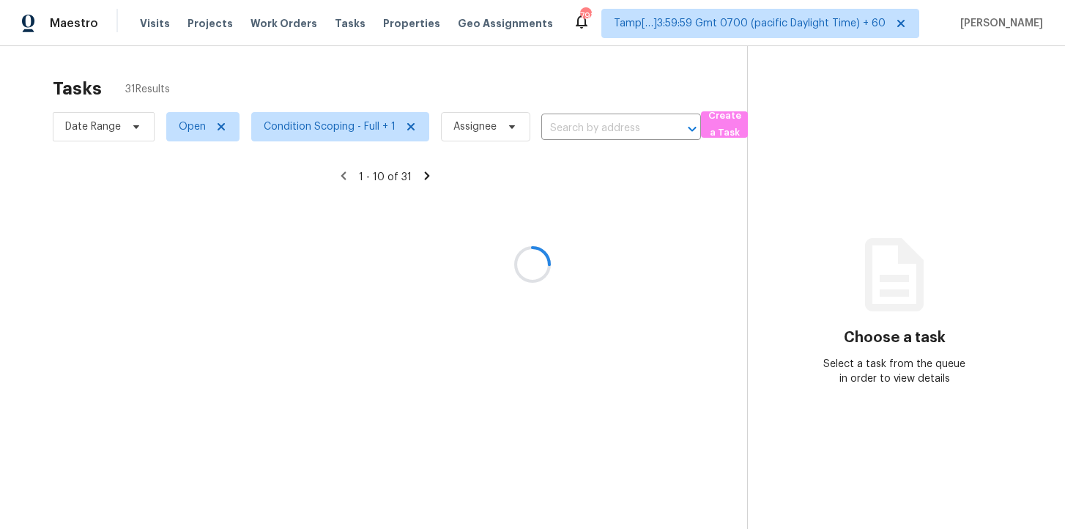
click at [390, 74] on div at bounding box center [532, 264] width 1065 height 529
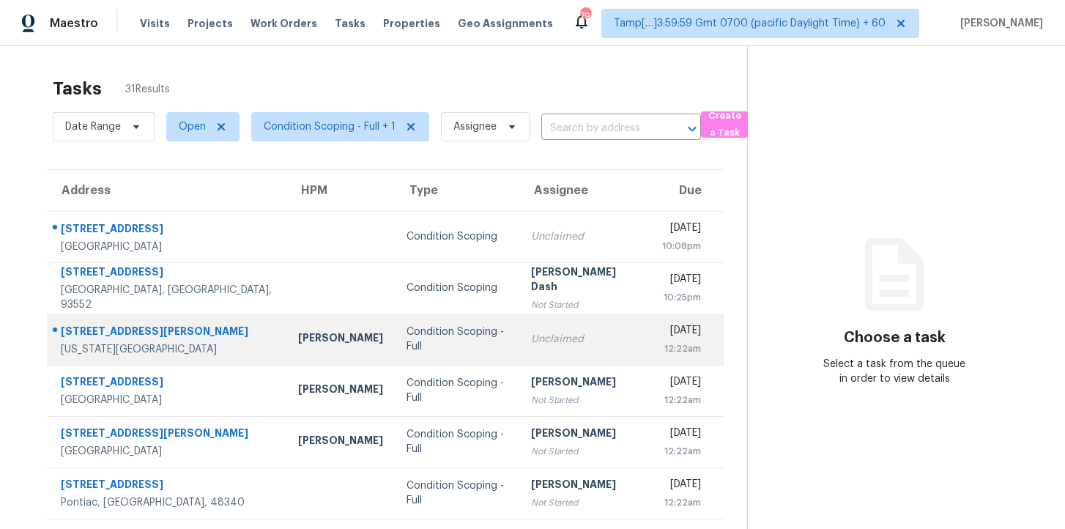
scroll to position [234, 0]
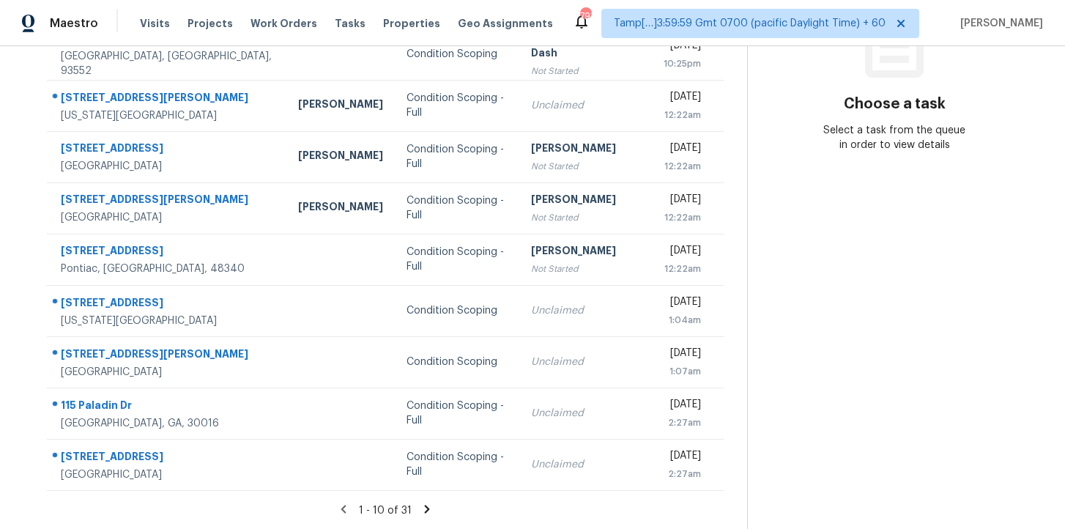
click at [425, 507] on icon at bounding box center [427, 509] width 5 height 8
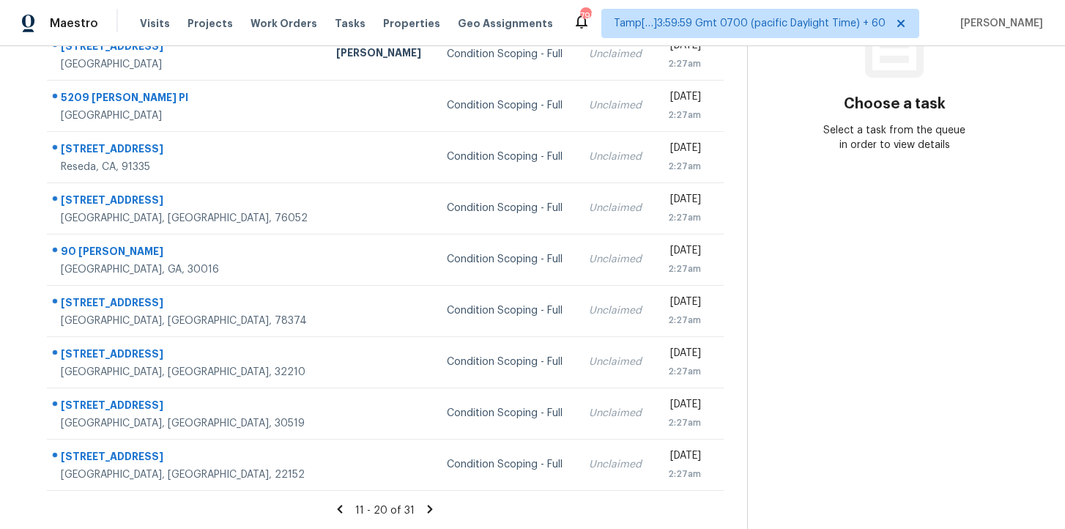
click at [424, 499] on section "Tasks 31 Results Date Range Open Condition Scoping - Full + 1 Assignee ​ Create…" at bounding box center [385, 183] width 724 height 694
click at [426, 516] on div "11 - 20 of 31" at bounding box center [385, 509] width 724 height 15
click at [428, 505] on icon at bounding box center [430, 509] width 5 height 8
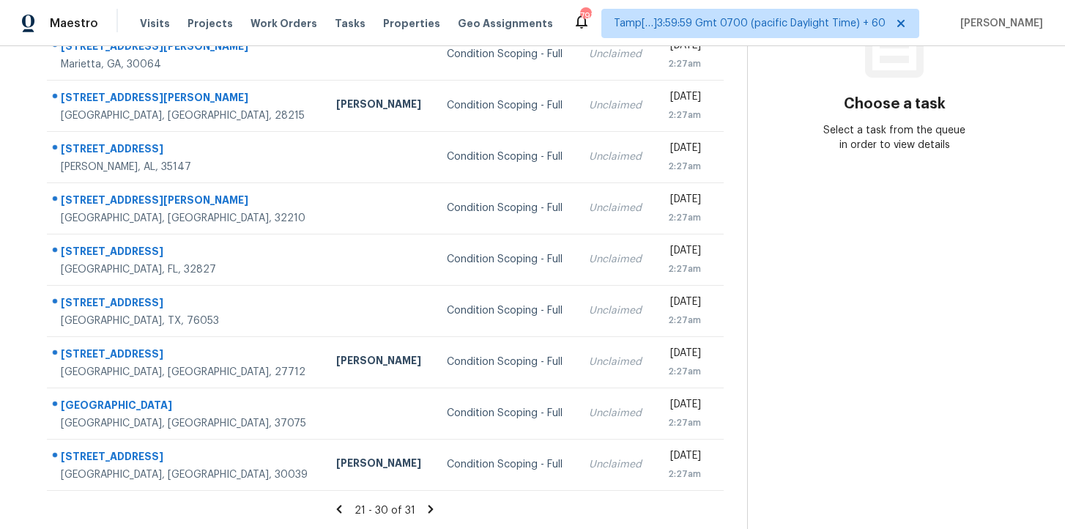
click at [428, 508] on icon at bounding box center [430, 508] width 13 height 13
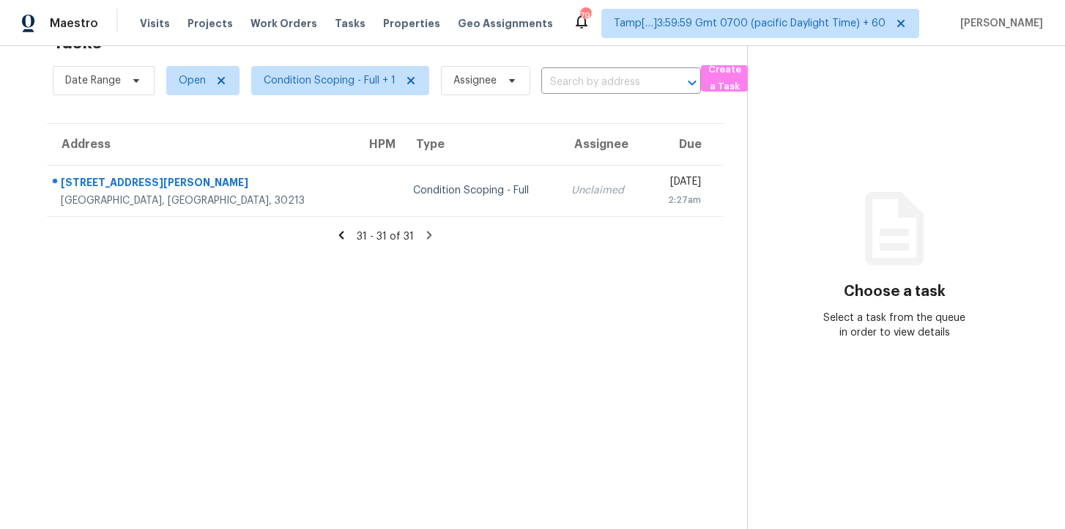
click at [344, 239] on icon at bounding box center [341, 235] width 5 height 8
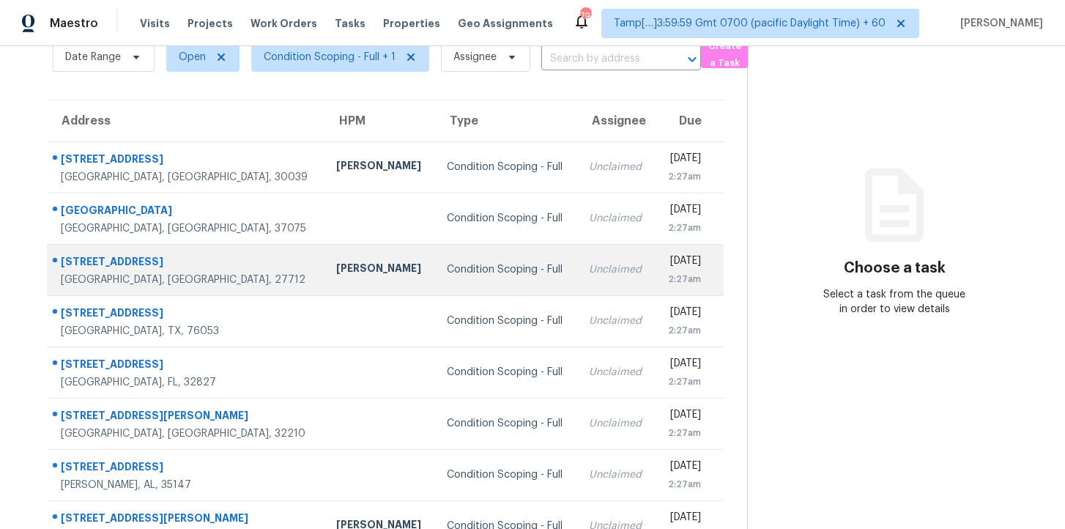
scroll to position [234, 0]
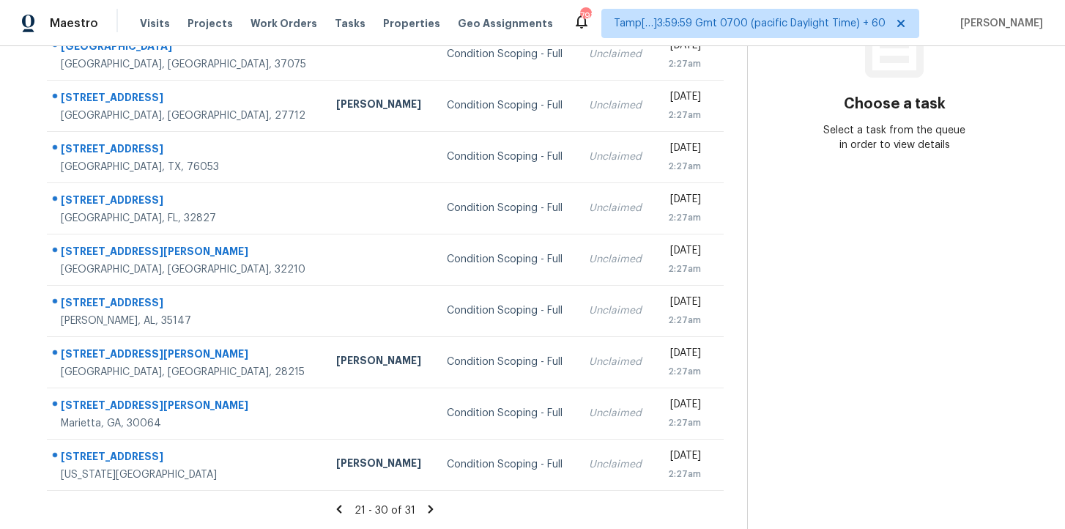
click at [340, 508] on icon at bounding box center [339, 509] width 5 height 8
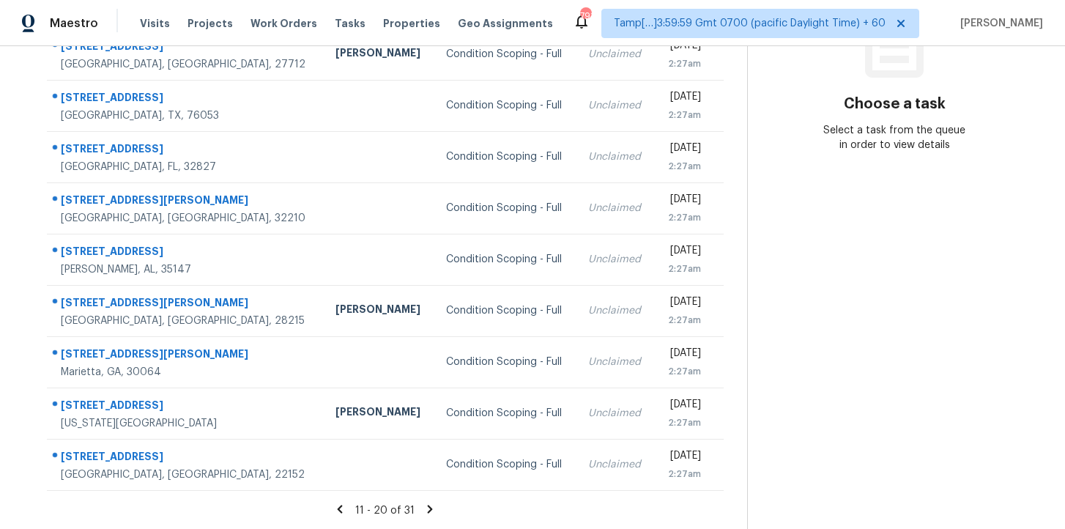
click at [345, 505] on icon at bounding box center [339, 508] width 13 height 13
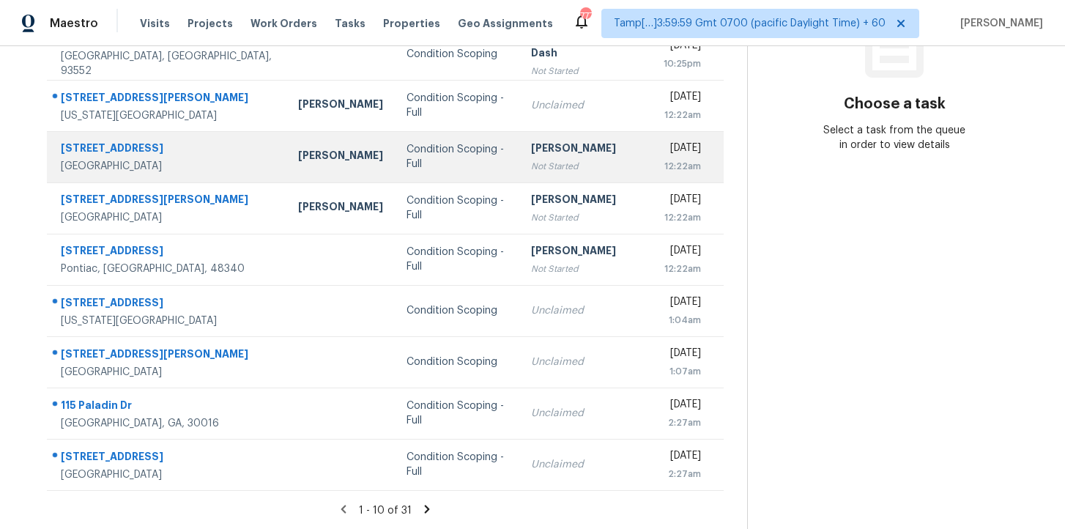
scroll to position [0, 0]
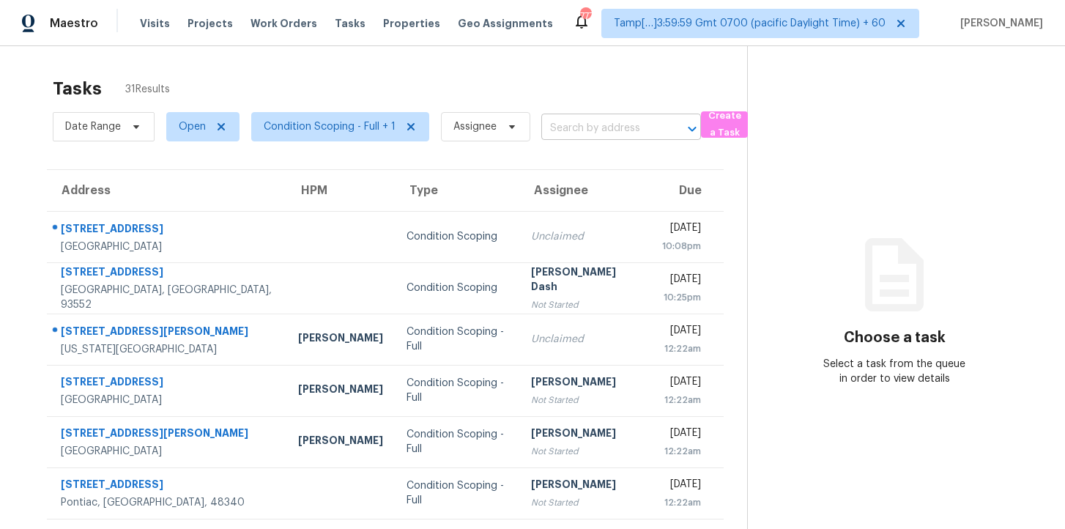
click at [581, 133] on input "text" at bounding box center [600, 128] width 119 height 23
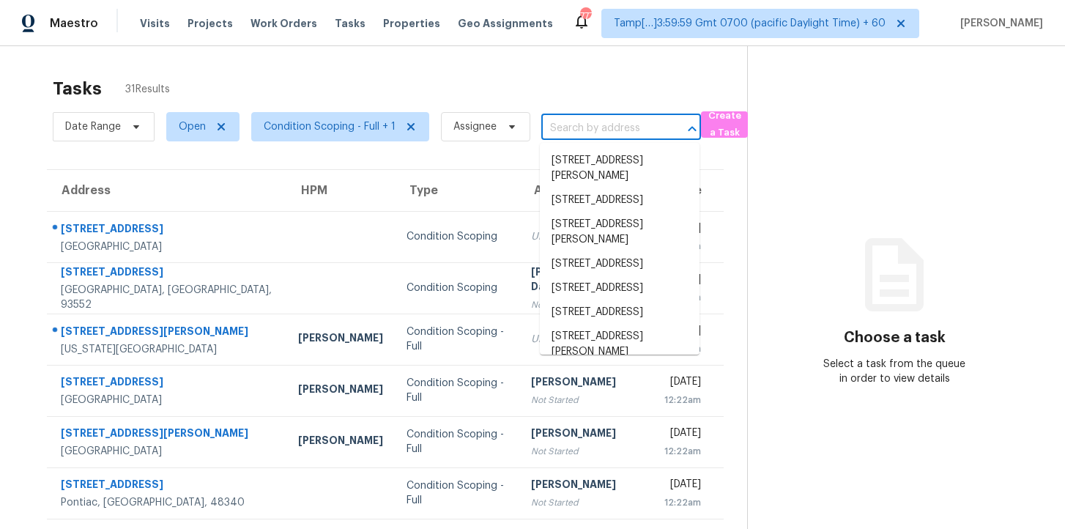
paste input "[STREET_ADDRESS][PERSON_NAME][PERSON_NAME]"
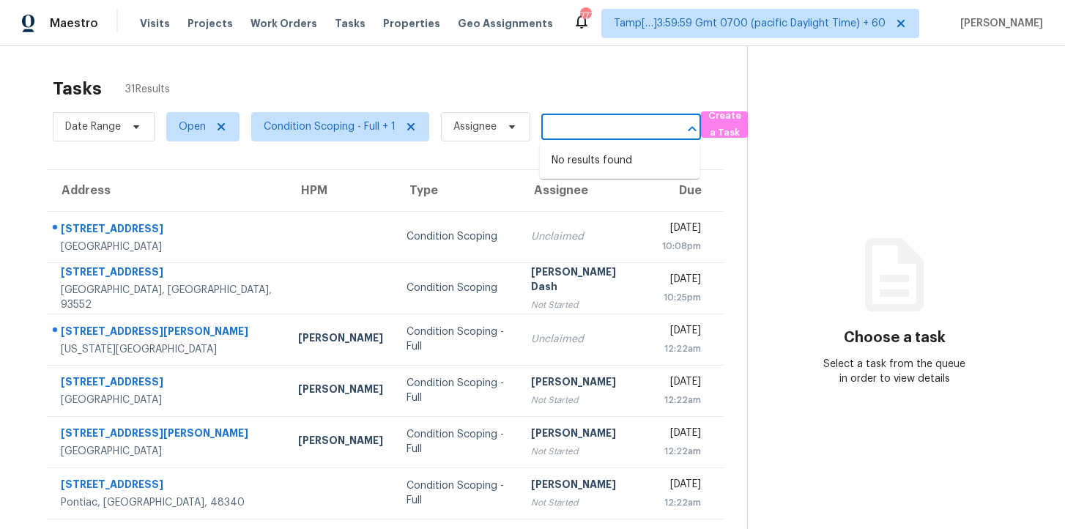
type input "[STREET_ADDRESS][PERSON_NAME][PERSON_NAME]"
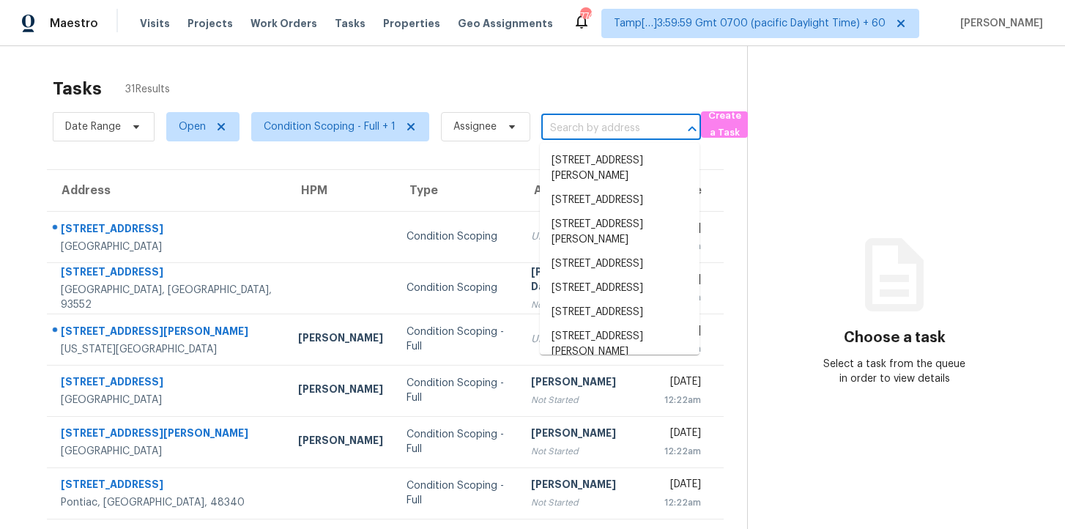
scroll to position [0, 0]
paste input "[STREET_ADDRESS][PERSON_NAME][PERSON_NAME]"
type input "[STREET_ADDRESS][PERSON_NAME][PERSON_NAME]"
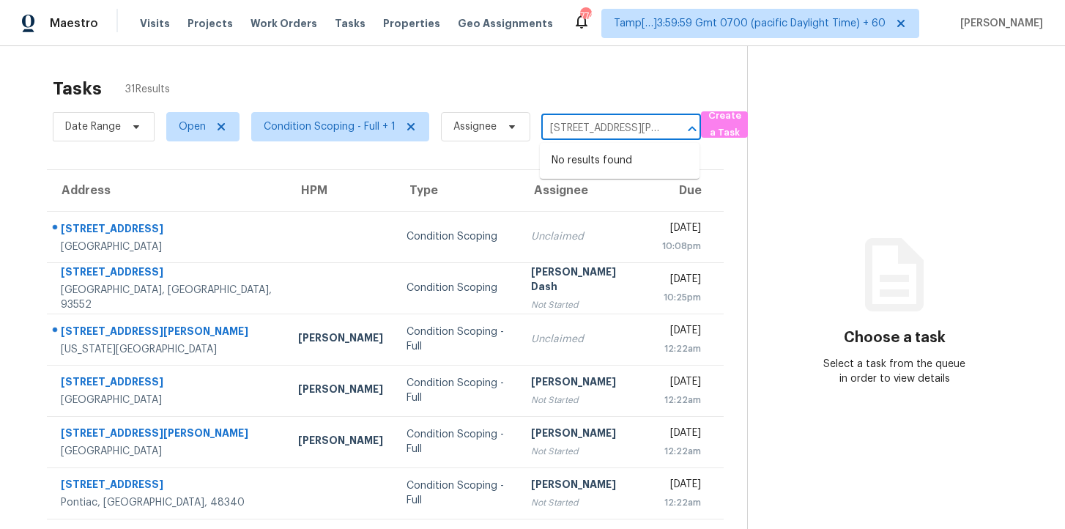
scroll to position [0, 109]
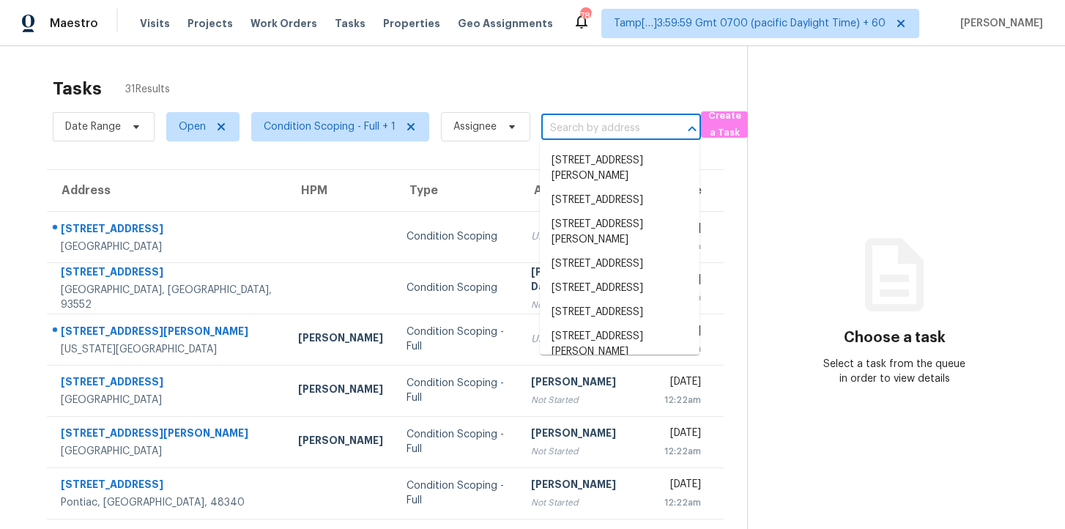
click at [574, 129] on input "text" at bounding box center [600, 128] width 119 height 23
paste input "5209 Madeline Pl Stone Mountain, GA, 30083"
type input "5209 Madeline Pl Stone Mountain, GA, 30083"
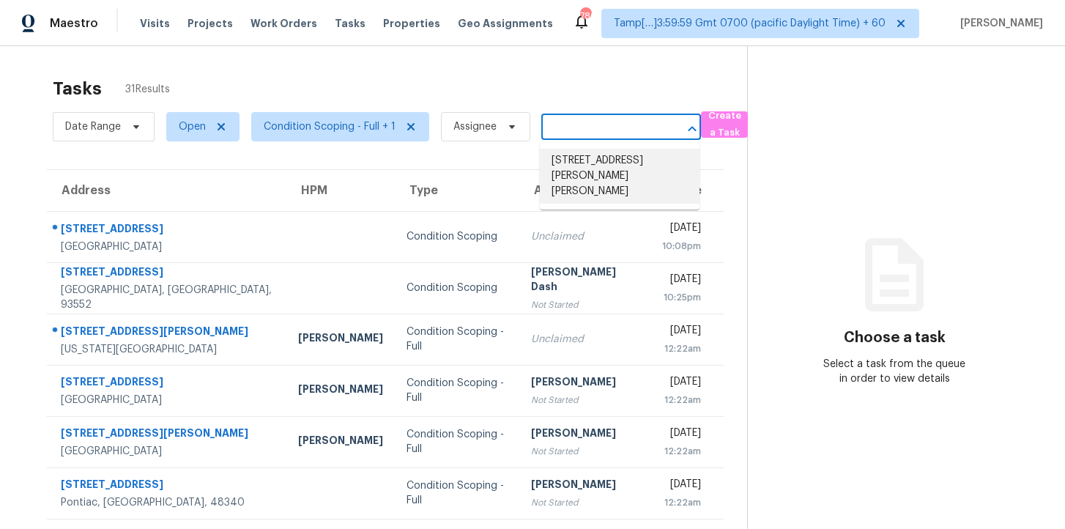
click at [601, 171] on li "5209 Madeline Pl, Stone Mountain, GA 30083" at bounding box center [620, 176] width 160 height 55
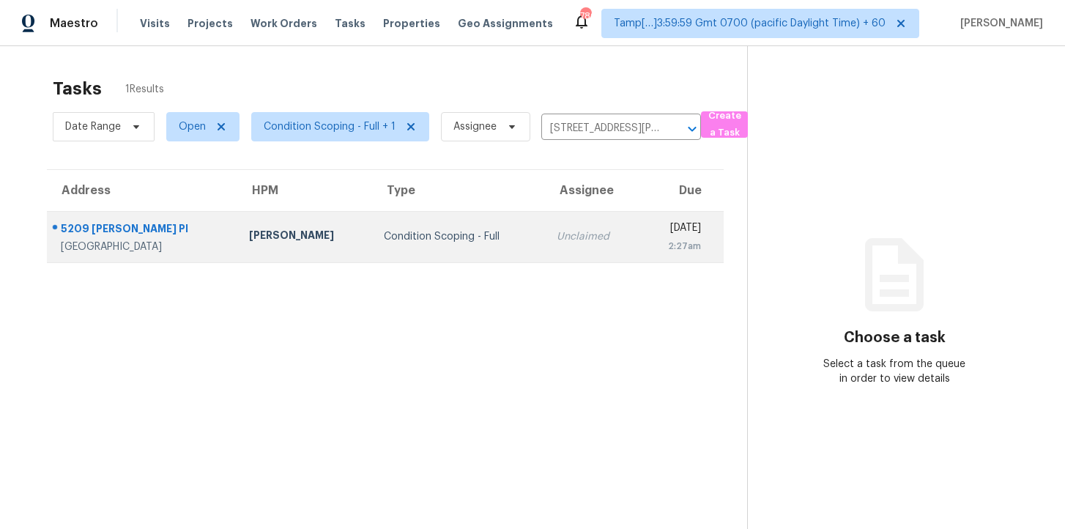
click at [480, 237] on div "Condition Scoping - Full" at bounding box center [458, 236] width 149 height 15
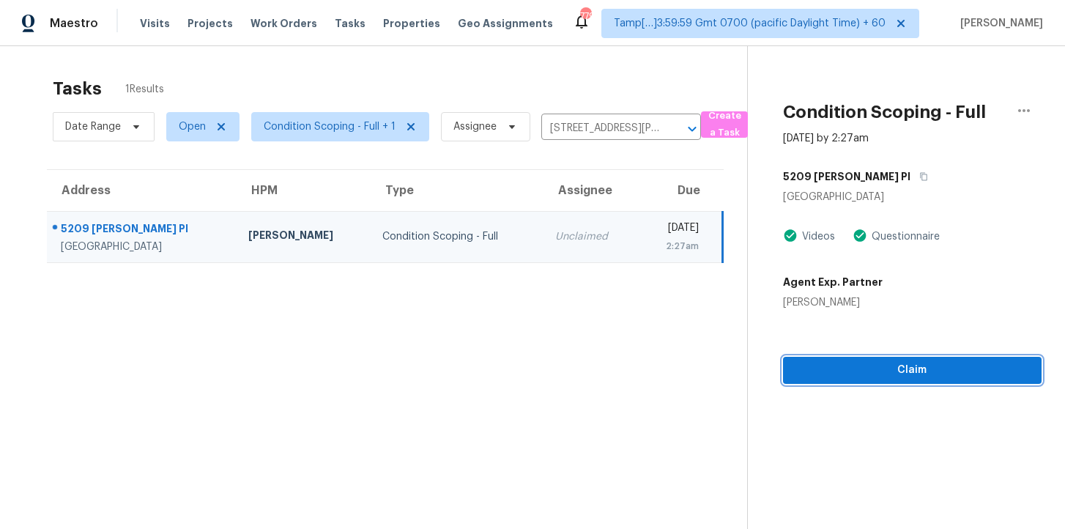
click at [838, 377] on span "Claim" at bounding box center [912, 370] width 235 height 18
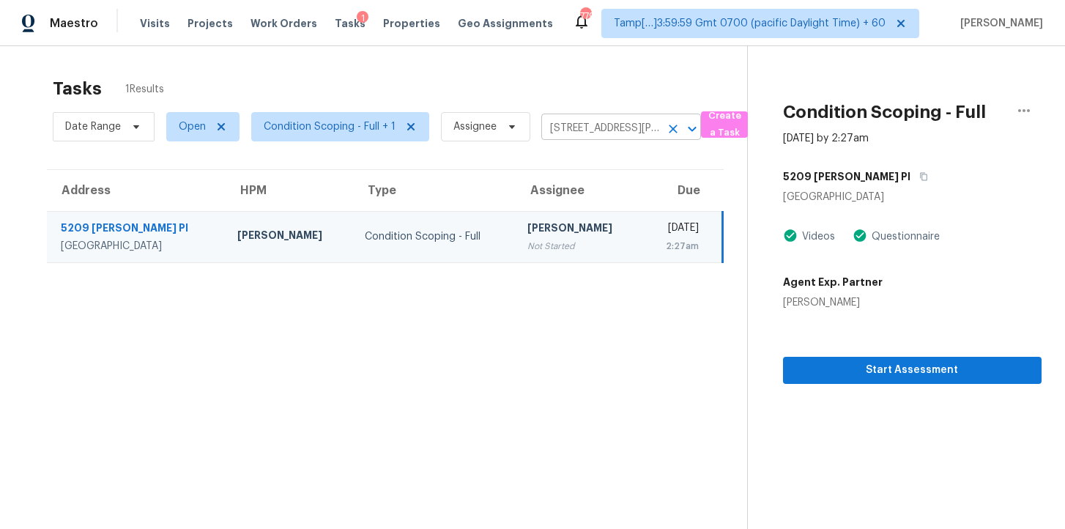
click at [623, 134] on input "5209 Madeline Pl, Stone Mountain, GA 30083" at bounding box center [600, 128] width 119 height 23
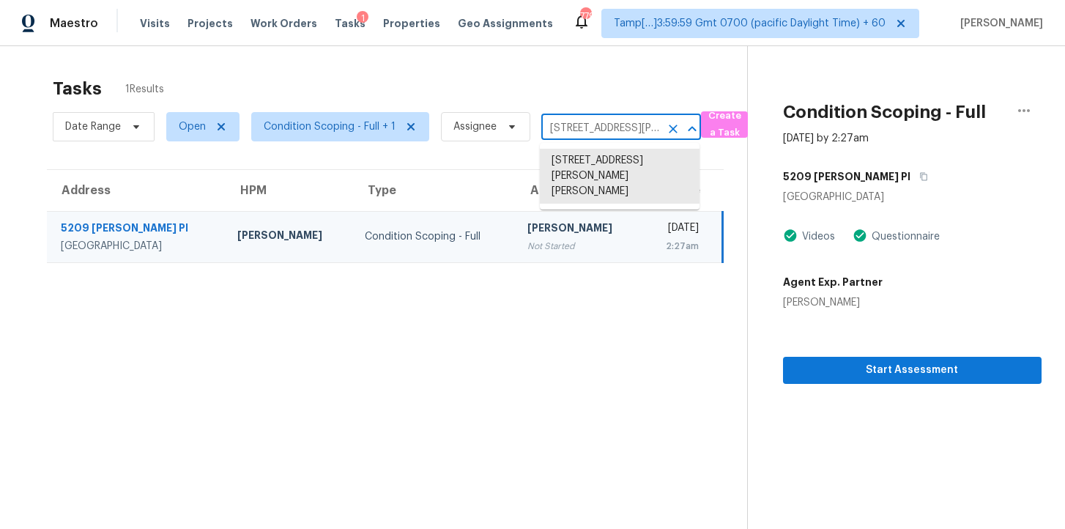
click at [623, 134] on input "5209 Madeline Pl, Stone Mountain, GA 30083" at bounding box center [600, 128] width 119 height 23
paste input "4622 Homestead Rd Jacksonville, FL, 32210"
type input "4622 Homestead Rd Jacksonville, FL, 32210"
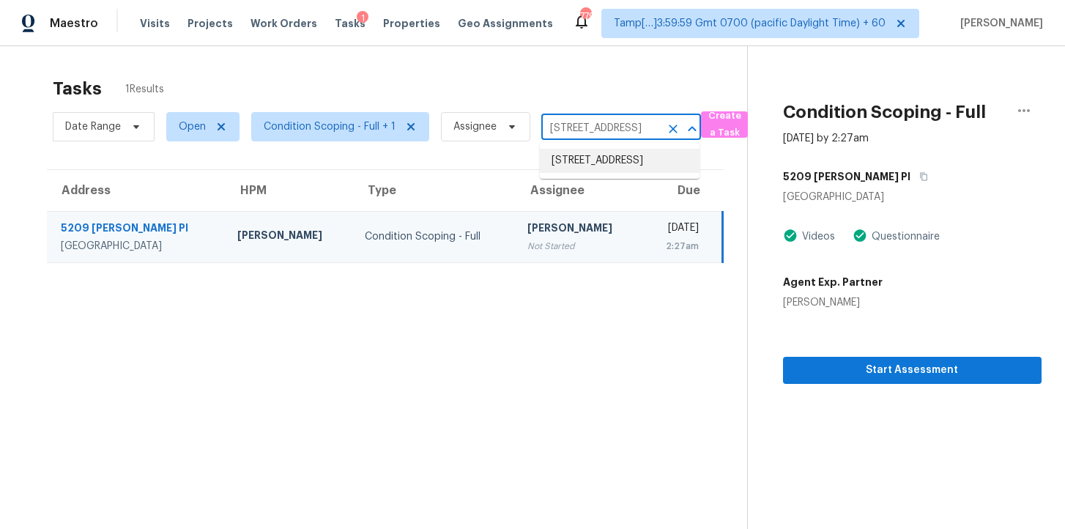
click at [619, 160] on li "4622 Homestead Rd, Jacksonville, FL 32210" at bounding box center [620, 161] width 160 height 24
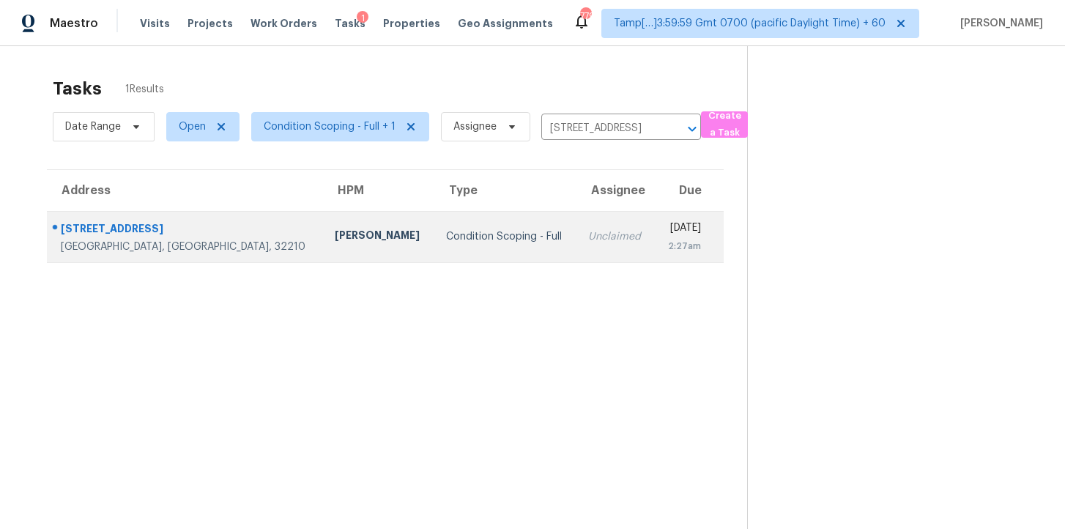
click at [667, 231] on div "Thu, Oct 16th 2025" at bounding box center [684, 229] width 34 height 18
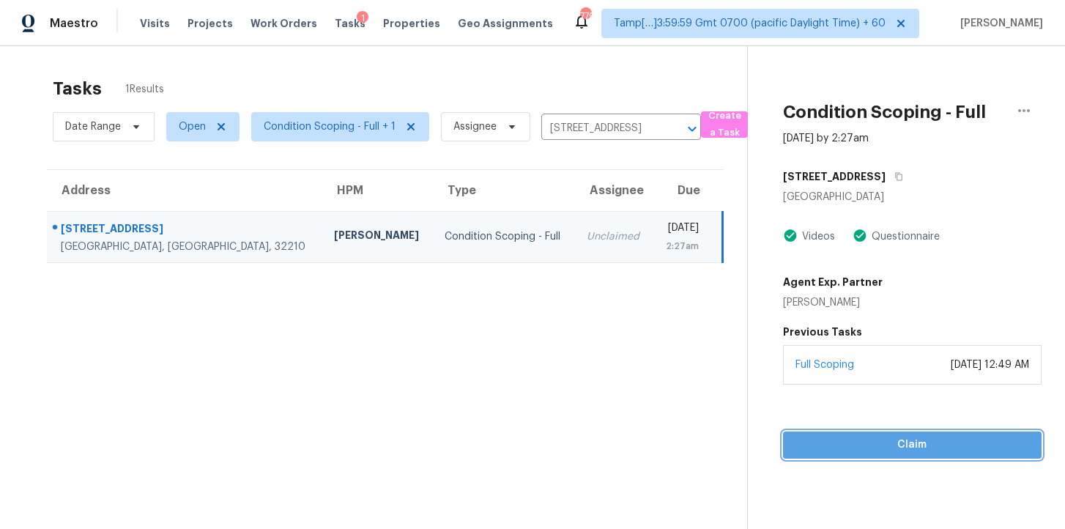
click at [867, 444] on span "Claim" at bounding box center [912, 445] width 235 height 18
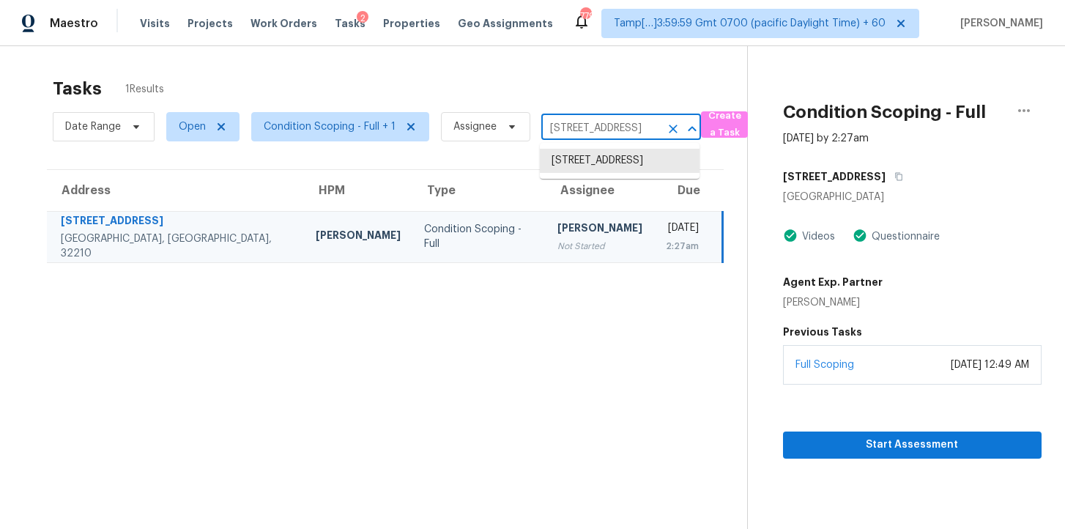
click at [635, 136] on input "4622 Homestead Rd, Jacksonville, FL 32210" at bounding box center [600, 128] width 119 height 23
paste input "311 Red Roan Pl Charlotte, NC, 28215"
type input "311 Red Roan Pl Charlotte, NC, 28215"
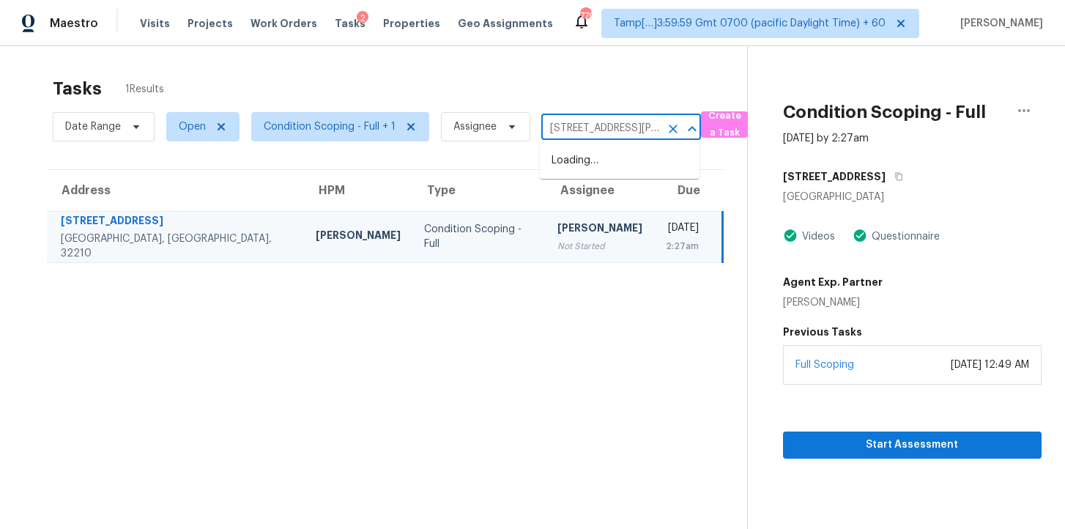
scroll to position [0, 64]
click at [624, 163] on li "311 Red Roan Pl, Charlotte, NC 28215" at bounding box center [620, 169] width 160 height 40
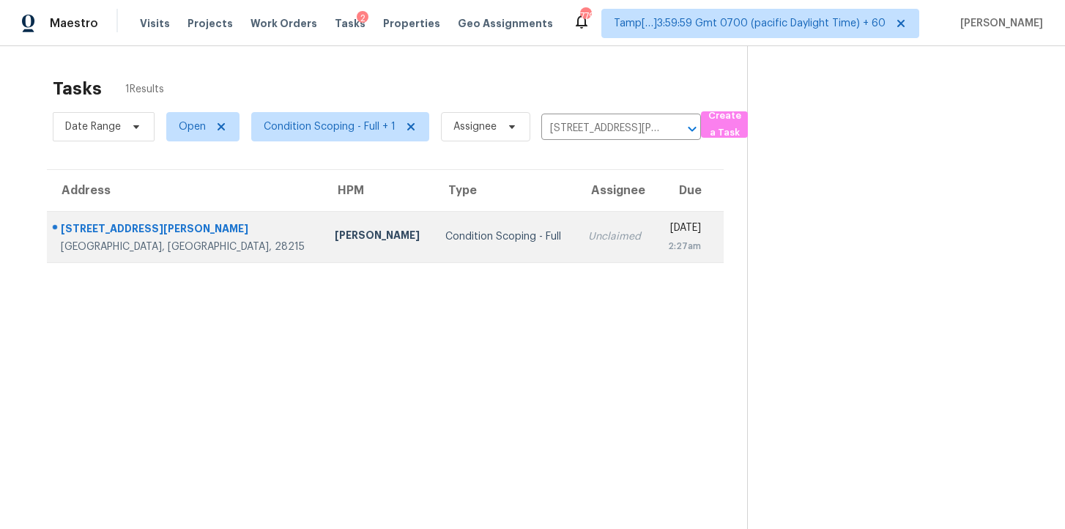
click at [655, 236] on td "Thu, Oct 16th 2025 2:27am" at bounding box center [689, 236] width 69 height 51
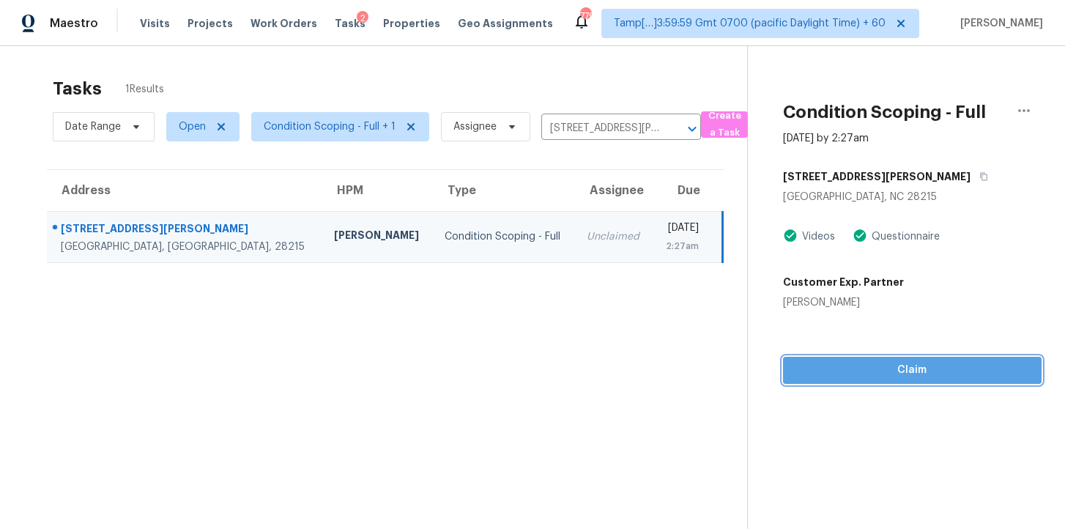
click at [858, 373] on span "Claim" at bounding box center [912, 370] width 235 height 18
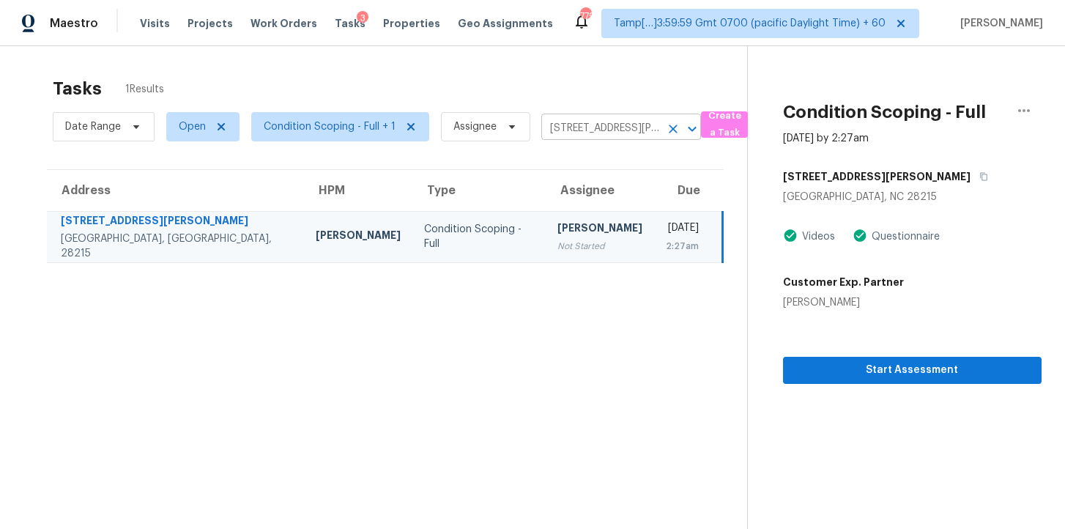
click at [596, 122] on input "311 Red Roan Pl, Charlotte, NC 28215" at bounding box center [600, 128] width 119 height 23
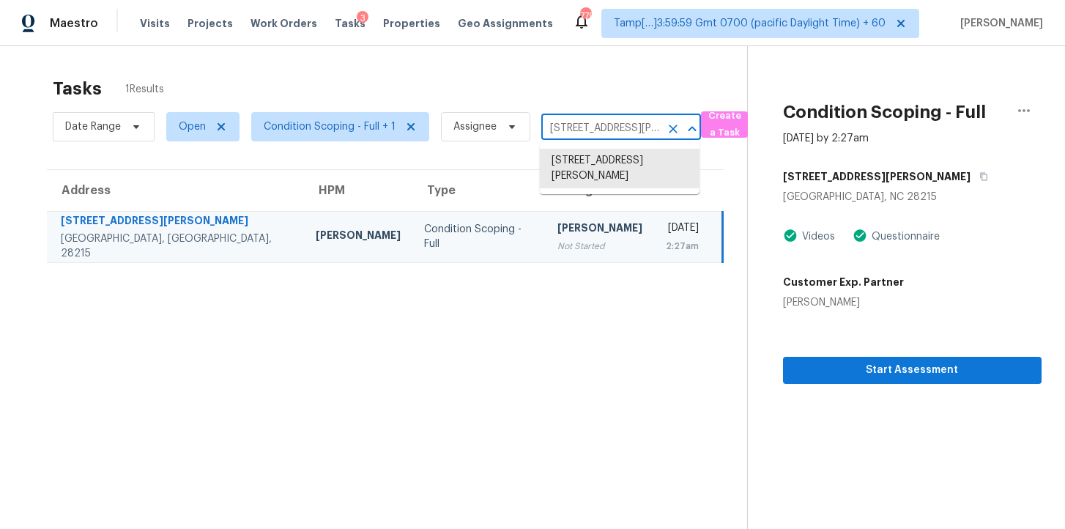
click at [596, 122] on input "311 Red Roan Pl, Charlotte, NC 28215" at bounding box center [600, 128] width 119 height 23
paste input "5209 Madeline Pl Stone Mountain, GA, 30083"
type input "5209 Madeline Pl Stone Mountain, GA, 30083"
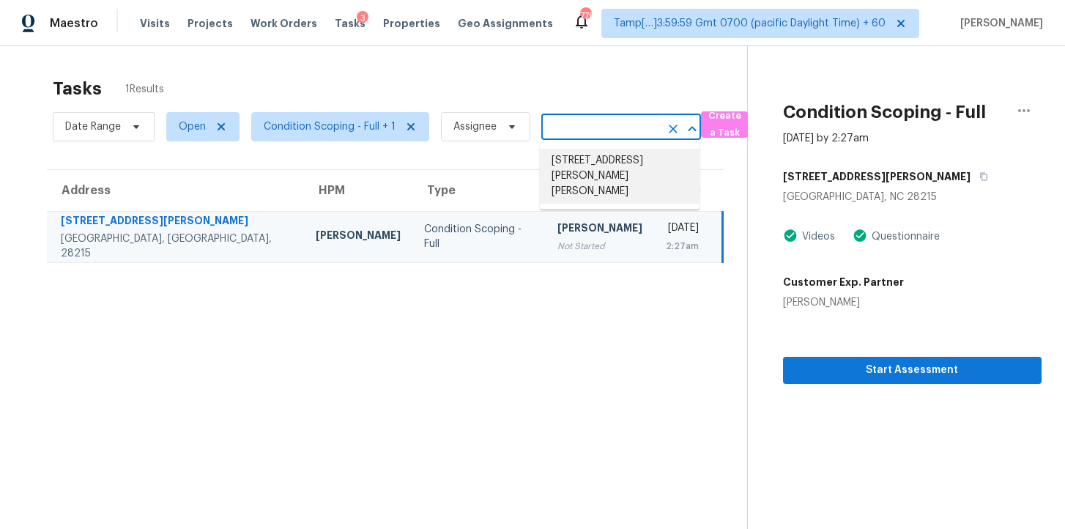
click at [622, 173] on li "5209 Madeline Pl, Stone Mountain, GA 30083" at bounding box center [620, 176] width 160 height 55
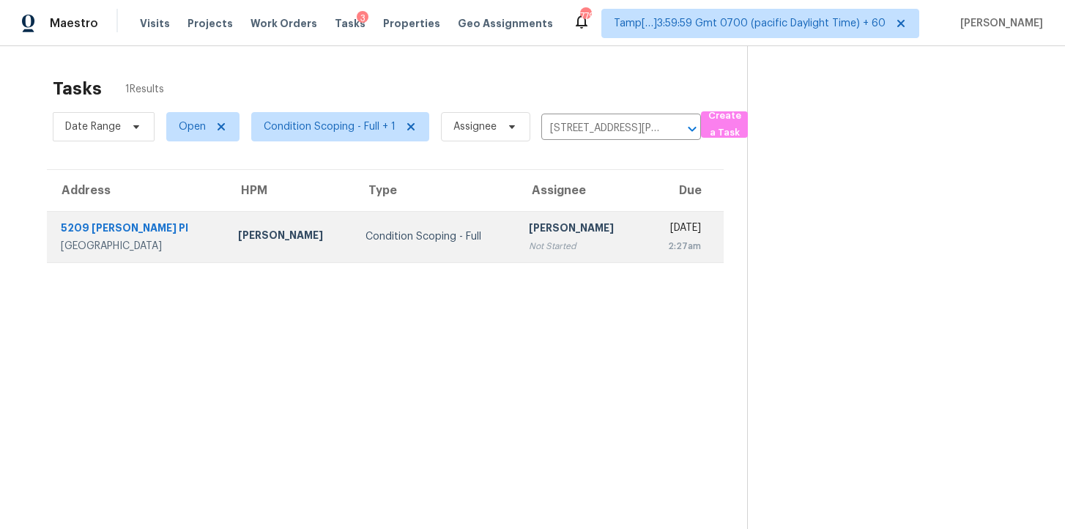
click at [645, 231] on td "Thu, Oct 16th 2025 2:27am" at bounding box center [684, 236] width 79 height 51
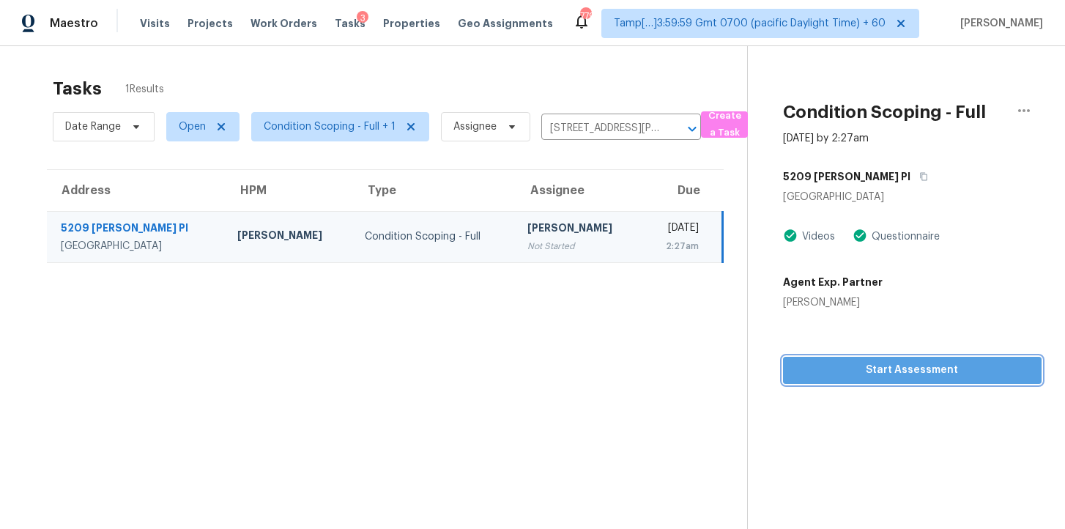
click at [860, 379] on span "Start Assessment" at bounding box center [912, 370] width 235 height 18
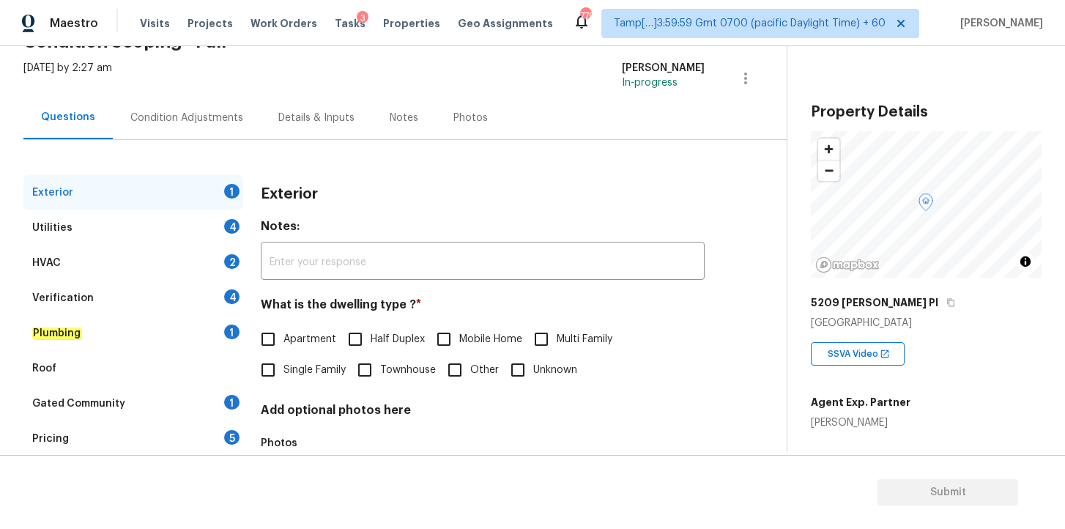
scroll to position [133, 0]
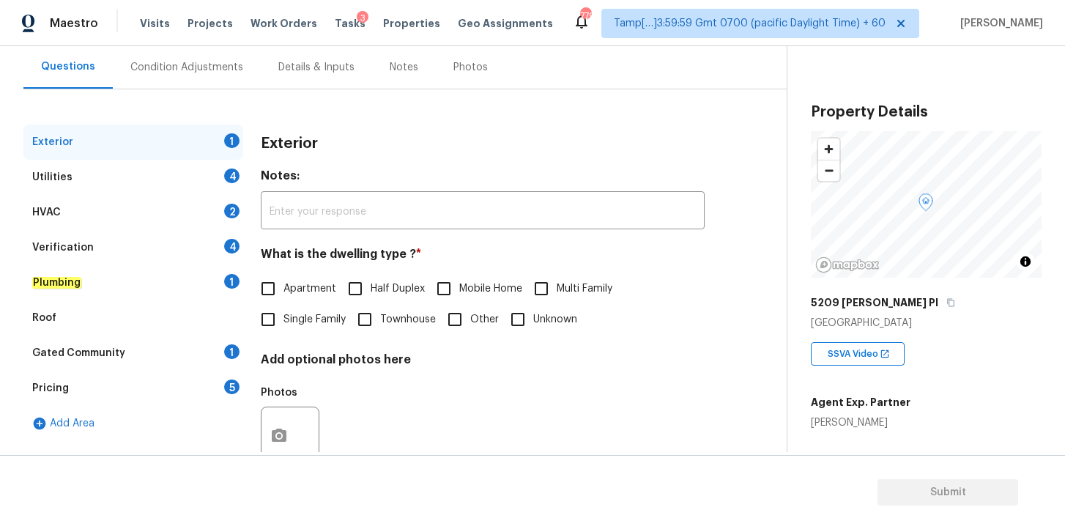
click at [373, 319] on input "Townhouse" at bounding box center [364, 319] width 31 height 31
checkbox input "true"
click at [155, 177] on div "Utilities 4" at bounding box center [133, 177] width 220 height 35
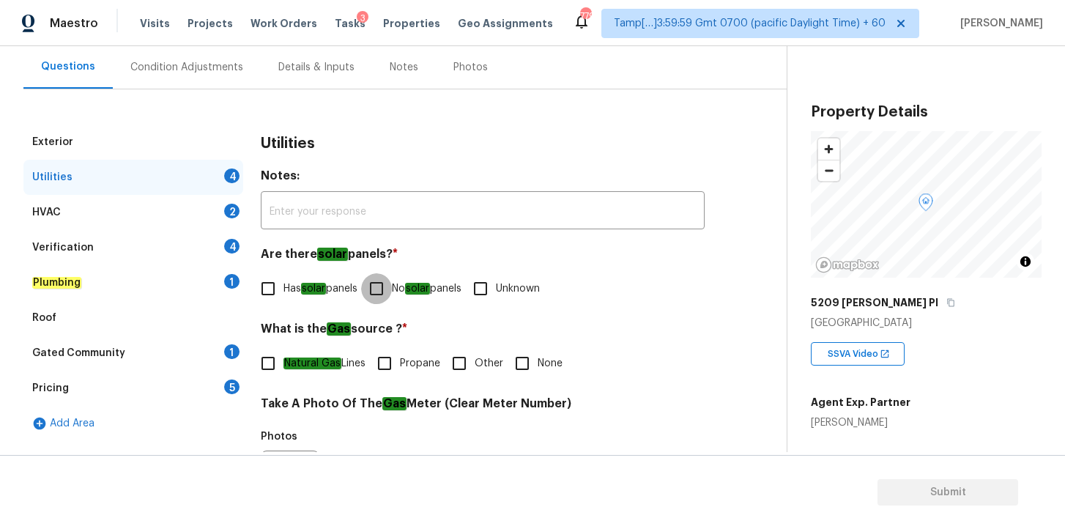
click at [385, 288] on input "No solar panels" at bounding box center [376, 288] width 31 height 31
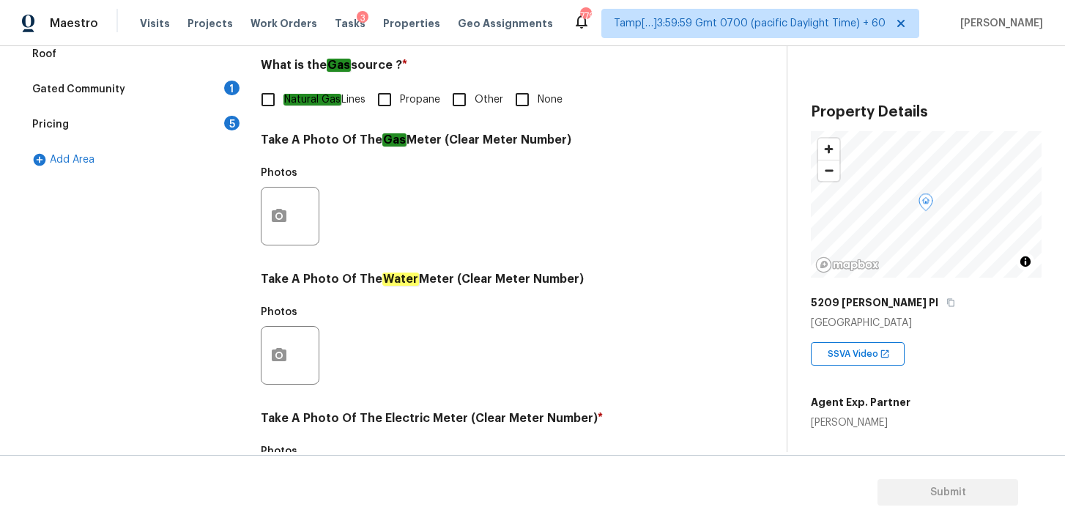
scroll to position [393, 0]
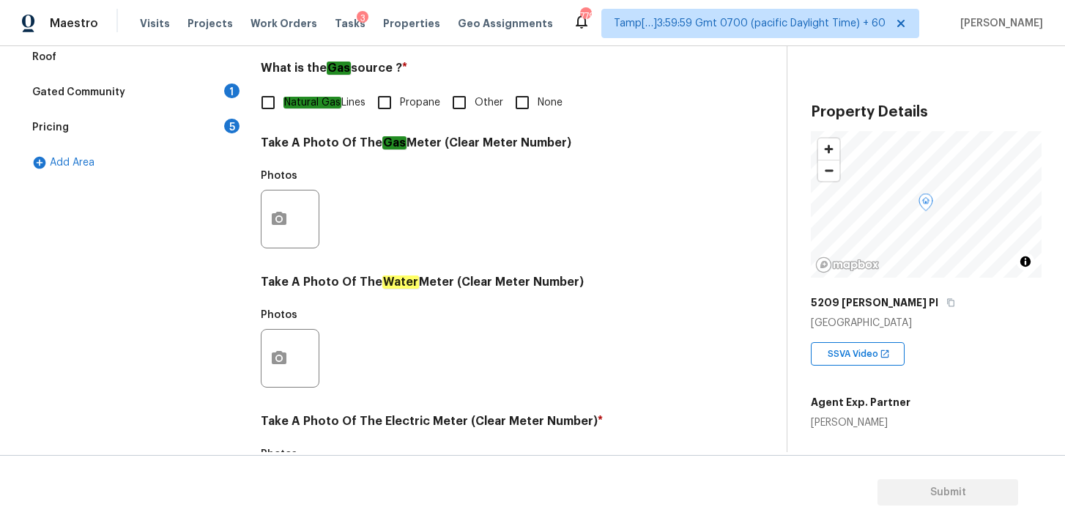
click at [361, 12] on input "No solar panels" at bounding box center [376, 27] width 31 height 31
checkbox input "false"
click at [467, 106] on input "Other" at bounding box center [459, 102] width 31 height 31
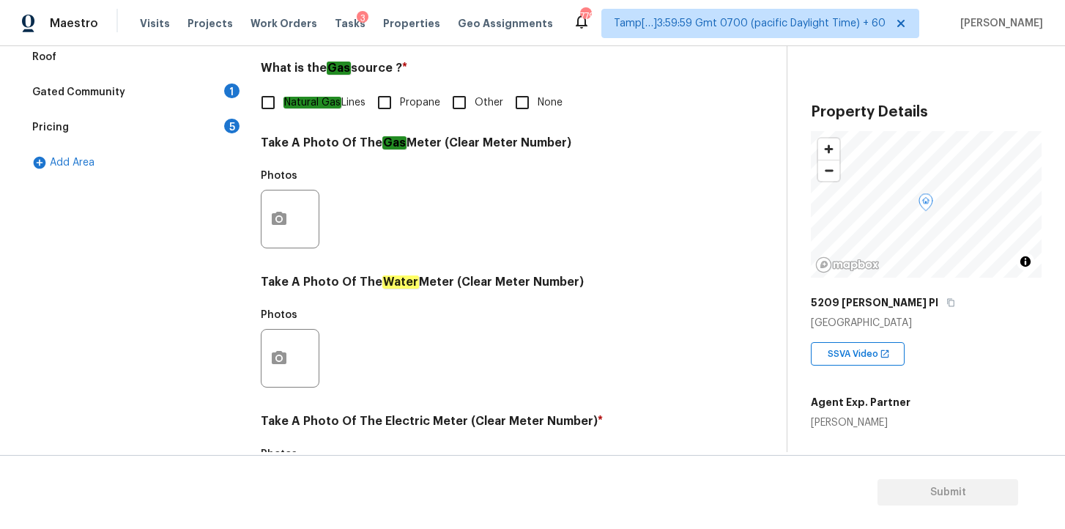
click at [467, 106] on input "Other" at bounding box center [459, 102] width 31 height 31
click at [467, 107] on input "Other" at bounding box center [459, 102] width 31 height 31
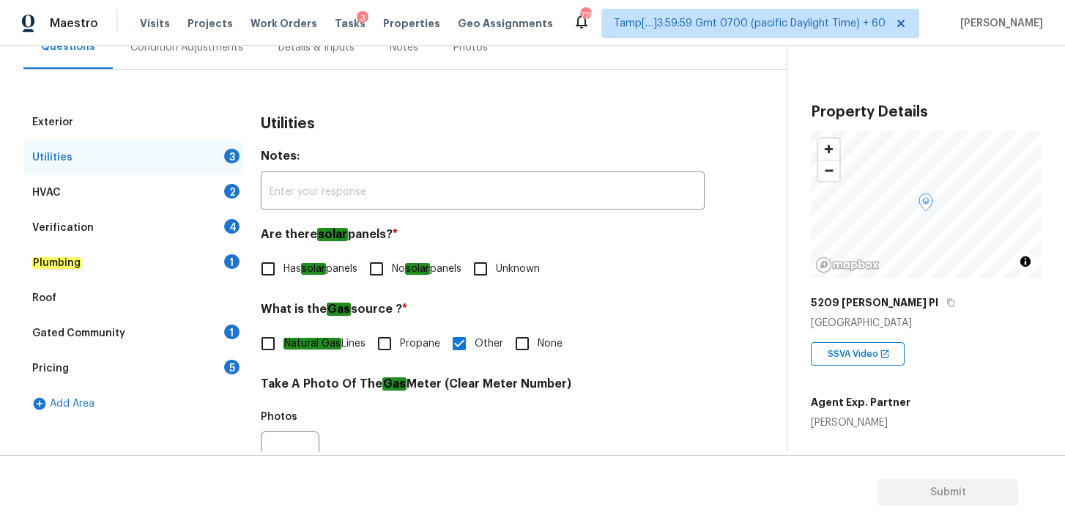
scroll to position [155, 0]
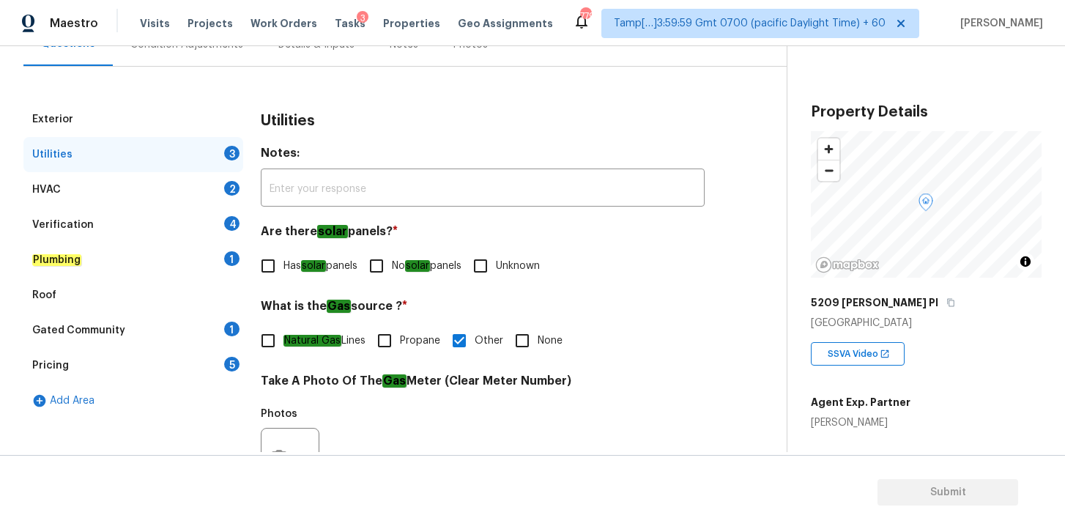
click at [444, 325] on input "Other" at bounding box center [459, 340] width 31 height 31
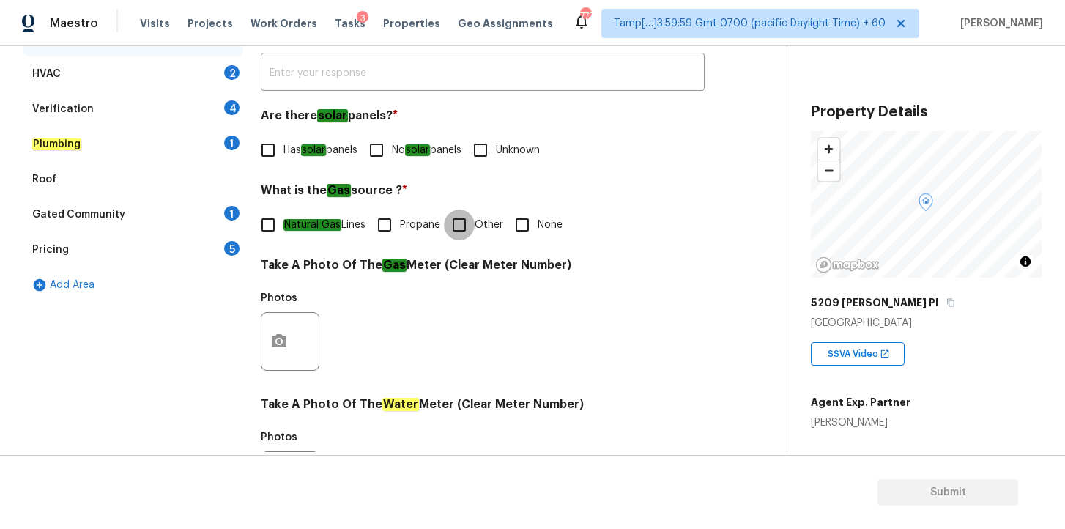
scroll to position [287, 0]
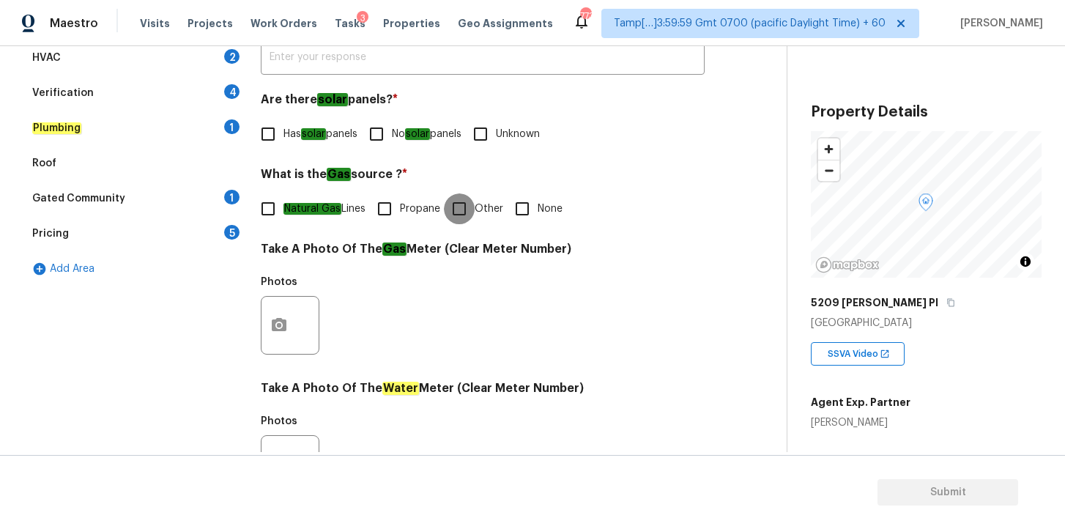
click at [461, 211] on input "Other" at bounding box center [459, 208] width 31 height 31
checkbox input "true"
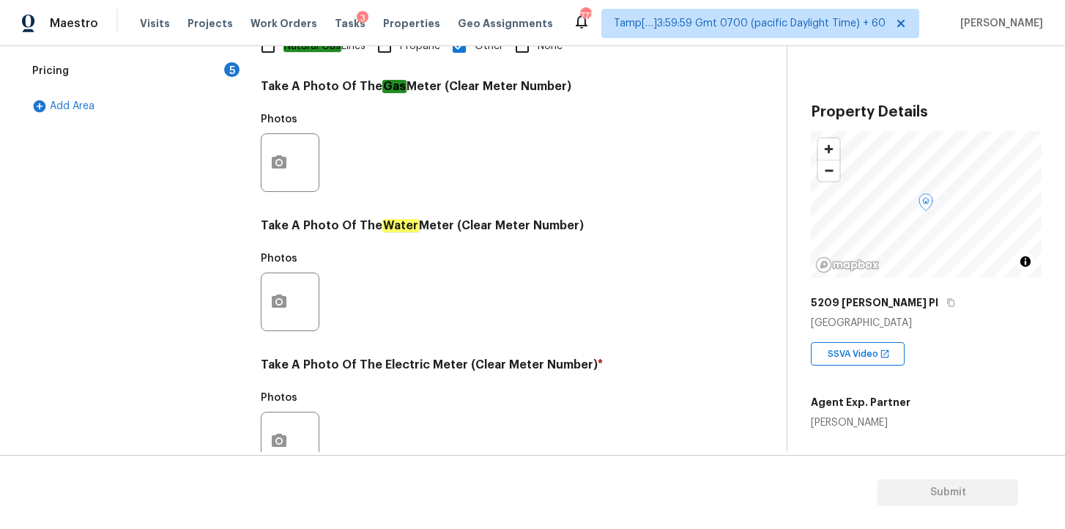
scroll to position [574, 0]
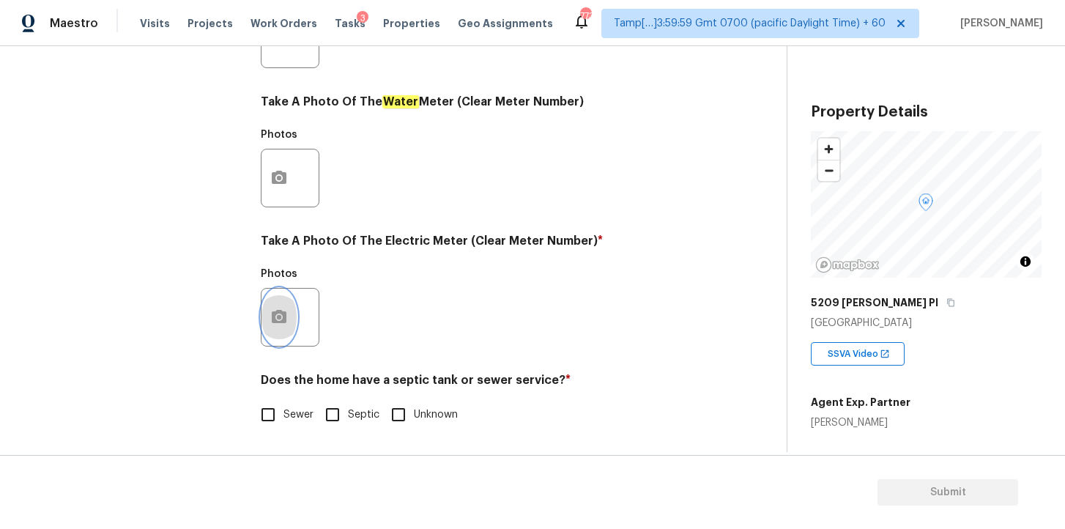
click at [276, 316] on icon "button" at bounding box center [279, 317] width 18 height 18
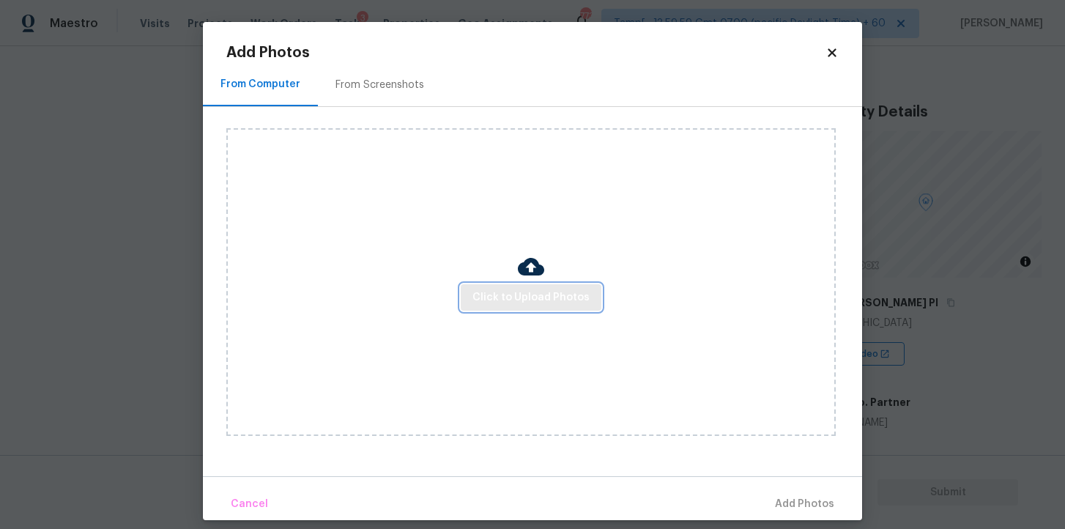
click at [497, 308] on button "Click to Upload Photos" at bounding box center [531, 297] width 141 height 27
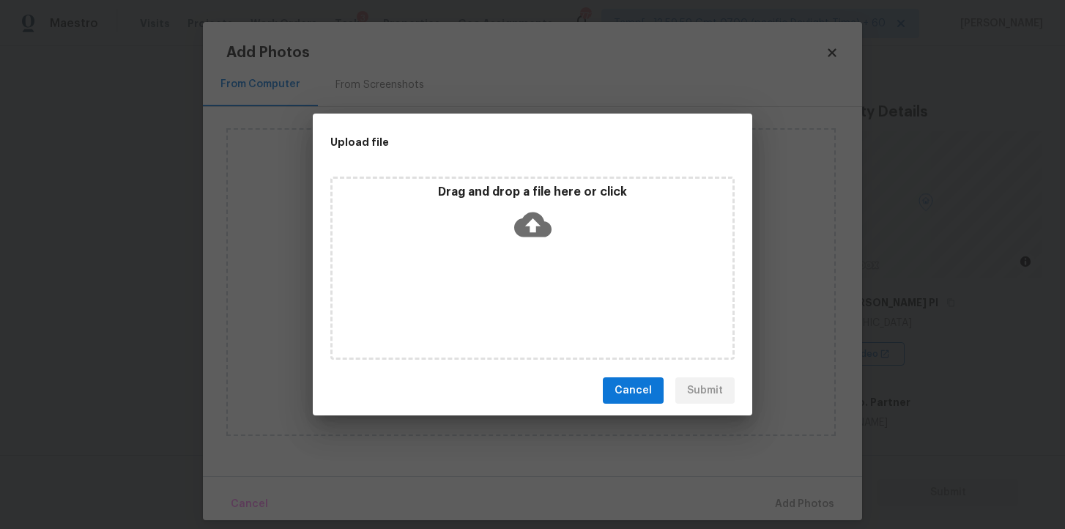
click at [533, 208] on icon at bounding box center [532, 224] width 37 height 37
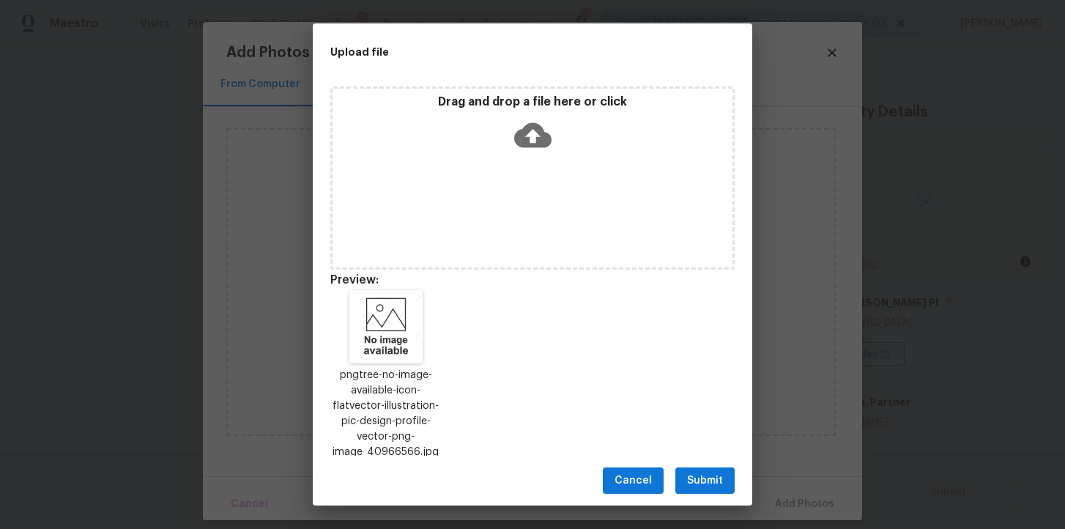
click at [706, 478] on span "Submit" at bounding box center [705, 481] width 36 height 18
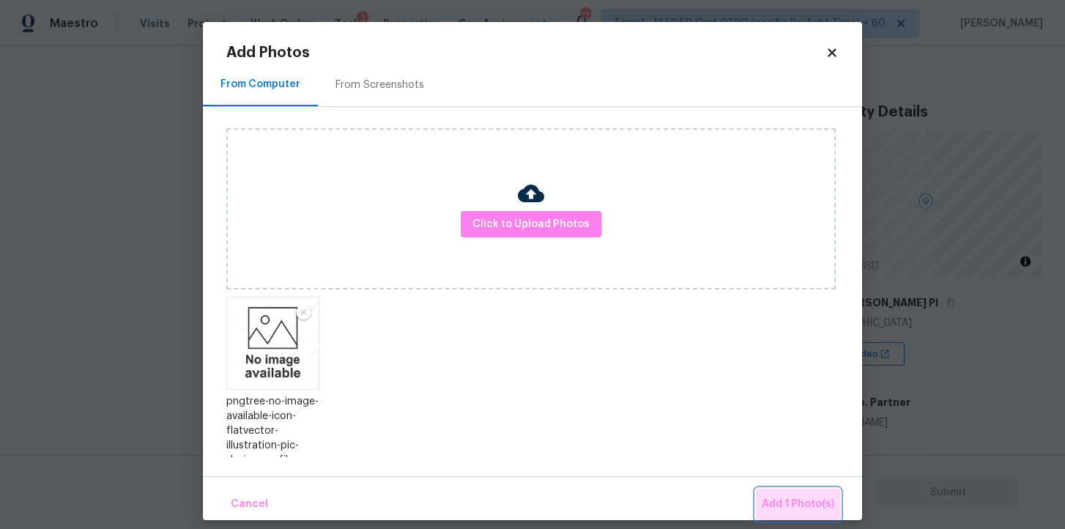
click at [793, 495] on span "Add 1 Photo(s)" at bounding box center [798, 504] width 73 height 18
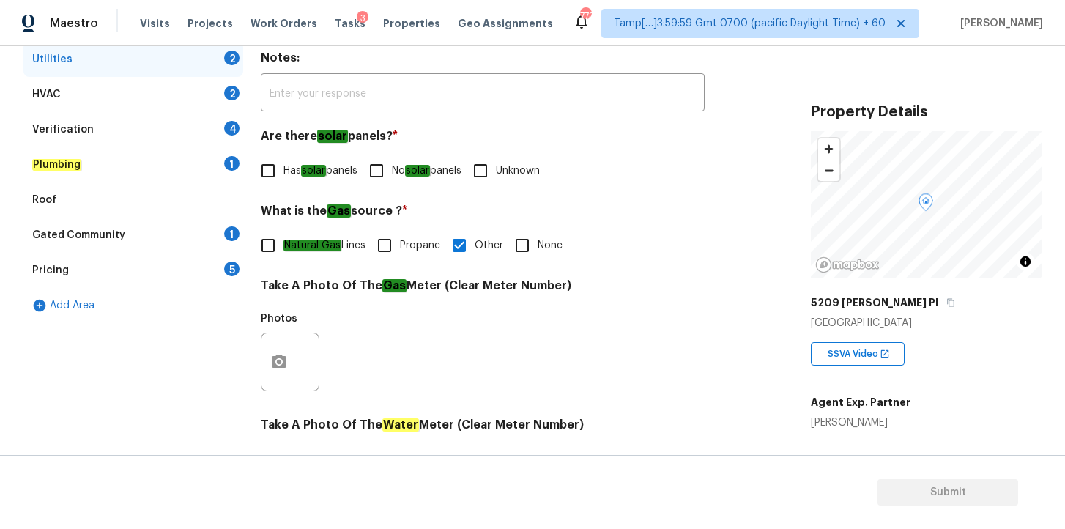
scroll to position [202, 0]
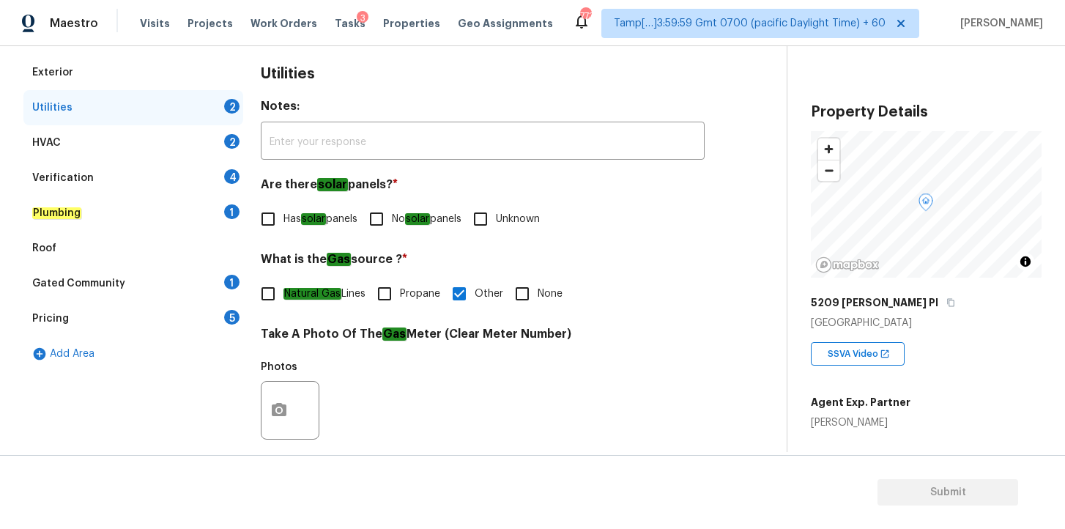
click at [170, 124] on div "Utilities 2" at bounding box center [133, 107] width 220 height 35
click at [387, 218] on input "No solar panels" at bounding box center [376, 219] width 31 height 31
checkbox input "true"
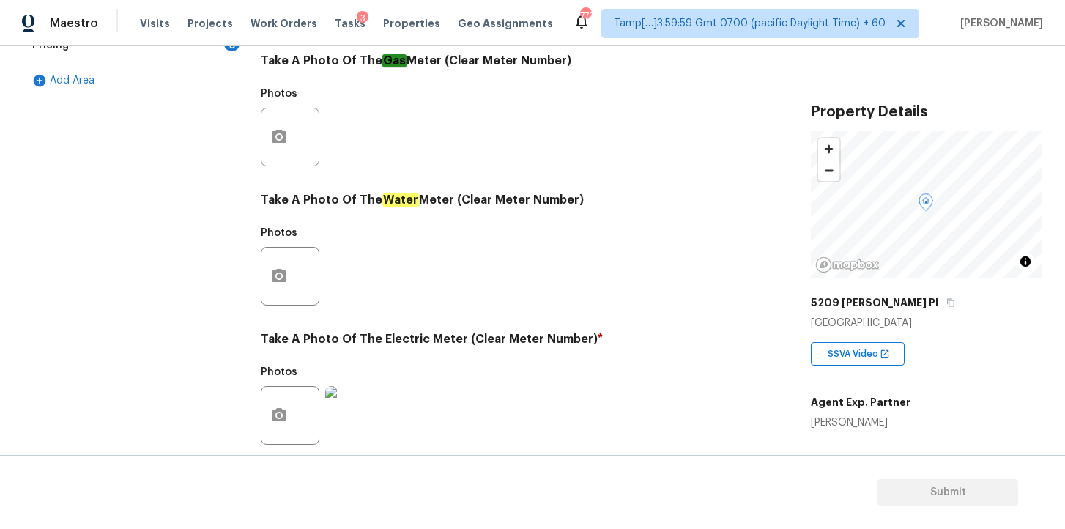
scroll to position [574, 0]
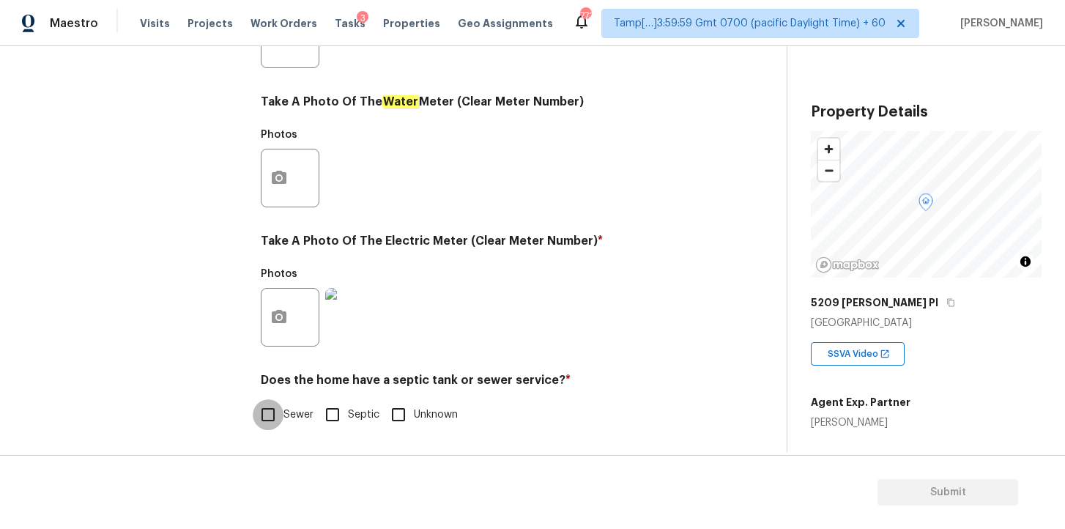
click at [269, 412] on input "Sewer" at bounding box center [268, 414] width 31 height 31
checkbox input "true"
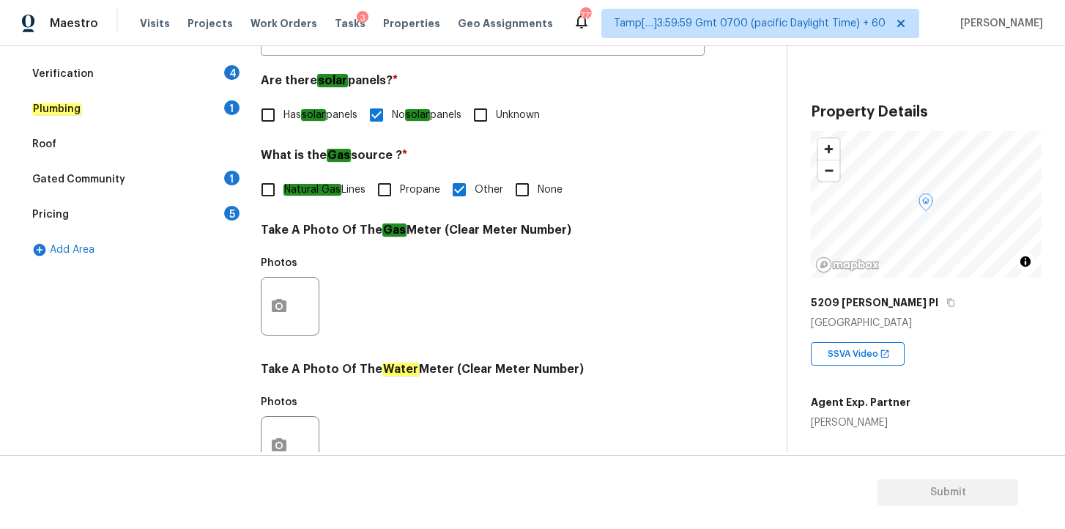
scroll to position [238, 0]
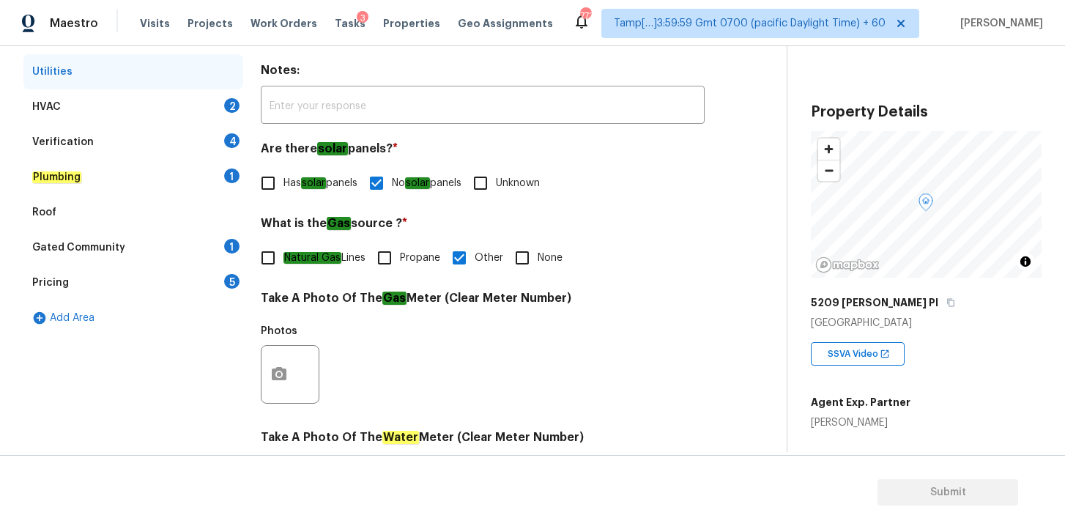
click at [138, 108] on div "HVAC 2" at bounding box center [133, 106] width 220 height 35
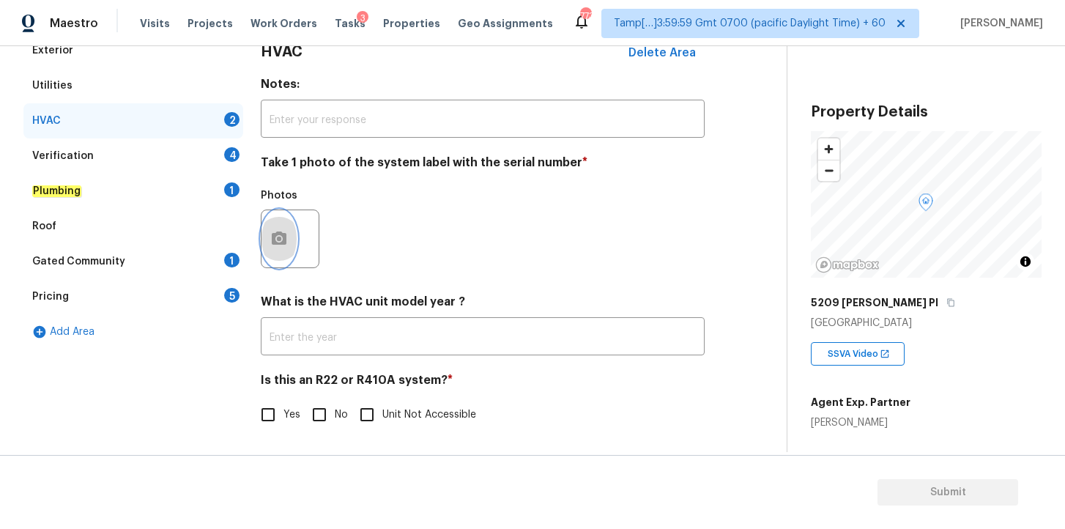
click at [286, 247] on icon "button" at bounding box center [279, 239] width 18 height 18
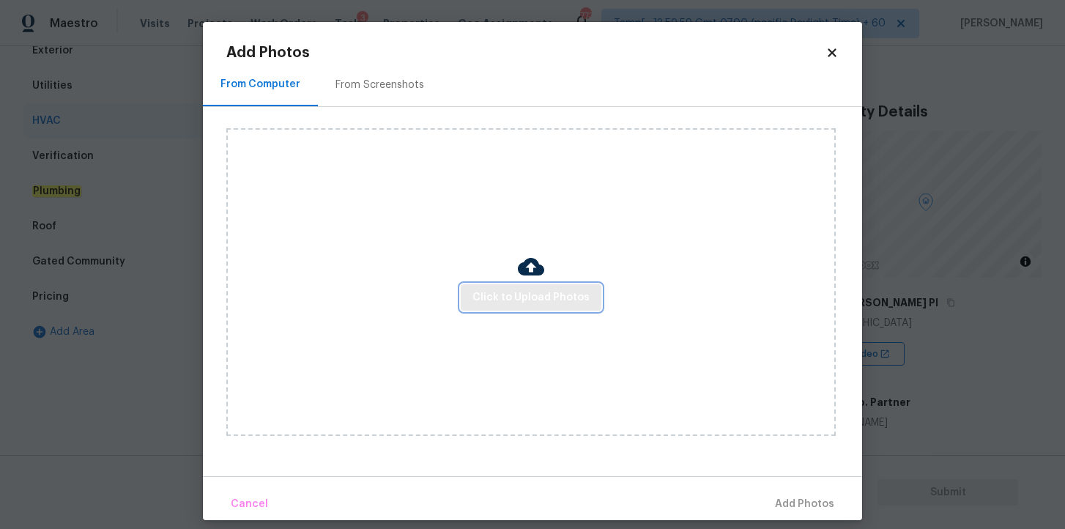
click at [531, 304] on span "Click to Upload Photos" at bounding box center [530, 298] width 117 height 18
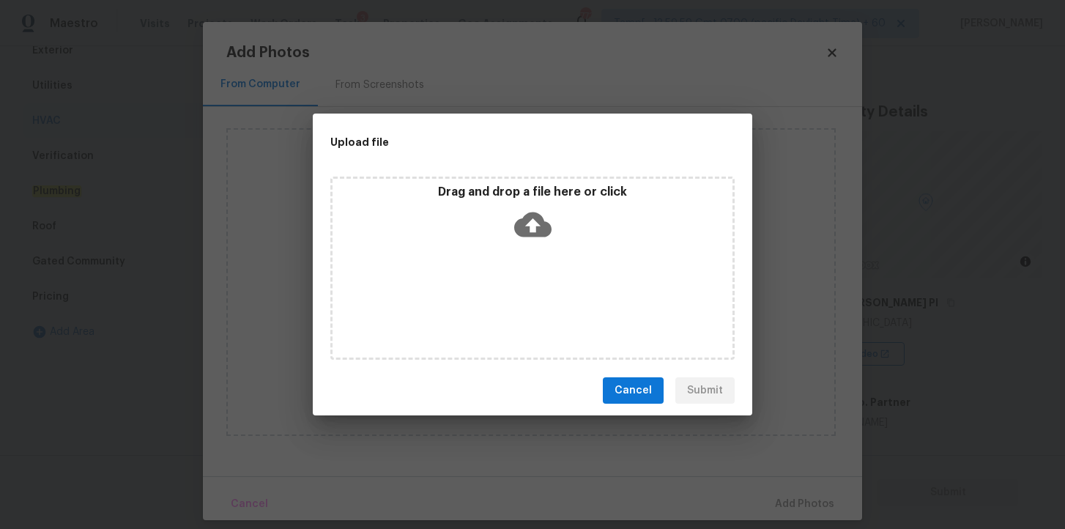
click at [527, 218] on icon at bounding box center [532, 224] width 37 height 25
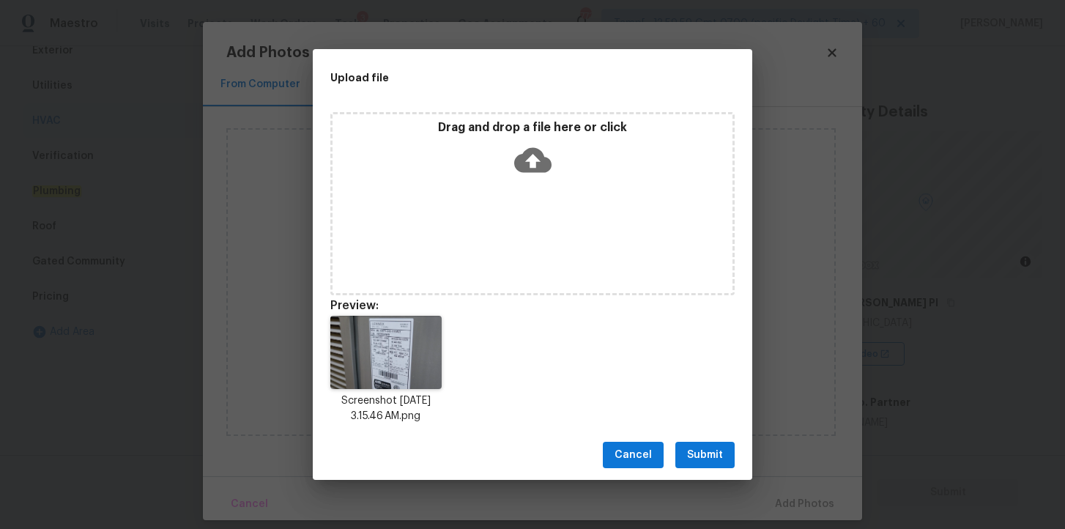
click at [698, 458] on span "Submit" at bounding box center [705, 455] width 36 height 18
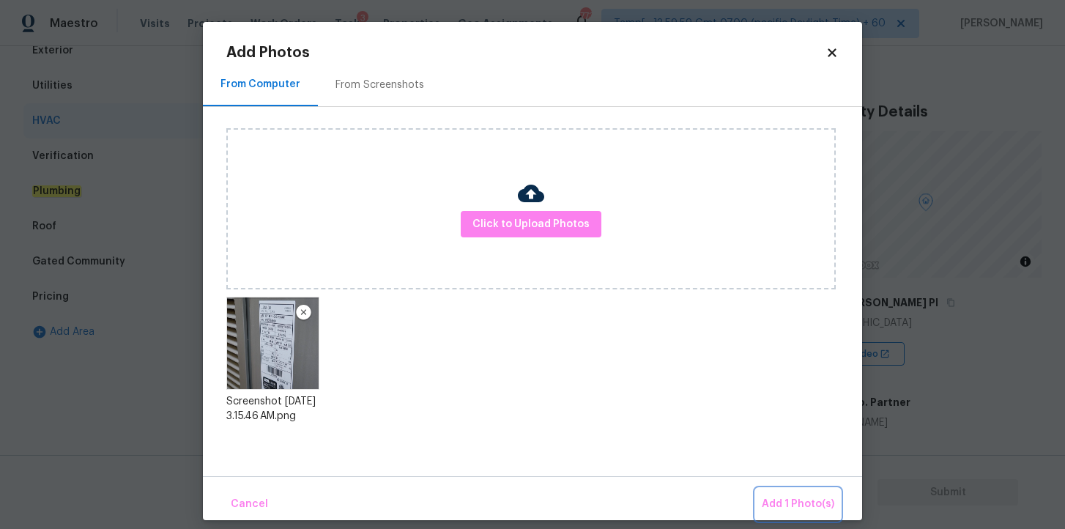
click at [774, 506] on span "Add 1 Photo(s)" at bounding box center [798, 504] width 73 height 18
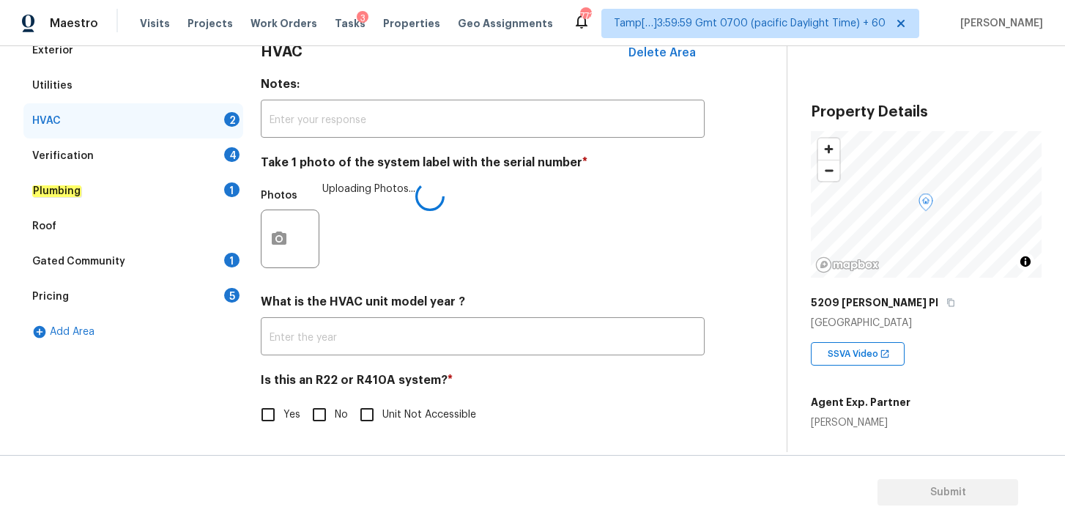
click at [268, 415] on input "Yes" at bounding box center [268, 414] width 31 height 31
checkbox input "true"
click at [160, 155] on div "Verification 4" at bounding box center [133, 155] width 220 height 35
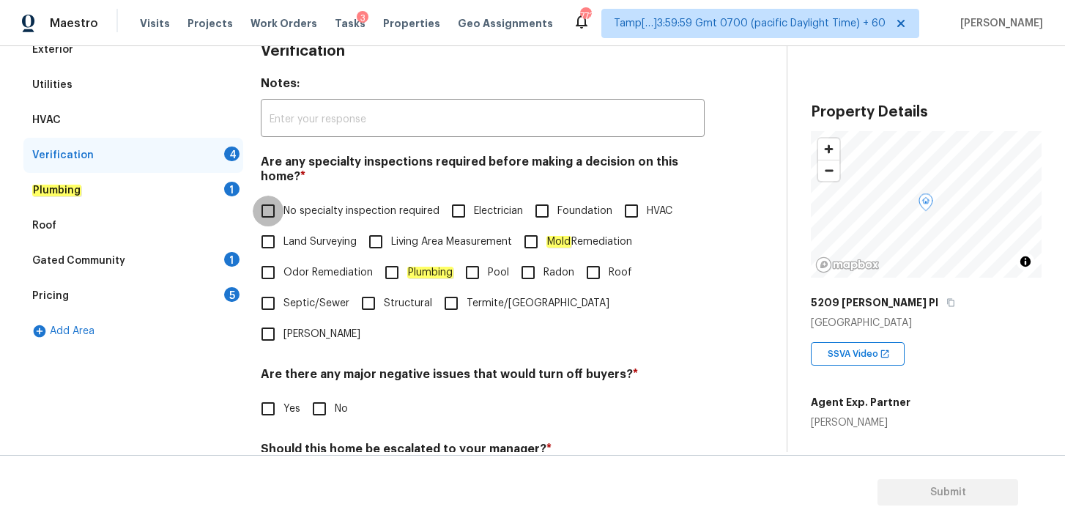
click at [273, 209] on input "No specialty inspection required" at bounding box center [268, 211] width 31 height 31
checkbox input "true"
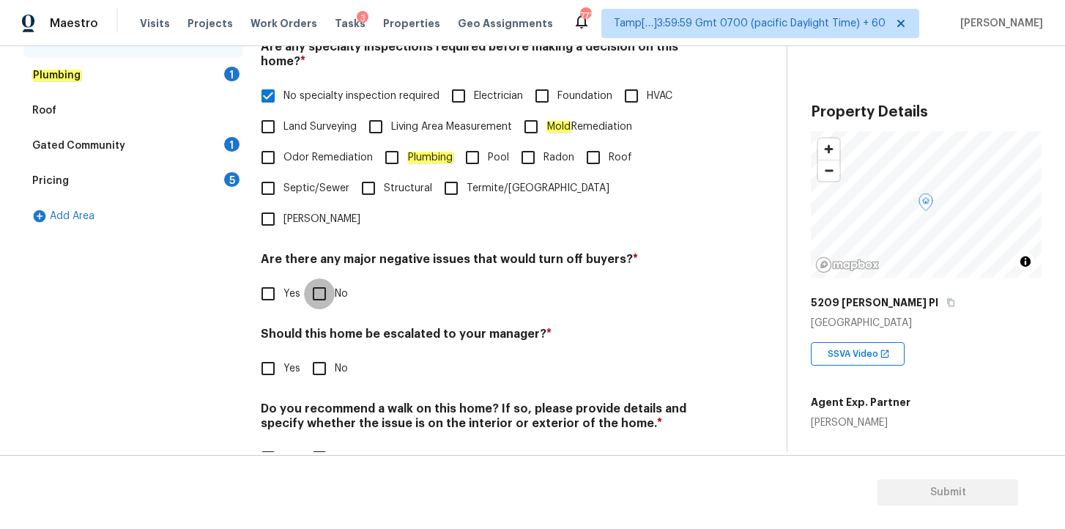
click at [311, 278] on input "No" at bounding box center [319, 293] width 31 height 31
checkbox input "true"
click at [322, 353] on input "No" at bounding box center [319, 368] width 31 height 31
checkbox input "true"
click at [324, 442] on input "No" at bounding box center [319, 457] width 31 height 31
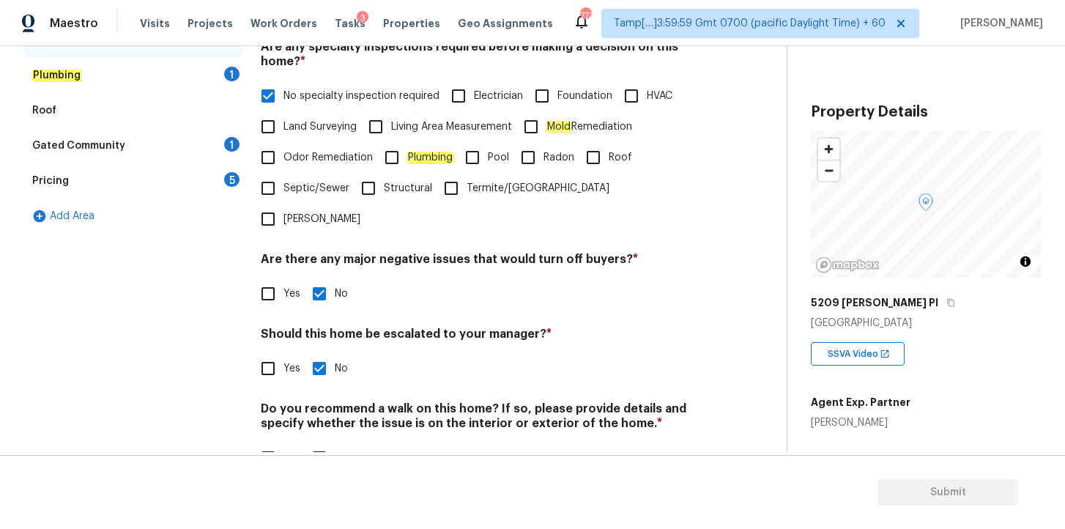
checkbox input "true"
click at [168, 73] on div "Plumbing 1" at bounding box center [133, 75] width 220 height 35
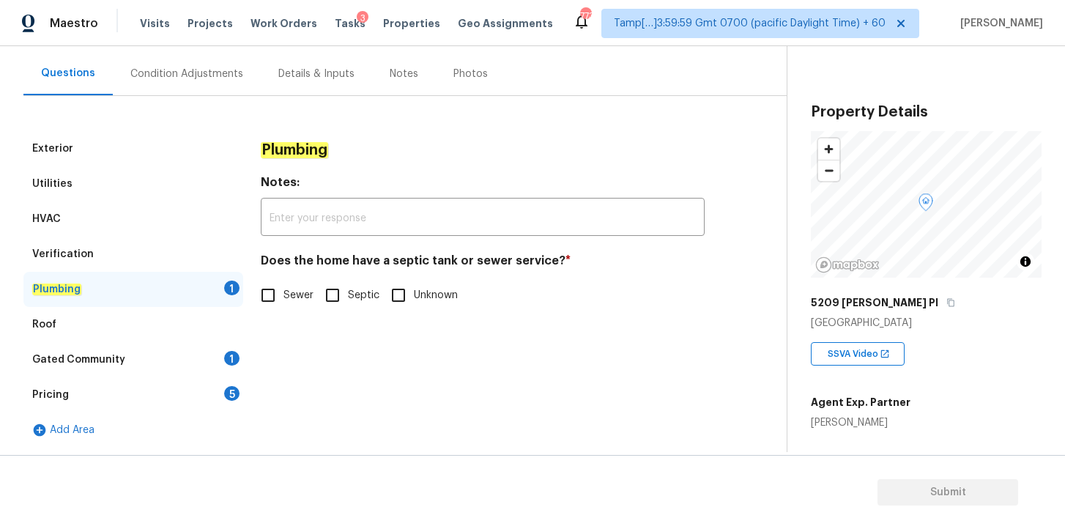
click at [266, 295] on input "Sewer" at bounding box center [268, 295] width 31 height 31
checkbox input "true"
click at [181, 353] on div "Gated Community 1" at bounding box center [133, 359] width 220 height 35
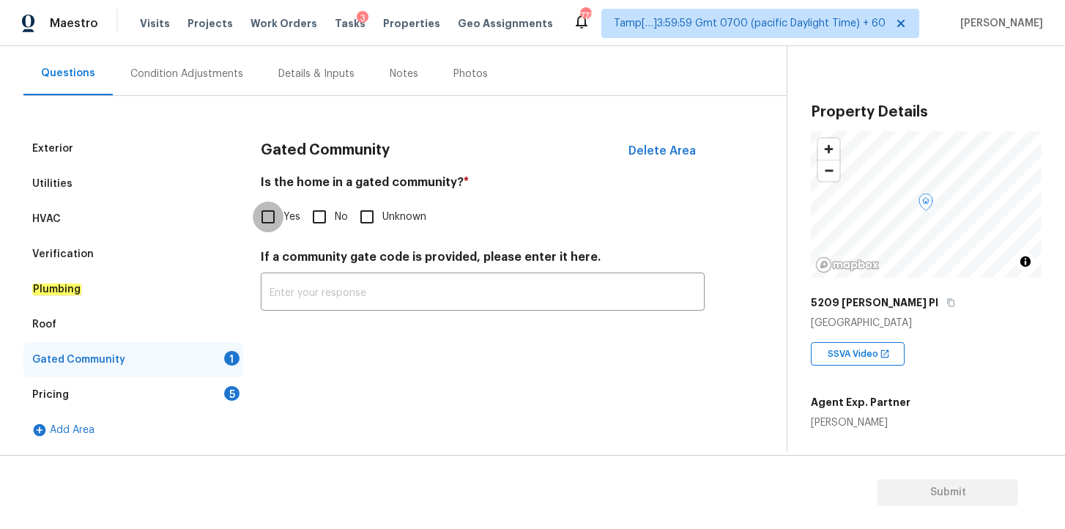
click at [272, 220] on input "Yes" at bounding box center [268, 216] width 31 height 31
checkbox input "true"
click at [122, 398] on div "Pricing 5" at bounding box center [133, 394] width 220 height 35
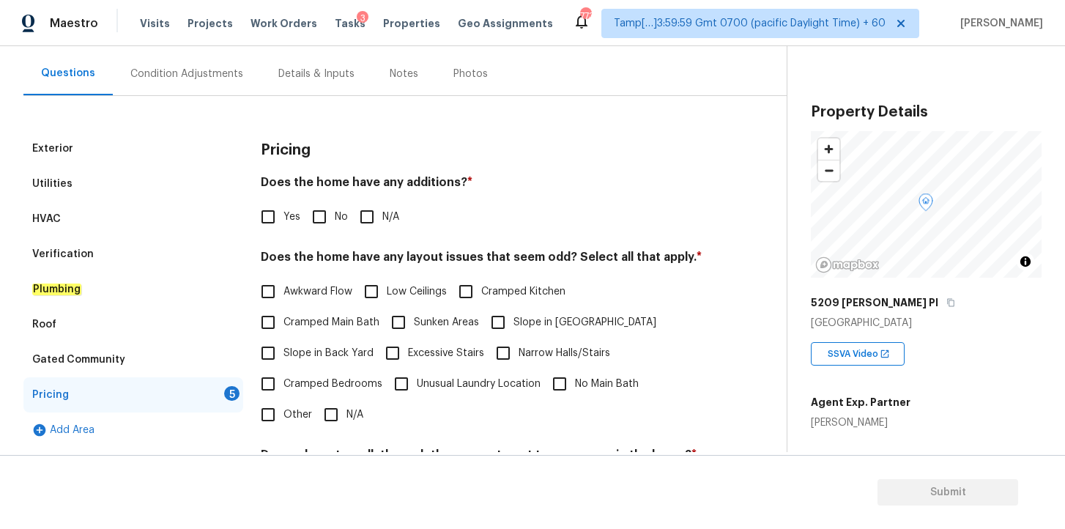
click at [321, 223] on input "No" at bounding box center [319, 216] width 31 height 31
checkbox input "true"
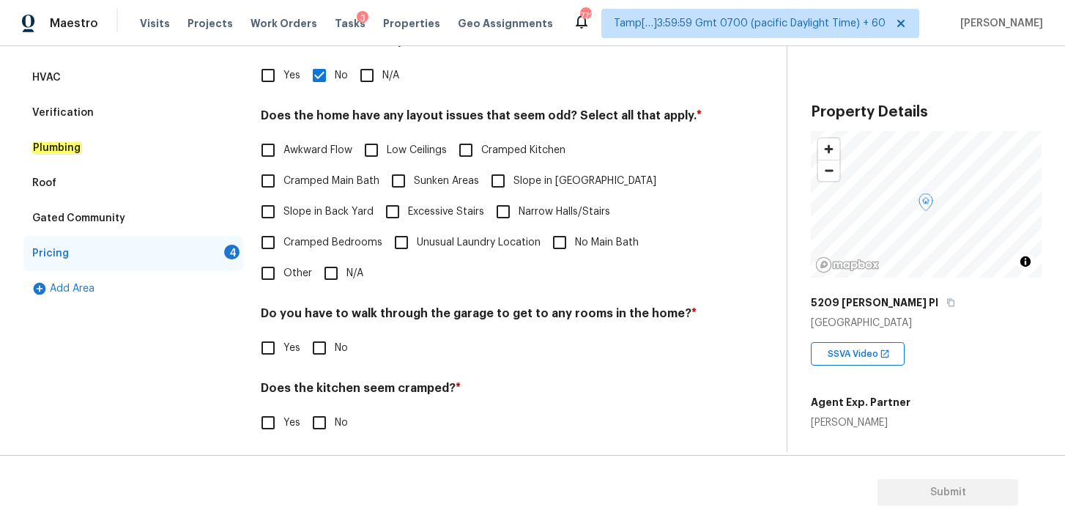
click at [328, 273] on input "N/A" at bounding box center [331, 273] width 31 height 31
checkbox input "true"
click at [322, 346] on input "No" at bounding box center [319, 348] width 31 height 31
checkbox input "true"
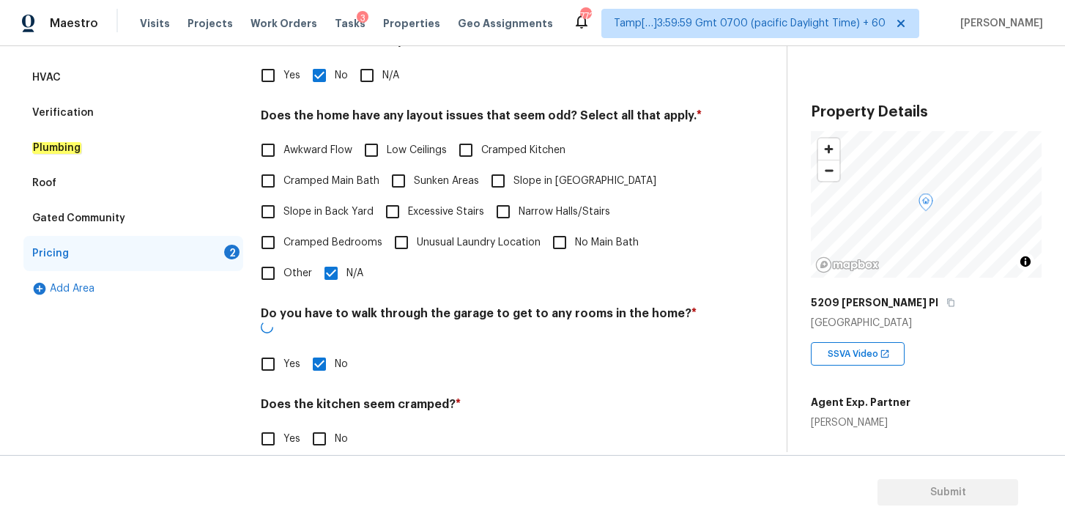
click at [320, 428] on input "No" at bounding box center [319, 438] width 31 height 31
checkbox input "true"
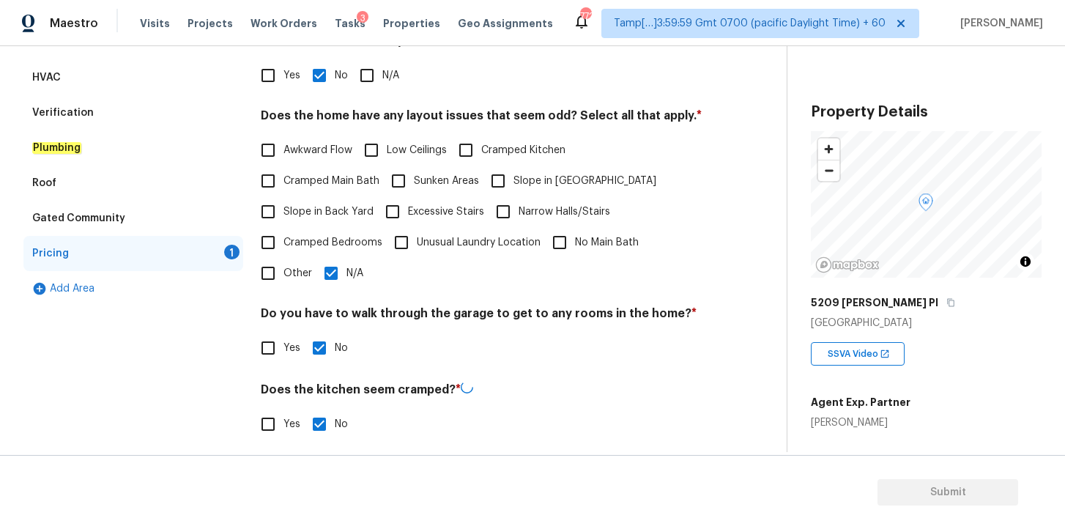
scroll to position [350, 0]
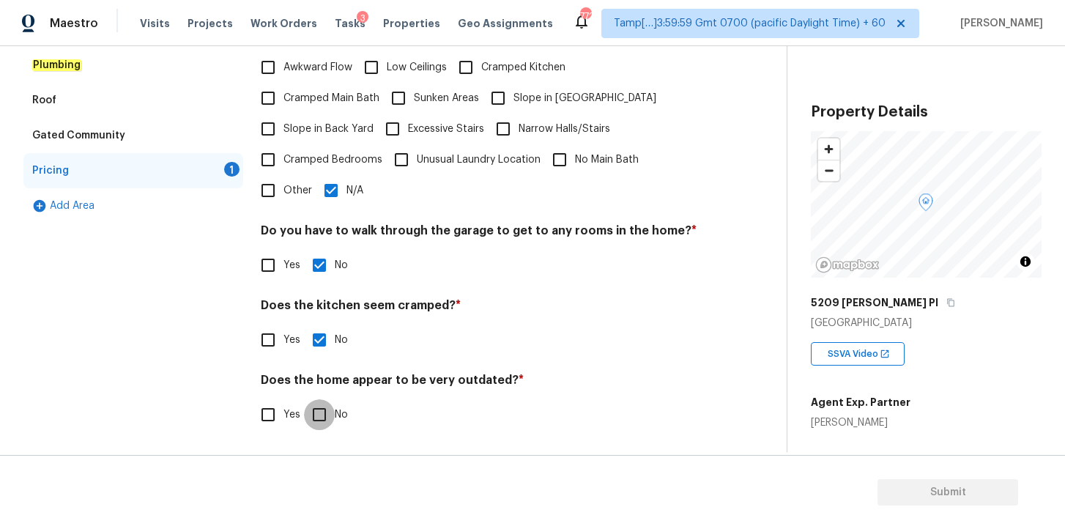
click at [319, 415] on input "No" at bounding box center [319, 414] width 31 height 31
checkbox input "true"
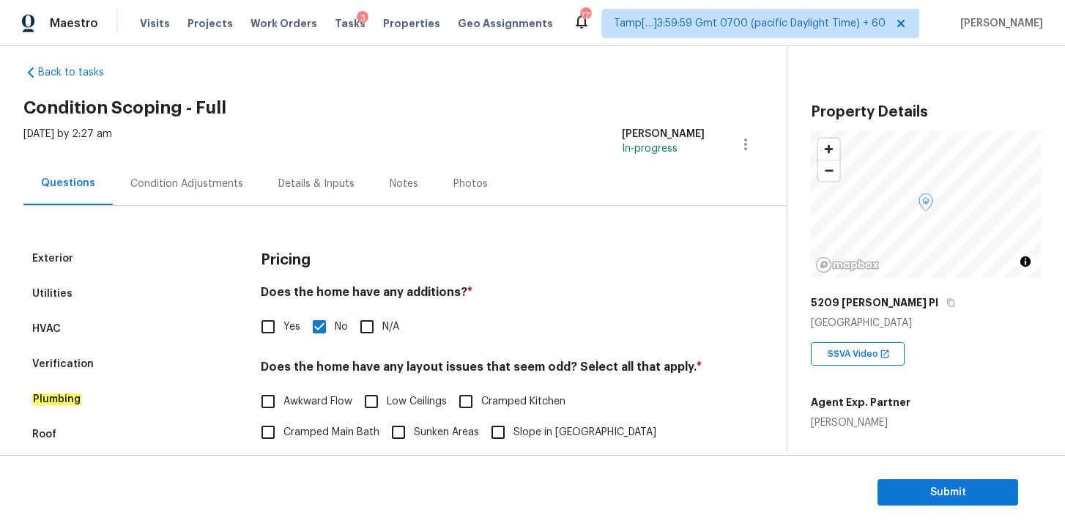
scroll to position [0, 0]
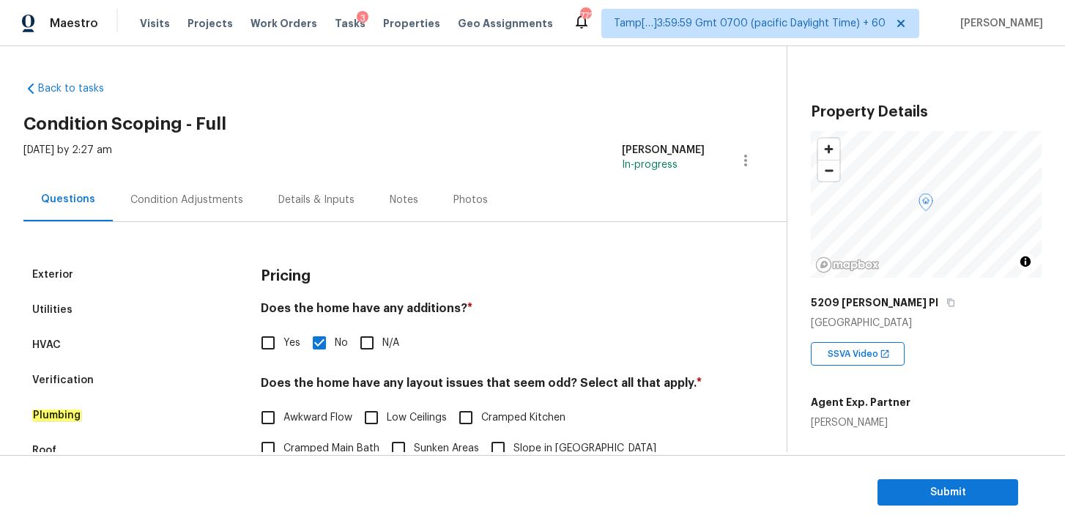
click at [180, 196] on div "Condition Adjustments" at bounding box center [186, 200] width 113 height 15
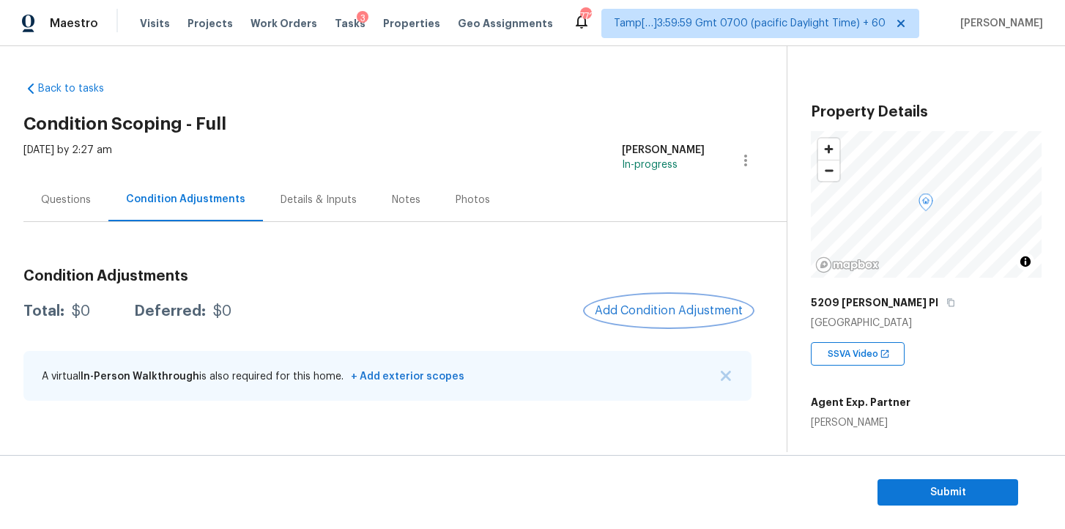
click at [648, 305] on span "Add Condition Adjustment" at bounding box center [669, 310] width 148 height 13
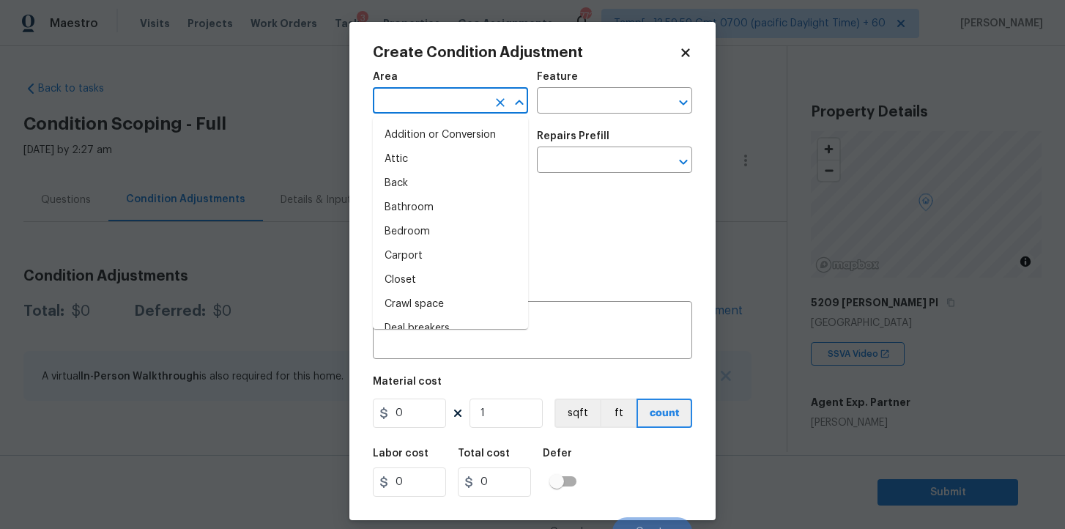
click at [435, 106] on input "text" at bounding box center [430, 102] width 114 height 23
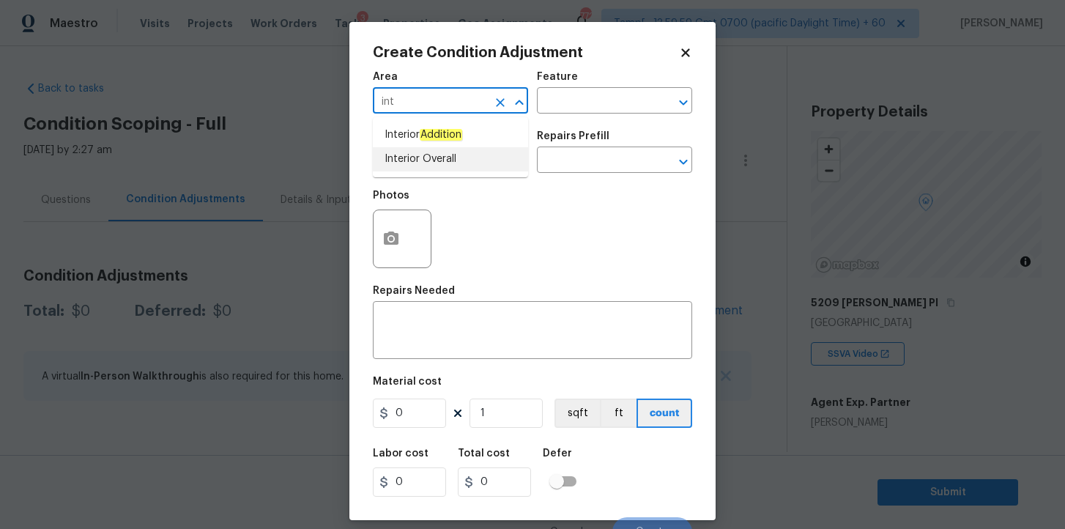
click at [445, 159] on li "Interior Overall" at bounding box center [450, 159] width 155 height 24
type input "Interior Overall"
click at [445, 165] on input "text" at bounding box center [430, 161] width 114 height 23
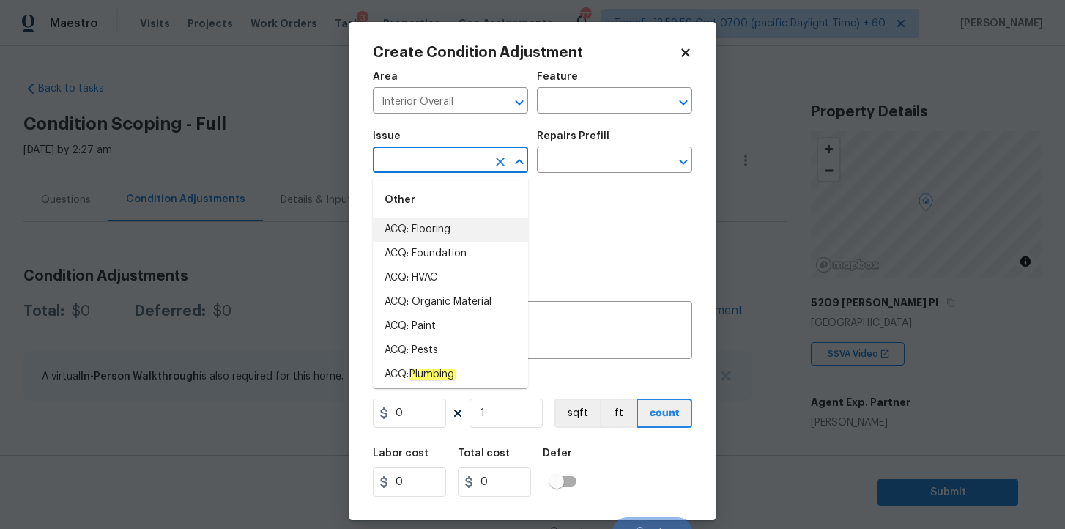
click at [444, 226] on li "ACQ: Flooring" at bounding box center [450, 230] width 155 height 24
type input "ACQ: Flooring"
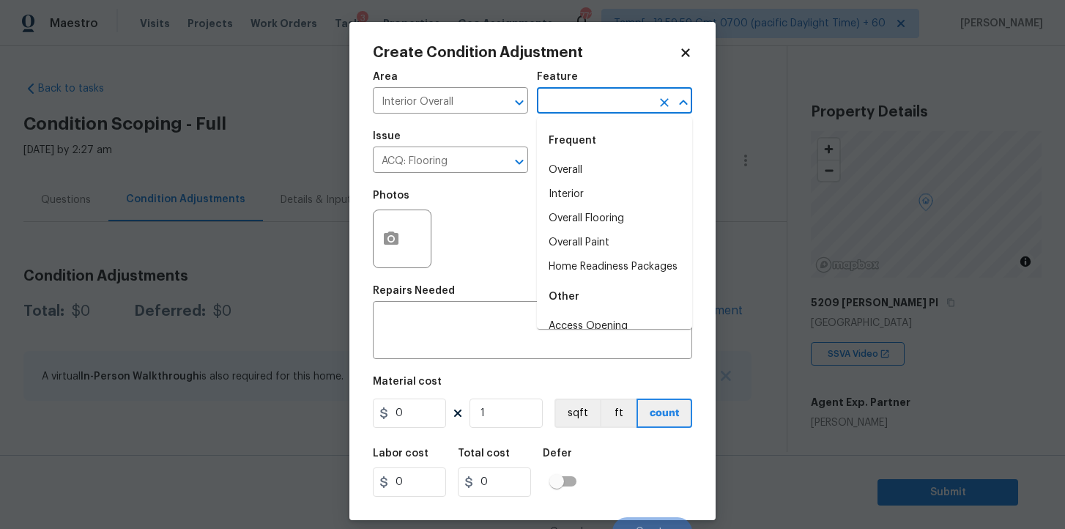
click at [590, 105] on input "text" at bounding box center [594, 102] width 114 height 23
click at [579, 197] on li "Interior" at bounding box center [614, 194] width 155 height 24
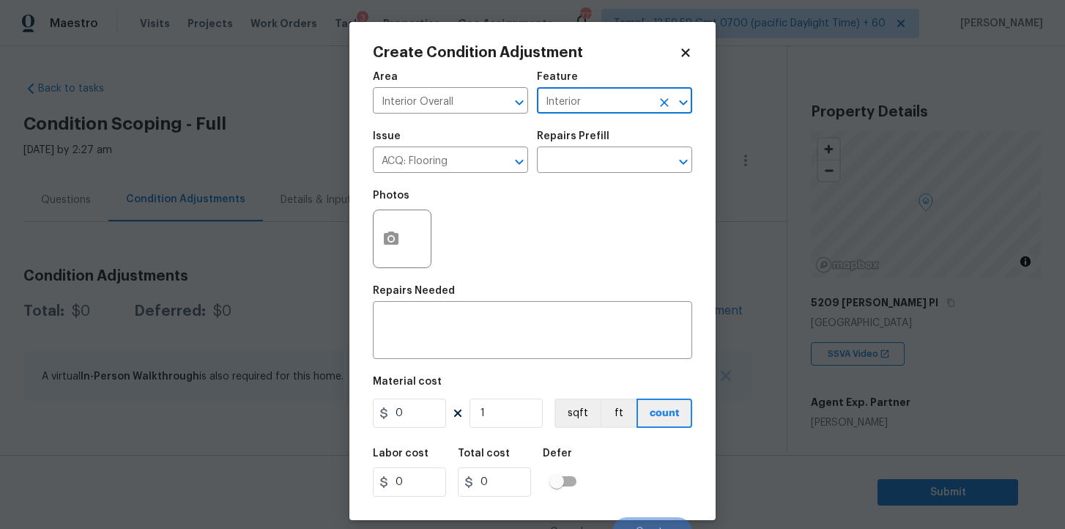
click at [576, 147] on div "Repairs Prefill" at bounding box center [614, 140] width 155 height 19
click at [577, 162] on input "text" at bounding box center [594, 161] width 114 height 23
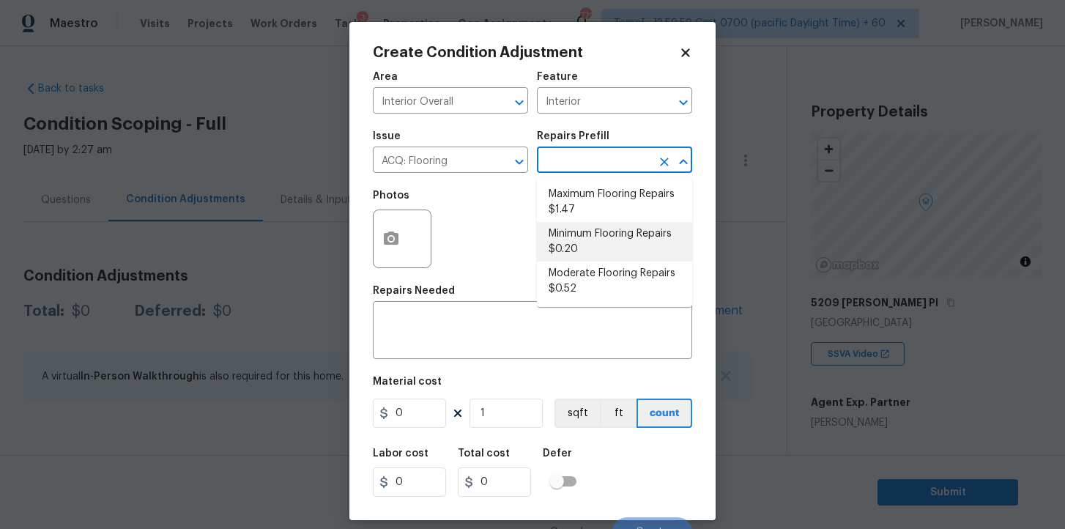
click at [593, 245] on li "Minimum Flooring Repairs $0.20" at bounding box center [614, 242] width 155 height 40
type input "Acquisition"
type textarea "Acquisition Scope: Minimum flooring repairs"
type input "0.2"
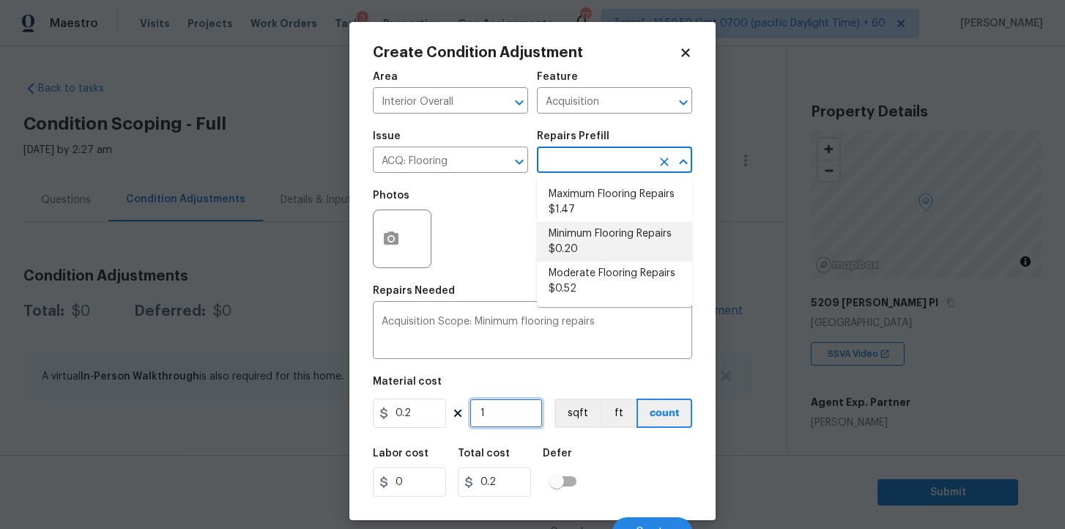
click at [505, 416] on input "1" at bounding box center [506, 412] width 73 height 29
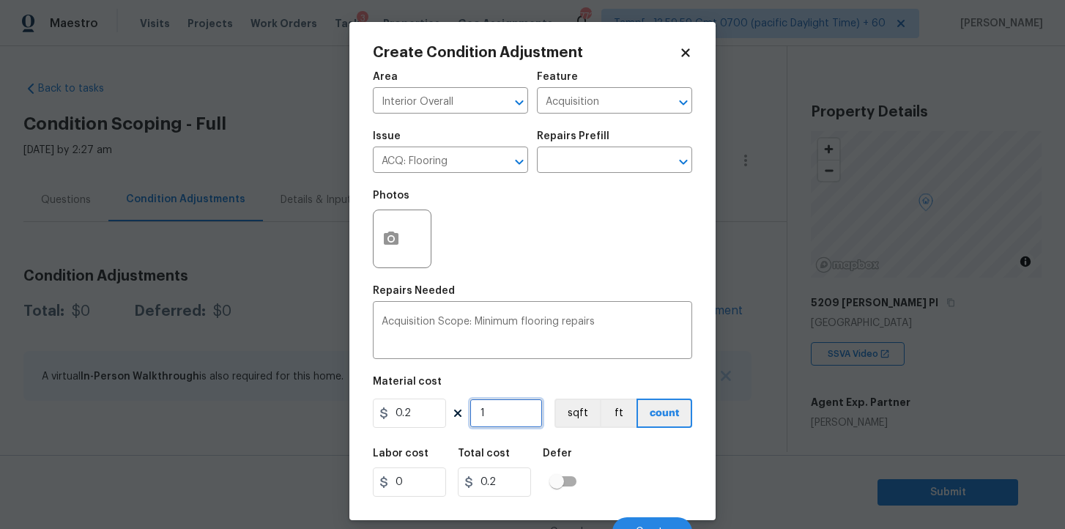
type input "14"
type input "2.8"
type input "143"
type input "28.6"
type input "1432"
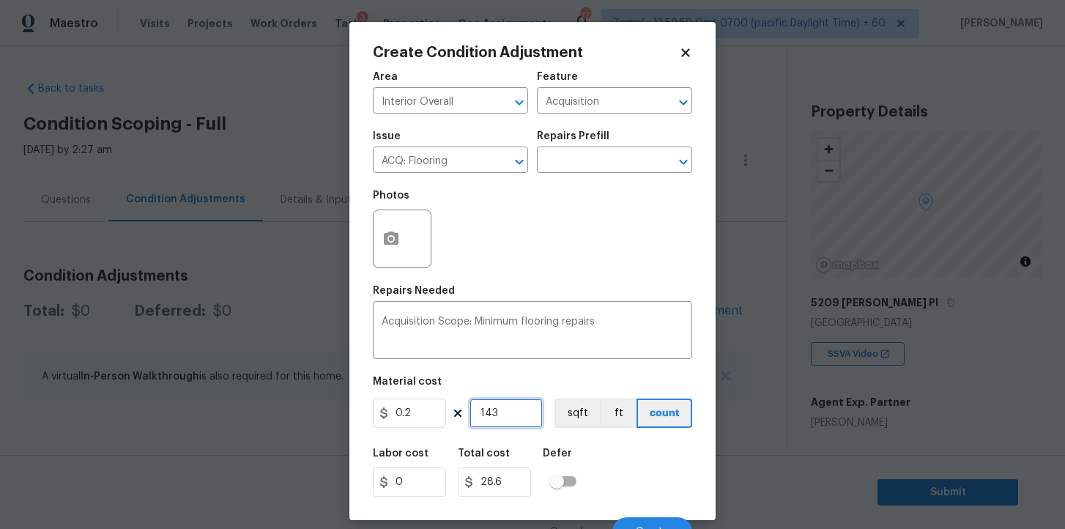
type input "286.4"
type input "1432"
click at [648, 519] on button "Create" at bounding box center [652, 531] width 80 height 29
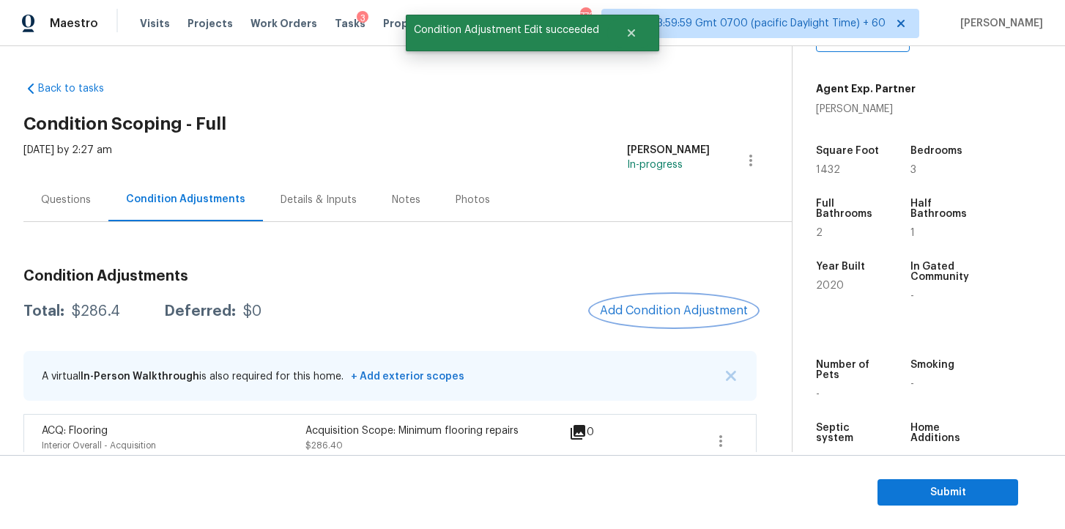
scroll to position [21, 0]
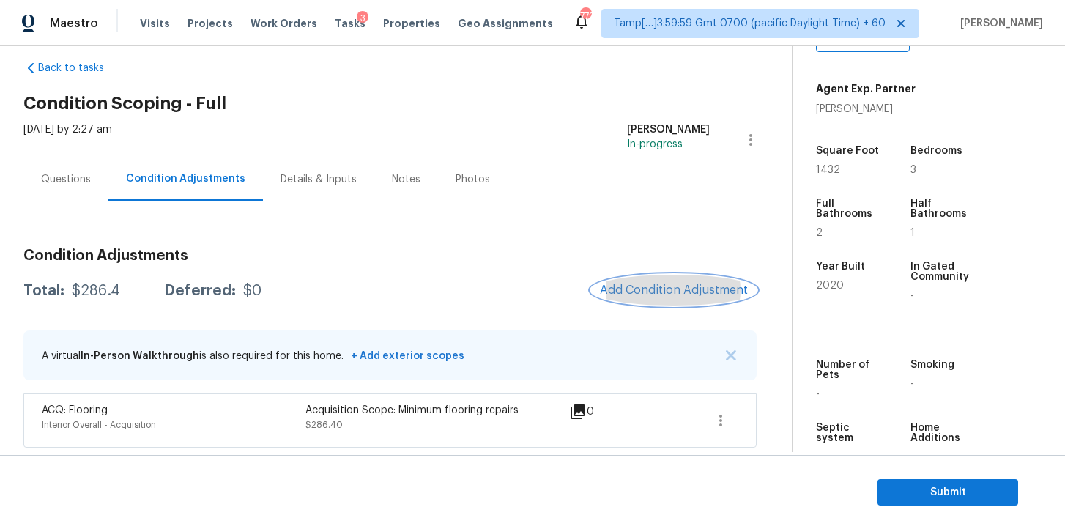
click at [650, 278] on button "Add Condition Adjustment" at bounding box center [674, 290] width 166 height 31
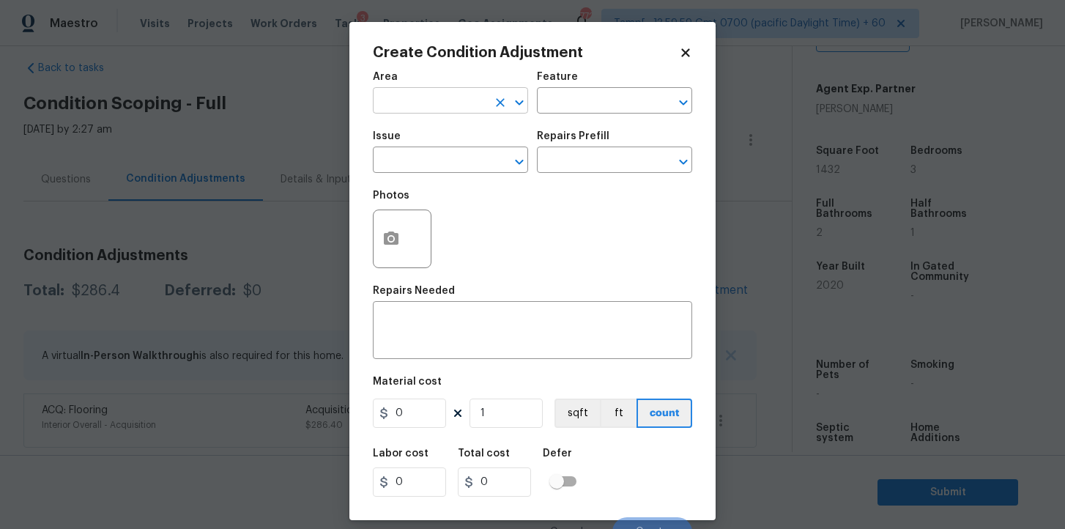
click at [448, 105] on input "text" at bounding box center [430, 102] width 114 height 23
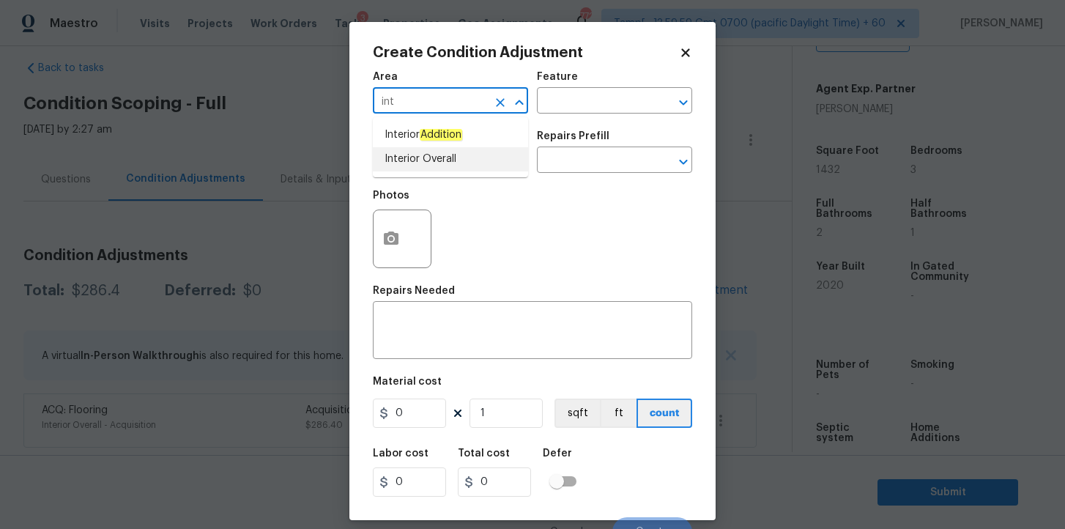
click at [445, 156] on li "Interior Overall" at bounding box center [450, 159] width 155 height 24
type input "Interior Overall"
click at [445, 156] on input "text" at bounding box center [430, 161] width 114 height 23
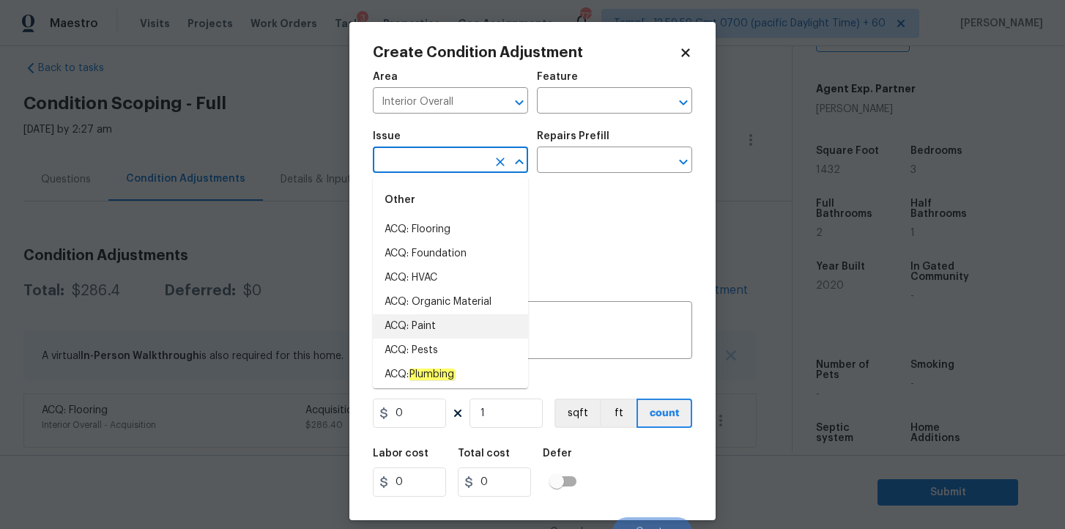
click at [441, 319] on li "ACQ: Paint" at bounding box center [450, 326] width 155 height 24
type input "ACQ: Paint"
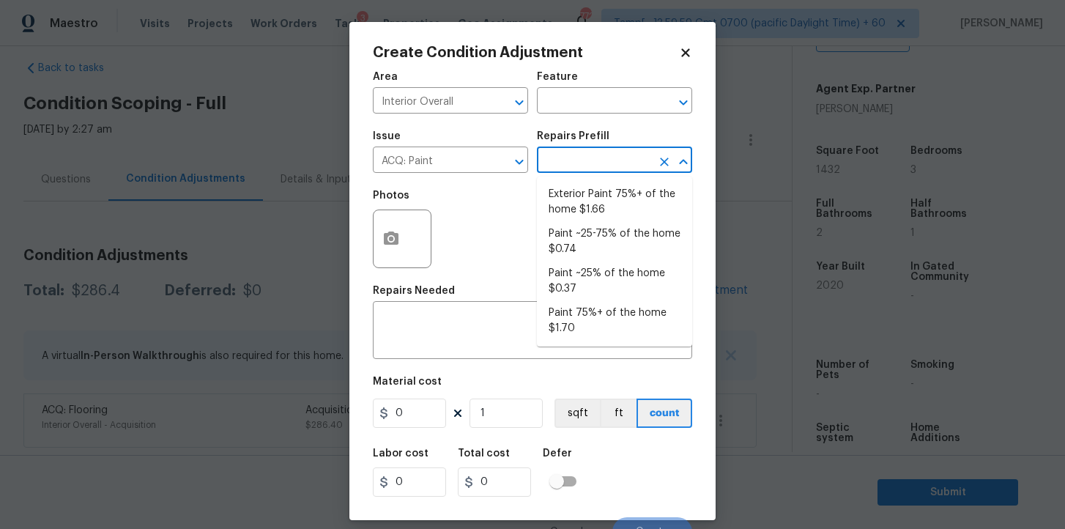
click at [574, 168] on input "text" at bounding box center [594, 161] width 114 height 23
click at [599, 276] on li "Paint ~25% of the home $0.37" at bounding box center [614, 281] width 155 height 40
type input "Acquisition"
type textarea "Acquisition Scope: ~25% of the home needs interior paint"
type input "0.37"
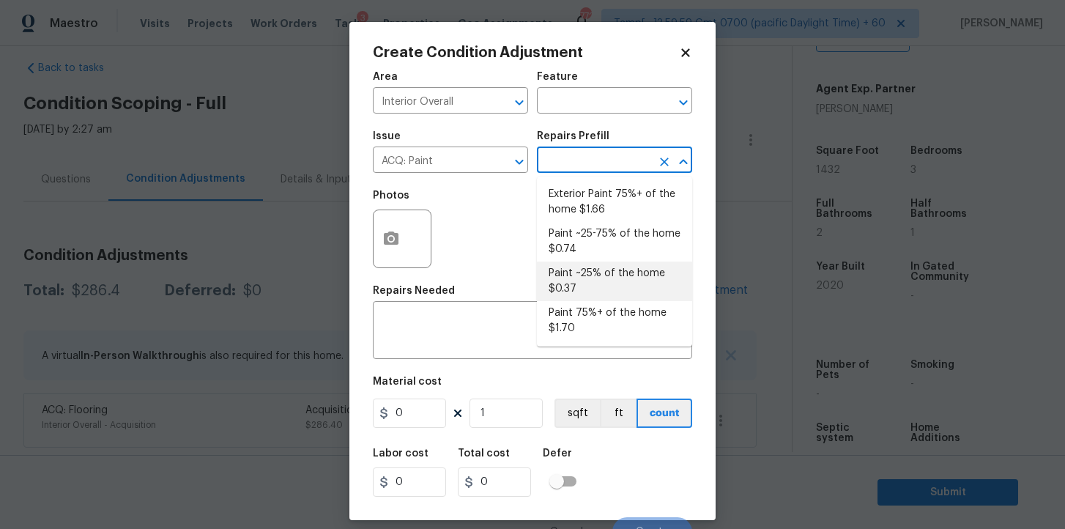
type input "0.37"
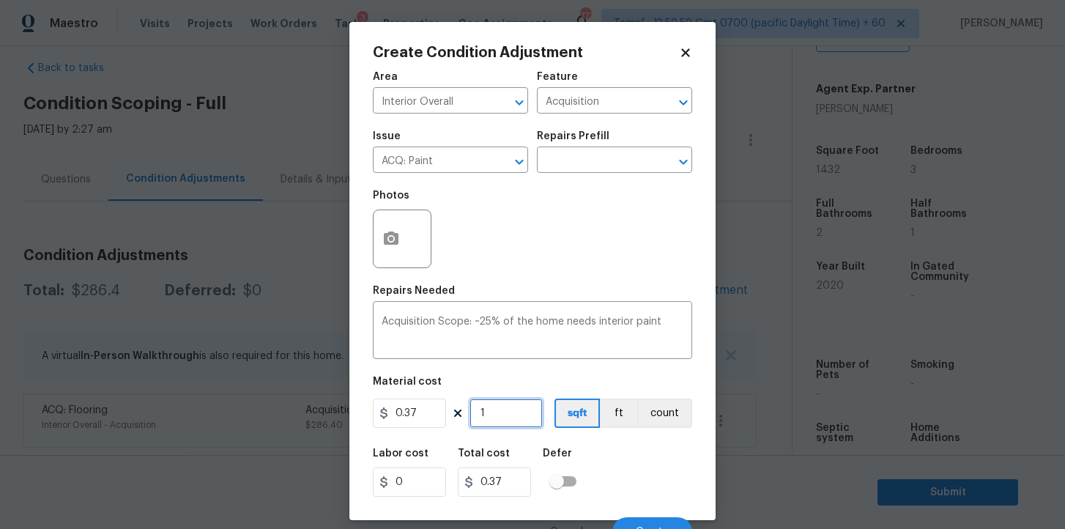
click at [505, 417] on input "1" at bounding box center [506, 412] width 73 height 29
type input "14"
type input "5.18"
type input "143"
type input "52.91"
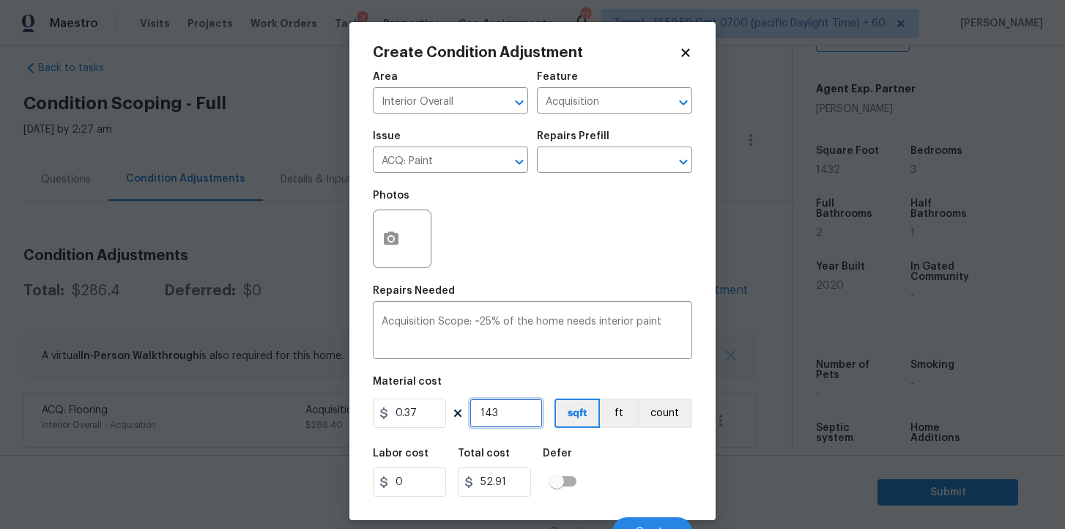
type input "1432"
type input "529.84"
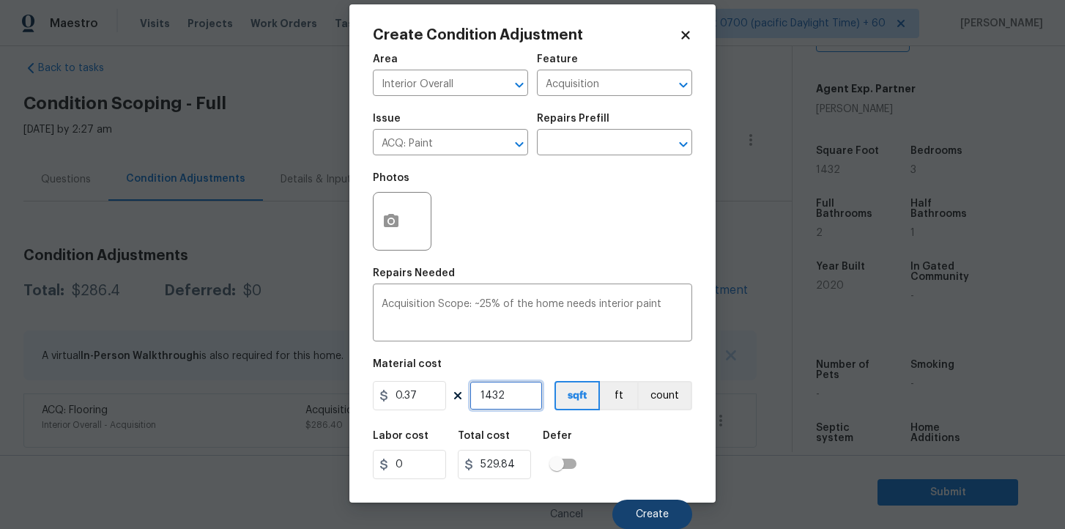
type input "1432"
click at [651, 512] on span "Create" at bounding box center [652, 514] width 33 height 11
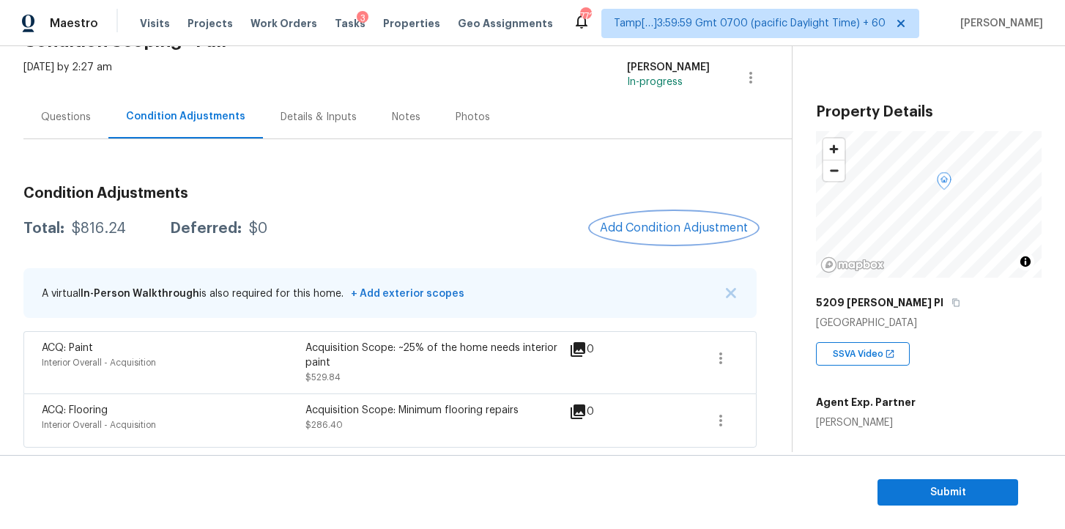
scroll to position [242, 0]
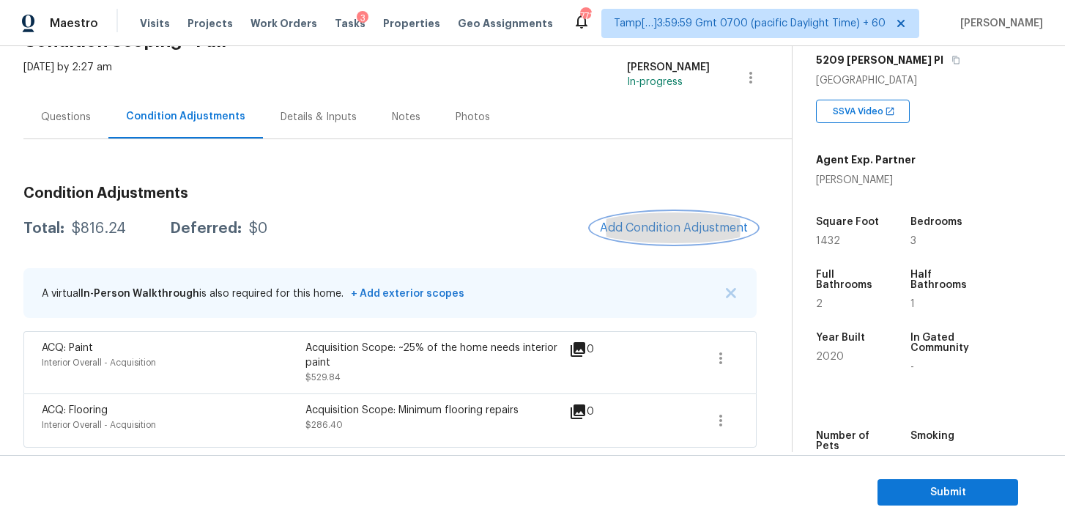
click at [644, 224] on span "Add Condition Adjustment" at bounding box center [674, 227] width 148 height 13
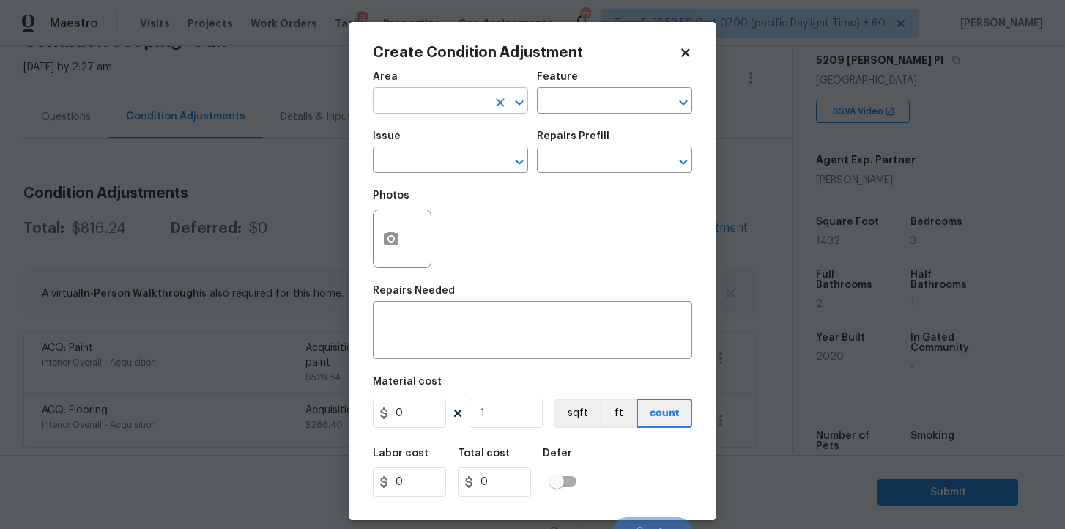
click at [441, 104] on input "text" at bounding box center [430, 102] width 114 height 23
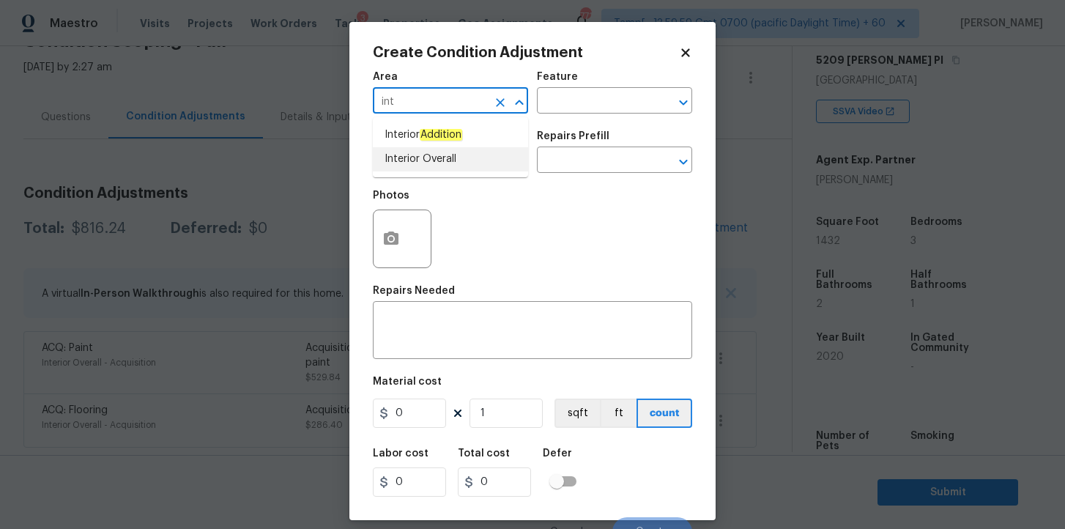
click at [442, 163] on li "Interior Overall" at bounding box center [450, 159] width 155 height 24
type input "Interior Overall"
click at [442, 163] on input "text" at bounding box center [430, 161] width 114 height 23
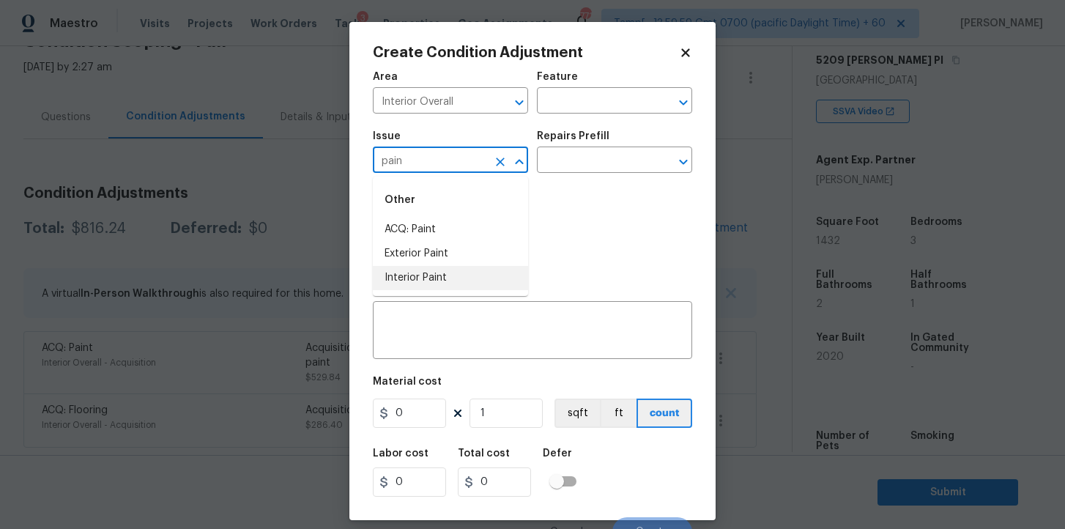
click at [462, 267] on li "Interior Paint" at bounding box center [450, 278] width 155 height 24
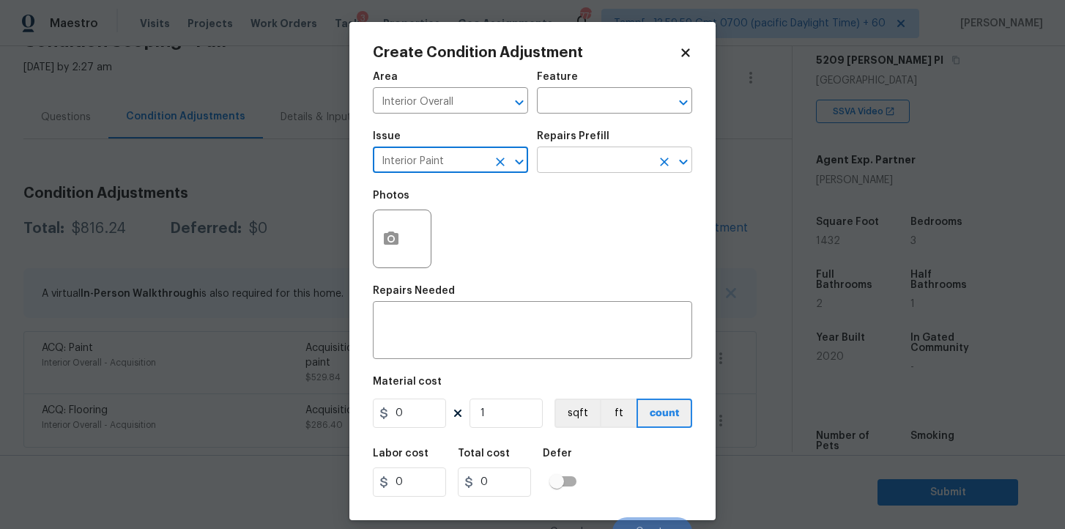
type input "Interior Paint"
click at [576, 168] on input "text" at bounding box center [594, 161] width 114 height 23
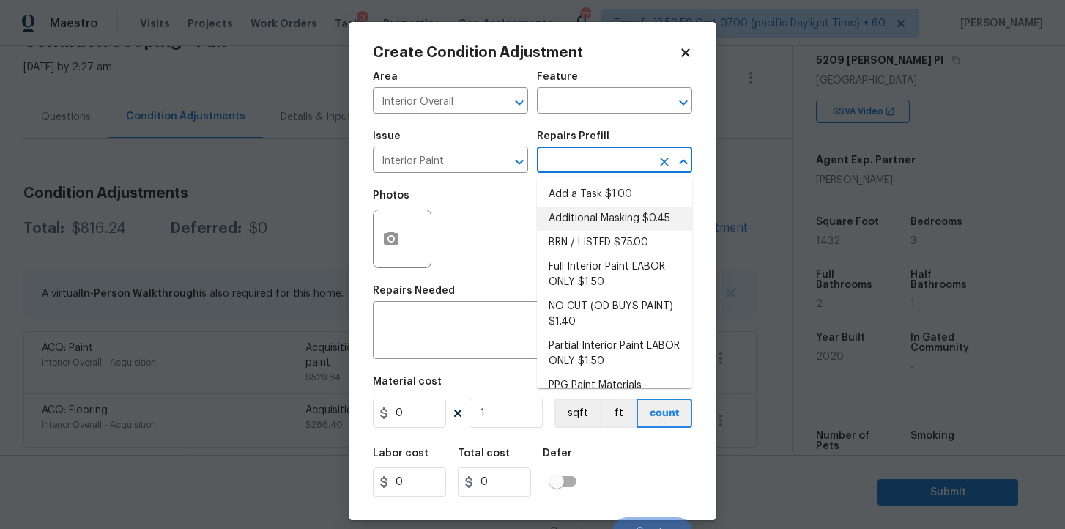
scroll to position [55, 0]
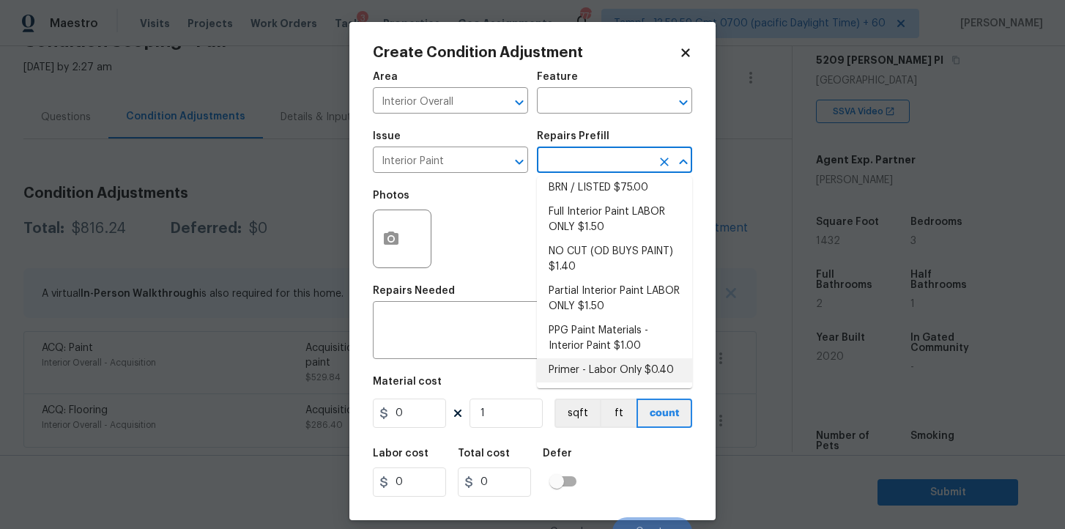
click at [606, 363] on li "Primer - Labor Only $0.40" at bounding box center [614, 370] width 155 height 24
type input "Overall Paint"
type textarea "Interior primer - PRIMER PROVIDED BY OPENDOOR - All nails, screws, drywall anch…"
type input "0.4"
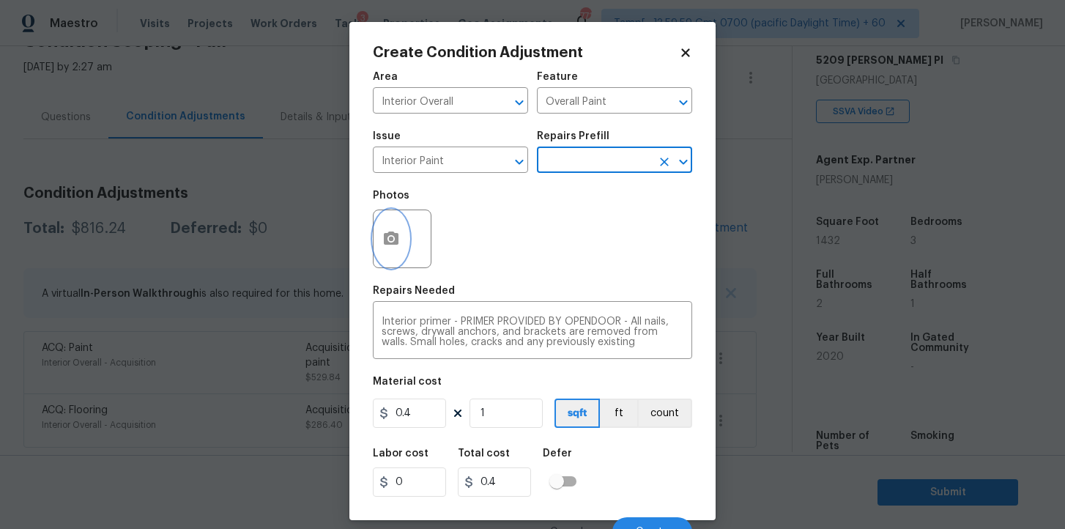
click at [397, 242] on icon "button" at bounding box center [391, 237] width 15 height 13
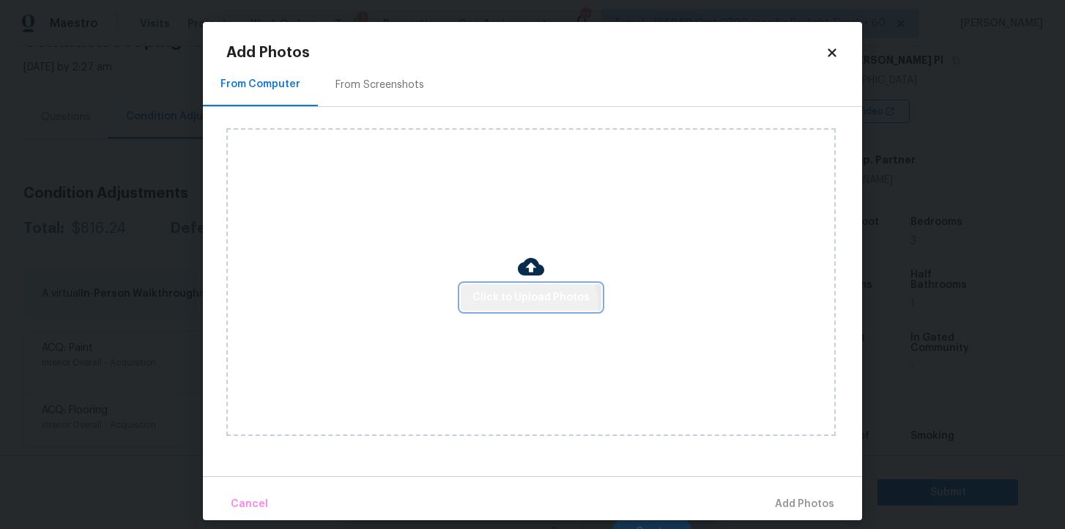
click at [524, 305] on span "Click to Upload Photos" at bounding box center [530, 298] width 117 height 18
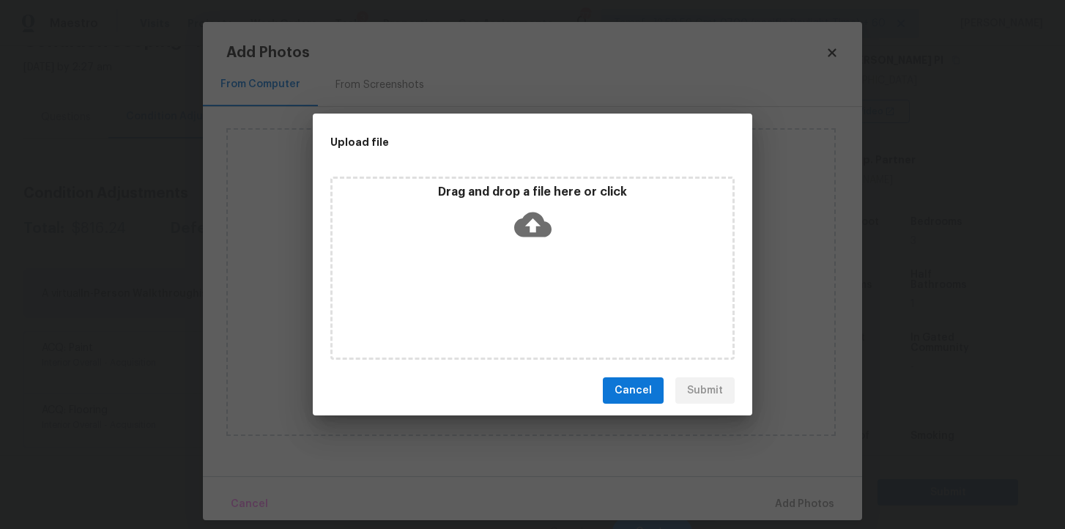
click at [530, 219] on icon at bounding box center [532, 224] width 37 height 25
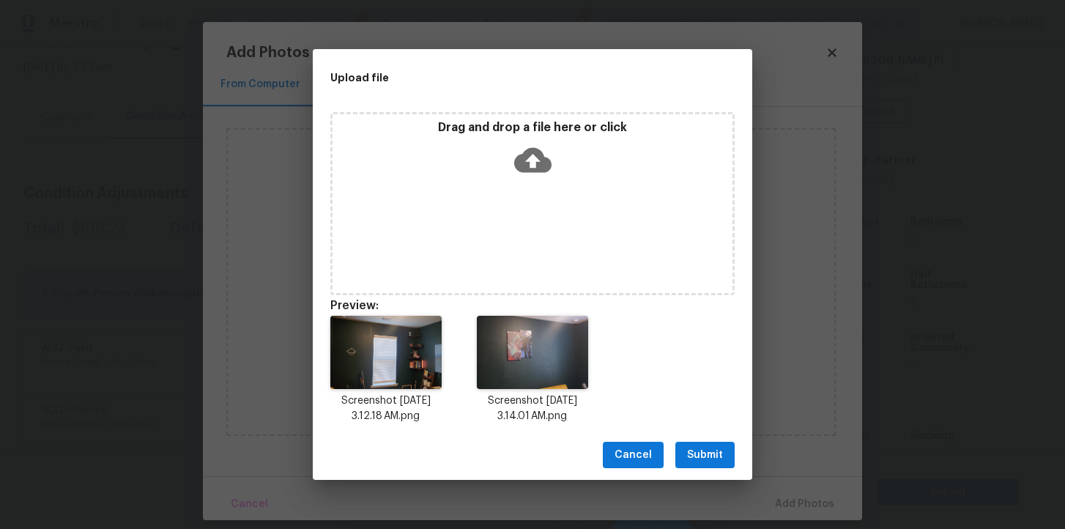
click at [701, 442] on button "Submit" at bounding box center [704, 455] width 59 height 27
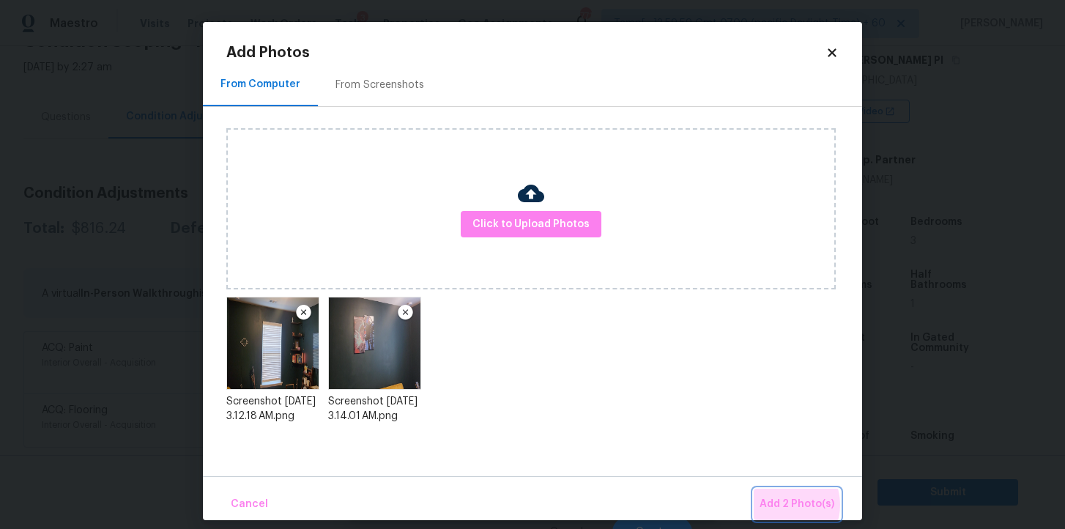
click at [784, 505] on span "Add 2 Photo(s)" at bounding box center [797, 504] width 75 height 18
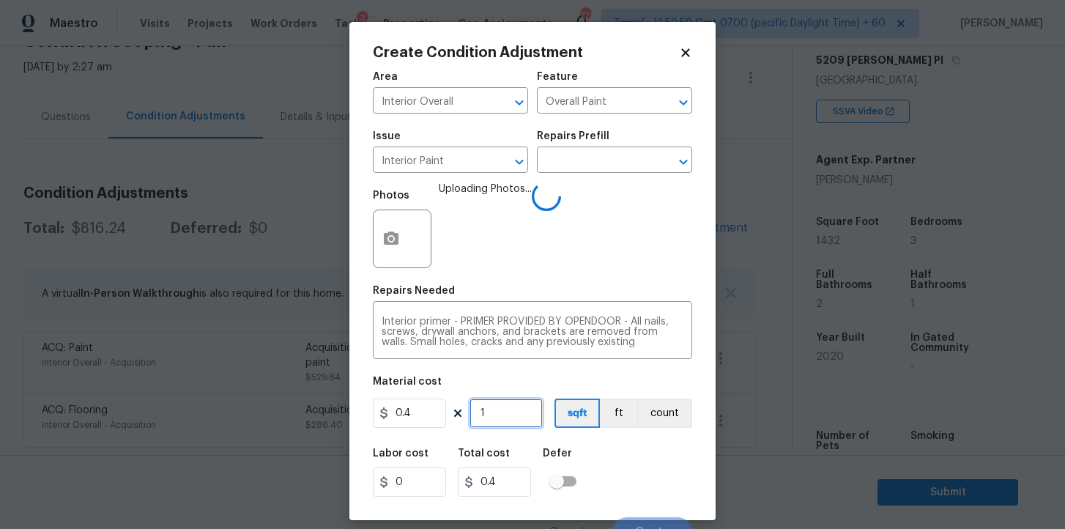
click at [502, 412] on input "1" at bounding box center [506, 412] width 73 height 29
type input "2"
type input "0.8"
type input "20"
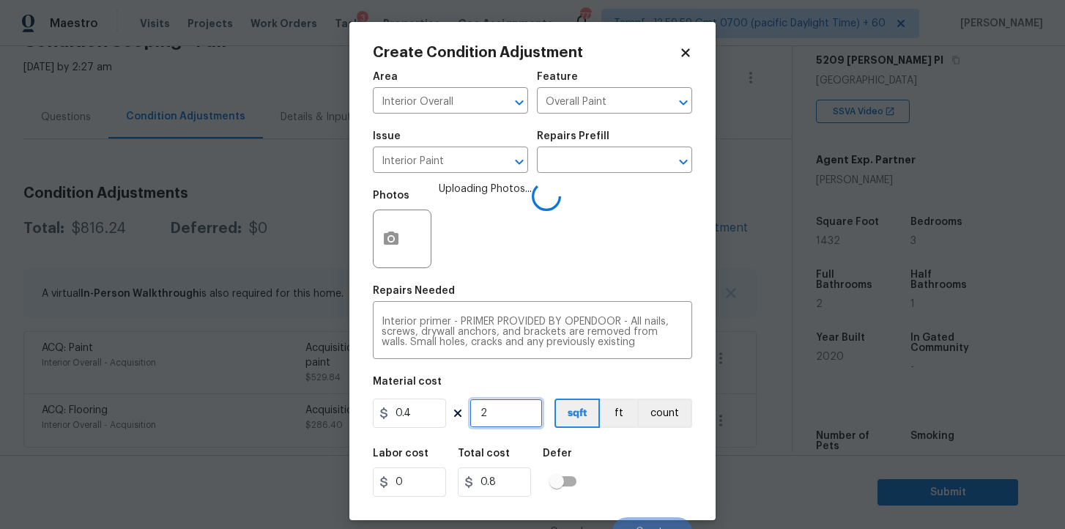
type input "8"
type input "200"
type input "80"
type input "200"
click at [598, 464] on div "Labor cost 0 Total cost 80 Defer" at bounding box center [532, 472] width 319 height 66
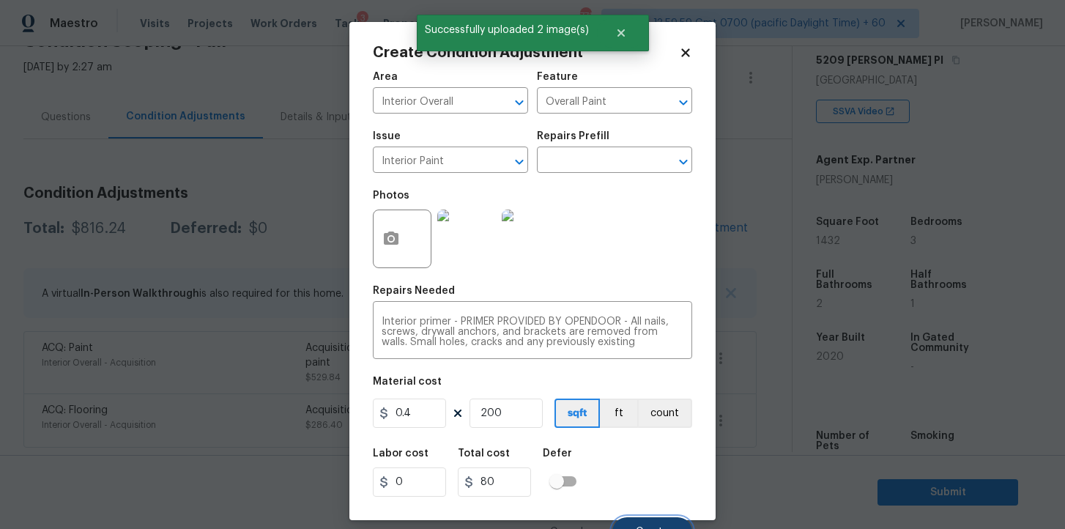
click at [647, 519] on button "Create" at bounding box center [652, 531] width 80 height 29
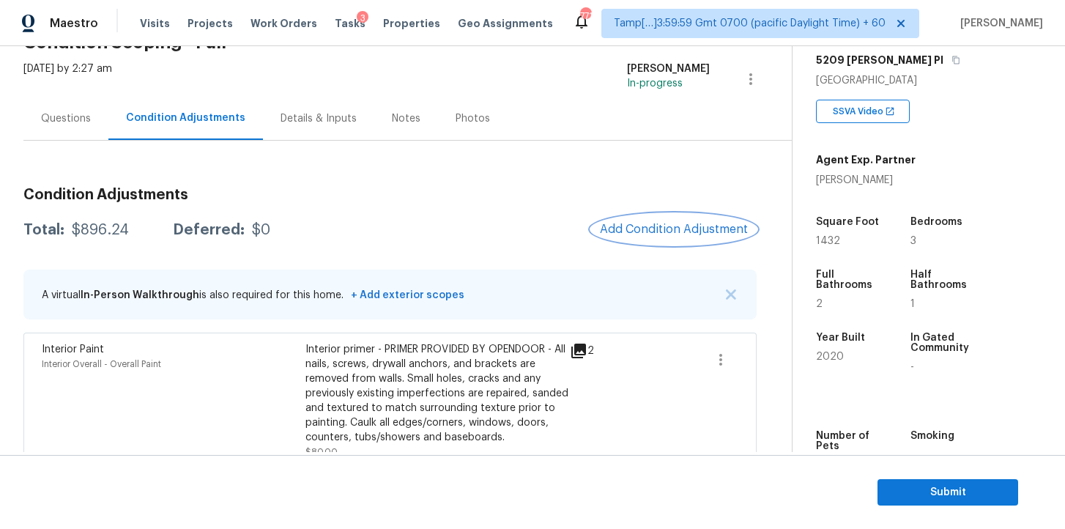
scroll to position [0, 0]
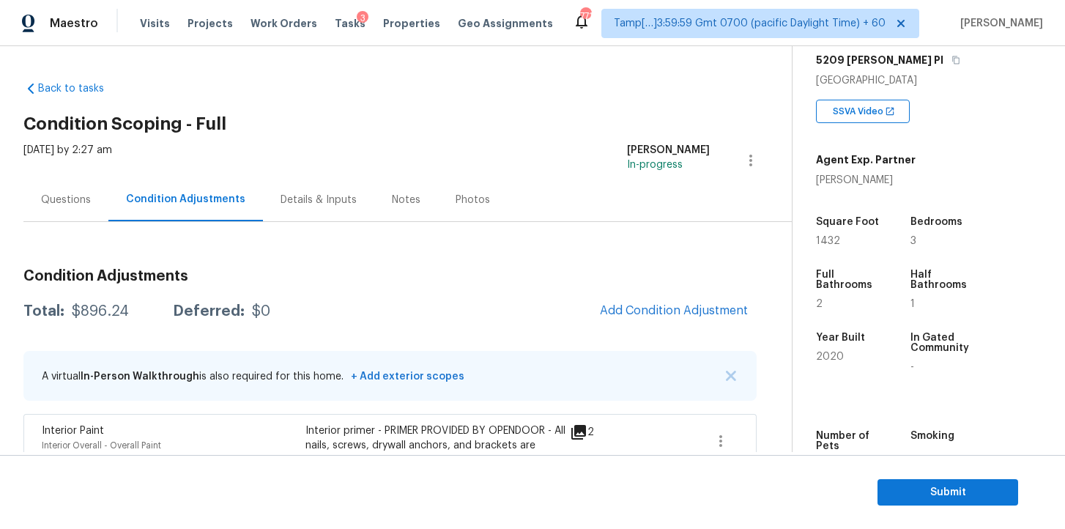
click at [85, 199] on div "Questions" at bounding box center [66, 200] width 50 height 15
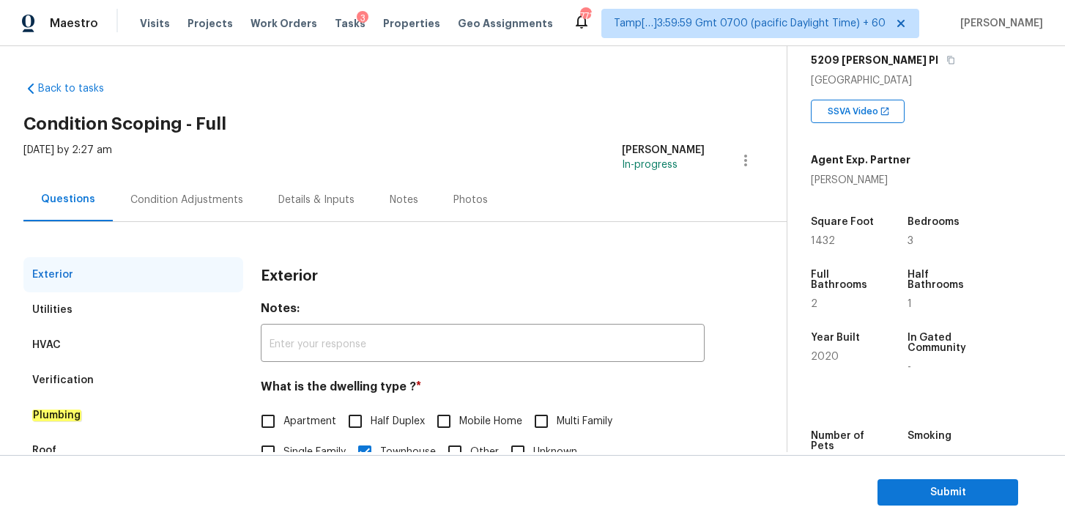
scroll to position [177, 0]
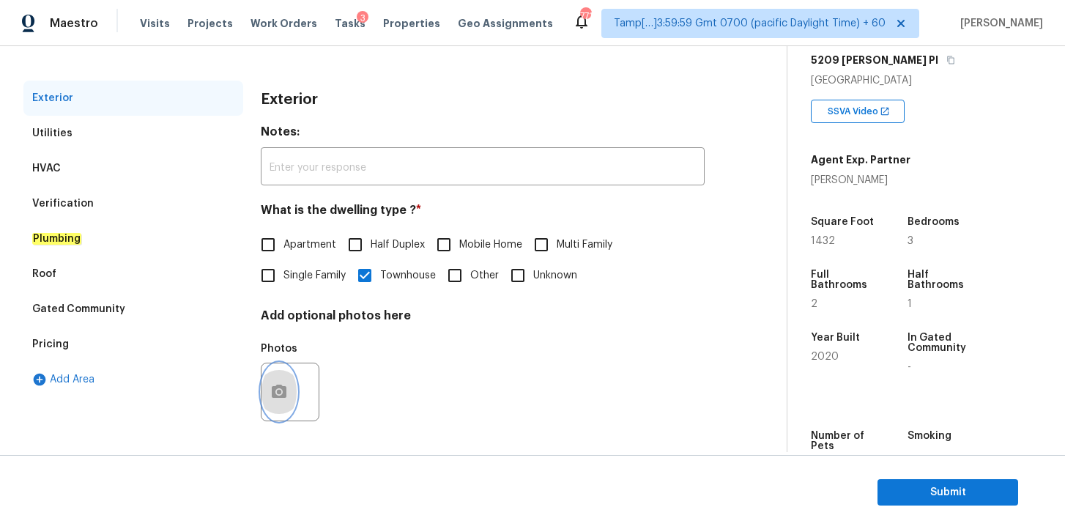
click at [279, 396] on icon "button" at bounding box center [279, 391] width 15 height 13
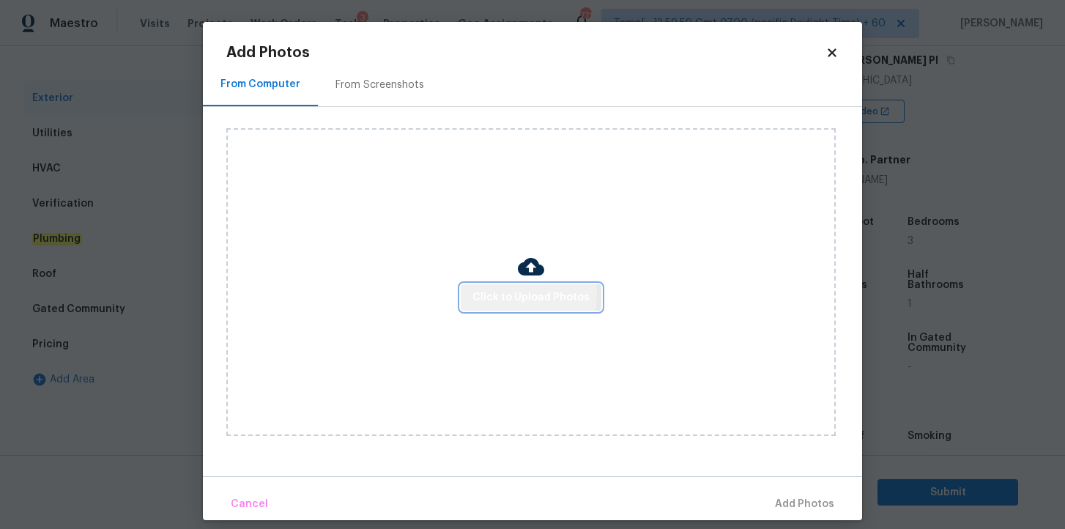
click at [511, 294] on span "Click to Upload Photos" at bounding box center [530, 298] width 117 height 18
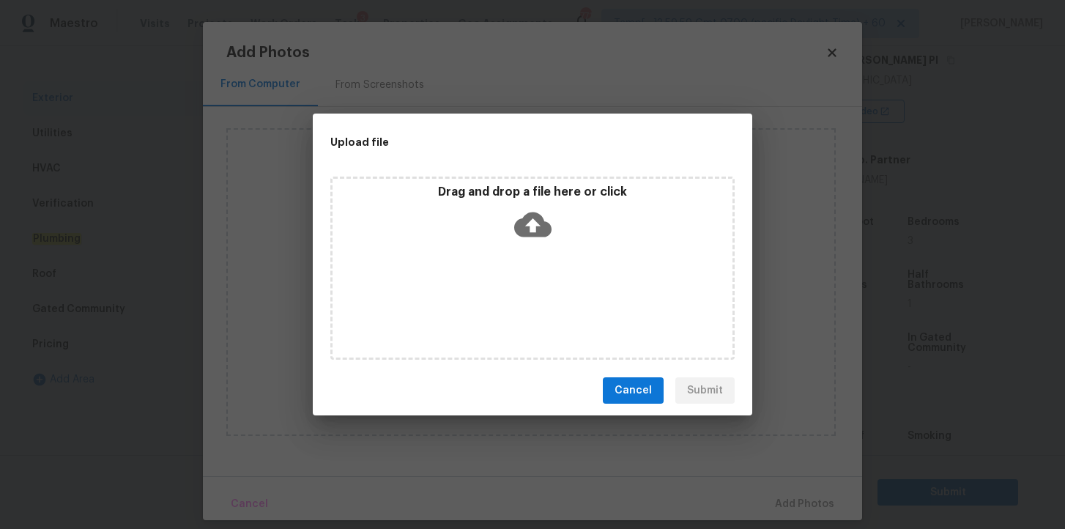
click at [533, 228] on icon at bounding box center [532, 224] width 37 height 37
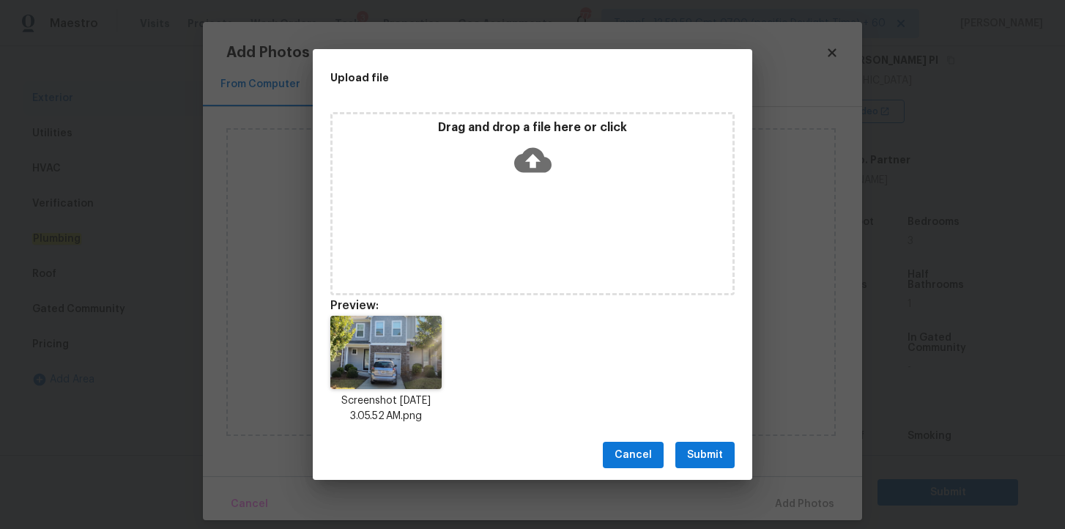
click at [711, 468] on div "Cancel Submit" at bounding box center [532, 455] width 439 height 51
click at [711, 462] on span "Submit" at bounding box center [705, 455] width 36 height 18
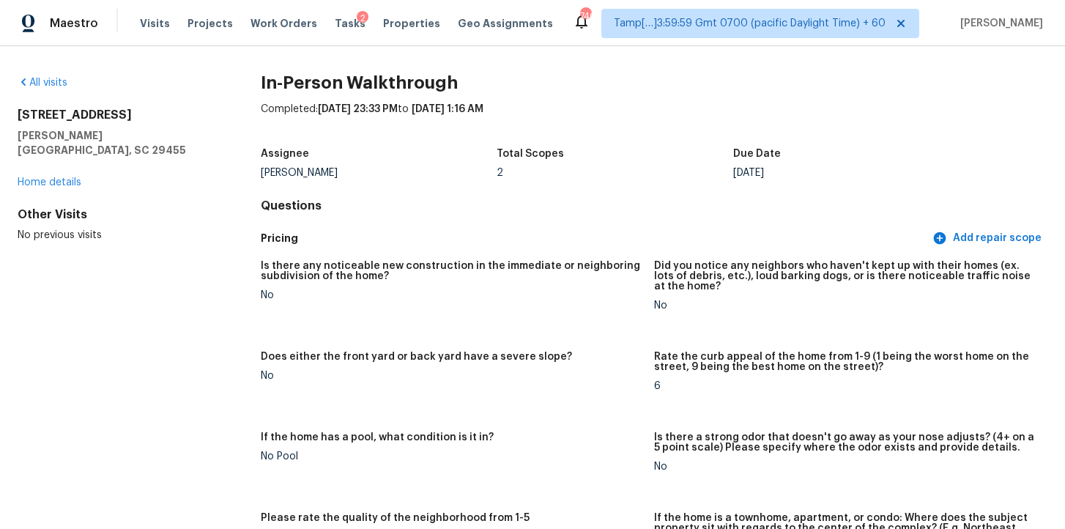
scroll to position [26, 0]
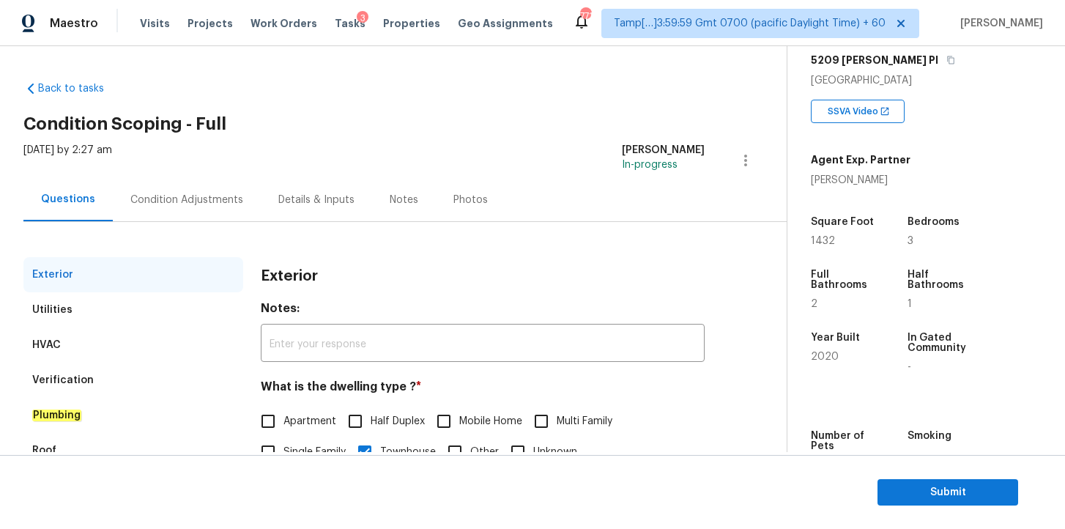
click at [148, 203] on div "Condition Adjustments" at bounding box center [186, 200] width 113 height 15
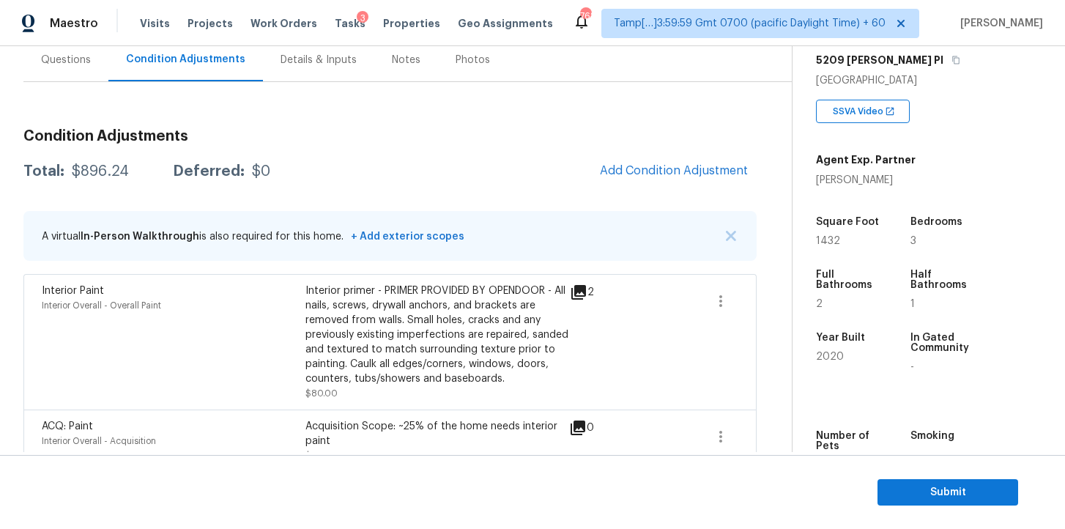
scroll to position [219, 0]
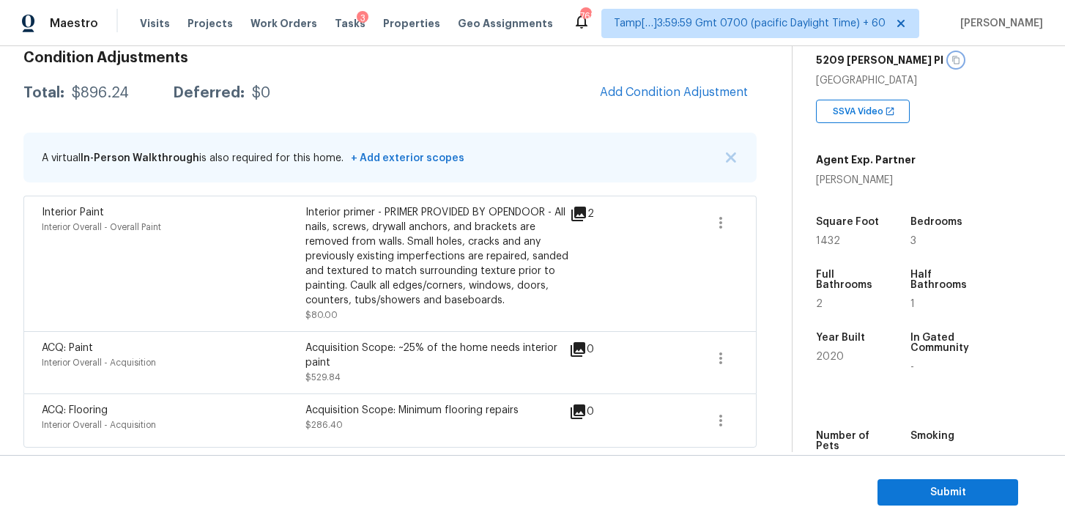
click at [951, 57] on icon "button" at bounding box center [955, 60] width 9 height 9
click at [932, 488] on span "Submit" at bounding box center [947, 492] width 117 height 18
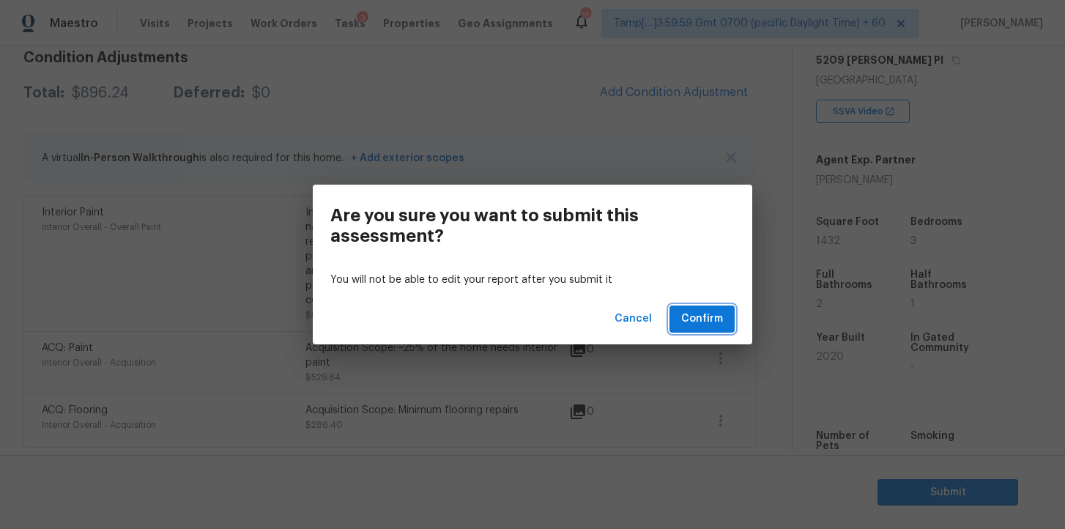
click at [700, 317] on span "Confirm" at bounding box center [702, 319] width 42 height 18
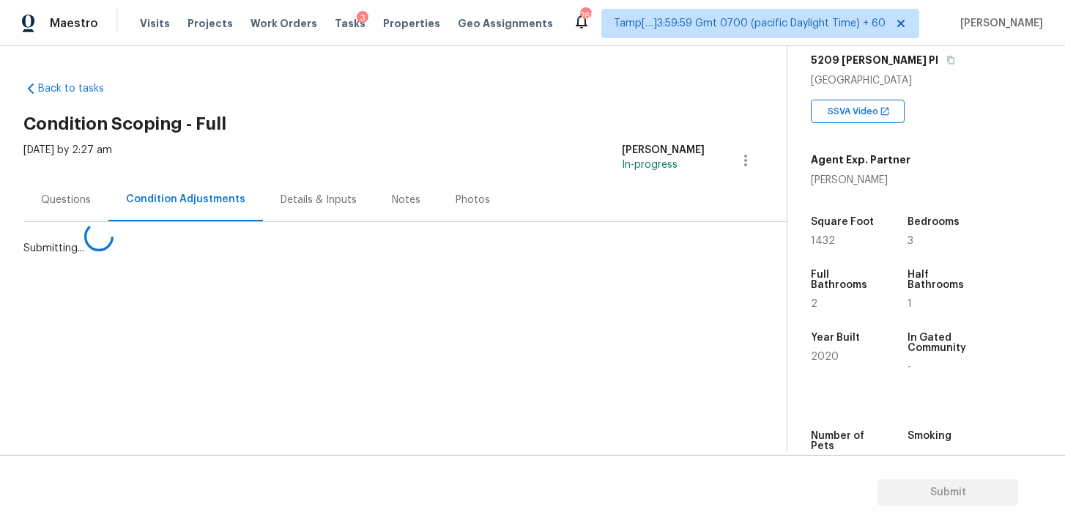
scroll to position [0, 0]
